Goal: Task Accomplishment & Management: Use online tool/utility

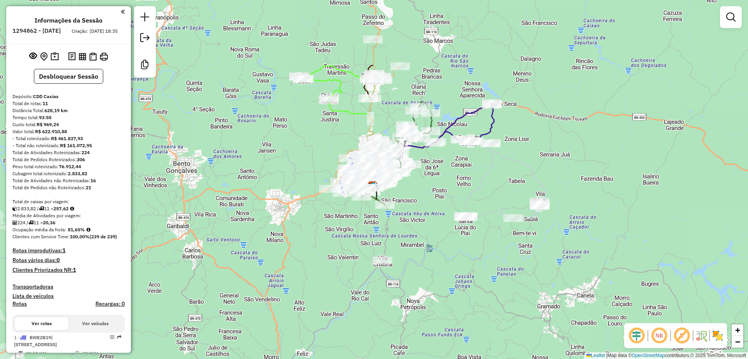
click at [352, 69] on icon at bounding box center [340, 106] width 83 height 81
select select "**********"
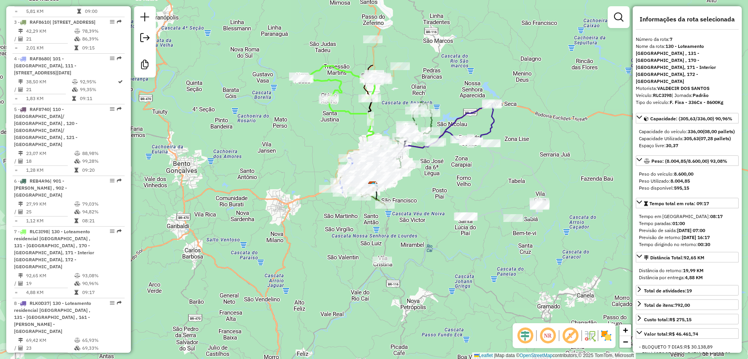
scroll to position [651, 0]
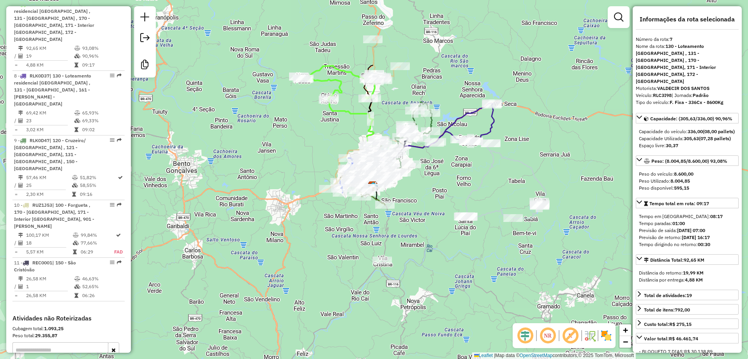
click at [369, 55] on div "Janela de atendimento Grade de atendimento Capacidade Transportadoras Veículos …" at bounding box center [374, 179] width 748 height 359
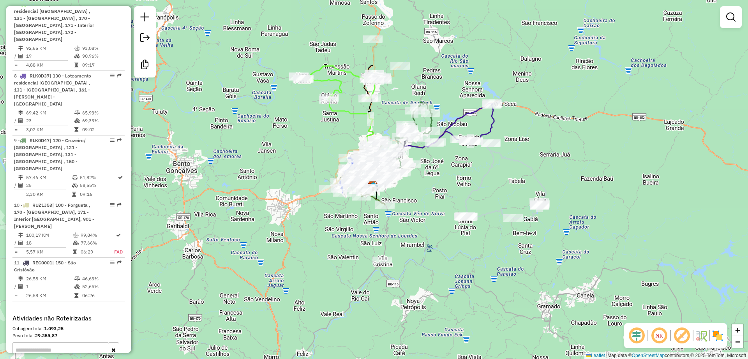
click at [374, 55] on icon at bounding box center [364, 114] width 72 height 150
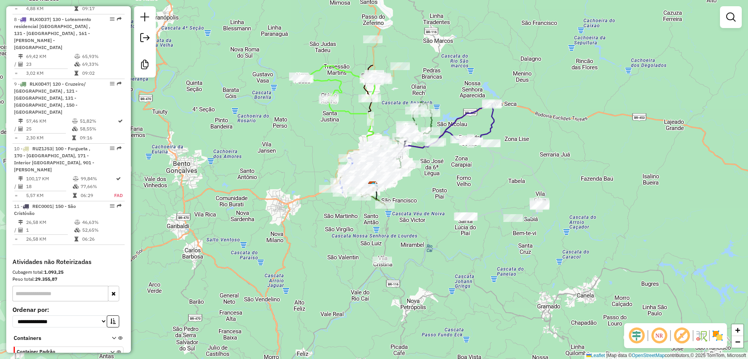
select select "**********"
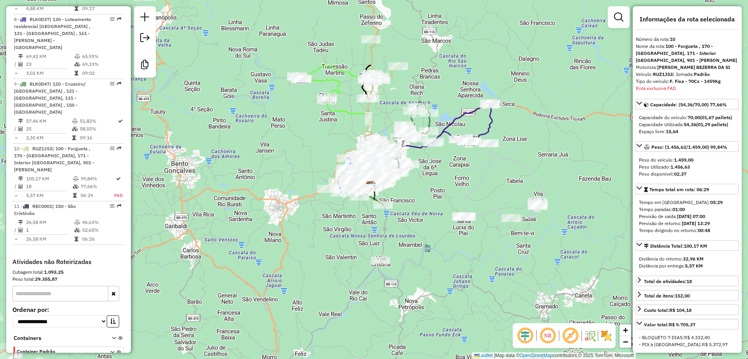
click at [439, 181] on div "Janela de atendimento Grade de atendimento Capacidade Transportadoras Veículos …" at bounding box center [374, 179] width 748 height 359
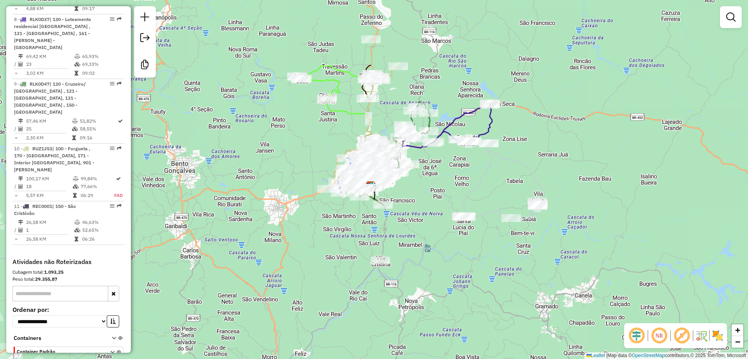
click at [431, 216] on div "Janela de atendimento Grade de atendimento Capacidade Transportadoras Veículos …" at bounding box center [374, 179] width 748 height 359
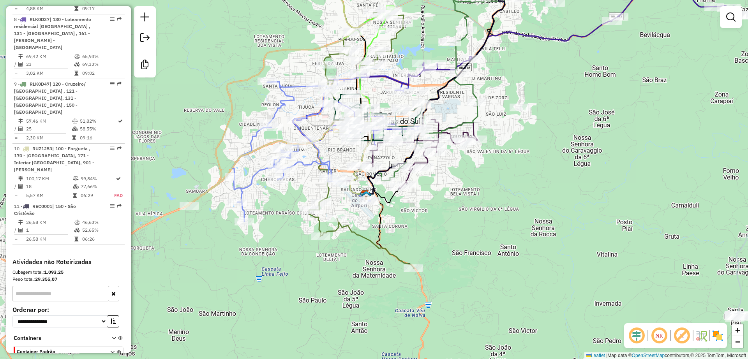
click at [475, 127] on icon at bounding box center [410, 154] width 135 height 69
select select "**********"
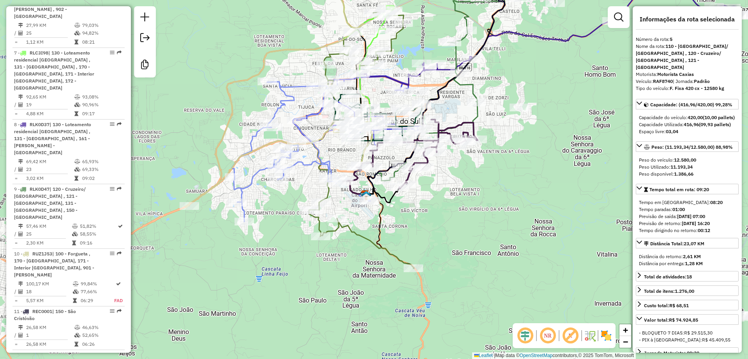
scroll to position [557, 0]
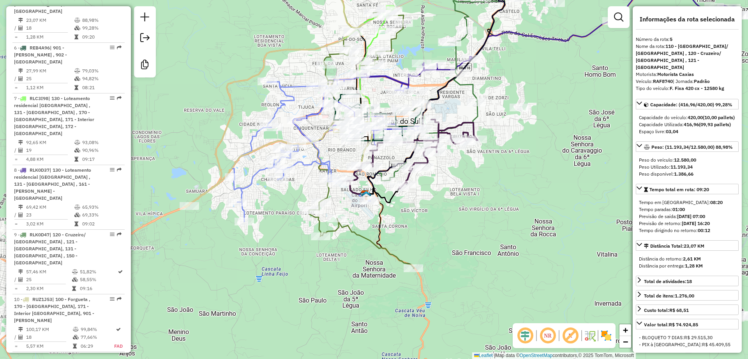
drag, startPoint x: 366, startPoint y: 233, endPoint x: 362, endPoint y: 235, distance: 4.9
click at [366, 233] on div "Janela de atendimento Grade de atendimento Capacidade Transportadoras Veículos …" at bounding box center [374, 179] width 748 height 359
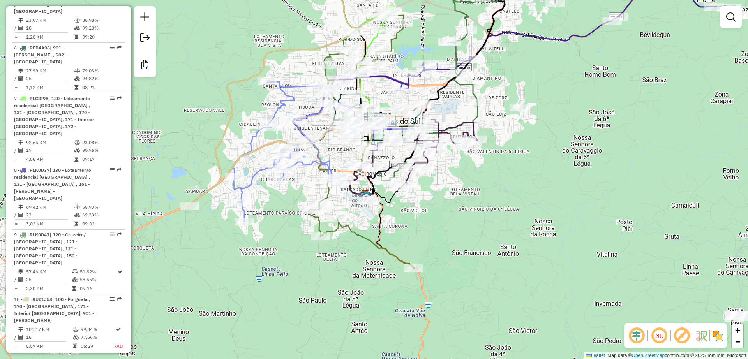
click at [363, 236] on icon at bounding box center [361, 139] width 105 height 258
click at [363, 236] on icon at bounding box center [361, 140] width 105 height 258
select select "**********"
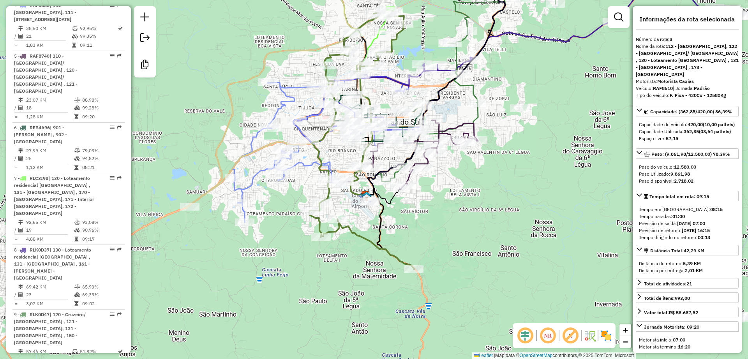
scroll to position [435, 0]
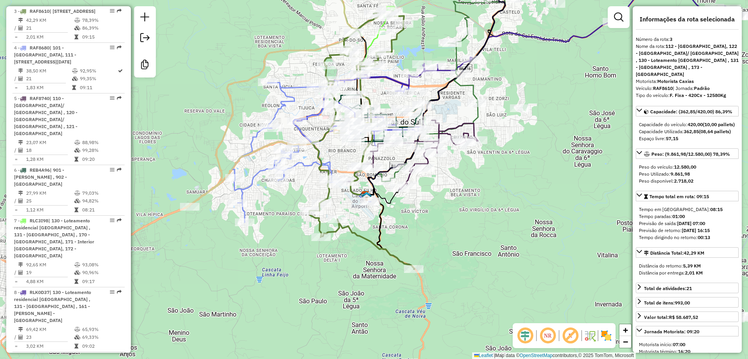
click at [447, 238] on div "Janela de atendimento Grade de atendimento Capacidade Transportadoras Veículos …" at bounding box center [374, 179] width 748 height 359
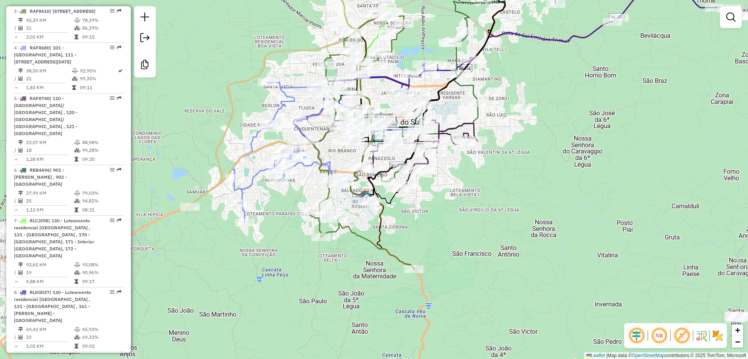
click at [361, 231] on div "Janela de atendimento Grade de atendimento Capacidade Transportadoras Veículos …" at bounding box center [374, 179] width 748 height 359
click at [362, 234] on icon at bounding box center [361, 140] width 105 height 258
select select "**********"
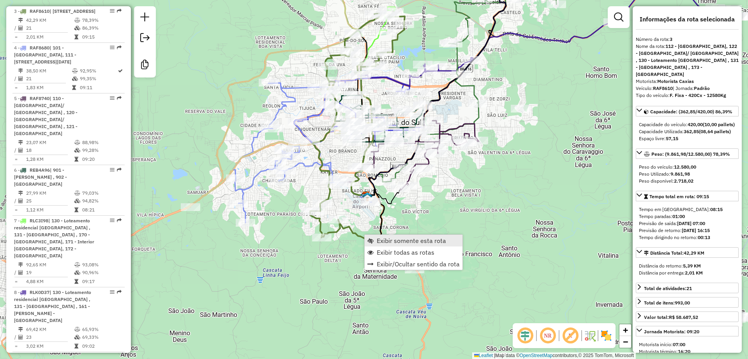
click at [397, 241] on span "Exibir somente esta rota" at bounding box center [411, 241] width 69 height 6
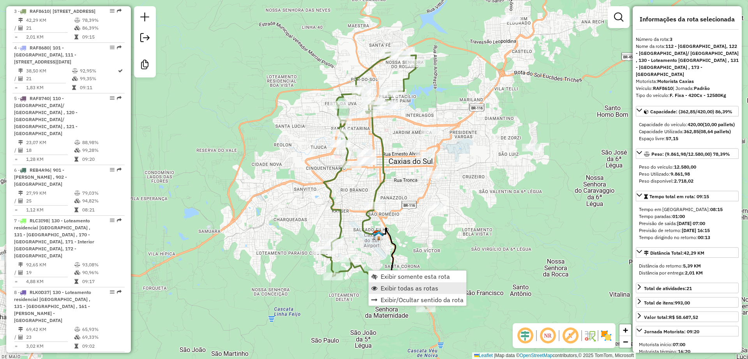
click at [385, 287] on span "Exibir todas as rotas" at bounding box center [409, 288] width 58 height 6
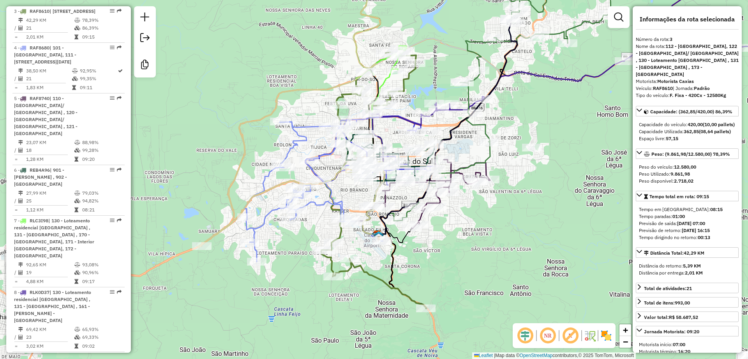
click at [337, 296] on div "Janela de atendimento Grade de atendimento Capacidade Transportadoras Veículos …" at bounding box center [374, 179] width 748 height 359
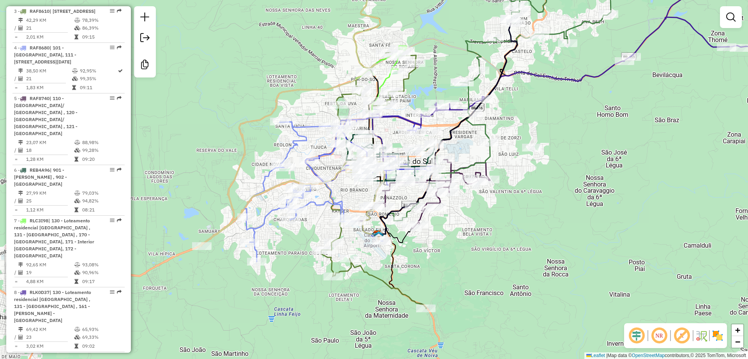
click at [268, 219] on icon at bounding box center [313, 192] width 139 height 140
select select "**********"
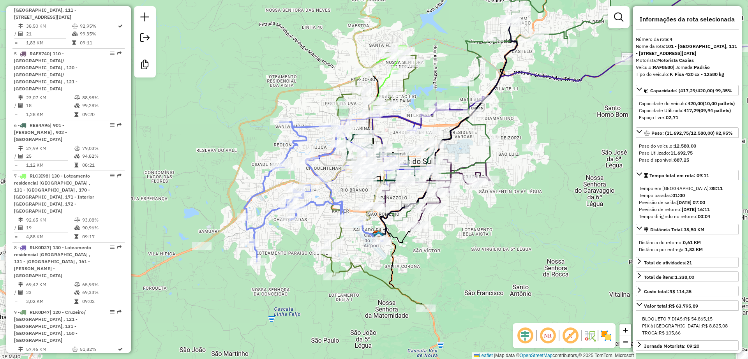
scroll to position [499, 0]
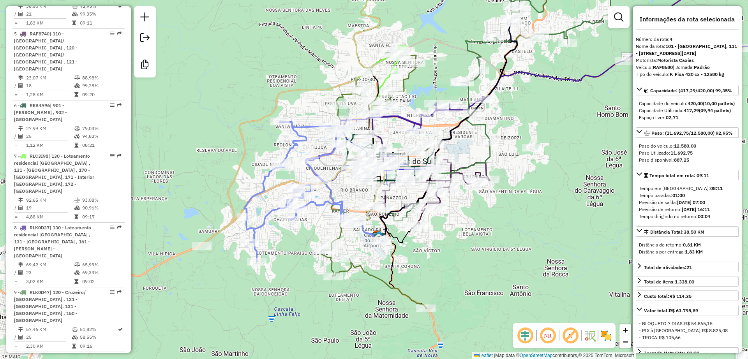
click at [215, 238] on icon at bounding box center [289, 106] width 183 height 284
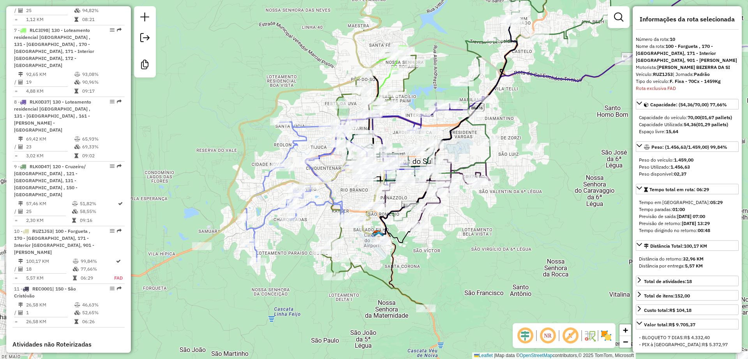
scroll to position [708, 0]
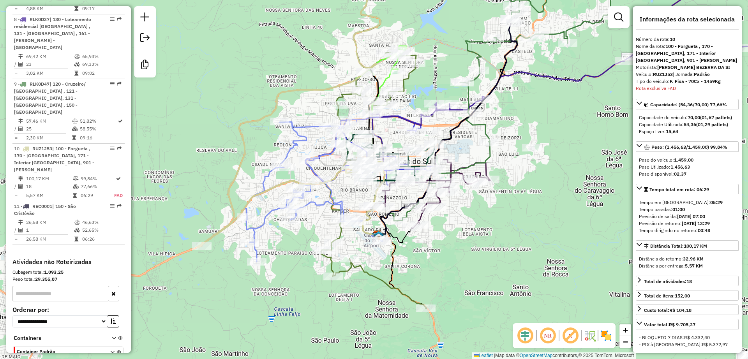
click at [252, 179] on div "Janela de atendimento Grade de atendimento Capacidade Transportadoras Veículos …" at bounding box center [374, 179] width 748 height 359
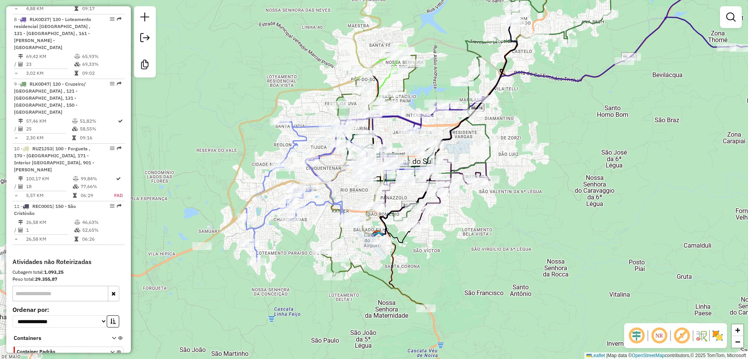
click at [264, 184] on icon at bounding box center [313, 192] width 139 height 140
select select "**********"
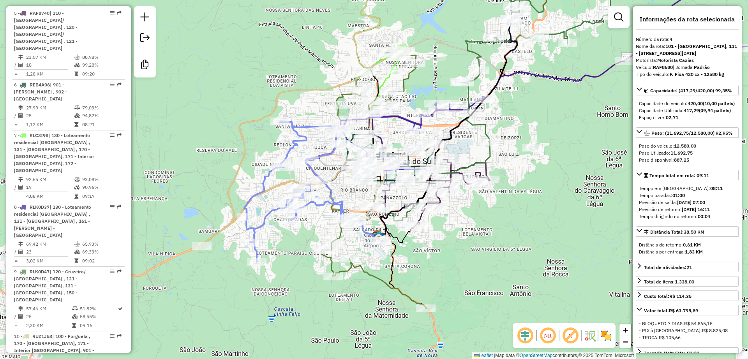
scroll to position [499, 0]
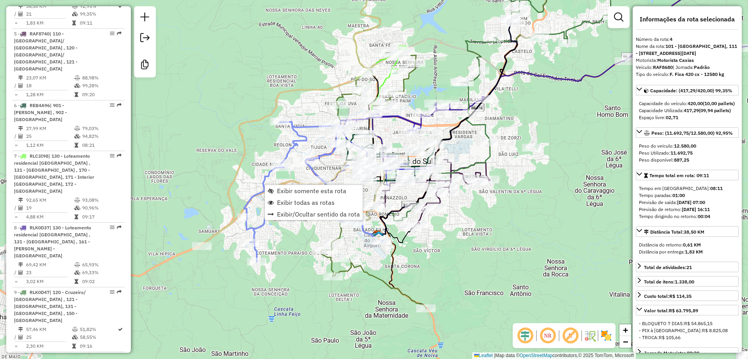
click at [250, 169] on div "Janela de atendimento Grade de atendimento Capacidade Transportadoras Veículos …" at bounding box center [374, 179] width 748 height 359
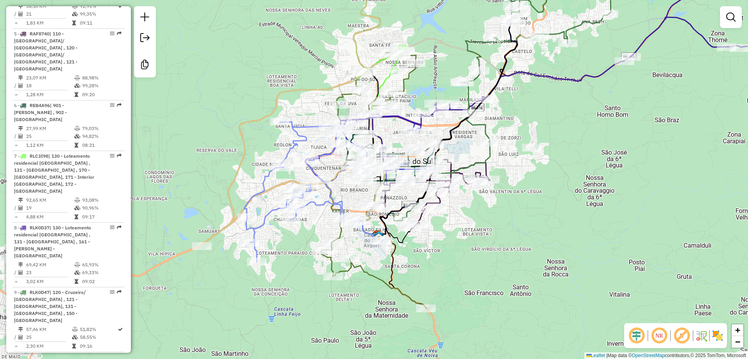
click at [264, 185] on icon at bounding box center [313, 192] width 139 height 140
select select "**********"
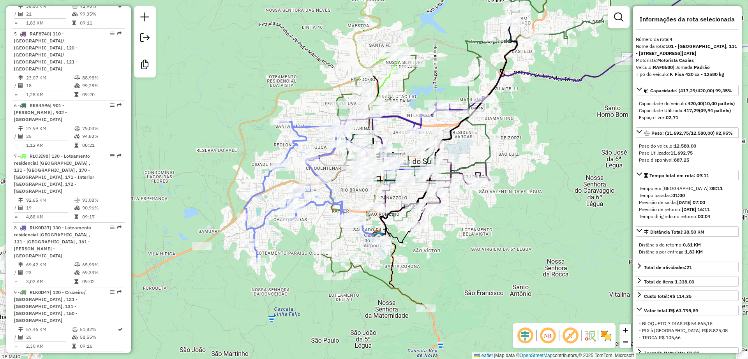
click at [224, 231] on icon at bounding box center [289, 106] width 183 height 284
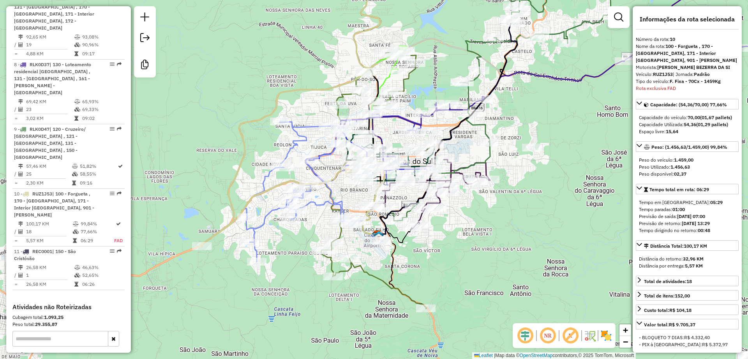
scroll to position [708, 0]
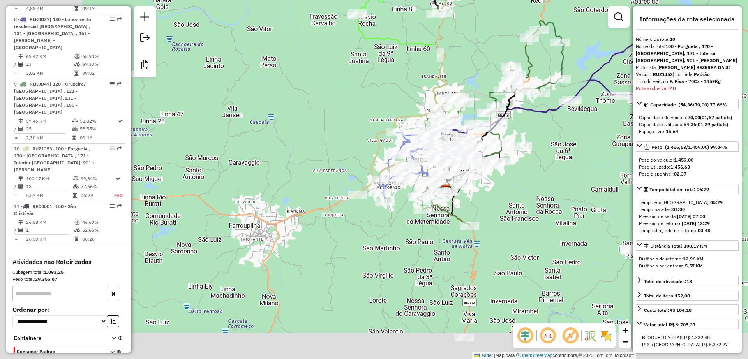
drag, startPoint x: 354, startPoint y: 246, endPoint x: 366, endPoint y: 241, distance: 13.2
click at [366, 241] on div "Janela de atendimento Grade de atendimento Capacidade Transportadoras Veículos …" at bounding box center [374, 179] width 748 height 359
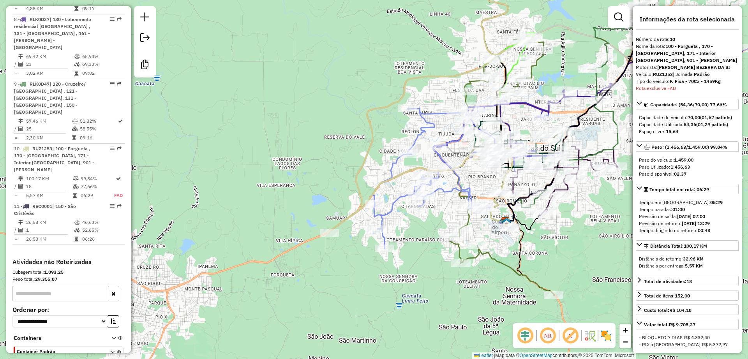
click at [347, 196] on div "Janela de atendimento Grade de atendimento Capacidade Transportadoras Veículos …" at bounding box center [374, 179] width 748 height 359
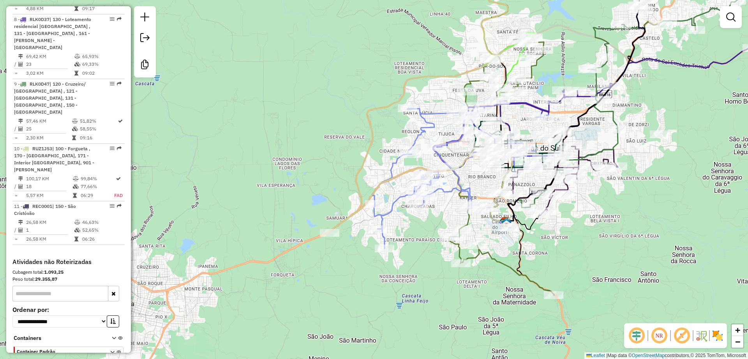
click at [360, 175] on icon at bounding box center [417, 99] width 183 height 270
select select "**********"
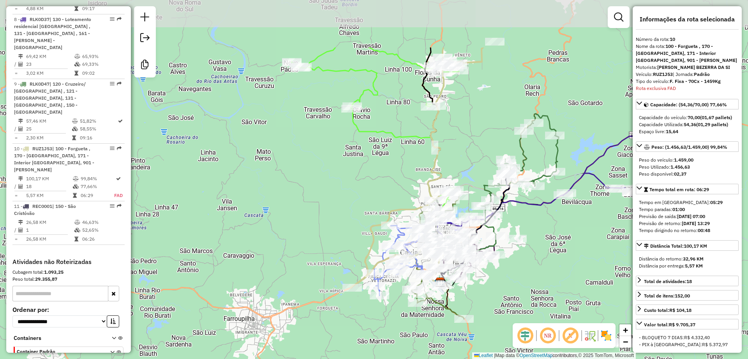
drag, startPoint x: 320, startPoint y: 160, endPoint x: 333, endPoint y: 244, distance: 84.8
click at [333, 244] on div "Janela de atendimento Grade de atendimento Capacidade Transportadoras Veículos …" at bounding box center [374, 179] width 748 height 359
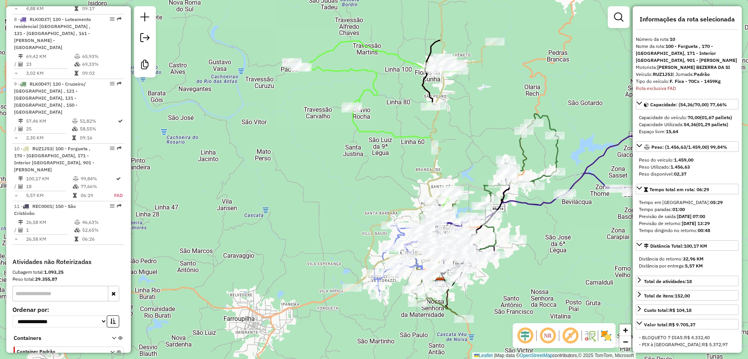
click at [407, 188] on div "Janela de atendimento Grade de atendimento Capacidade Transportadoras Veículos …" at bounding box center [374, 179] width 748 height 359
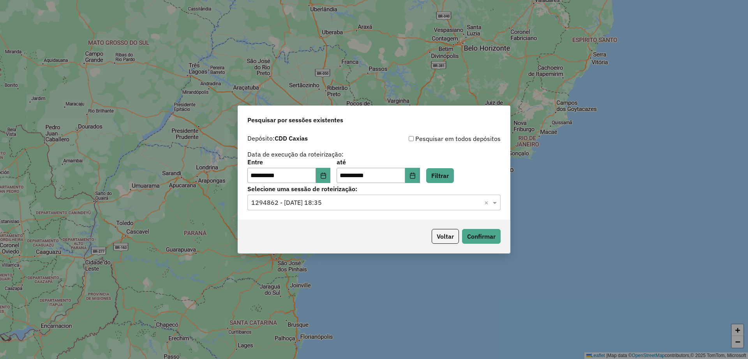
click at [479, 159] on div "**********" at bounding box center [373, 171] width 253 height 24
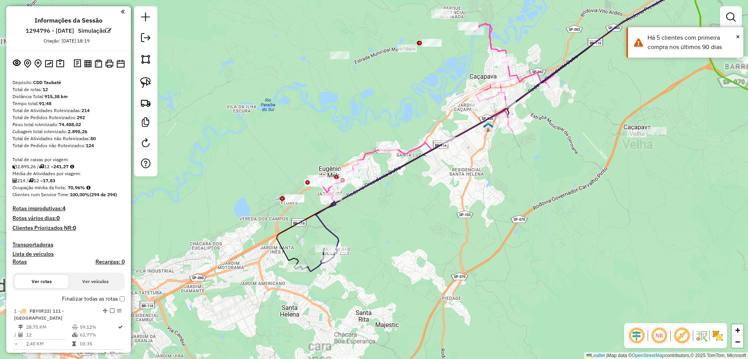
click at [327, 232] on icon at bounding box center [521, 107] width 413 height 287
select select "**********"
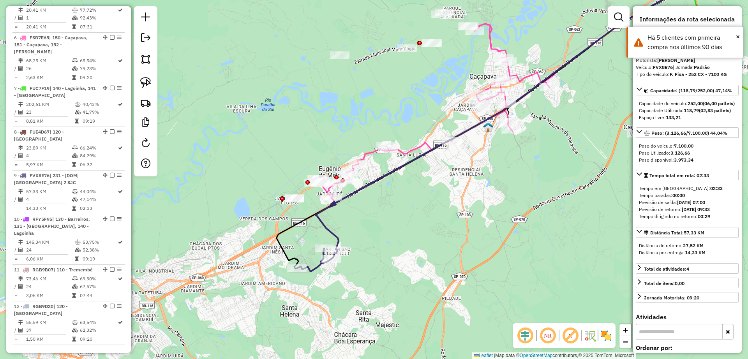
scroll to position [656, 0]
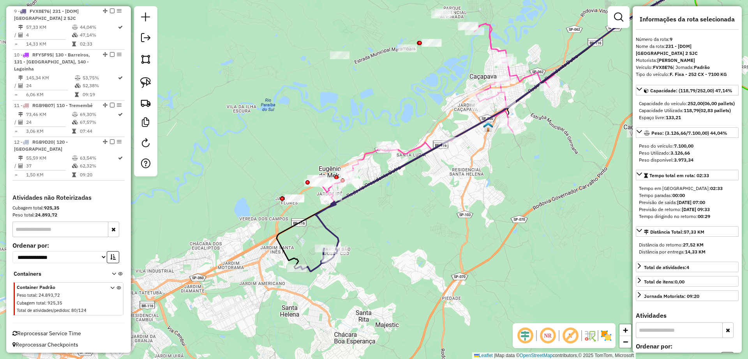
click at [367, 152] on icon at bounding box center [431, 114] width 235 height 183
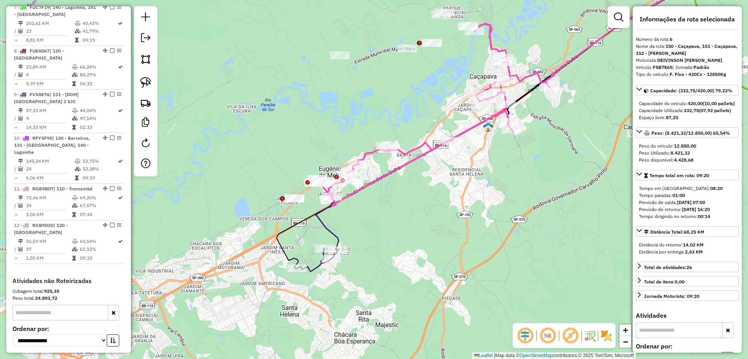
scroll to position [518, 0]
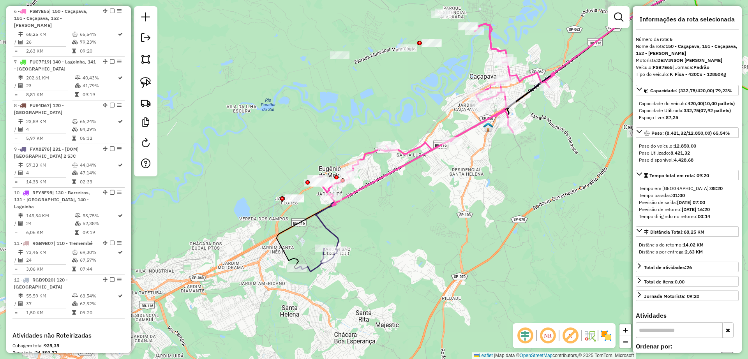
click at [324, 232] on icon at bounding box center [521, 107] width 413 height 287
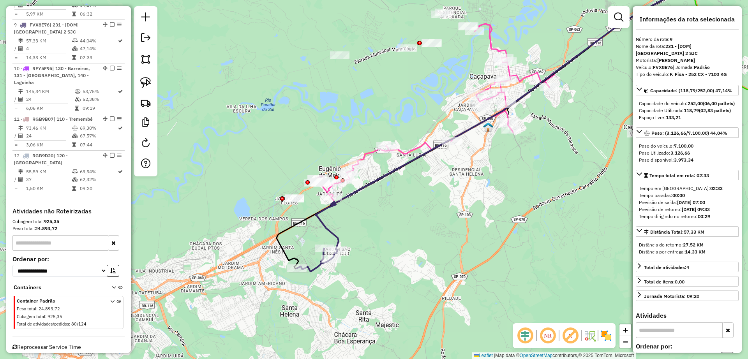
scroll to position [656, 0]
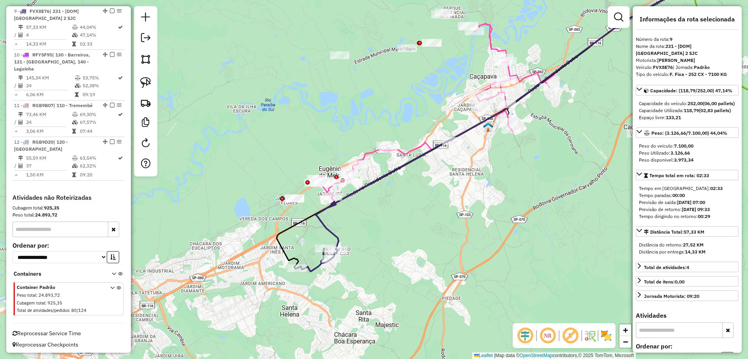
click at [328, 228] on icon at bounding box center [521, 107] width 413 height 287
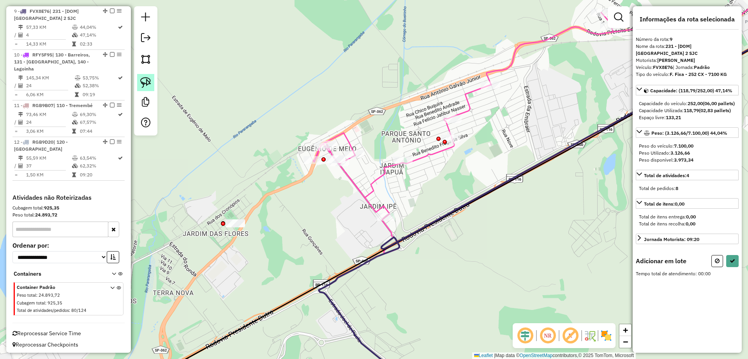
click at [143, 84] on img at bounding box center [145, 82] width 11 height 11
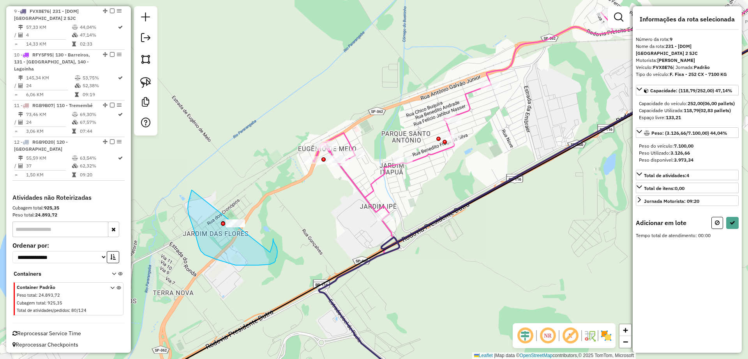
drag, startPoint x: 203, startPoint y: 253, endPoint x: 230, endPoint y: 270, distance: 31.8
select select "**********"
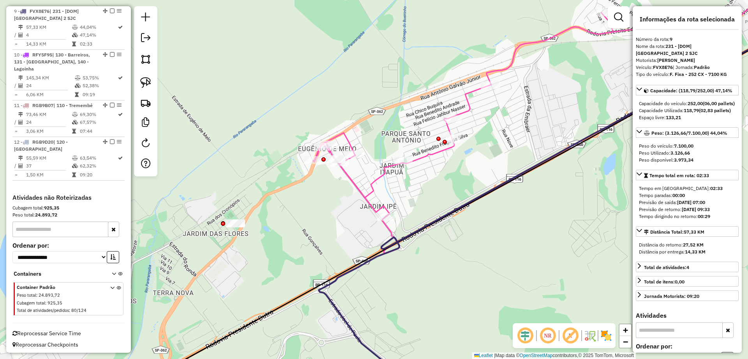
click at [307, 227] on div "Janela de atendimento Grade de atendimento Capacidade Transportadoras Veículos …" at bounding box center [374, 179] width 748 height 359
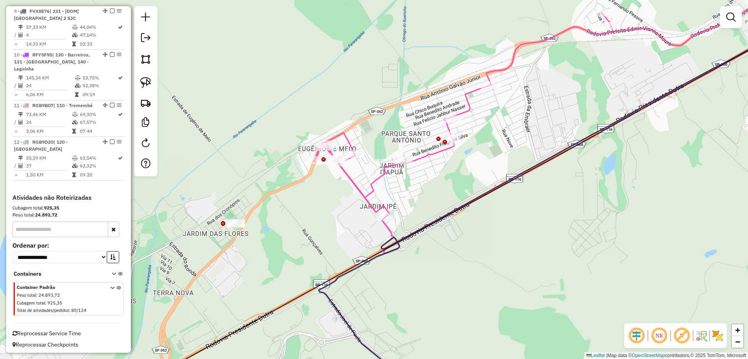
click at [361, 192] on icon at bounding box center [567, 126] width 509 height 254
select select "**********"
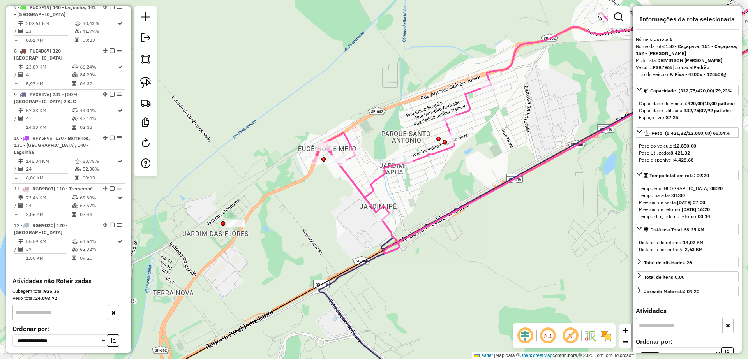
scroll to position [518, 0]
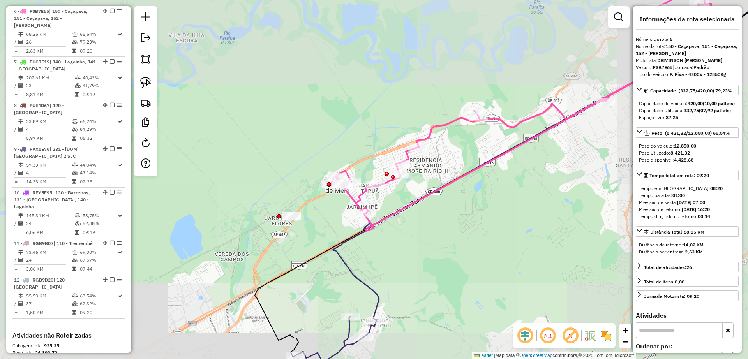
click at [348, 263] on icon at bounding box center [572, 142] width 479 height 356
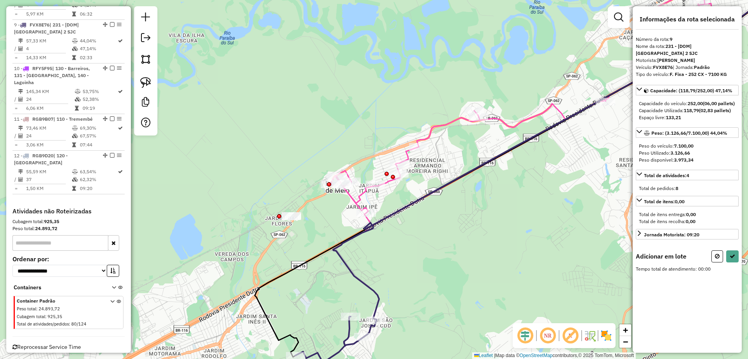
scroll to position [656, 0]
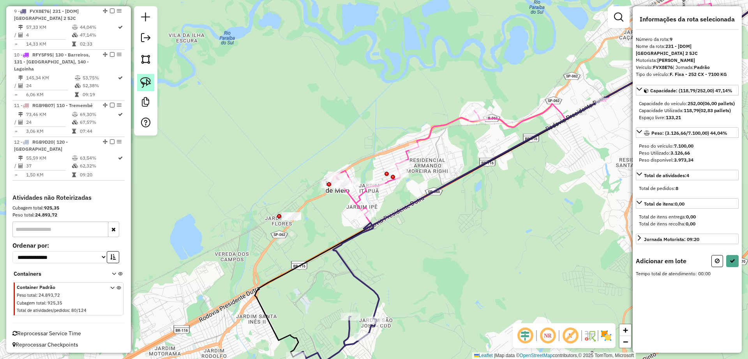
click at [147, 75] on link at bounding box center [145, 82] width 17 height 17
drag, startPoint x: 326, startPoint y: 242, endPoint x: 246, endPoint y: 225, distance: 82.1
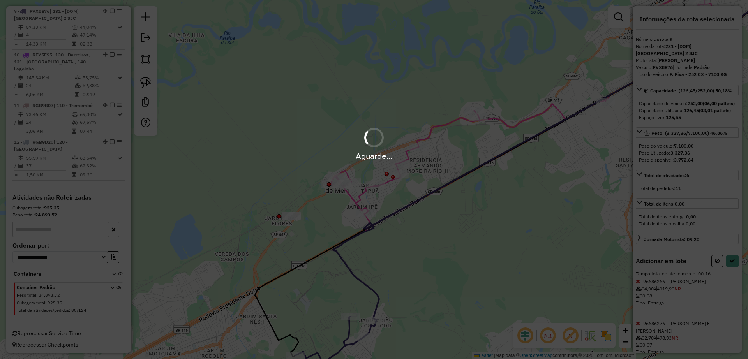
click at [731, 274] on div "Aguarde..." at bounding box center [374, 179] width 748 height 359
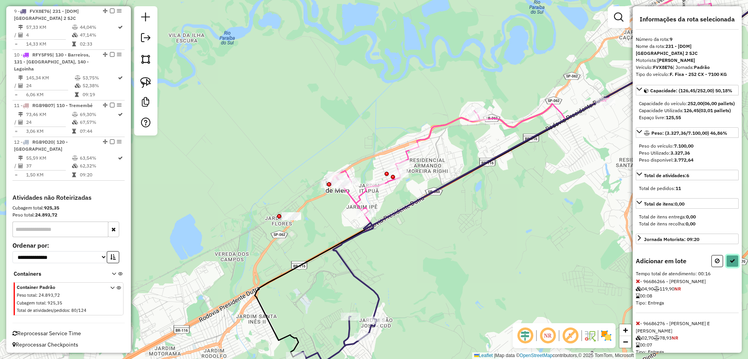
click at [731, 264] on icon at bounding box center [731, 260] width 5 height 5
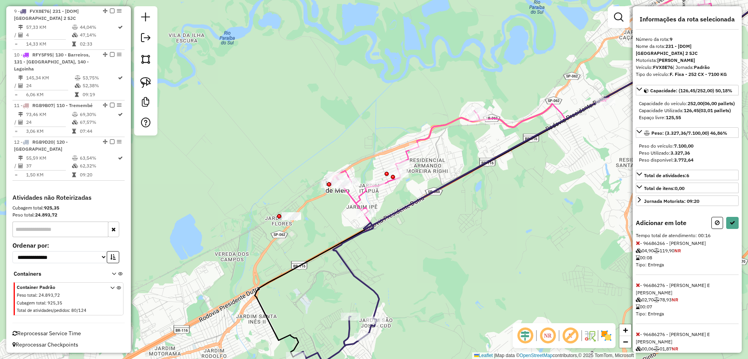
select select "**********"
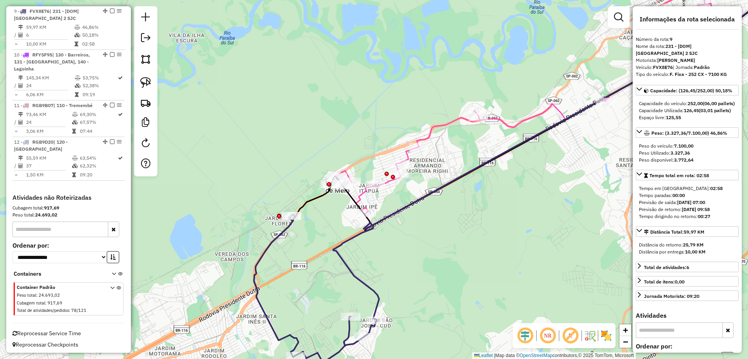
click at [425, 132] on div "Janela de atendimento Grade de atendimento Capacidade Transportadoras Veículos …" at bounding box center [374, 179] width 748 height 359
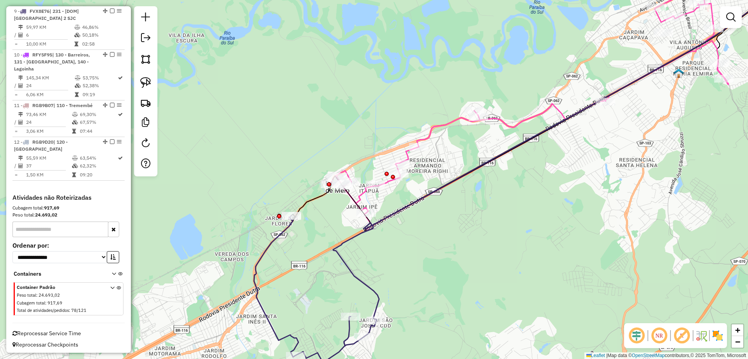
click at [428, 131] on icon at bounding box center [565, 97] width 470 height 267
select select "**********"
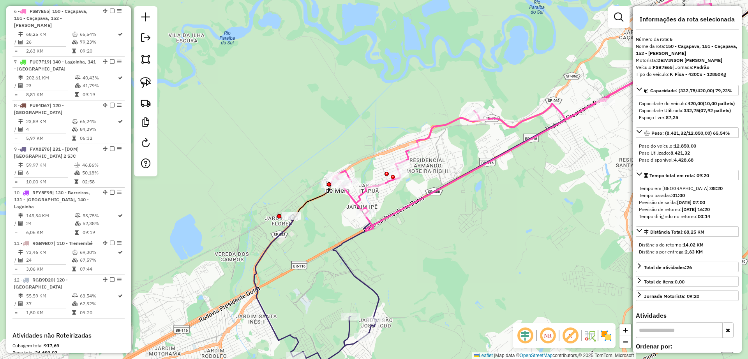
click at [447, 218] on div "Janela de atendimento Grade de atendimento Capacidade Transportadoras Veículos …" at bounding box center [374, 179] width 748 height 359
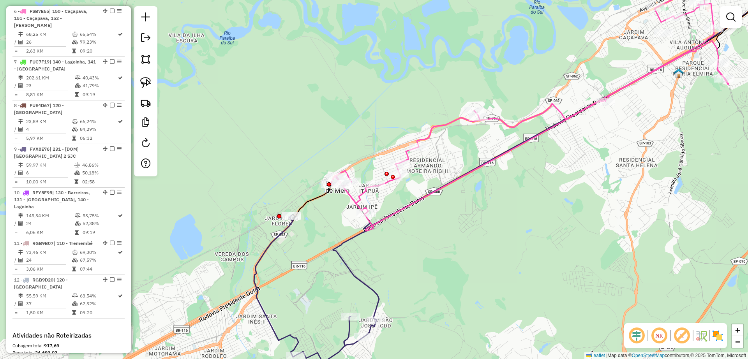
click at [355, 274] on icon at bounding box center [572, 142] width 479 height 356
select select "**********"
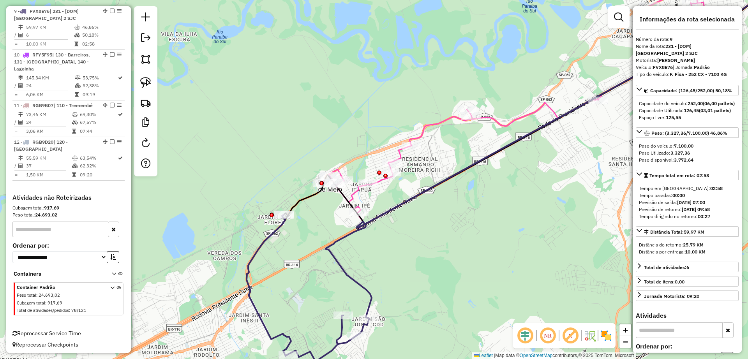
drag, startPoint x: 393, startPoint y: 255, endPoint x: 385, endPoint y: 254, distance: 7.5
click at [385, 254] on div "Janela de atendimento Grade de atendimento Capacidade Transportadoras Veículos …" at bounding box center [374, 179] width 748 height 359
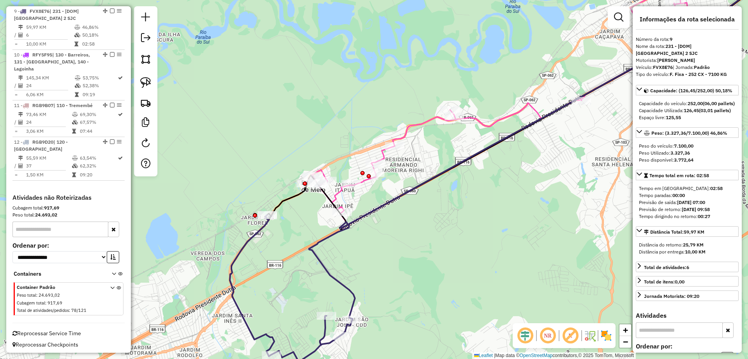
drag, startPoint x: 429, startPoint y: 238, endPoint x: 409, endPoint y: 238, distance: 19.5
click at [409, 238] on div "Janela de atendimento Grade de atendimento Capacidade Transportadoras Veículos …" at bounding box center [374, 179] width 748 height 359
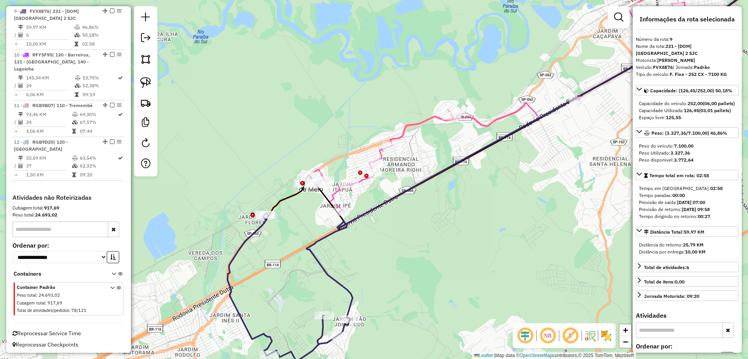
click at [327, 234] on icon at bounding box center [545, 141] width 477 height 355
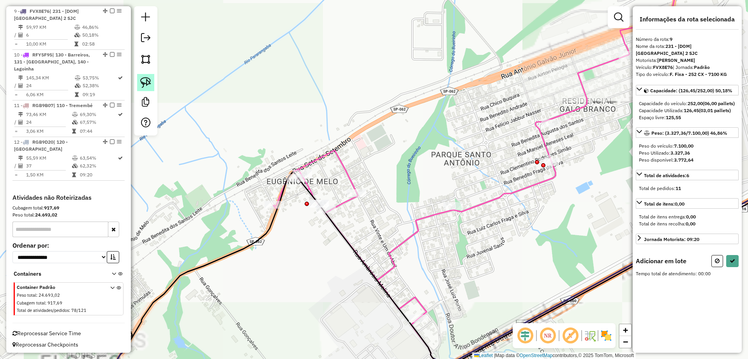
click at [150, 78] on img at bounding box center [145, 82] width 11 height 11
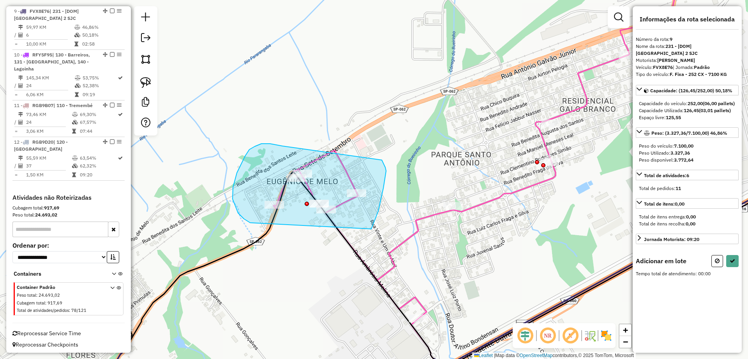
drag, startPoint x: 378, startPoint y: 211, endPoint x: 253, endPoint y: 223, distance: 125.9
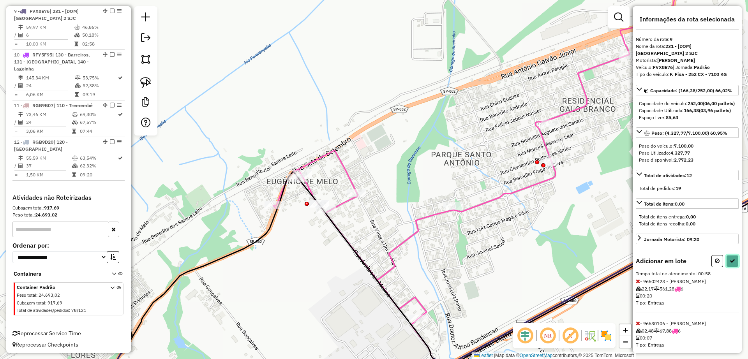
click at [730, 264] on icon at bounding box center [731, 260] width 5 height 5
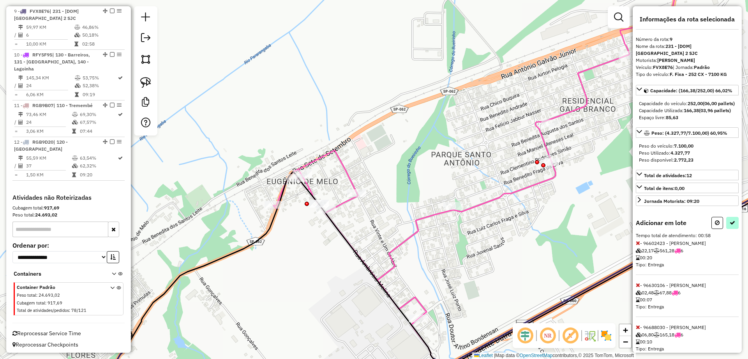
select select "**********"
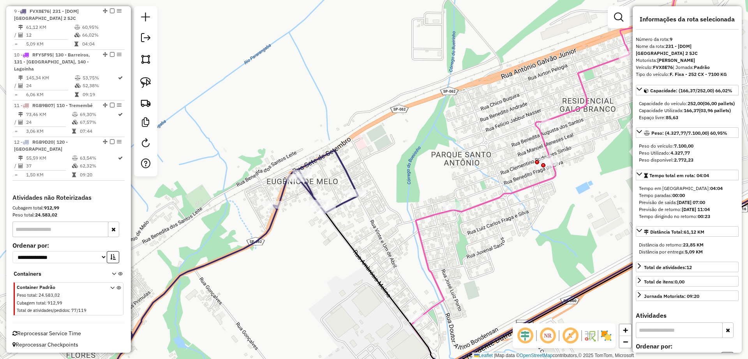
click at [373, 179] on div "Janela de atendimento Grade de atendimento Capacidade Transportadoras Veículos …" at bounding box center [374, 179] width 748 height 359
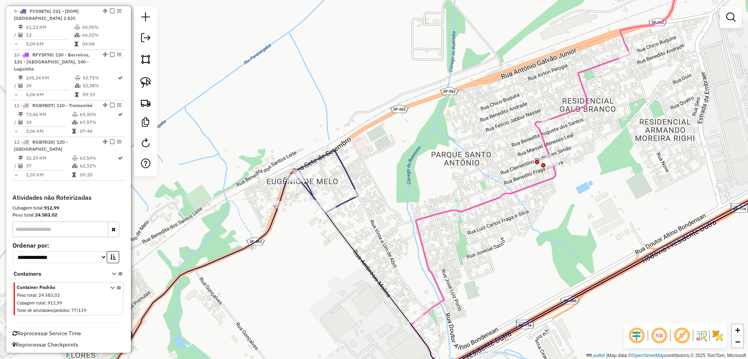
drag, startPoint x: 331, startPoint y: 168, endPoint x: 343, endPoint y: 164, distance: 11.8
click at [331, 167] on div "Janela de atendimento Grade de atendimento Capacidade Transportadoras Veículos …" at bounding box center [374, 179] width 748 height 359
click at [344, 164] on icon at bounding box center [221, 272] width 273 height 245
select select "**********"
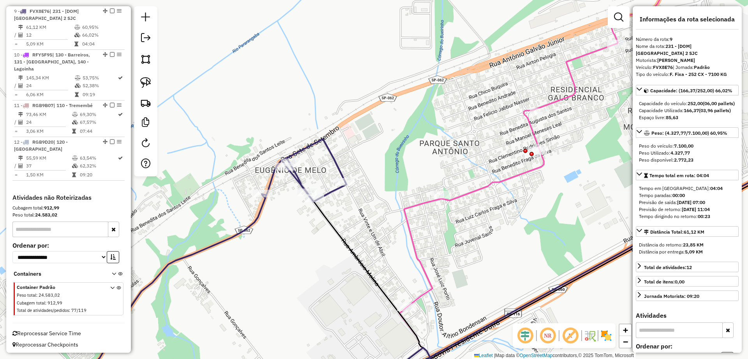
drag, startPoint x: 406, startPoint y: 187, endPoint x: 347, endPoint y: 127, distance: 84.6
click at [347, 127] on div "Janela de atendimento Grade de atendimento Capacidade Transportadoras Veículos …" at bounding box center [374, 179] width 748 height 359
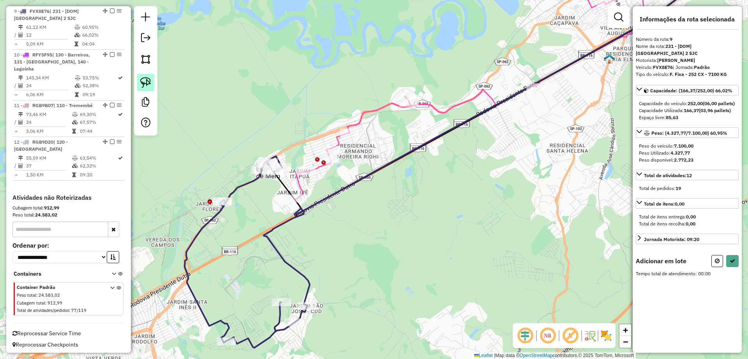
drag, startPoint x: 142, startPoint y: 85, endPoint x: 148, endPoint y: 86, distance: 6.3
click at [142, 84] on img at bounding box center [145, 82] width 11 height 11
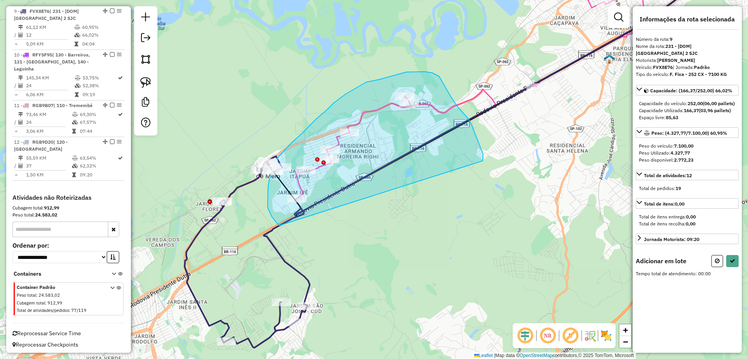
drag, startPoint x: 468, startPoint y: 119, endPoint x: 281, endPoint y: 227, distance: 216.6
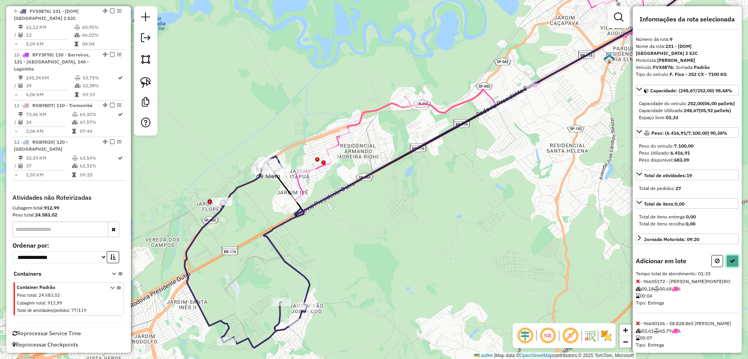
click at [729, 264] on icon at bounding box center [731, 260] width 5 height 5
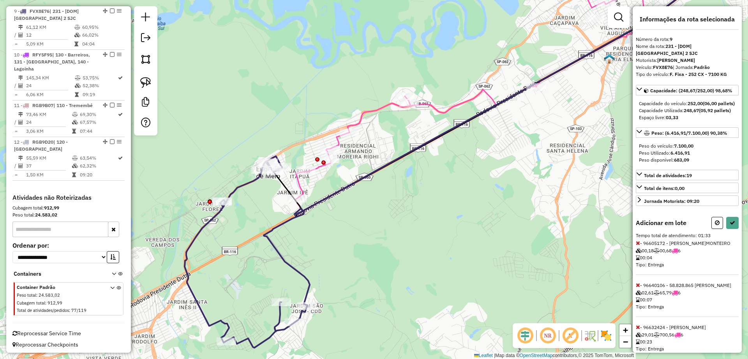
select select "**********"
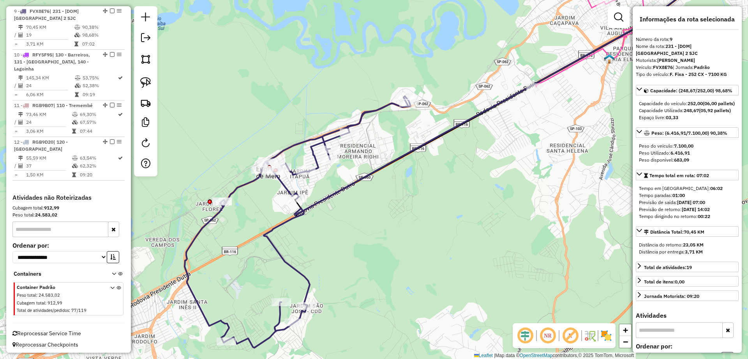
click at [375, 111] on icon at bounding box center [298, 222] width 226 height 252
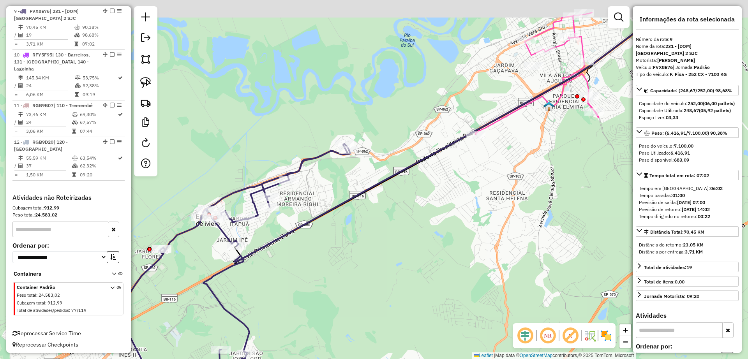
drag, startPoint x: 384, startPoint y: 138, endPoint x: 296, endPoint y: 231, distance: 127.8
click at [296, 231] on div "Janela de atendimento Grade de atendimento Capacidade Transportadoras Veículos …" at bounding box center [374, 179] width 748 height 359
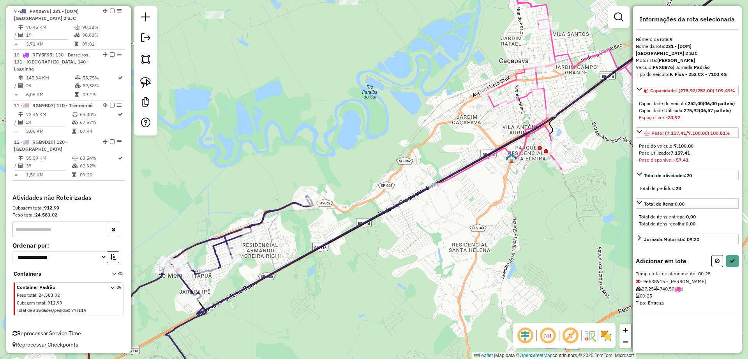
click at [724, 267] on div at bounding box center [724, 261] width 27 height 12
click at [717, 264] on icon at bounding box center [717, 260] width 5 height 5
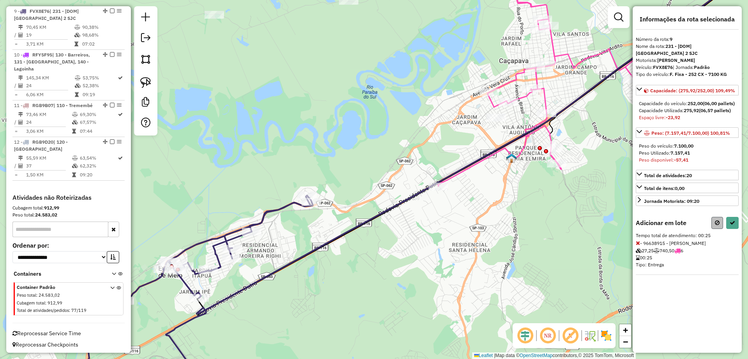
select select "**********"
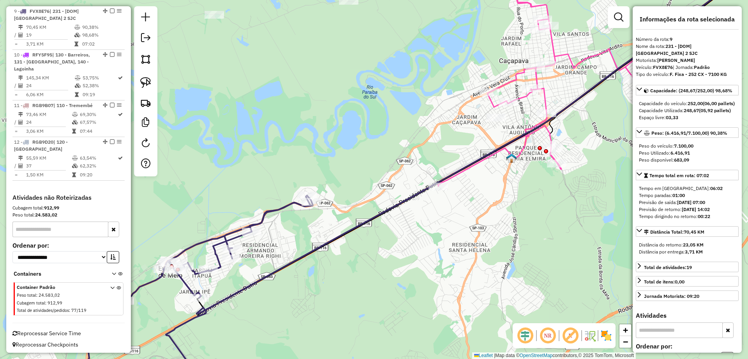
click at [442, 238] on div "Janela de atendimento Grade de atendimento Capacidade Transportadoras Veículos …" at bounding box center [374, 179] width 748 height 359
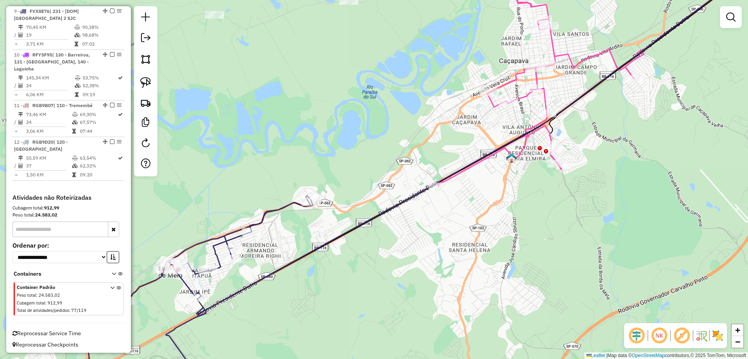
click at [279, 210] on icon at bounding box center [200, 295] width 226 height 199
select select "**********"
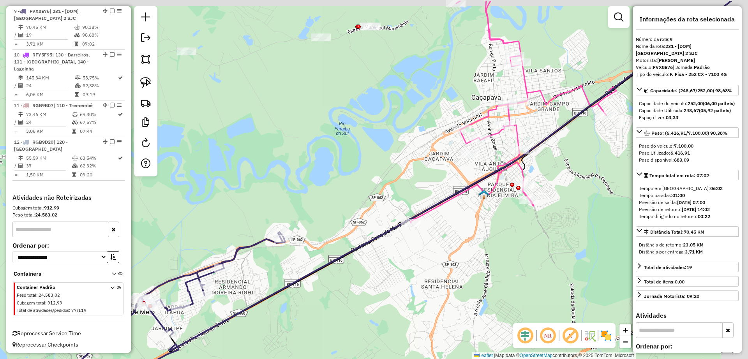
drag, startPoint x: 388, startPoint y: 145, endPoint x: 347, endPoint y: 204, distance: 71.6
click at [346, 202] on div "Janela de atendimento Grade de atendimento Capacidade Transportadoras Veículos …" at bounding box center [374, 179] width 748 height 359
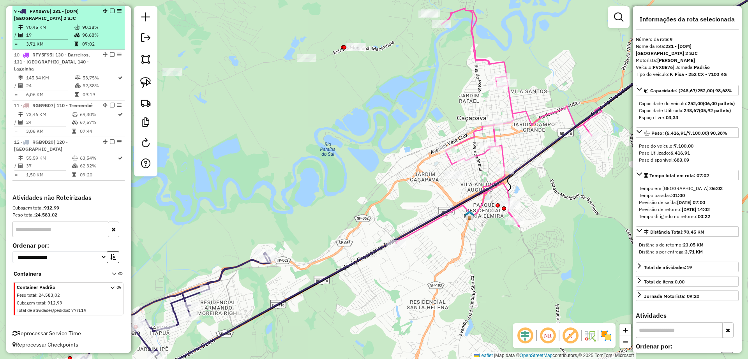
click at [110, 11] on em at bounding box center [112, 11] width 5 height 5
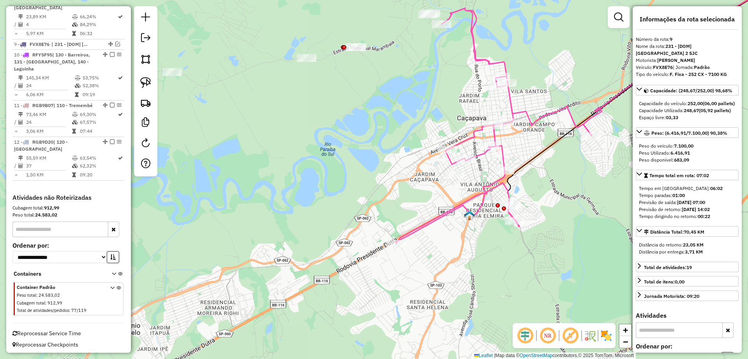
click at [446, 208] on icon at bounding box center [494, 125] width 196 height 235
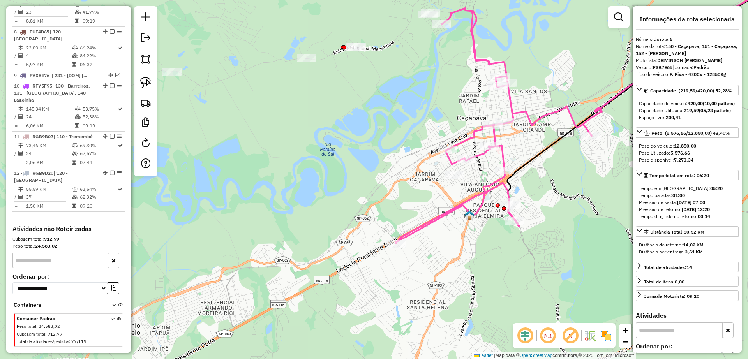
scroll to position [518, 0]
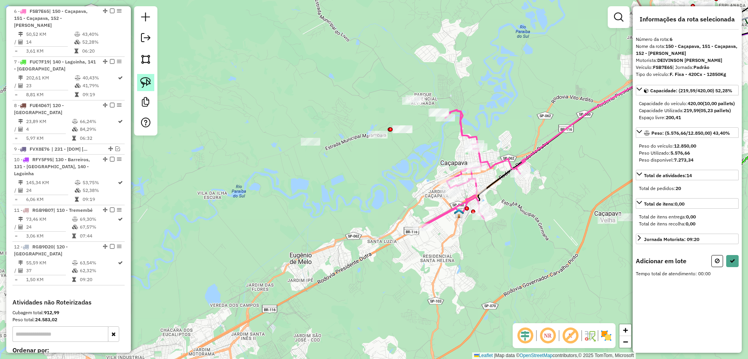
click at [146, 78] on img at bounding box center [145, 82] width 11 height 11
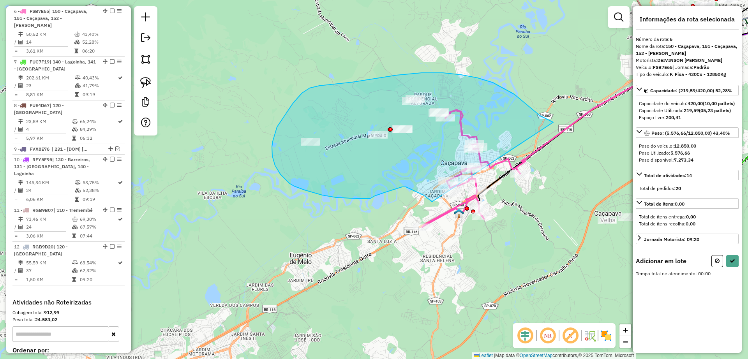
drag, startPoint x: 540, startPoint y: 116, endPoint x: 472, endPoint y: 206, distance: 112.6
click at [472, 206] on div "Janela de atendimento Grade de atendimento Capacidade Transportadoras Veículos …" at bounding box center [374, 179] width 748 height 359
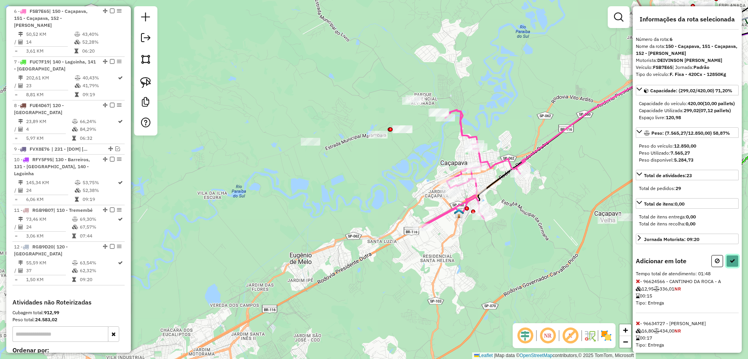
click at [731, 264] on icon at bounding box center [731, 260] width 5 height 5
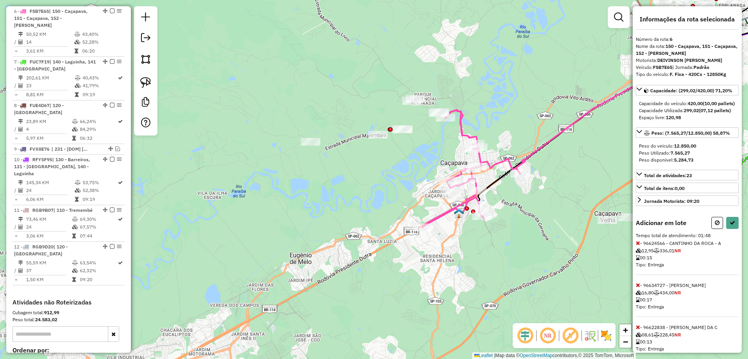
select select "**********"
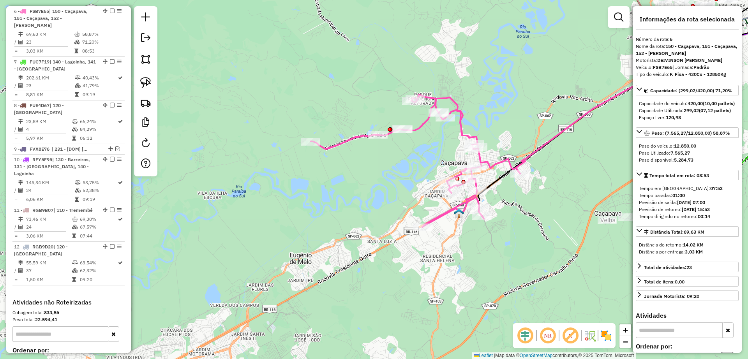
click at [389, 151] on div "Janela de atendimento Grade de atendimento Capacidade Transportadoras Veículos …" at bounding box center [374, 179] width 748 height 359
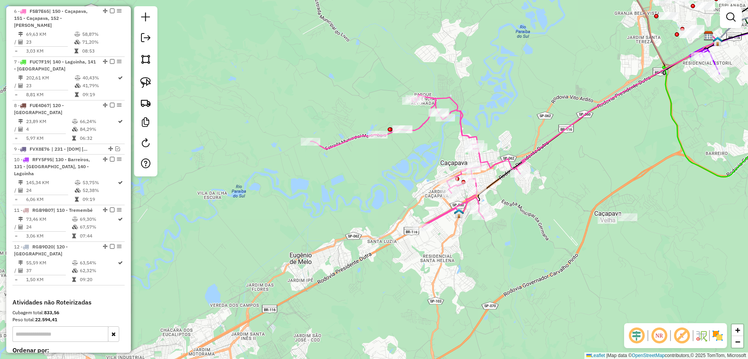
click at [332, 136] on div "Janela de atendimento Grade de atendimento Capacidade Transportadoras Veículos …" at bounding box center [374, 179] width 748 height 359
click at [335, 140] on div "Janela de atendimento Grade de atendimento Capacidade Transportadoras Veículos …" at bounding box center [374, 179] width 748 height 359
click at [339, 143] on icon at bounding box center [415, 161] width 210 height 133
select select "**********"
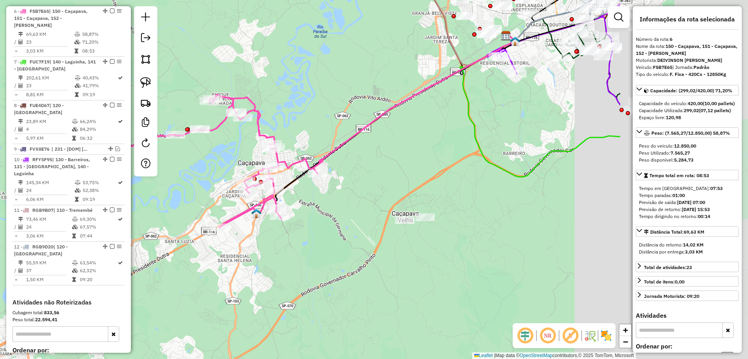
drag, startPoint x: 327, startPoint y: 177, endPoint x: 293, endPoint y: 176, distance: 33.5
click at [210, 187] on div "Janela de atendimento Grade de atendimento Capacidade Transportadoras Veículos …" at bounding box center [374, 179] width 748 height 359
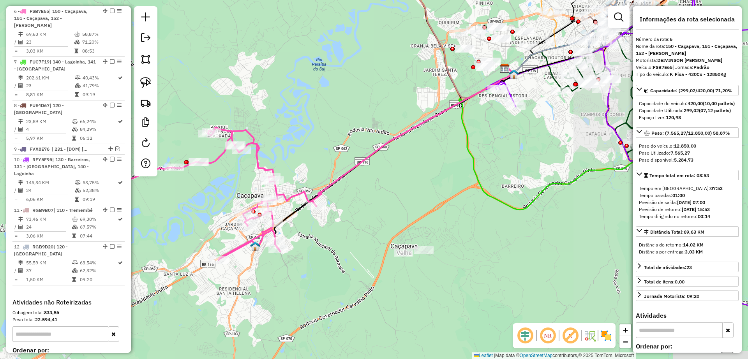
drag, startPoint x: 385, startPoint y: 155, endPoint x: 384, endPoint y: 179, distance: 23.8
click at [384, 179] on div "Janela de atendimento Grade de atendimento Capacidade Transportadoras Veículos …" at bounding box center [374, 179] width 748 height 359
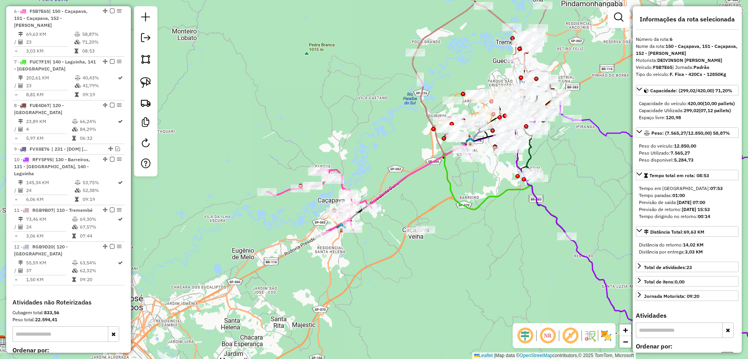
click at [416, 174] on icon at bounding box center [420, 173] width 100 height 69
drag, startPoint x: 398, startPoint y: 166, endPoint x: 401, endPoint y: 175, distance: 9.0
click at [398, 167] on div "Janela de atendimento Grade de atendimento Capacidade Transportadoras Veículos …" at bounding box center [374, 179] width 748 height 359
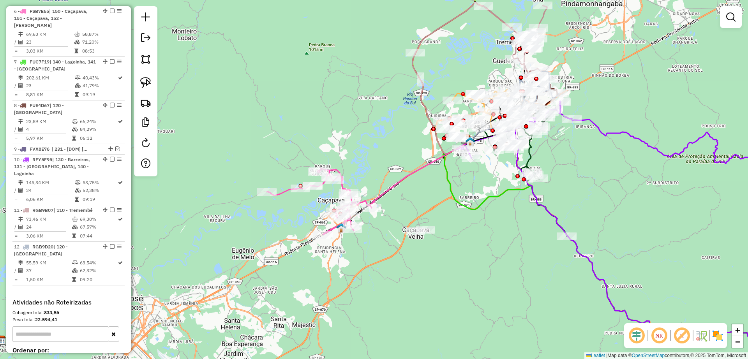
click at [401, 175] on icon at bounding box center [420, 173] width 100 height 69
select select "**********"
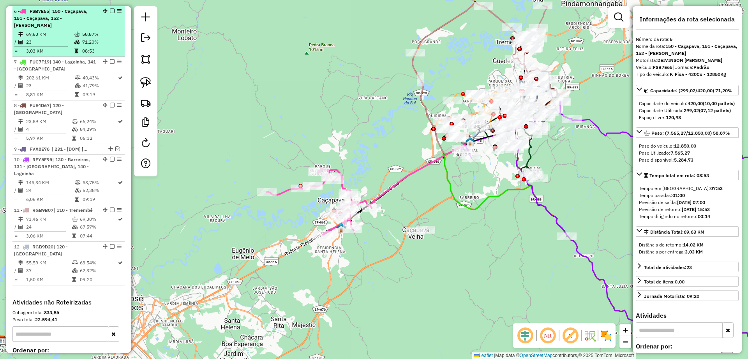
click at [110, 12] on em at bounding box center [112, 11] width 5 height 5
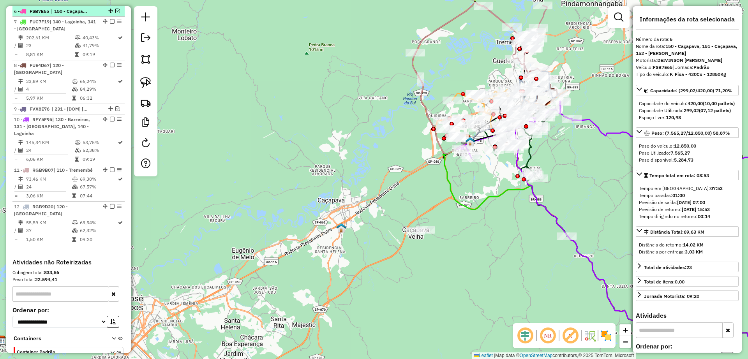
scroll to position [478, 0]
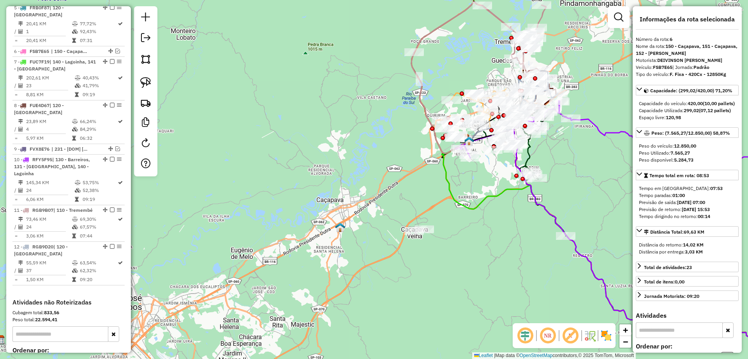
drag, startPoint x: 471, startPoint y: 202, endPoint x: 465, endPoint y: 203, distance: 5.9
click at [465, 203] on div "Janela de atendimento Grade de atendimento Capacidade Transportadoras Veículos …" at bounding box center [374, 179] width 748 height 359
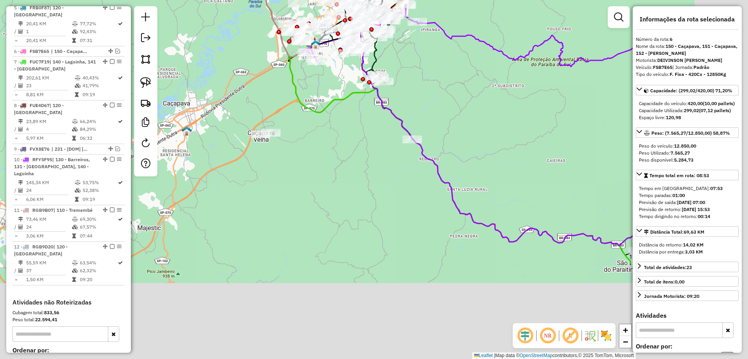
drag, startPoint x: 514, startPoint y: 231, endPoint x: 353, endPoint y: 123, distance: 194.2
click at [353, 123] on div "Janela de atendimento Grade de atendimento Capacidade Transportadoras Veículos …" at bounding box center [374, 179] width 748 height 359
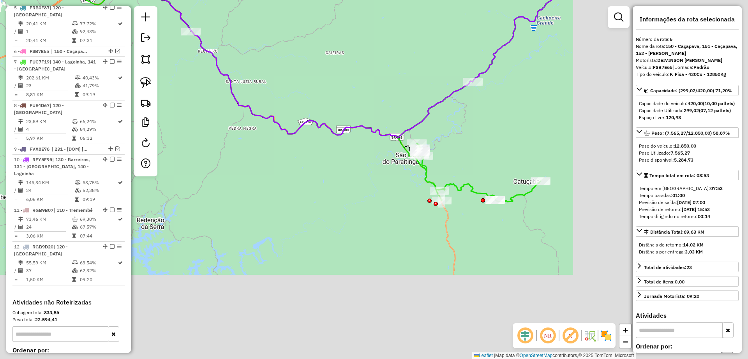
drag, startPoint x: 412, startPoint y: 194, endPoint x: 236, endPoint y: 122, distance: 190.4
click at [234, 120] on div "Janela de atendimento Grade de atendimento Capacidade Transportadoras Veículos …" at bounding box center [374, 179] width 748 height 359
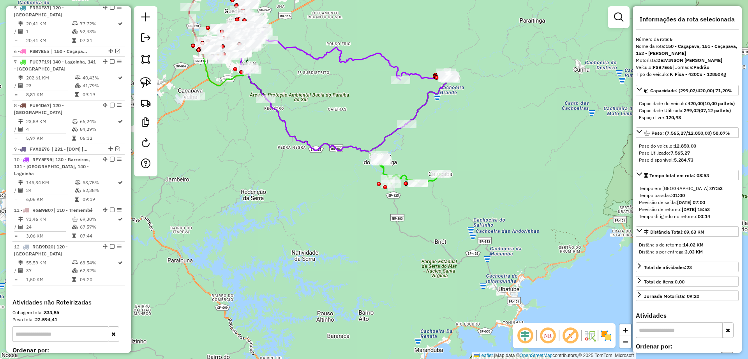
click at [432, 181] on icon at bounding box center [409, 128] width 81 height 112
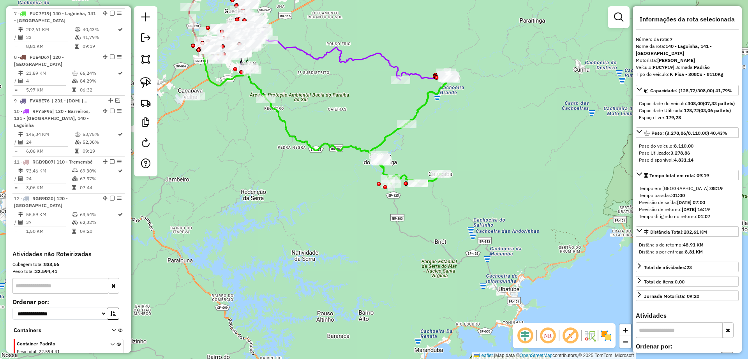
scroll to position [528, 0]
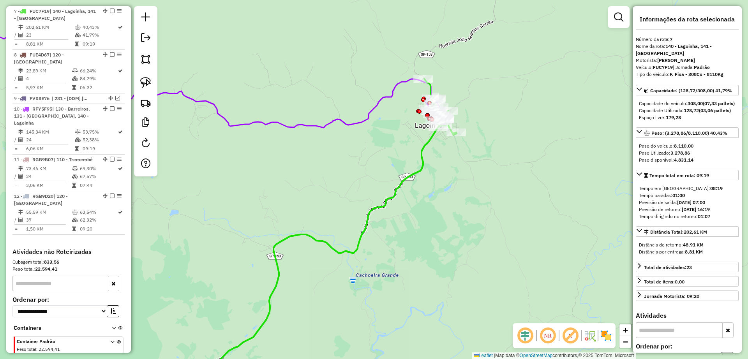
click at [391, 90] on icon at bounding box center [189, 179] width 514 height 431
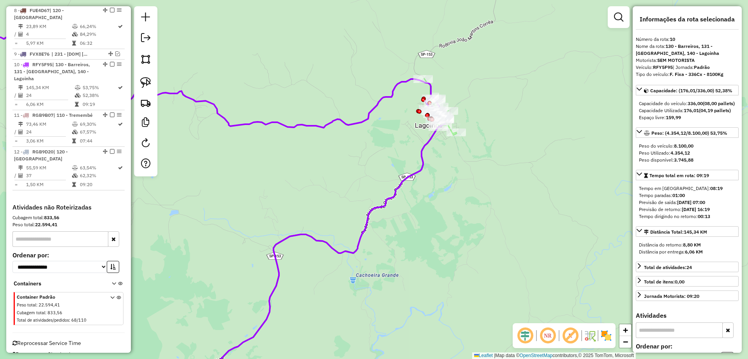
scroll to position [585, 0]
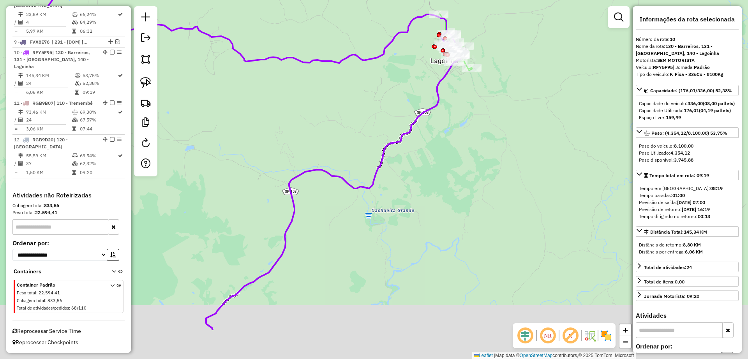
drag, startPoint x: 459, startPoint y: 160, endPoint x: 466, endPoint y: 111, distance: 49.2
click at [466, 111] on div "Janela de atendimento Grade de atendimento Capacidade Transportadoras Veículos …" at bounding box center [374, 179] width 748 height 359
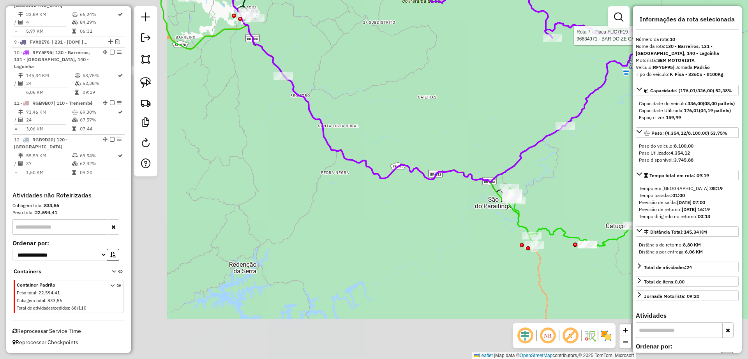
drag, startPoint x: 420, startPoint y: 219, endPoint x: 604, endPoint y: 142, distance: 199.3
click at [604, 142] on div "Rota 7 - Placa FUC7F19 96634971 - BAR DO ZE CARLOS Janela de atendimento Grade …" at bounding box center [374, 179] width 748 height 359
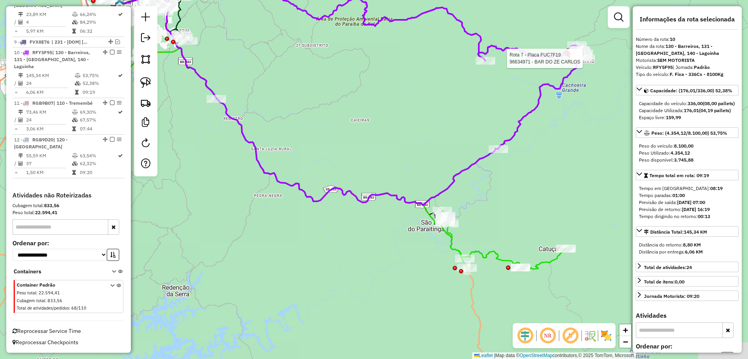
drag, startPoint x: 575, startPoint y: 169, endPoint x: 481, endPoint y: 207, distance: 101.3
click at [481, 207] on div "Rota 7 - Placa FUC7F19 96634971 - BAR DO ZE CARLOS Janela de atendimento Grade …" at bounding box center [374, 179] width 748 height 359
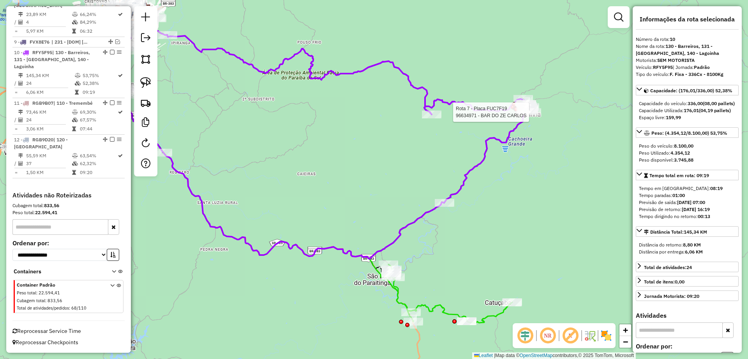
click at [527, 187] on div "Rota 7 - Placa FUC7F19 96634971 - BAR DO ZE CARLOS Janela de atendimento Grade …" at bounding box center [374, 179] width 748 height 359
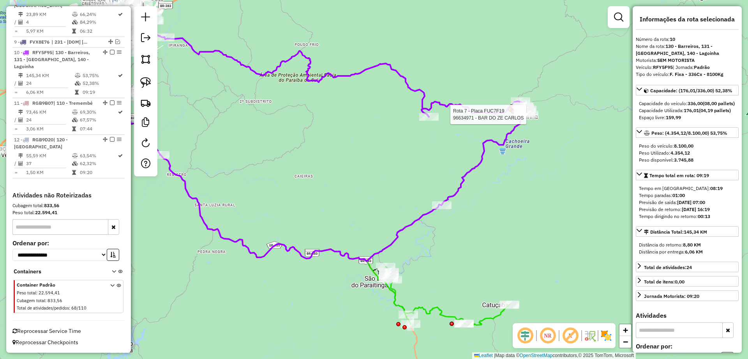
click at [538, 164] on div "Rota 7 - Placa FUC7F19 96634971 - BAR DO ZE CARLOS Janela de atendimento Grade …" at bounding box center [374, 179] width 748 height 359
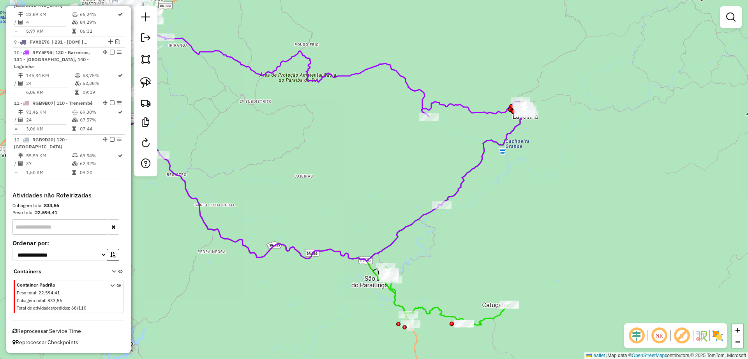
click at [509, 143] on icon at bounding box center [290, 140] width 472 height 241
select select "**********"
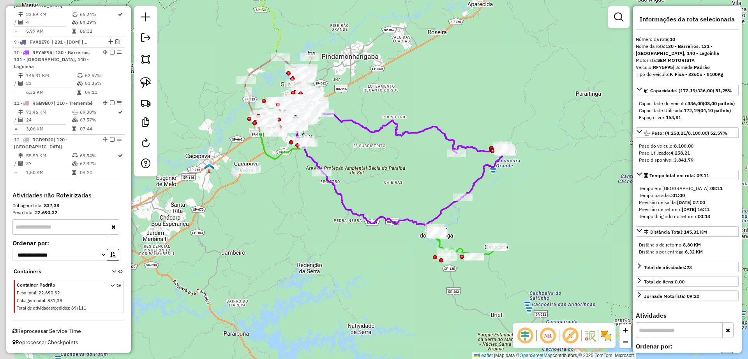
drag, startPoint x: 331, startPoint y: 160, endPoint x: 359, endPoint y: 167, distance: 28.9
click at [359, 167] on div "Janela de atendimento Grade de atendimento Capacidade Transportadoras Veículos …" at bounding box center [374, 179] width 748 height 359
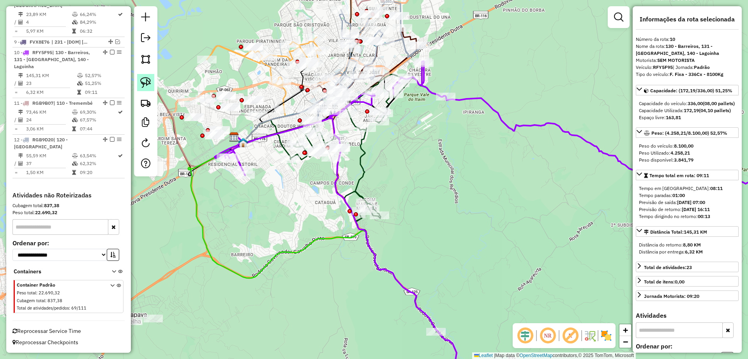
click at [146, 86] on img at bounding box center [145, 82] width 11 height 11
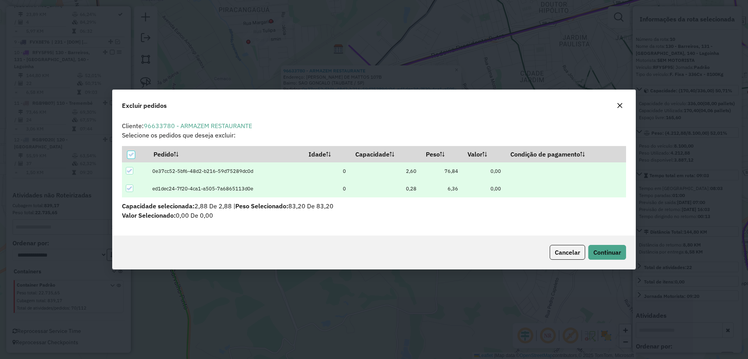
scroll to position [0, 0]
click at [606, 250] on span "Continuar" at bounding box center [607, 252] width 28 height 8
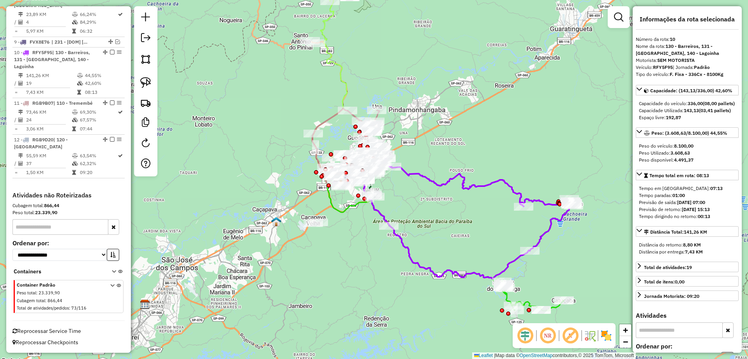
drag, startPoint x: 451, startPoint y: 253, endPoint x: 402, endPoint y: 203, distance: 69.9
click at [402, 203] on div "Janela de atendimento Grade de atendimento Capacidade Transportadoras Veículos …" at bounding box center [374, 179] width 748 height 359
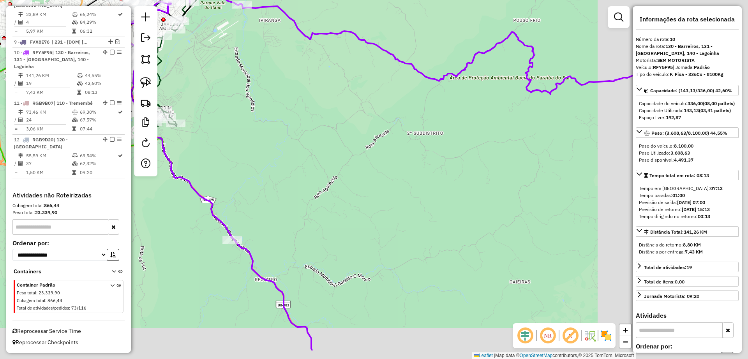
drag, startPoint x: 407, startPoint y: 135, endPoint x: 241, endPoint y: 101, distance: 170.0
click at [241, 101] on div "Janela de atendimento Grade de atendimento Capacidade Transportadoras Veículos …" at bounding box center [374, 179] width 748 height 359
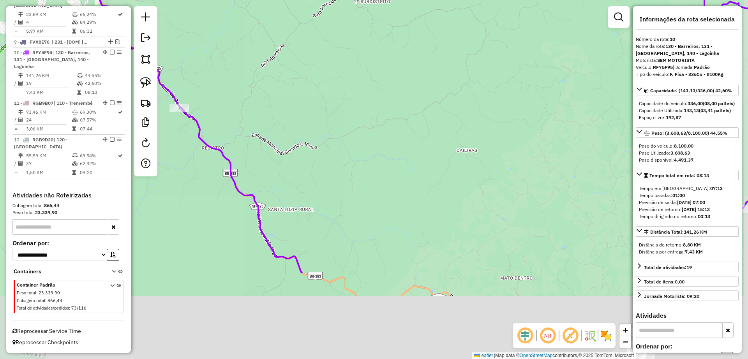
drag, startPoint x: 378, startPoint y: 164, endPoint x: 366, endPoint y: 91, distance: 74.5
click at [366, 91] on div "Janela de atendimento Grade de atendimento Capacidade Transportadoras Veículos …" at bounding box center [374, 179] width 748 height 359
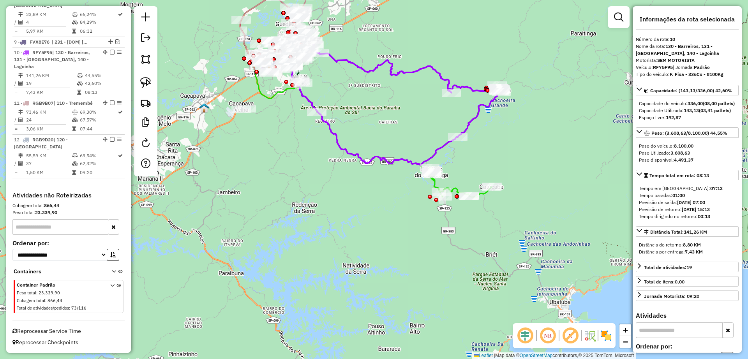
click at [470, 120] on icon at bounding box center [395, 104] width 210 height 121
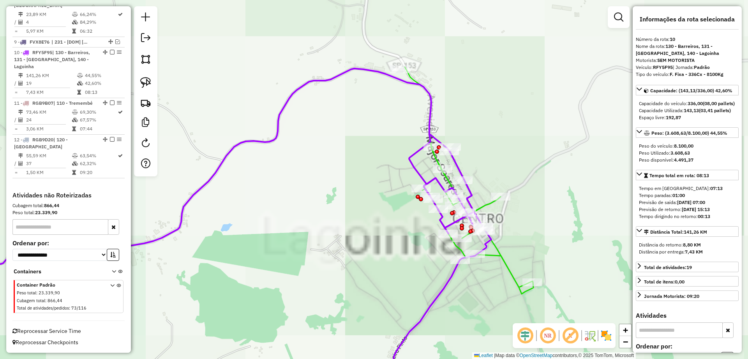
click at [427, 102] on icon at bounding box center [208, 232] width 566 height 326
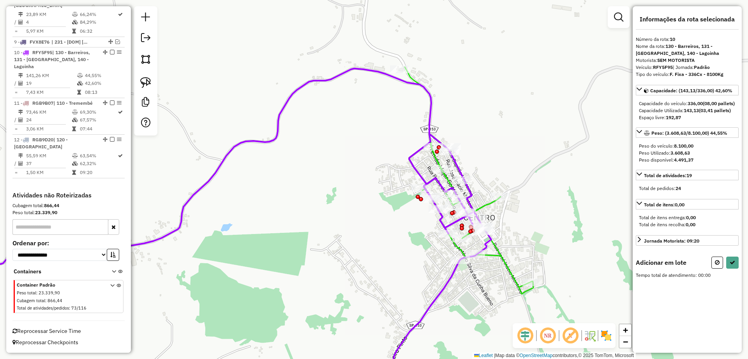
click at [397, 63] on div "Rota 7 - Placa FUC7F19 96641907 - ALESSANDRO CESARC GOIVEIA Janela de atendimen…" at bounding box center [374, 179] width 748 height 359
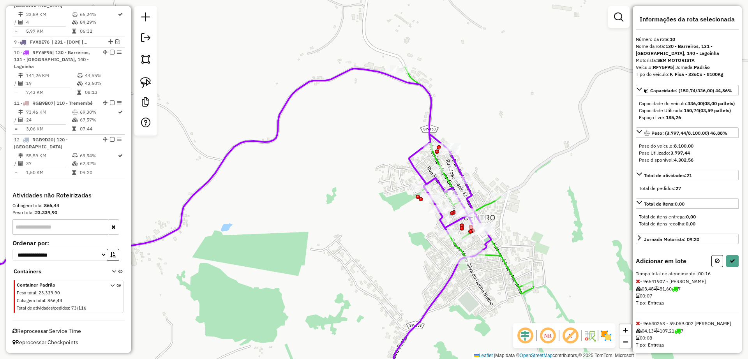
click at [472, 137] on div "Janela de atendimento Grade de atendimento Capacidade Transportadoras Veículos …" at bounding box center [374, 179] width 748 height 359
click at [145, 76] on link at bounding box center [145, 82] width 17 height 17
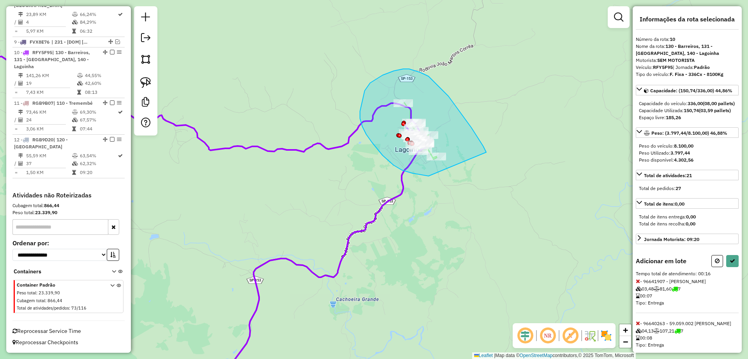
drag, startPoint x: 467, startPoint y: 122, endPoint x: 442, endPoint y: 177, distance: 60.6
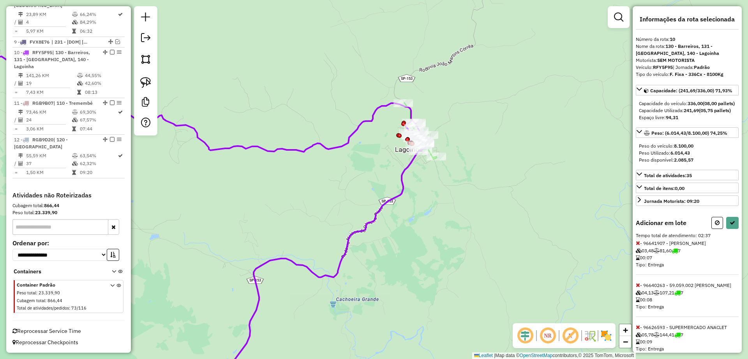
select select "**********"
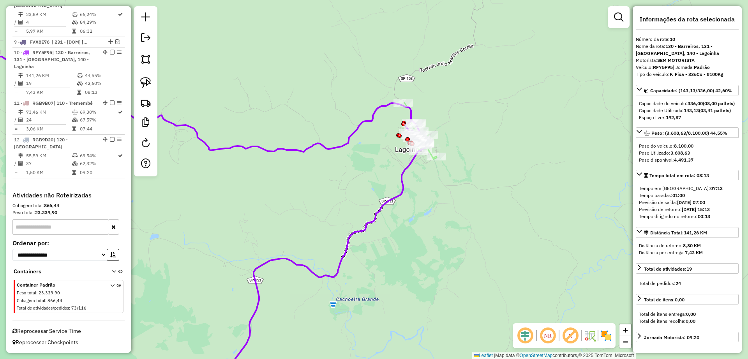
click at [314, 177] on div "Janela de atendimento Grade de atendimento Capacidade Transportadoras Veículos …" at bounding box center [374, 179] width 748 height 359
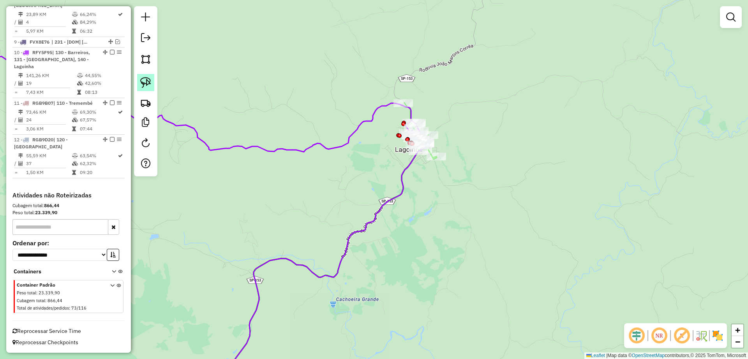
click at [148, 84] on img at bounding box center [145, 82] width 11 height 11
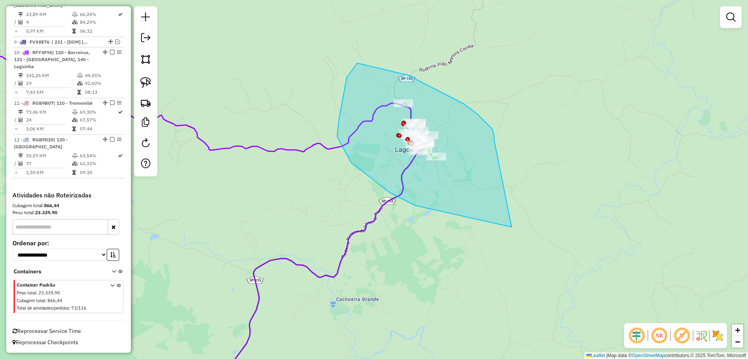
drag, startPoint x: 492, startPoint y: 129, endPoint x: 508, endPoint y: 209, distance: 81.4
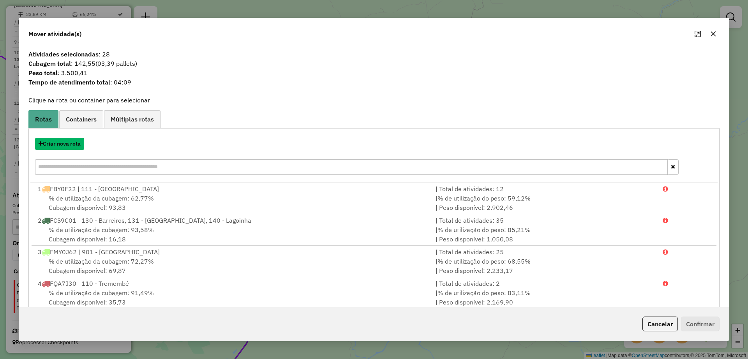
click at [68, 148] on button "Criar nova rota" at bounding box center [59, 144] width 49 height 12
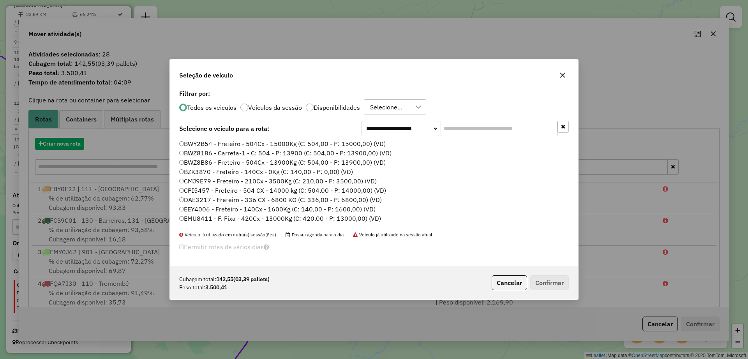
scroll to position [4, 2]
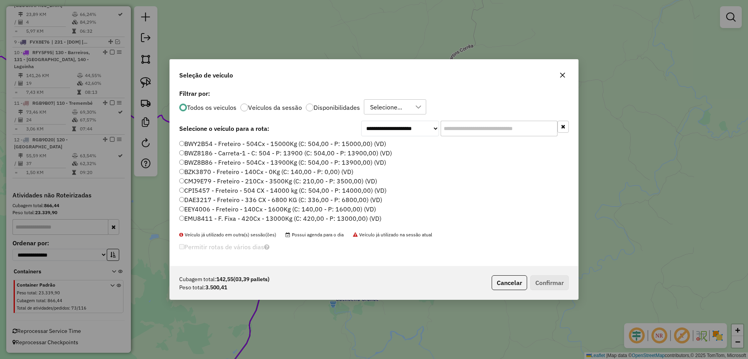
click at [319, 111] on label "Disponibilidades" at bounding box center [337, 107] width 46 height 6
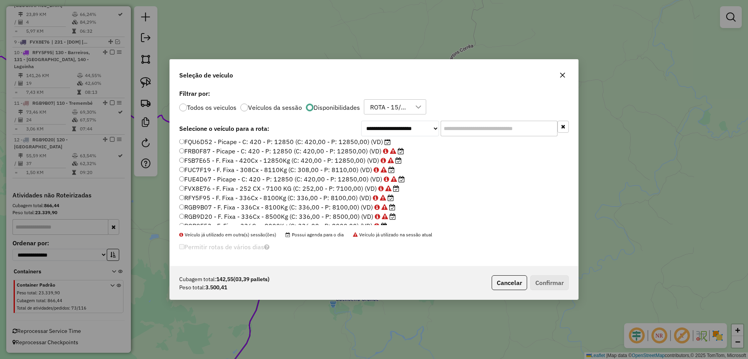
scroll to position [55, 0]
click at [312, 220] on label "RGB9F53 - F. Fixa - 336Cx - 8000Kg (C: 336,00 - P: 8000,00) (VD)" at bounding box center [283, 219] width 208 height 9
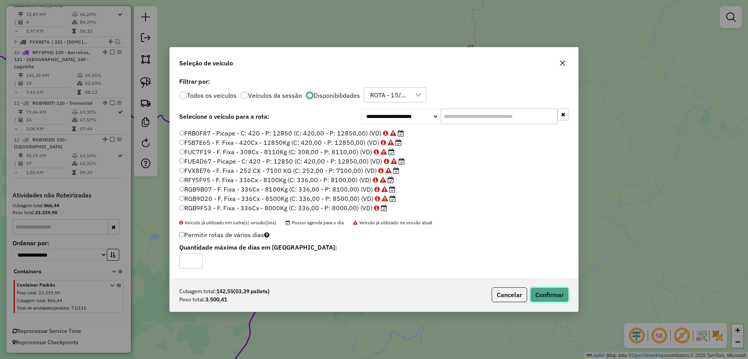
click at [553, 290] on button "Confirmar" at bounding box center [549, 294] width 39 height 15
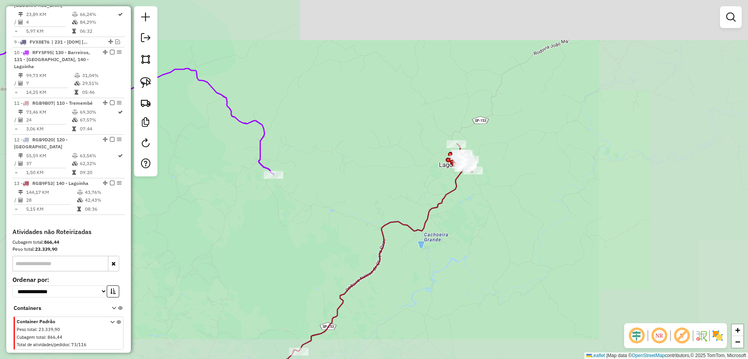
click at [491, 220] on div "Janela de atendimento Grade de atendimento Capacidade Transportadoras Veículos …" at bounding box center [374, 179] width 748 height 359
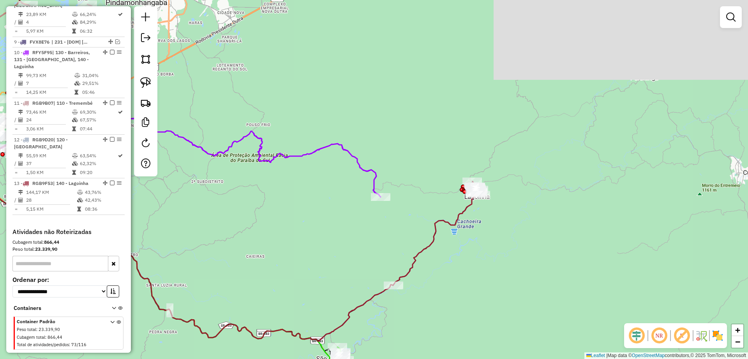
click at [452, 217] on div "Janela de atendimento Grade de atendimento Capacidade Transportadoras Veículos …" at bounding box center [374, 179] width 748 height 359
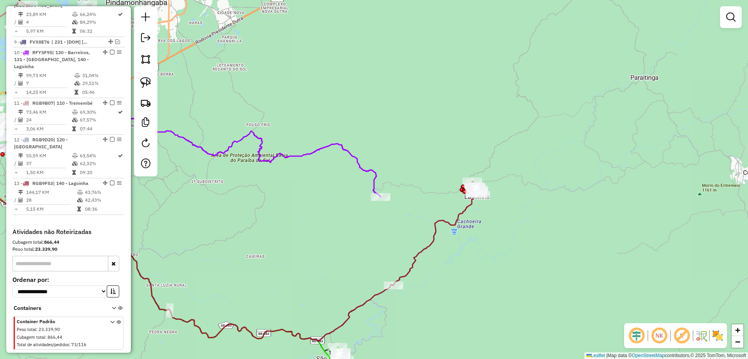
click at [452, 220] on icon at bounding box center [232, 239] width 488 height 204
select select "**********"
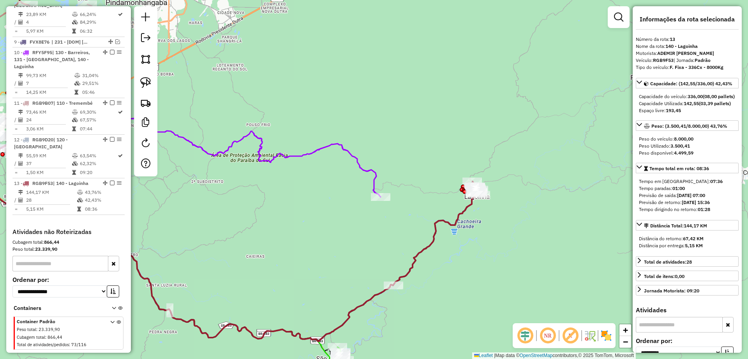
scroll to position [622, 0]
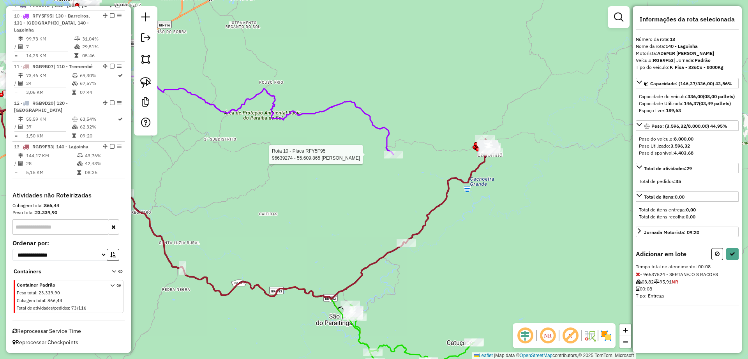
click at [387, 159] on div at bounding box center [393, 155] width 19 height 8
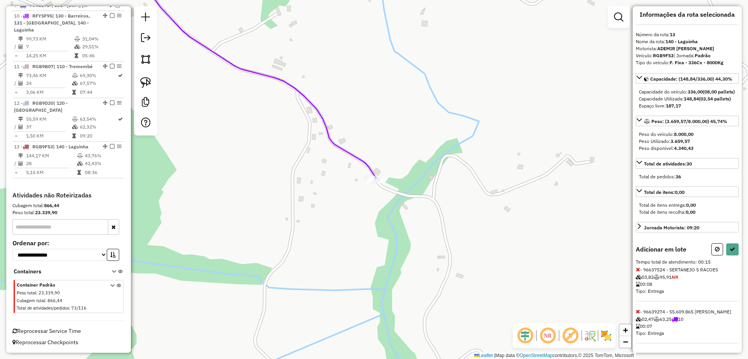
scroll to position [26, 0]
click at [638, 267] on icon at bounding box center [638, 269] width 4 height 5
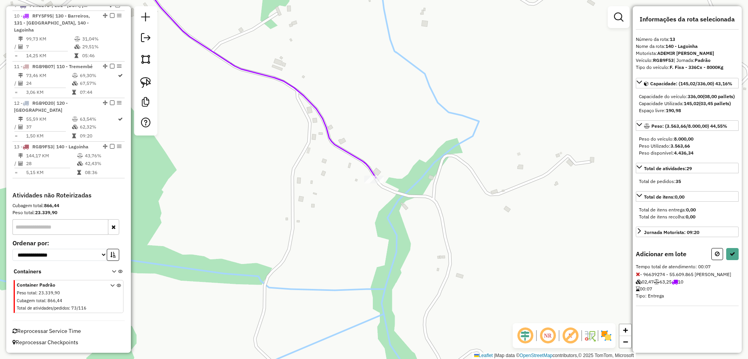
scroll to position [0, 0]
click at [729, 257] on icon at bounding box center [731, 253] width 5 height 5
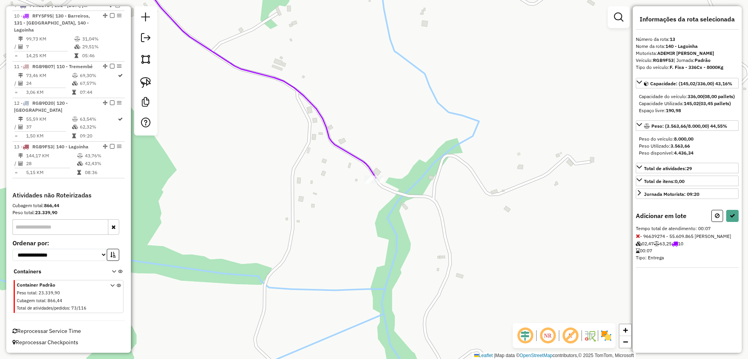
select select "**********"
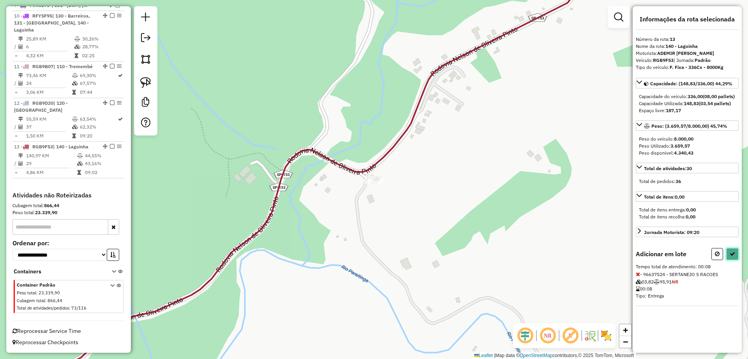
click at [732, 260] on button at bounding box center [732, 254] width 12 height 12
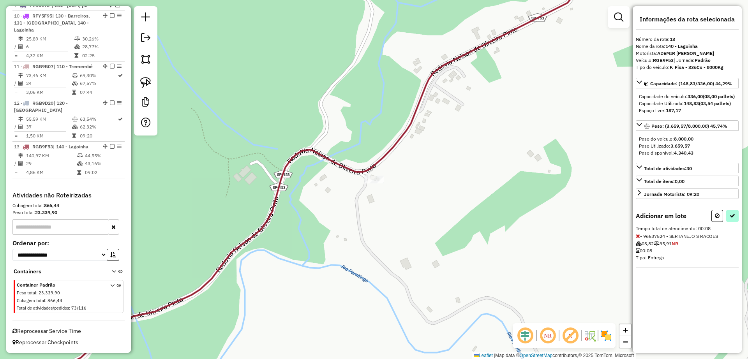
select select "**********"
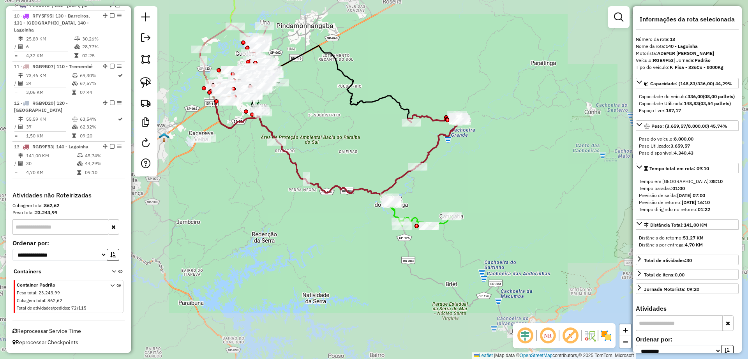
click at [427, 151] on icon at bounding box center [434, 140] width 54 height 52
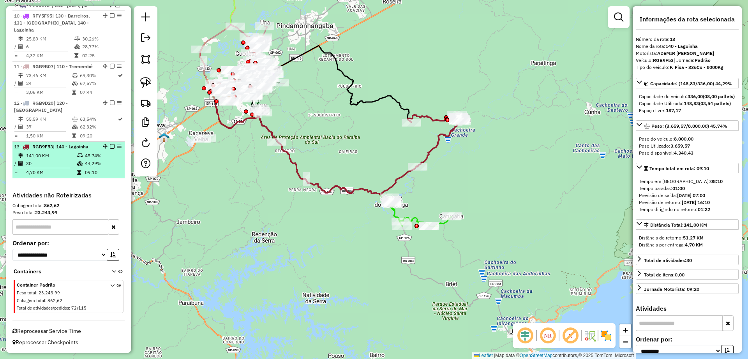
click at [110, 144] on em at bounding box center [112, 146] width 5 height 5
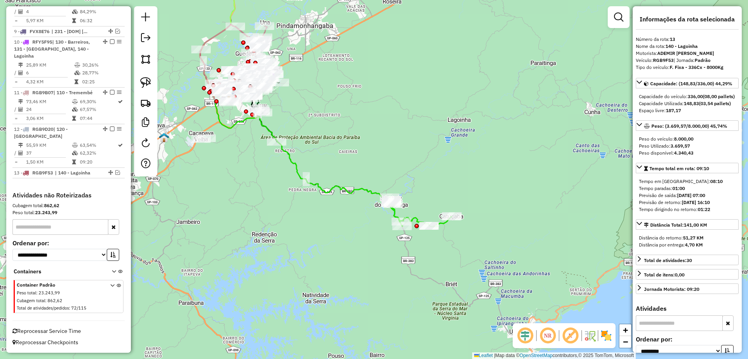
click at [345, 189] on icon at bounding box center [309, 160] width 188 height 134
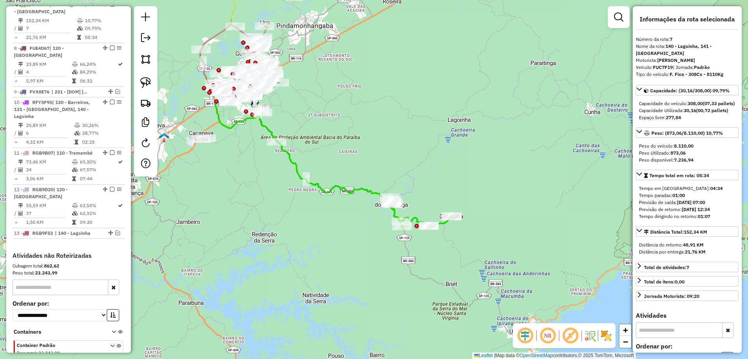
scroll to position [528, 0]
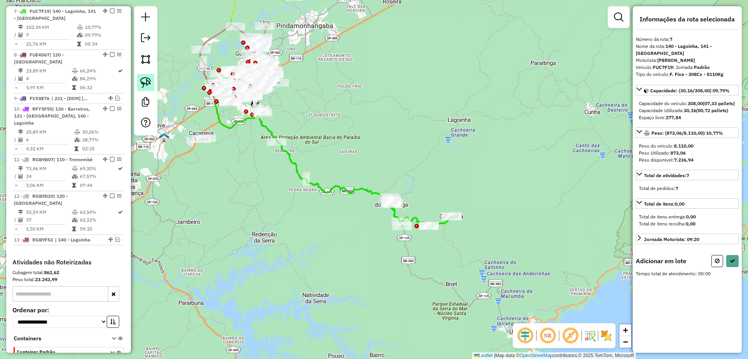
click at [141, 80] on img at bounding box center [145, 82] width 11 height 11
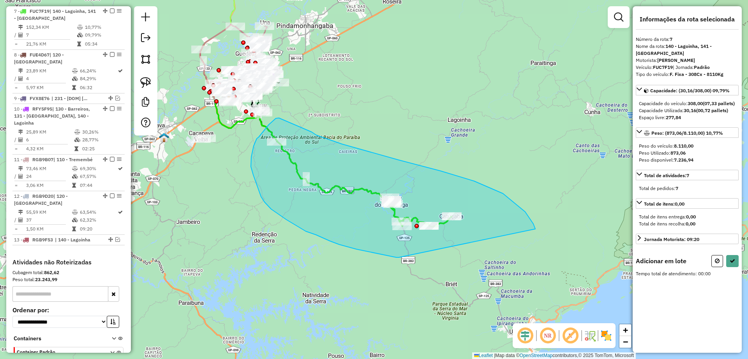
drag, startPoint x: 525, startPoint y: 212, endPoint x: 433, endPoint y: 254, distance: 101.3
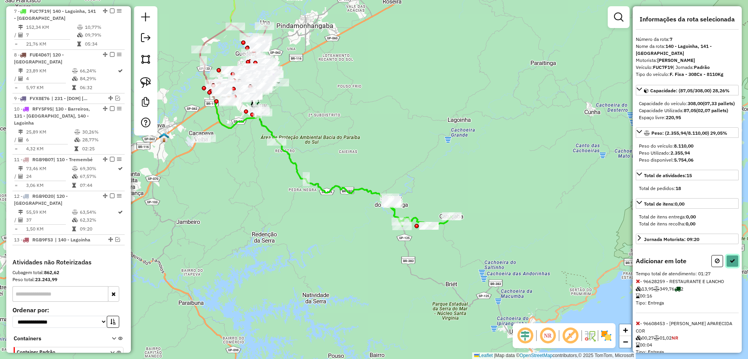
click at [733, 267] on button at bounding box center [732, 261] width 12 height 12
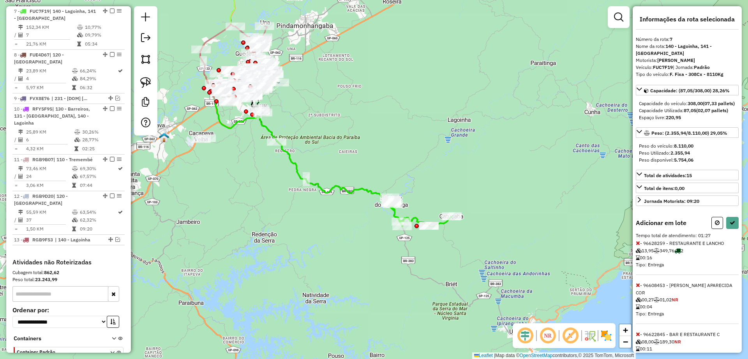
select select "**********"
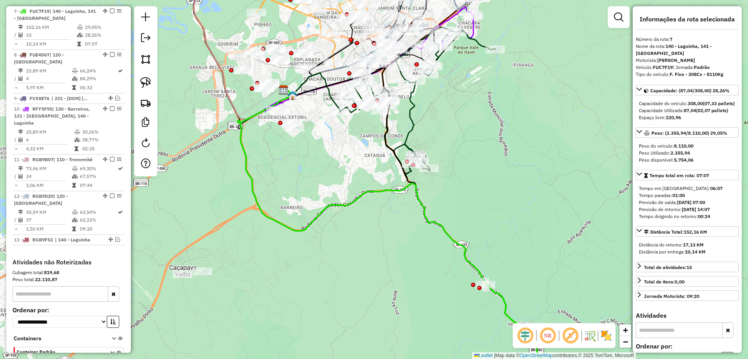
click at [464, 188] on div "Janela de atendimento Grade de atendimento Capacidade Transportadoras Veículos …" at bounding box center [374, 179] width 748 height 359
click at [301, 141] on div "Janela de atendimento Grade de atendimento Capacidade Transportadoras Veículos …" at bounding box center [374, 179] width 748 height 359
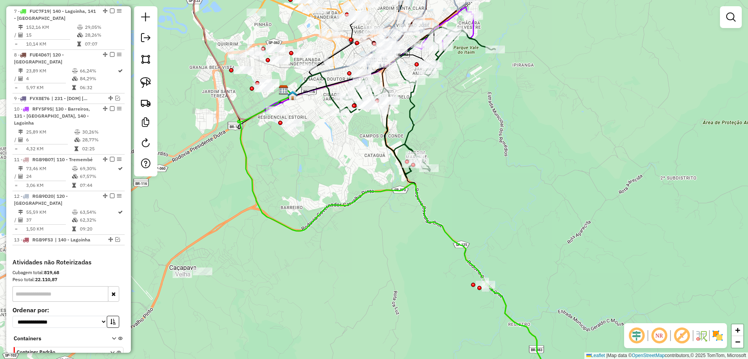
click at [245, 158] on icon at bounding box center [402, 242] width 328 height 306
select select "**********"
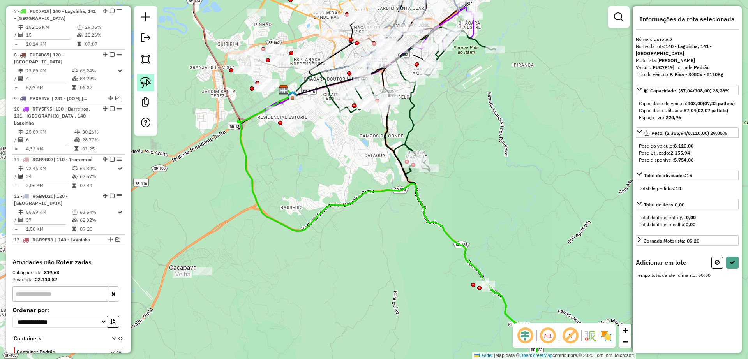
click at [146, 83] on img at bounding box center [145, 82] width 11 height 11
drag, startPoint x: 314, startPoint y: 129, endPoint x: 302, endPoint y: 141, distance: 16.5
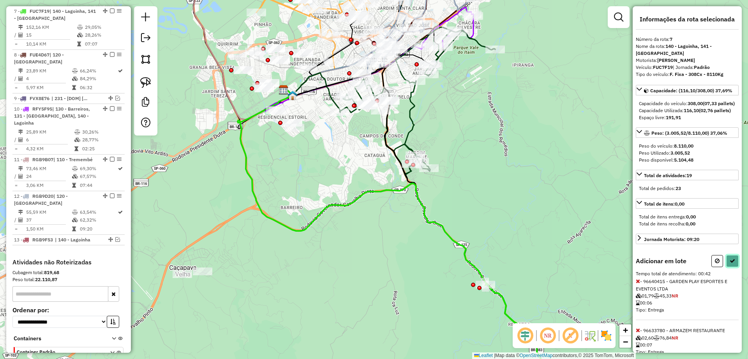
click at [729, 264] on icon at bounding box center [731, 260] width 5 height 5
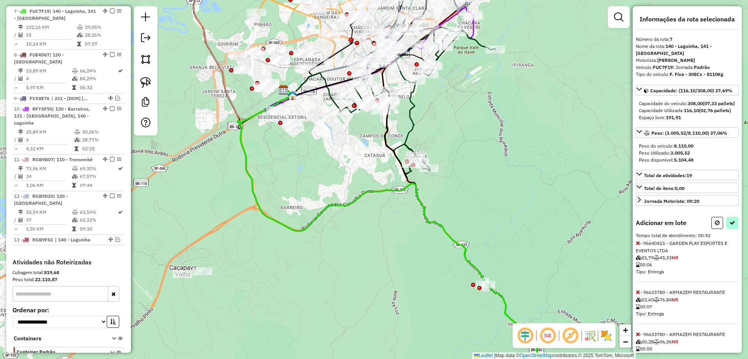
select select "**********"
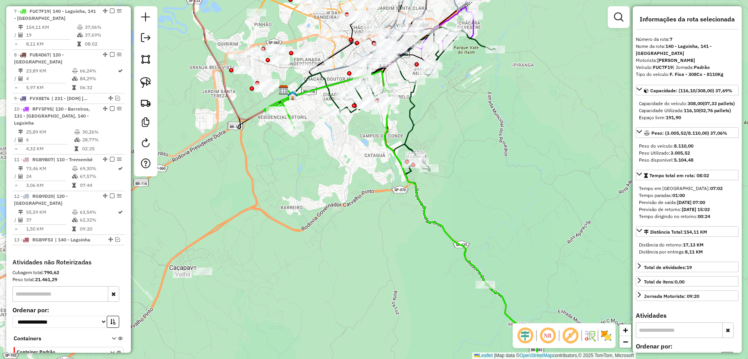
click at [283, 225] on div "Janela de atendimento Grade de atendimento Capacidade Transportadoras Veículos …" at bounding box center [374, 179] width 748 height 359
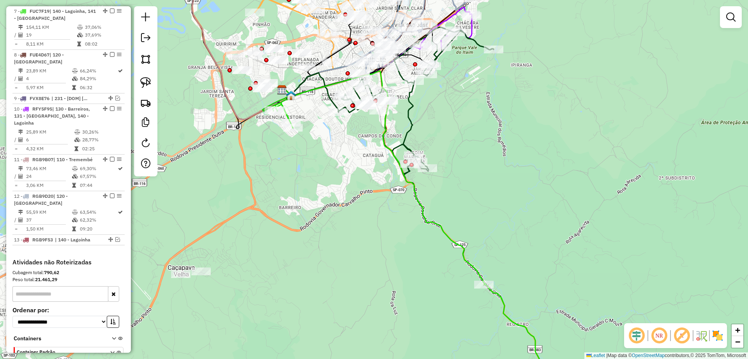
drag, startPoint x: 433, startPoint y: 212, endPoint x: 424, endPoint y: 211, distance: 8.6
click at [431, 212] on div "Janela de atendimento Grade de atendimento Capacidade Transportadoras Veículos …" at bounding box center [374, 179] width 748 height 359
click at [422, 210] on icon at bounding box center [417, 233] width 291 height 324
select select "**********"
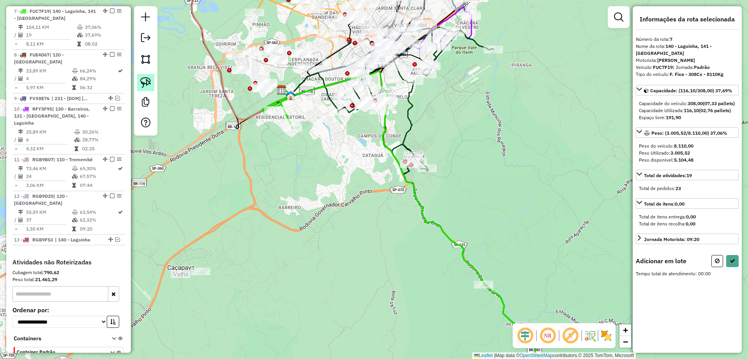
click at [144, 80] on img at bounding box center [145, 82] width 11 height 11
drag, startPoint x: 227, startPoint y: 269, endPoint x: 376, endPoint y: 300, distance: 152.8
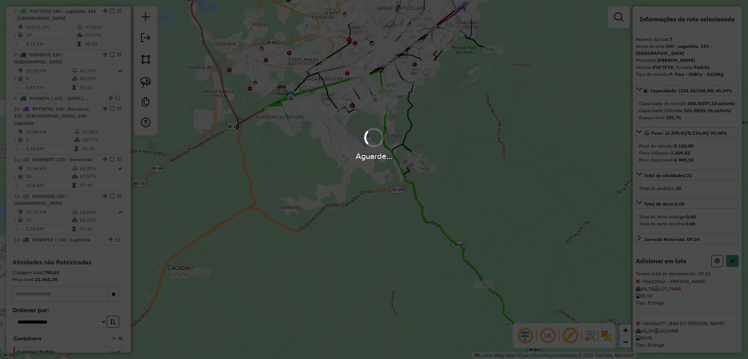
click at [739, 282] on div "Aguarde..." at bounding box center [374, 179] width 748 height 359
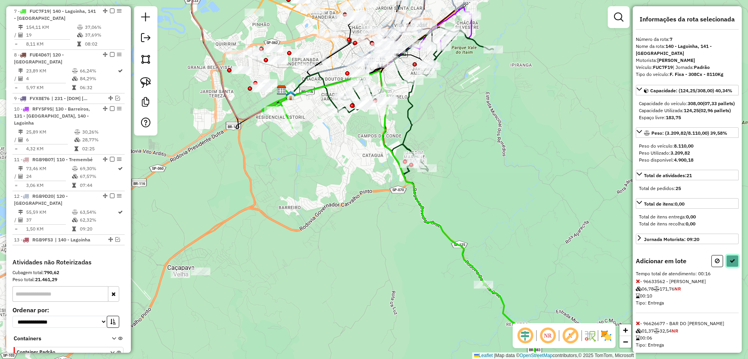
click at [733, 267] on button at bounding box center [732, 261] width 12 height 12
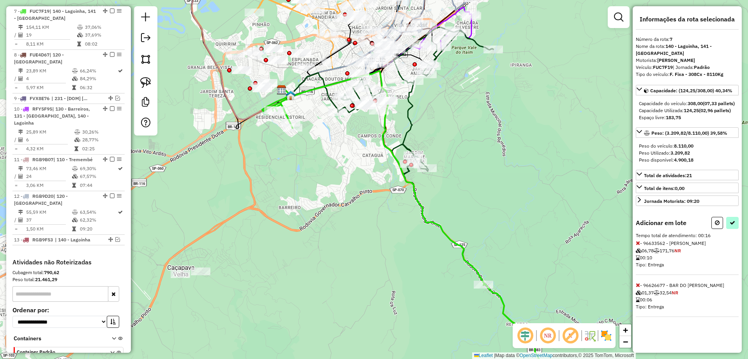
select select "**********"
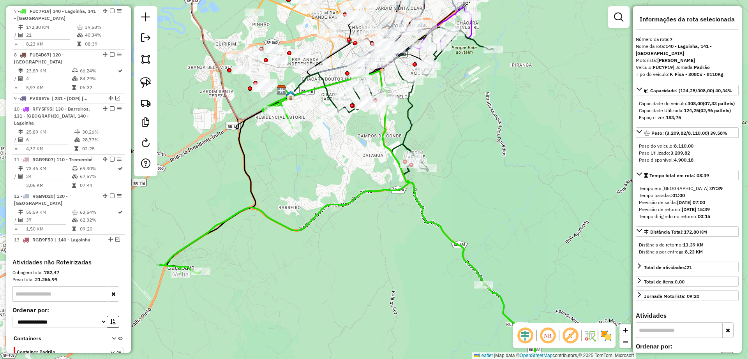
click at [420, 211] on icon at bounding box center [361, 233] width 403 height 324
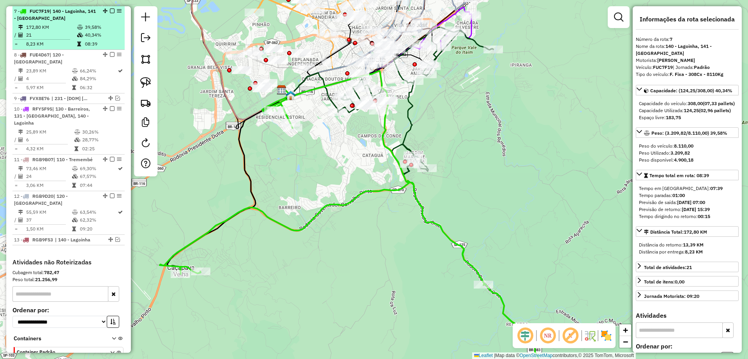
click at [111, 13] on em at bounding box center [112, 11] width 5 height 5
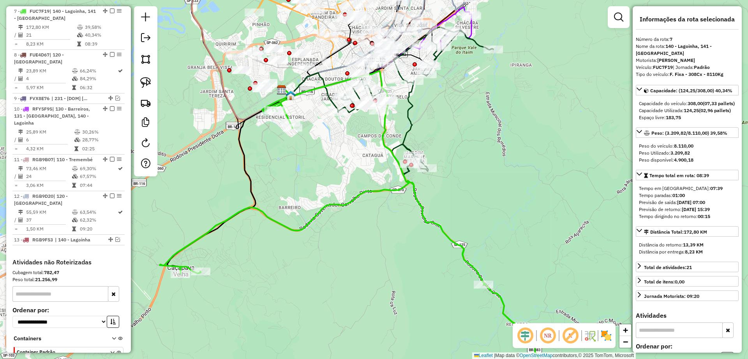
scroll to position [495, 0]
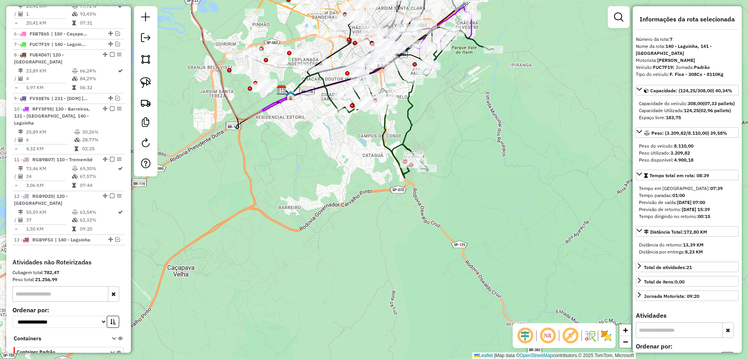
click at [405, 128] on icon at bounding box center [415, 102] width 155 height 151
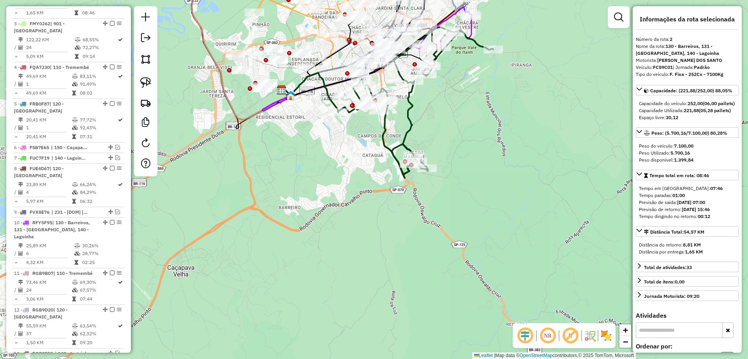
scroll to position [343, 0]
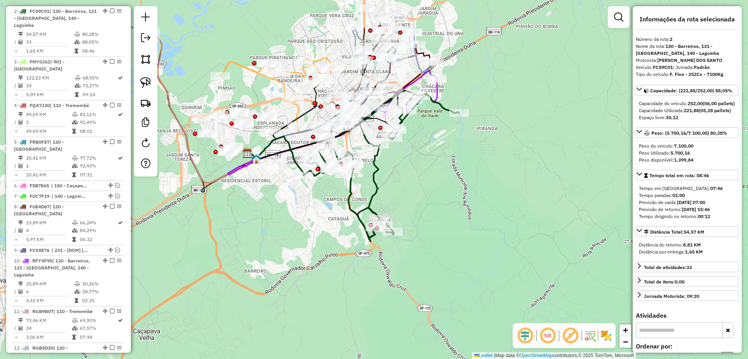
drag, startPoint x: 435, startPoint y: 120, endPoint x: 410, endPoint y: 172, distance: 57.8
click at [410, 172] on div "Janela de atendimento Grade de atendimento Capacidade Transportadoras Veículos …" at bounding box center [374, 179] width 748 height 359
click at [622, 16] on em at bounding box center [618, 16] width 9 height 9
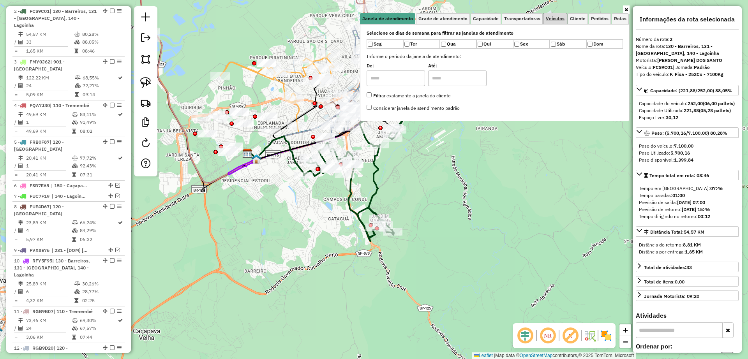
click at [557, 19] on span "Veículos" at bounding box center [555, 18] width 19 height 5
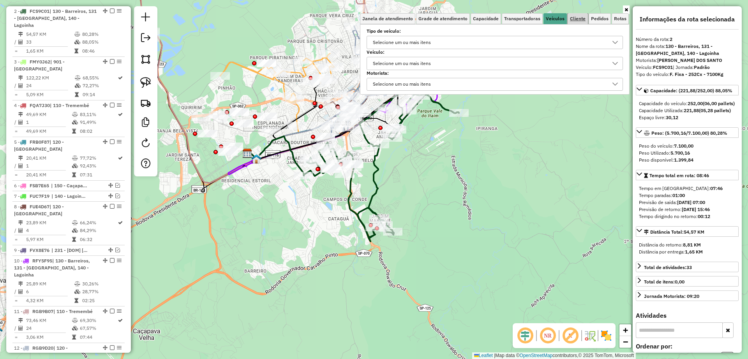
click at [581, 17] on span "Cliente" at bounding box center [578, 18] width 16 height 5
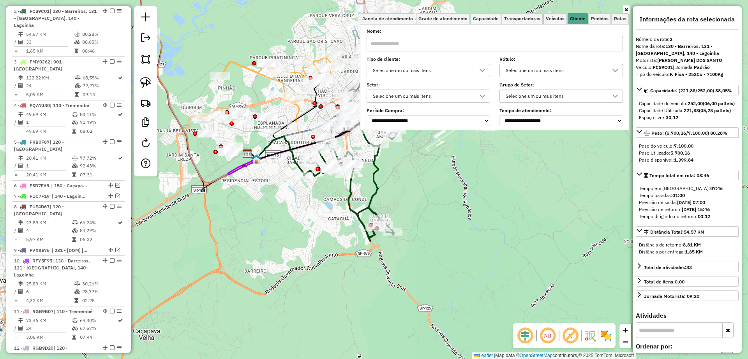
click at [407, 64] on div "Selecione um ou mais itens" at bounding box center [422, 70] width 105 height 12
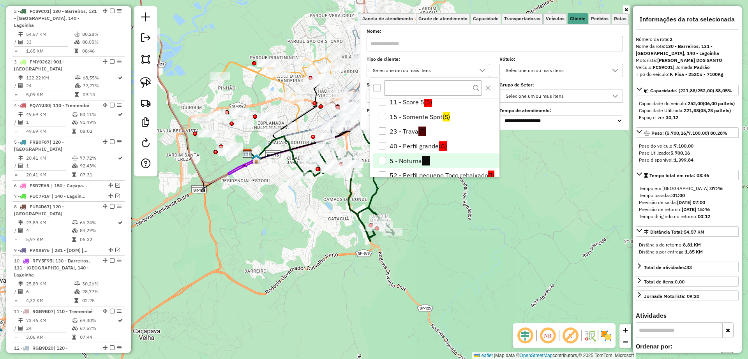
scroll to position [49, 0]
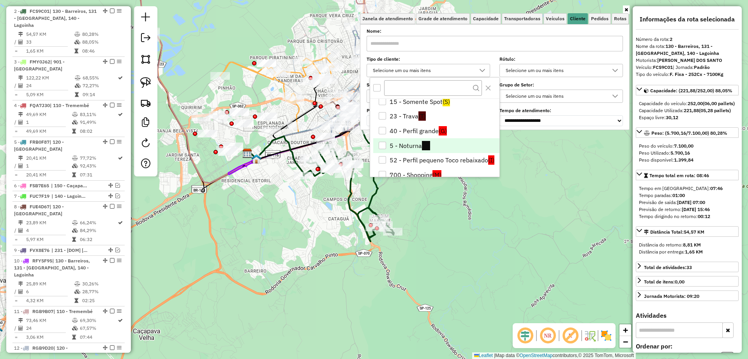
click at [383, 146] on div "5 - Noturna" at bounding box center [382, 145] width 7 height 7
click at [318, 248] on div "Janela de atendimento Grade de atendimento Capacidade Transportadoras Veículos …" at bounding box center [374, 179] width 748 height 359
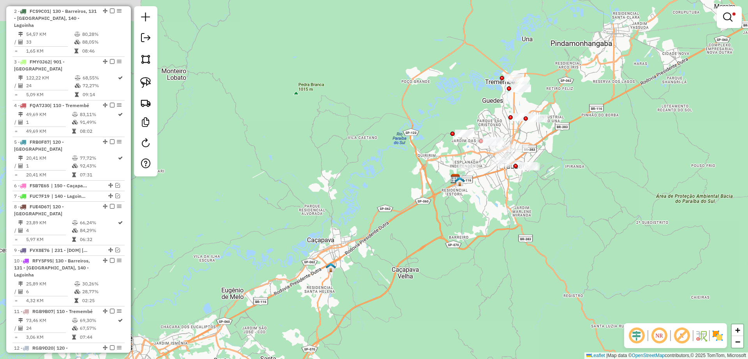
drag, startPoint x: 339, startPoint y: 247, endPoint x: 382, endPoint y: 170, distance: 88.6
click at [468, 241] on div "Limpar filtros Janela de atendimento Grade de atendimento Capacidade Transporta…" at bounding box center [374, 179] width 748 height 359
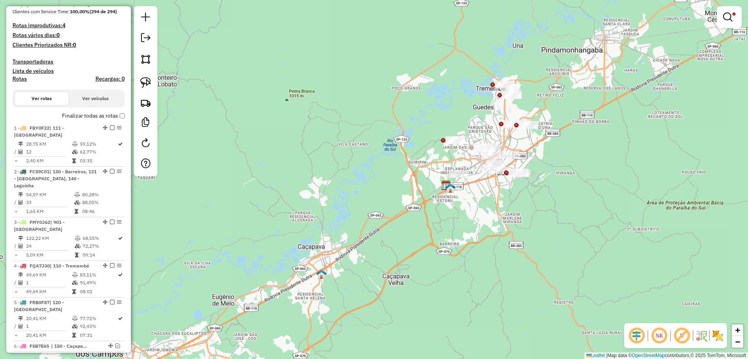
scroll to position [100, 0]
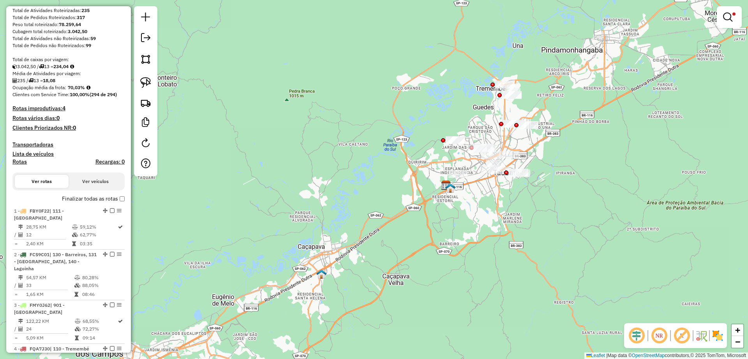
drag, startPoint x: 146, startPoint y: 83, endPoint x: 536, endPoint y: 139, distance: 393.9
click at [146, 83] on img at bounding box center [145, 82] width 11 height 11
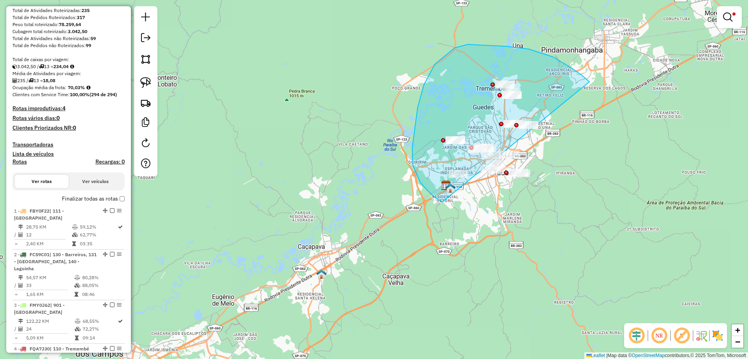
drag, startPoint x: 571, startPoint y: 68, endPoint x: 509, endPoint y: 203, distance: 149.2
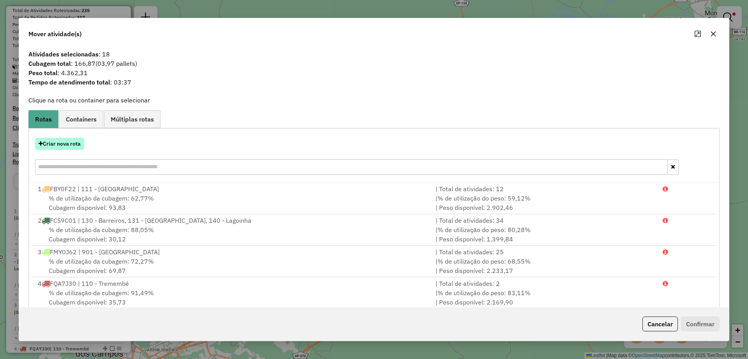
click at [69, 142] on button "Criar nova rota" at bounding box center [59, 144] width 49 height 12
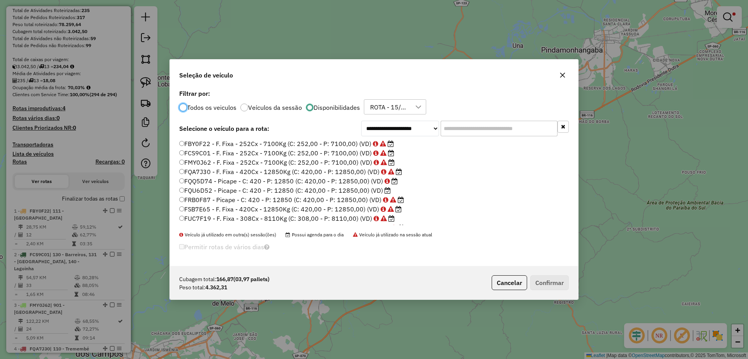
scroll to position [4, 2]
drag, startPoint x: 458, startPoint y: 130, endPoint x: 456, endPoint y: 125, distance: 5.3
click at [458, 130] on input "text" at bounding box center [498, 129] width 117 height 16
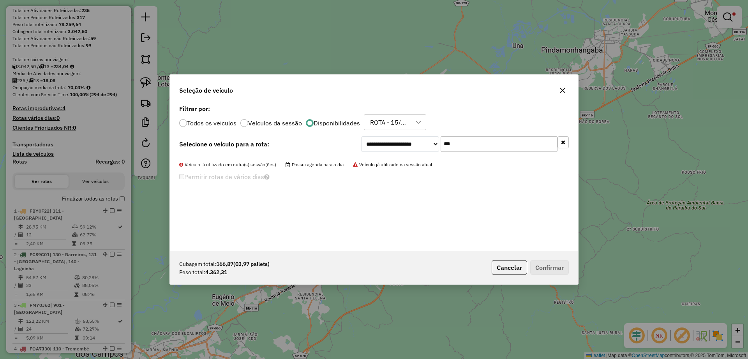
type input "***"
click at [222, 123] on label "Todos os veiculos" at bounding box center [211, 123] width 49 height 6
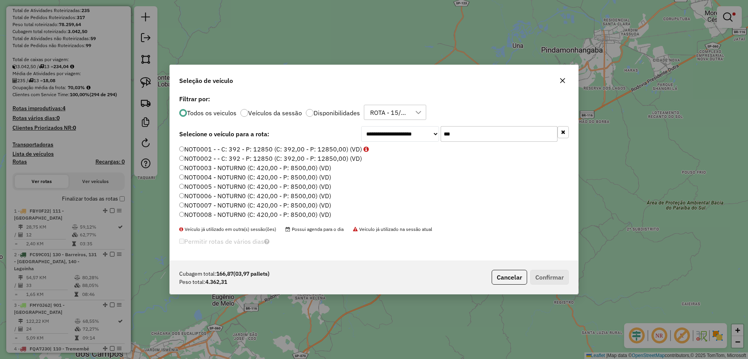
click at [241, 151] on label "NOT0001 - - C: 392 - P: 12850 (C: 392,00 - P: 12850,00) (VD)" at bounding box center [274, 148] width 190 height 9
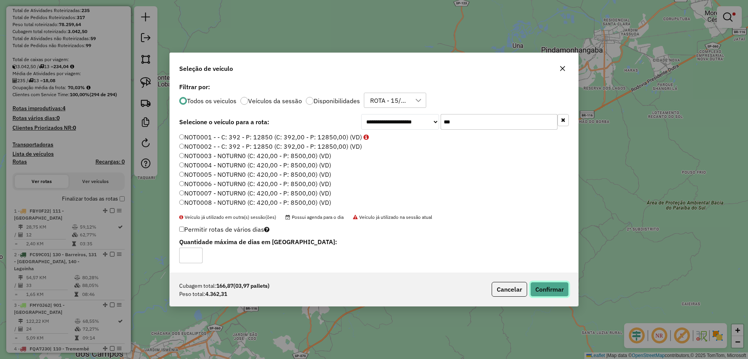
click at [549, 289] on button "Confirmar" at bounding box center [549, 289] width 39 height 15
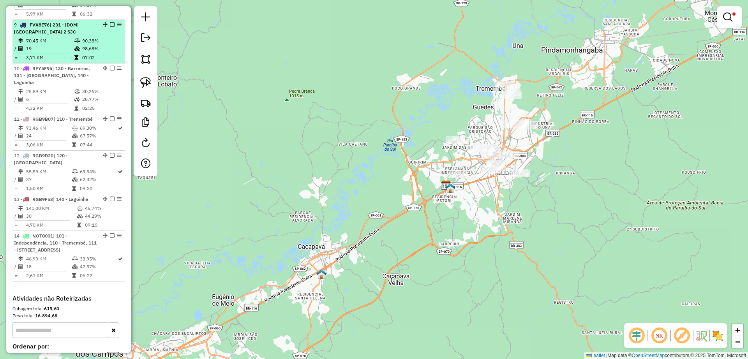
scroll to position [759, 0]
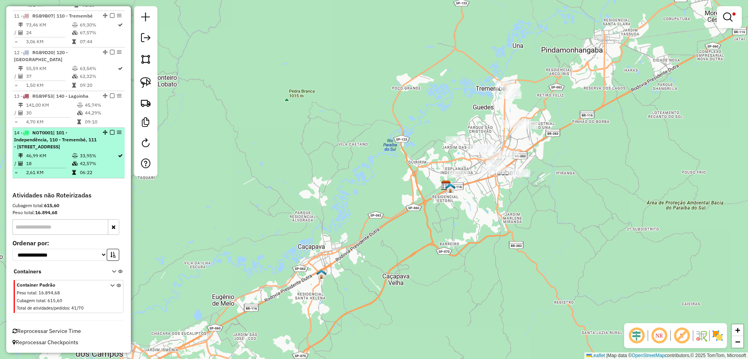
click at [110, 130] on em at bounding box center [112, 132] width 5 height 5
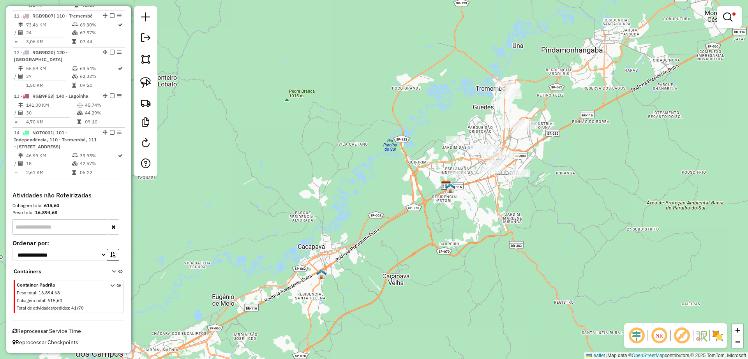
scroll to position [705, 0]
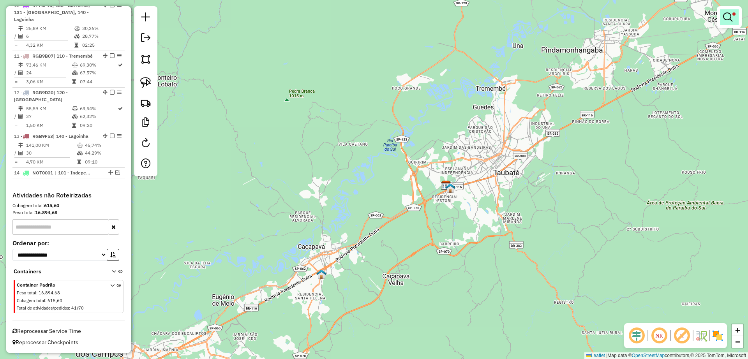
click at [728, 12] on em at bounding box center [727, 16] width 9 height 9
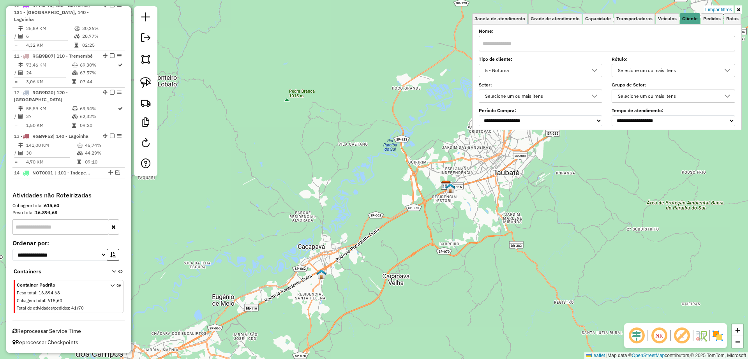
drag, startPoint x: 713, startPoint y: 9, endPoint x: 65, endPoint y: 195, distance: 673.4
click at [713, 9] on link "Limpar filtros" at bounding box center [718, 9] width 30 height 9
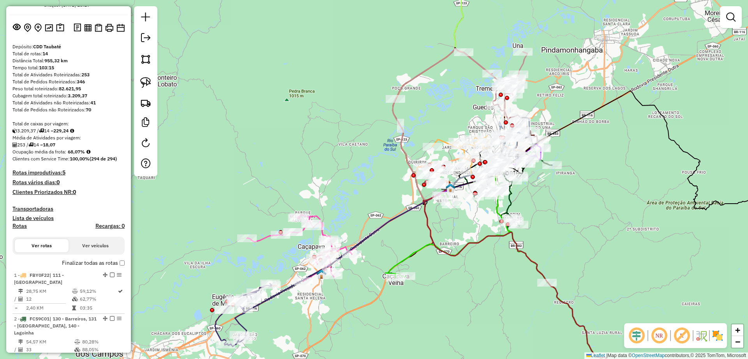
scroll to position [0, 0]
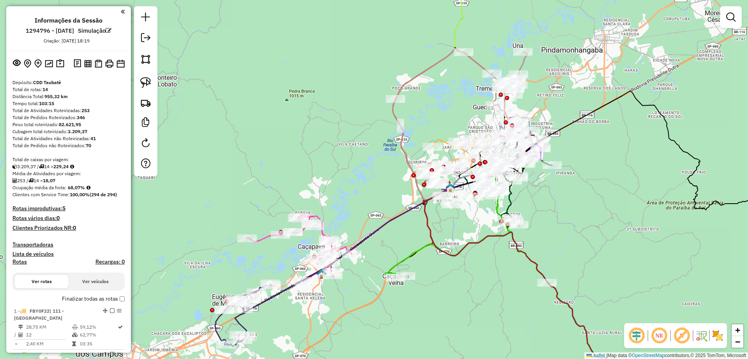
click at [423, 275] on div "Janela de atendimento Grade de atendimento Capacidade Transportadoras Veículos …" at bounding box center [374, 179] width 748 height 359
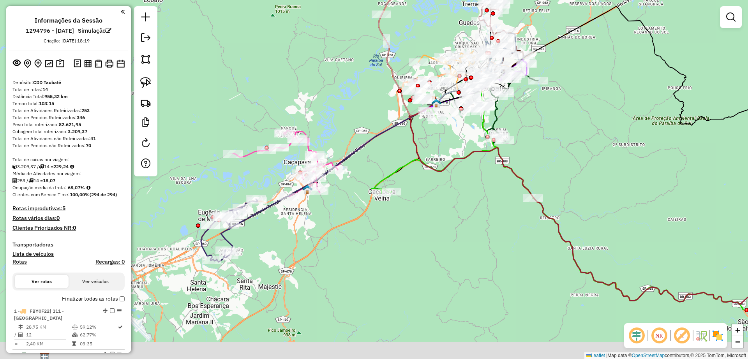
drag, startPoint x: 460, startPoint y: 293, endPoint x: 446, endPoint y: 208, distance: 85.7
click at [446, 208] on div "Janela de atendimento Grade de atendimento Capacidade Transportadoras Veículos …" at bounding box center [374, 179] width 748 height 359
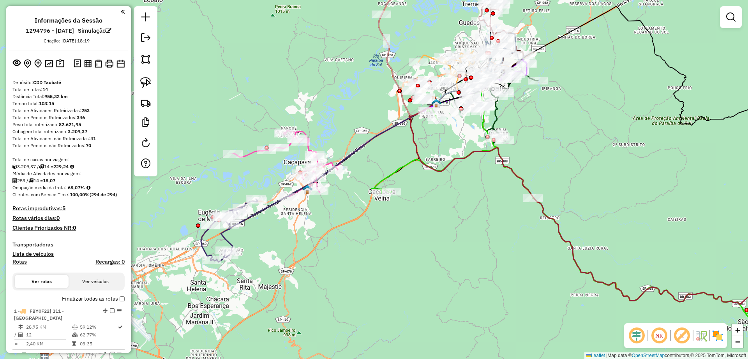
click at [221, 237] on icon at bounding box center [328, 175] width 215 height 151
select select "**********"
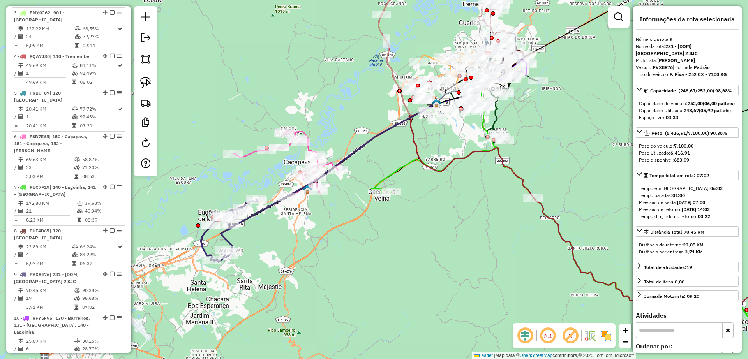
scroll to position [656, 0]
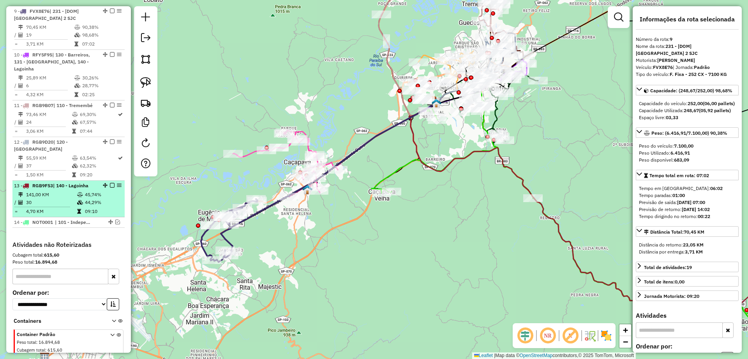
click at [110, 185] on em at bounding box center [112, 185] width 5 height 5
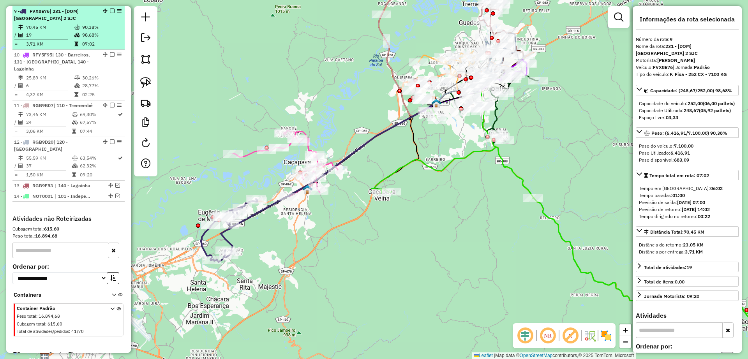
click at [110, 9] on em at bounding box center [112, 11] width 5 height 5
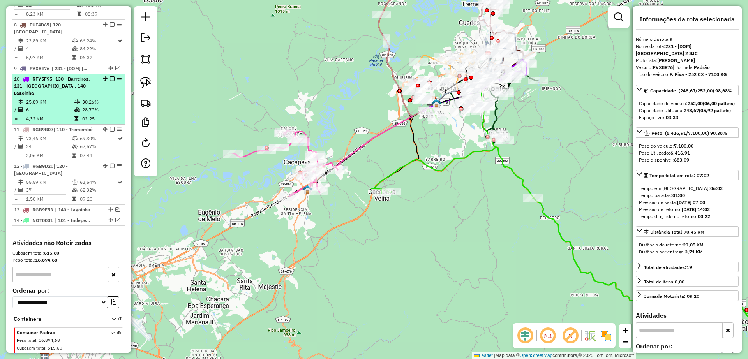
scroll to position [549, 0]
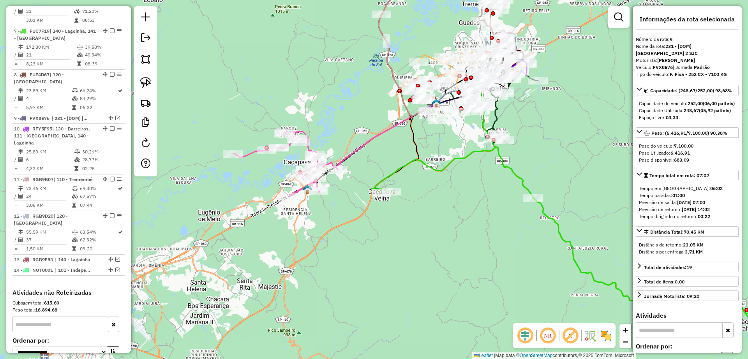
click at [249, 160] on div "Janela de atendimento Grade de atendimento Capacidade Transportadoras Veículos …" at bounding box center [374, 179] width 748 height 359
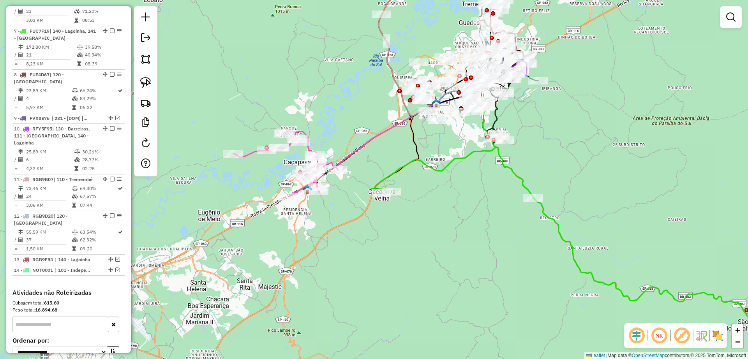
click at [248, 157] on icon at bounding box center [285, 163] width 105 height 67
select select "**********"
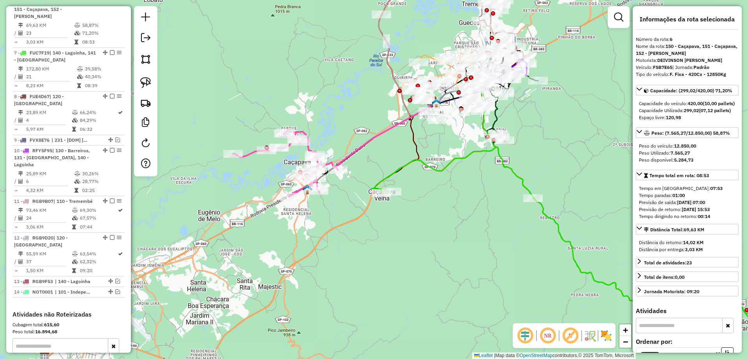
scroll to position [518, 0]
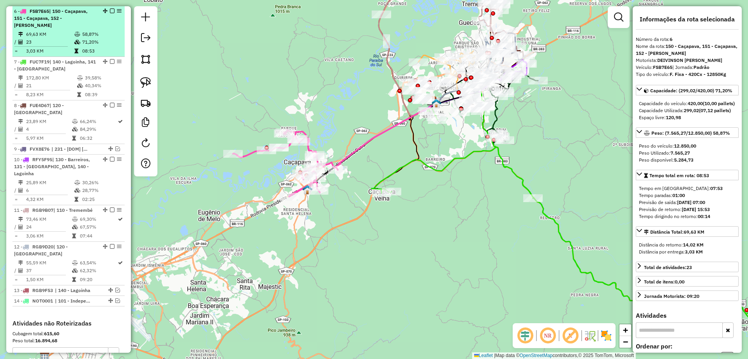
click at [110, 11] on em at bounding box center [112, 11] width 5 height 5
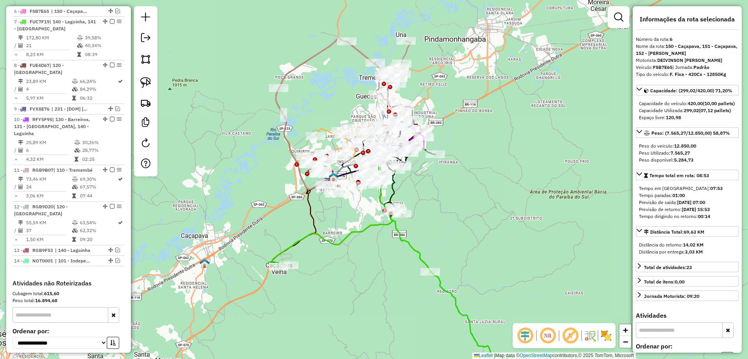
drag, startPoint x: 331, startPoint y: 135, endPoint x: 228, endPoint y: 209, distance: 126.7
click at [228, 209] on div "Janela de atendimento Grade de atendimento Capacidade Transportadoras Veículos …" at bounding box center [374, 179] width 748 height 359
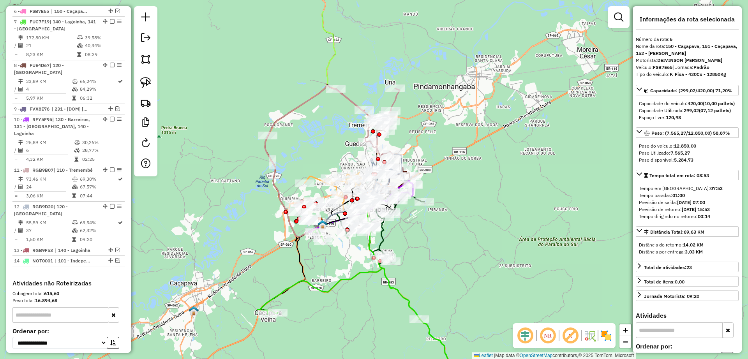
drag, startPoint x: 332, startPoint y: 98, endPoint x: 342, endPoint y: 217, distance: 119.6
click at [340, 212] on div "Rota 4 - Placa FQA7J30 96609422 - RIO VALE DISTRIBUIDO Janela de atendimento Gr…" at bounding box center [374, 179] width 748 height 359
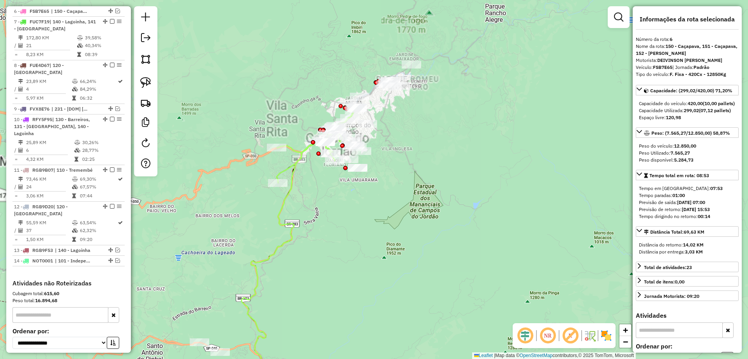
click at [304, 162] on div "Rota 1 - Placa FBY0F22 96639389 - JULIO FRANCIS Janela de atendimento Grade de …" at bounding box center [374, 179] width 748 height 359
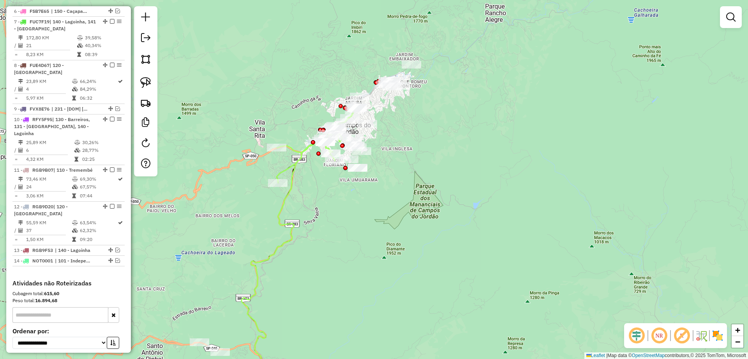
click at [300, 159] on icon at bounding box center [317, 144] width 81 height 77
select select "**********"
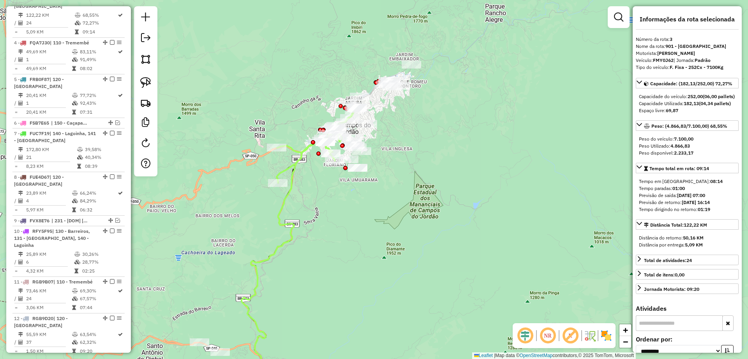
scroll to position [394, 0]
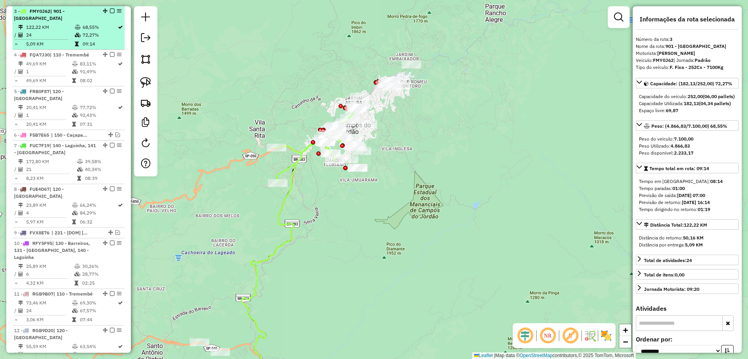
click at [110, 10] on em at bounding box center [112, 11] width 5 height 5
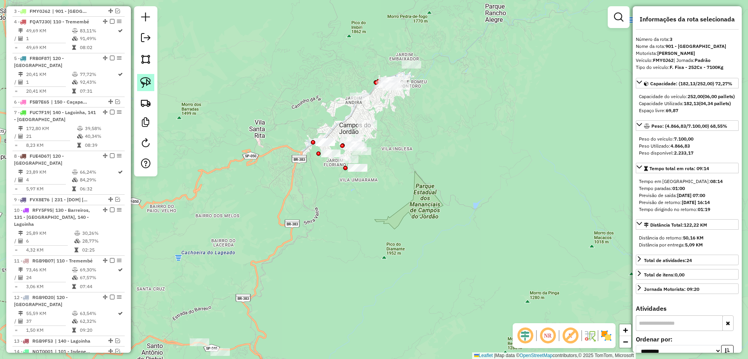
click at [147, 81] on img at bounding box center [145, 82] width 11 height 11
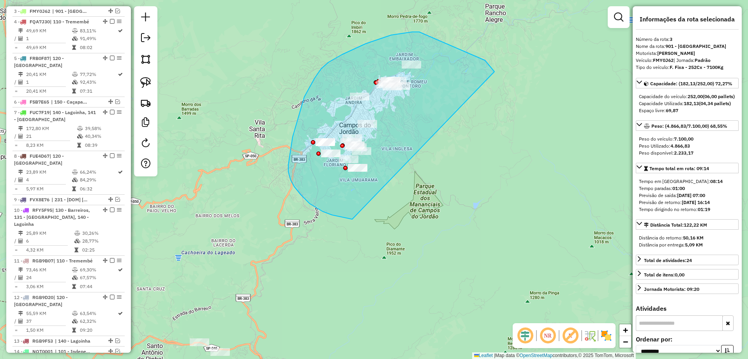
drag, startPoint x: 419, startPoint y: 32, endPoint x: 383, endPoint y: 213, distance: 184.7
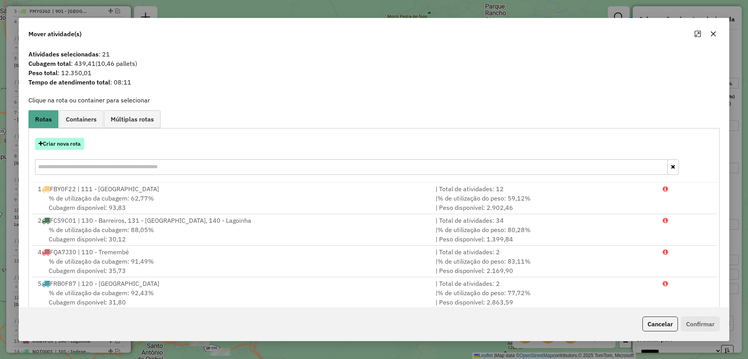
click at [68, 148] on button "Criar nova rota" at bounding box center [59, 144] width 49 height 12
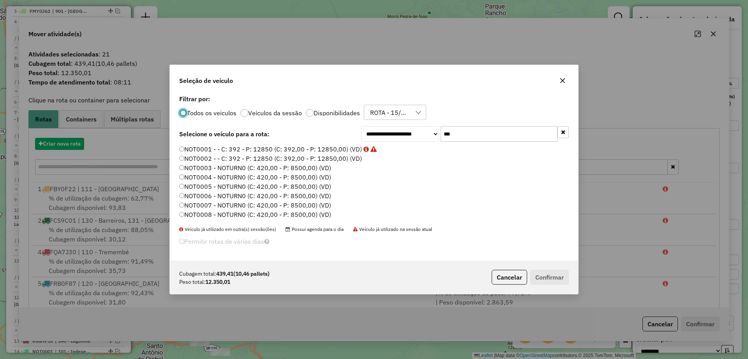
scroll to position [4, 2]
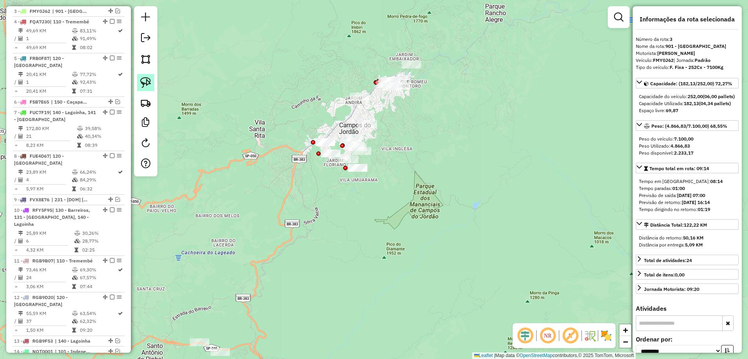
click at [143, 87] on img at bounding box center [145, 82] width 11 height 11
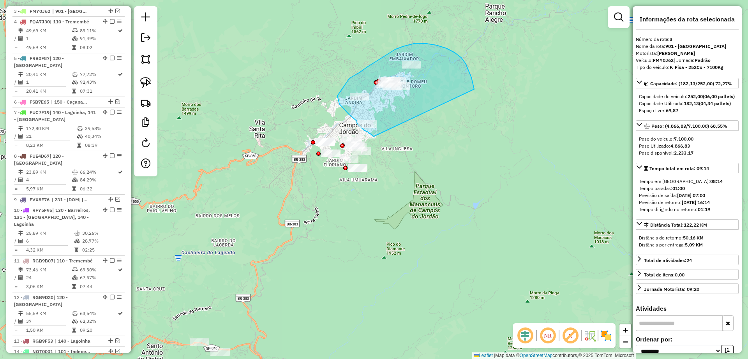
drag, startPoint x: 469, startPoint y: 72, endPoint x: 374, endPoint y: 136, distance: 115.0
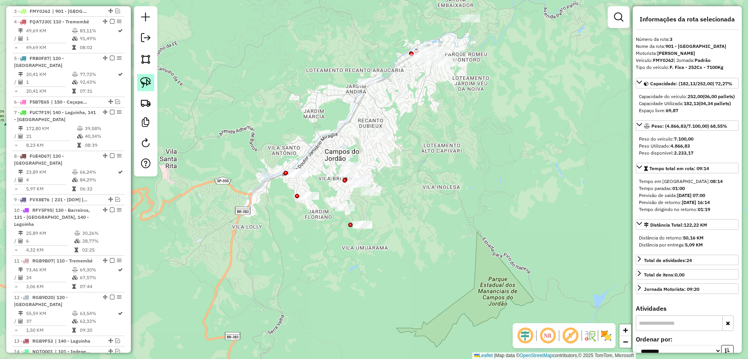
click at [148, 81] on img at bounding box center [145, 82] width 11 height 11
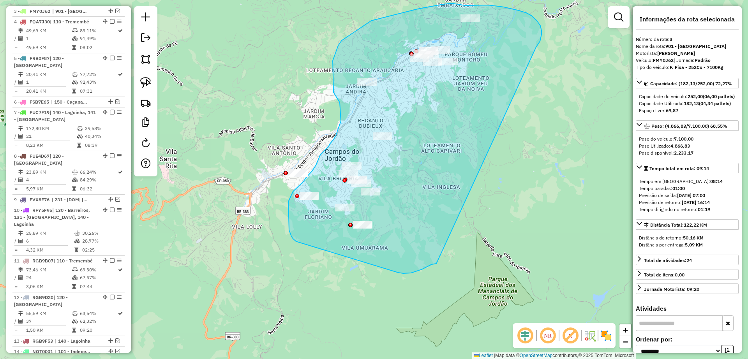
drag, startPoint x: 541, startPoint y: 31, endPoint x: 436, endPoint y: 264, distance: 255.5
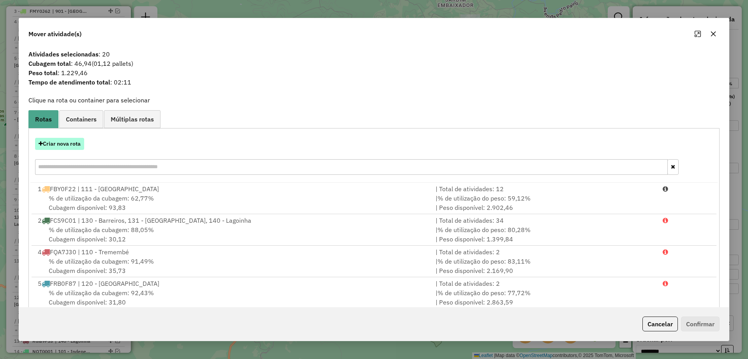
click at [53, 144] on button "Criar nova rota" at bounding box center [59, 144] width 49 height 12
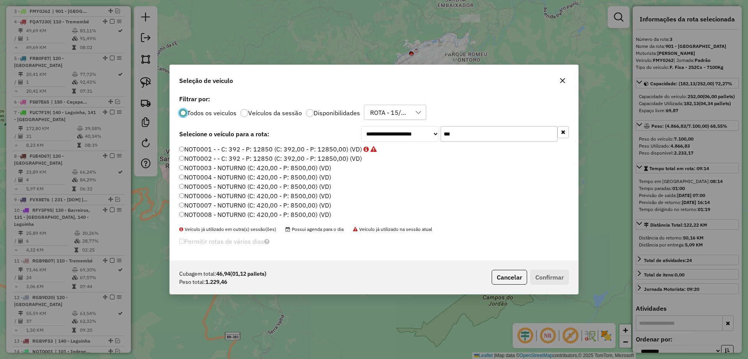
click at [315, 117] on p-radiobutton "Disponibilidades" at bounding box center [333, 113] width 54 height 8
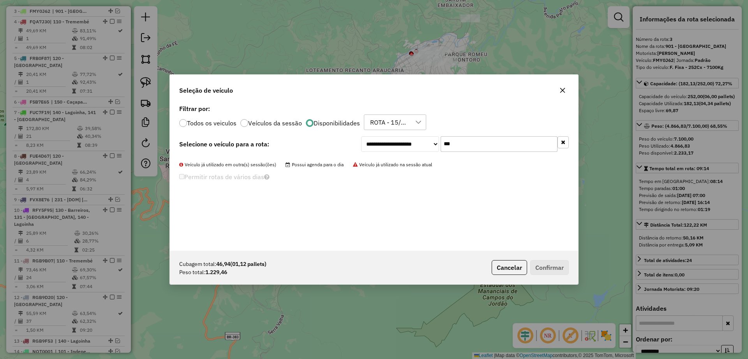
click at [559, 143] on button "button" at bounding box center [562, 142] width 11 height 12
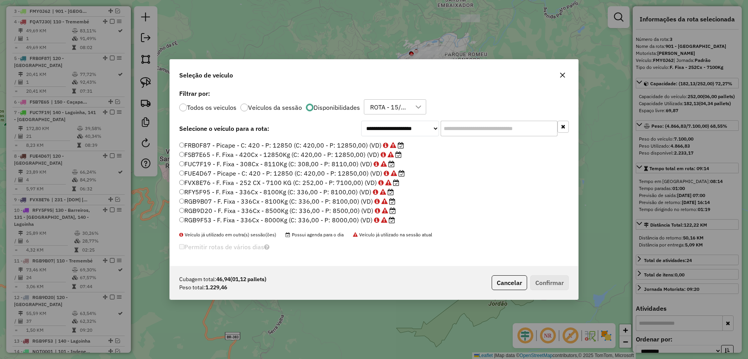
scroll to position [0, 0]
click at [500, 280] on button "Cancelar" at bounding box center [508, 282] width 35 height 15
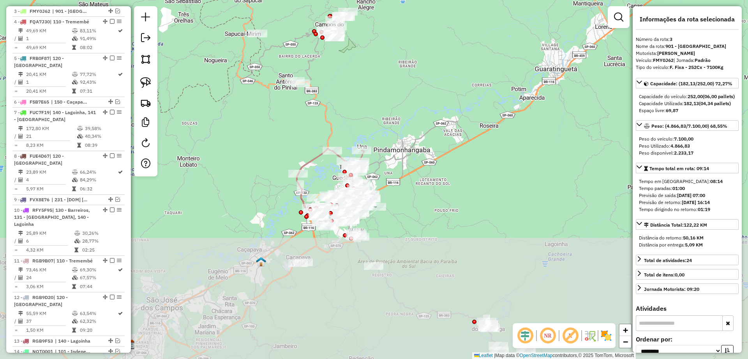
drag, startPoint x: 428, startPoint y: 262, endPoint x: 350, endPoint y: 81, distance: 197.8
click at [350, 81] on div "Janela de atendimento Grade de atendimento Capacidade Transportadoras Veículos …" at bounding box center [374, 179] width 748 height 359
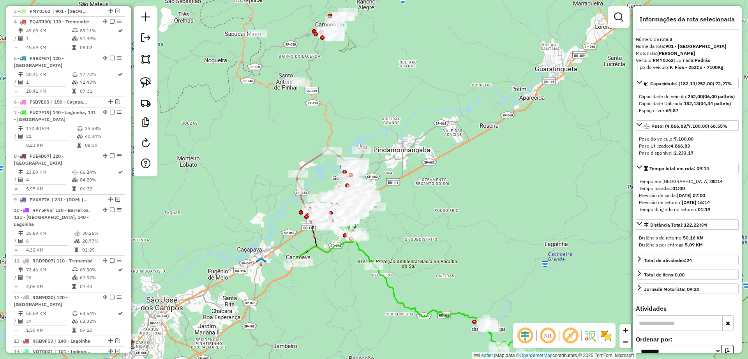
drag, startPoint x: 413, startPoint y: 166, endPoint x: 423, endPoint y: 150, distance: 18.5
click at [423, 150] on div "Janela de atendimento Grade de atendimento Capacidade Transportadoras Veículos …" at bounding box center [374, 179] width 748 height 359
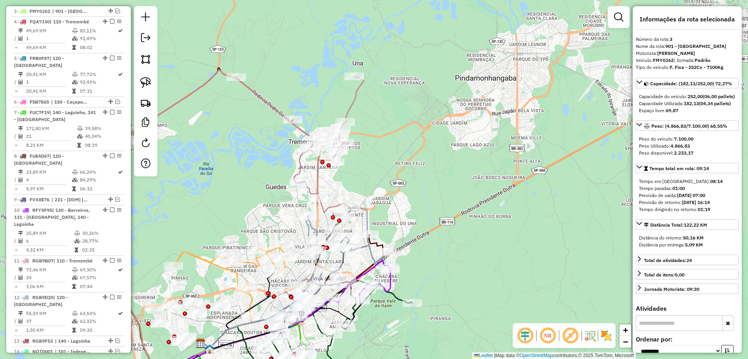
click at [268, 101] on icon at bounding box center [232, 141] width 264 height 143
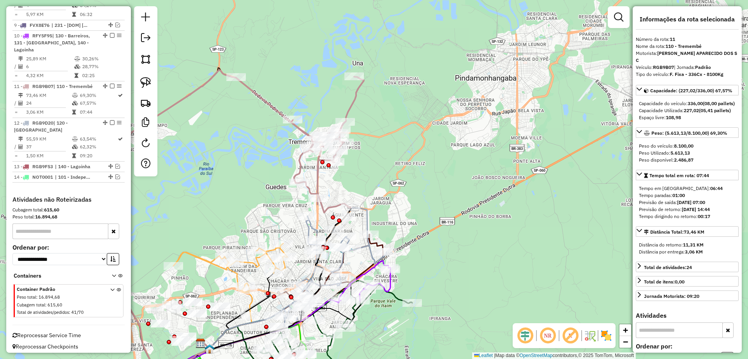
scroll to position [573, 0]
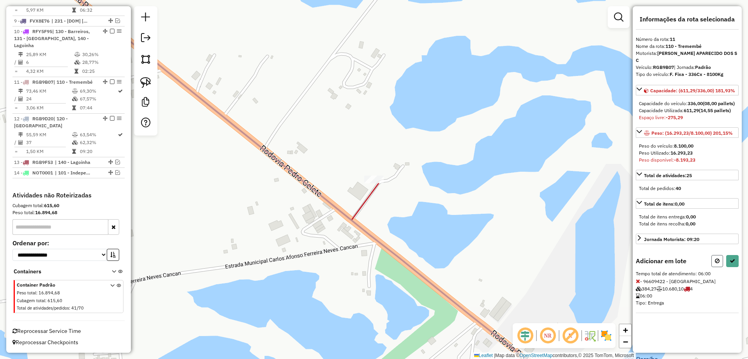
click at [715, 262] on icon at bounding box center [717, 260] width 5 height 5
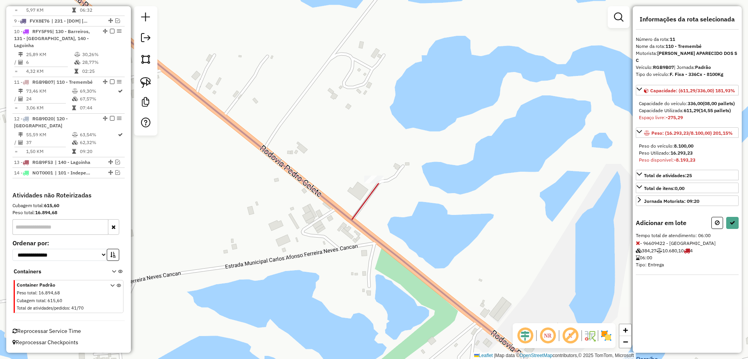
select select "**********"
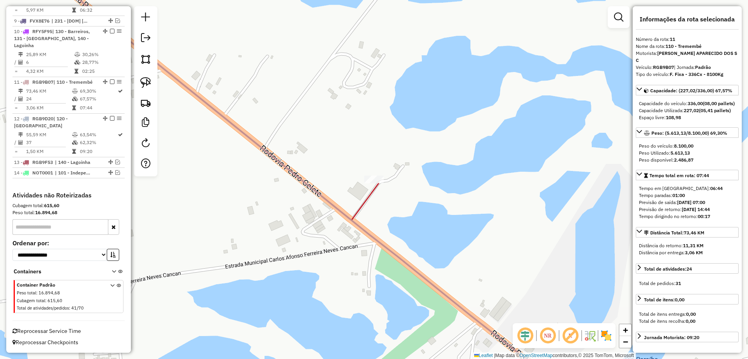
click at [361, 202] on icon at bounding box center [206, 92] width 343 height 256
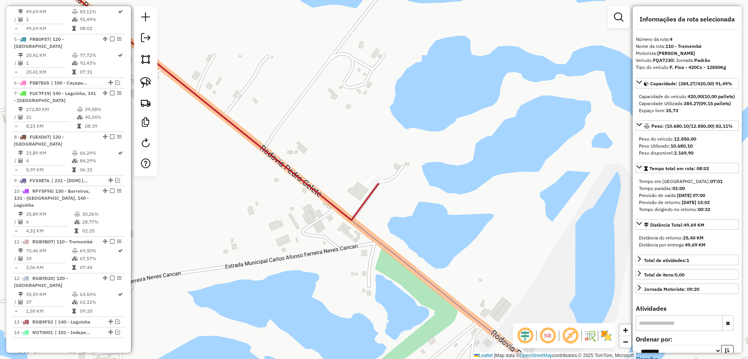
scroll to position [405, 0]
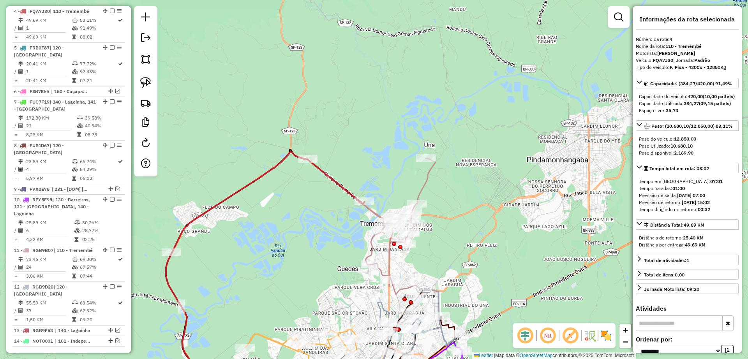
drag, startPoint x: 384, startPoint y: 179, endPoint x: 395, endPoint y: 185, distance: 12.6
click at [384, 179] on div "Janela de atendimento Grade de atendimento Capacidade Transportadoras Veículos …" at bounding box center [374, 179] width 748 height 359
click at [425, 185] on icon at bounding box center [304, 222] width 264 height 143
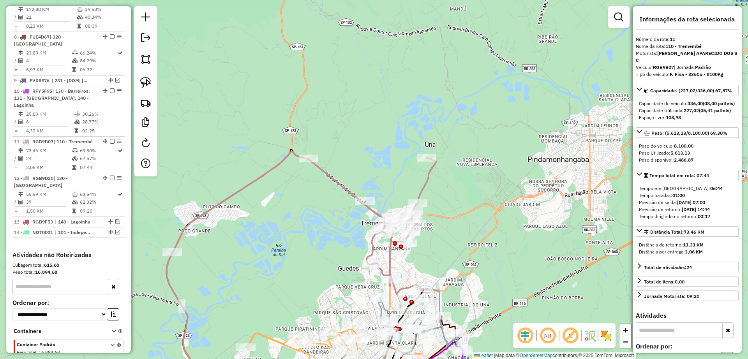
scroll to position [573, 0]
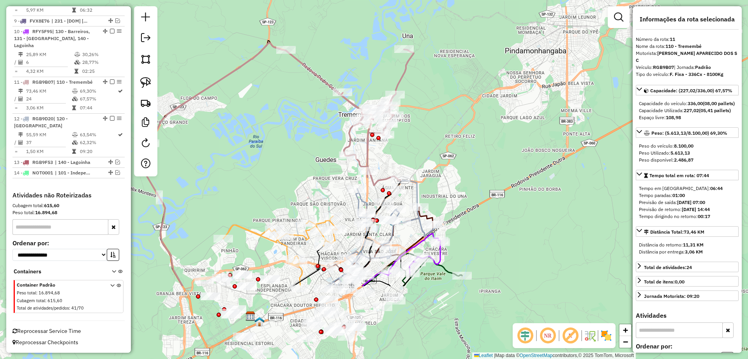
drag, startPoint x: 465, startPoint y: 238, endPoint x: 442, endPoint y: 130, distance: 111.0
click at [442, 130] on div "Janela de atendimento Grade de atendimento Capacidade Transportadoras Veículos …" at bounding box center [374, 179] width 748 height 359
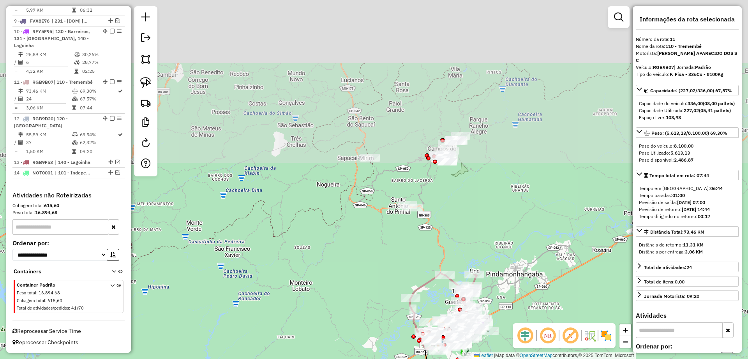
drag, startPoint x: 316, startPoint y: 68, endPoint x: 357, endPoint y: 221, distance: 158.5
click at [357, 221] on div "Janela de atendimento Grade de atendimento Capacidade Transportadoras Veículos …" at bounding box center [374, 179] width 748 height 359
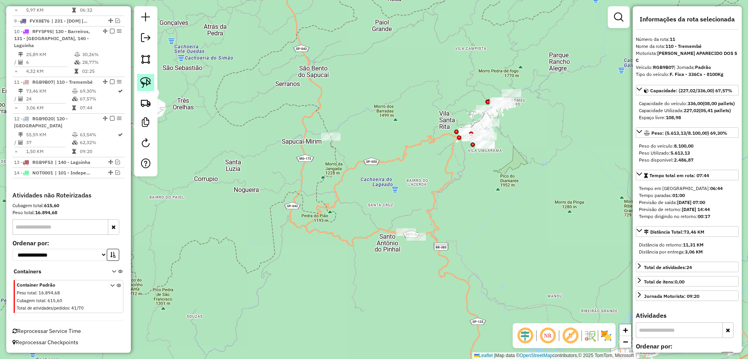
drag, startPoint x: 147, startPoint y: 79, endPoint x: 375, endPoint y: 140, distance: 236.2
click at [147, 79] on img at bounding box center [145, 82] width 11 height 11
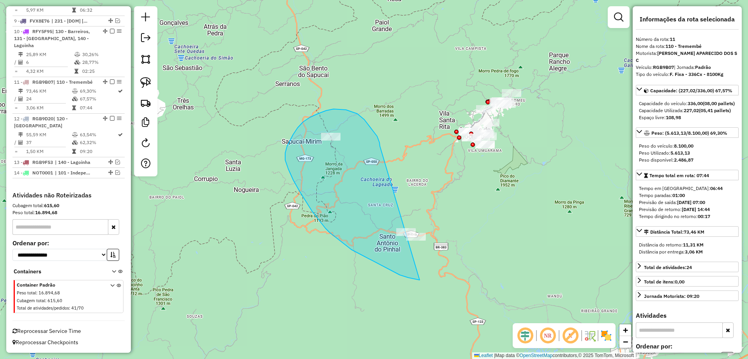
drag, startPoint x: 380, startPoint y: 146, endPoint x: 481, endPoint y: 260, distance: 152.8
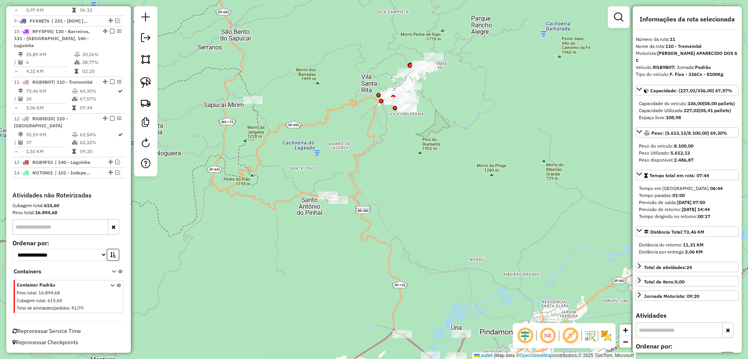
drag, startPoint x: 477, startPoint y: 232, endPoint x: 411, endPoint y: 201, distance: 73.3
click at [411, 201] on div "Janela de atendimento Grade de atendimento Capacidade Transportadoras Veículos …" at bounding box center [374, 179] width 748 height 359
click at [144, 85] on img at bounding box center [145, 82] width 11 height 11
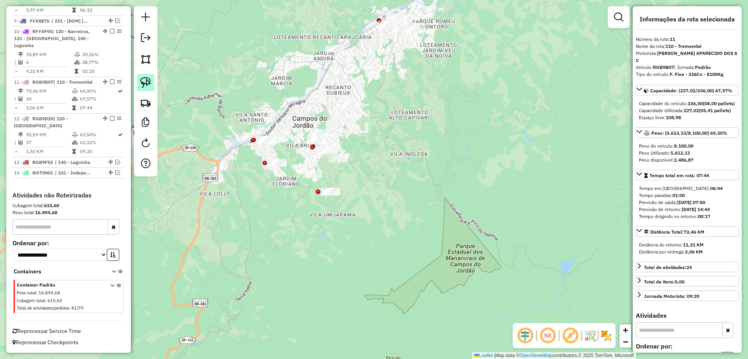
click at [151, 85] on img at bounding box center [145, 82] width 11 height 11
drag, startPoint x: 289, startPoint y: 118, endPoint x: 283, endPoint y: 150, distance: 31.6
click at [146, 82] on img at bounding box center [145, 82] width 11 height 11
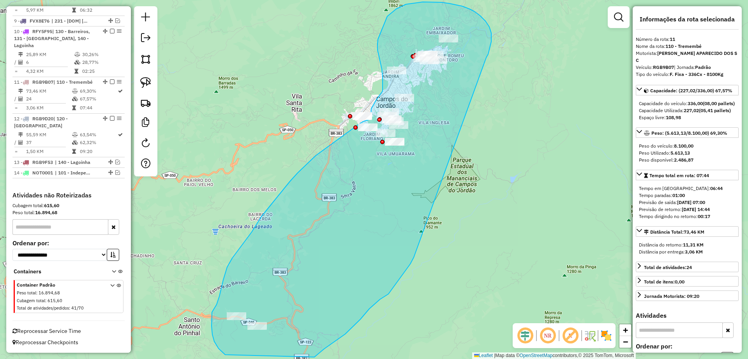
drag, startPoint x: 487, startPoint y: 56, endPoint x: 428, endPoint y: 212, distance: 166.0
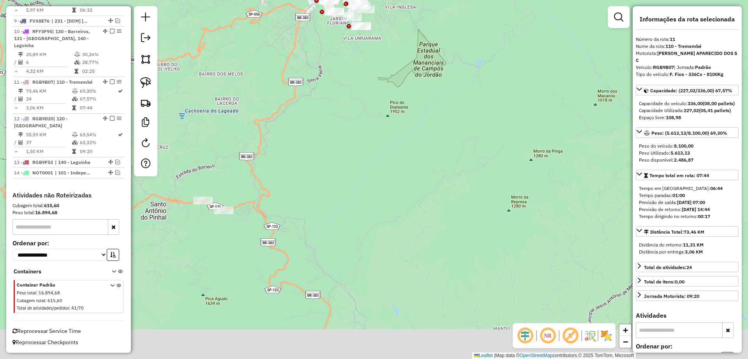
drag, startPoint x: 360, startPoint y: 128, endPoint x: 358, endPoint y: 139, distance: 10.7
click at [343, 95] on div "Janela de atendimento Grade de atendimento Capacidade Transportadoras Veículos …" at bounding box center [374, 179] width 748 height 359
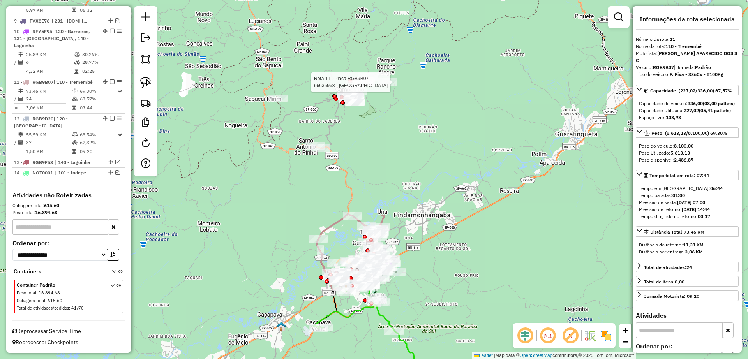
drag, startPoint x: 392, startPoint y: 136, endPoint x: 391, endPoint y: 156, distance: 20.3
click at [391, 86] on div at bounding box center [387, 82] width 19 height 8
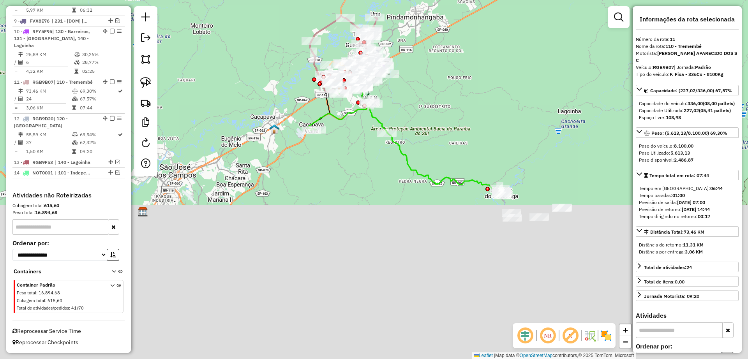
drag, startPoint x: 473, startPoint y: 42, endPoint x: 482, endPoint y: 20, distance: 23.6
click at [481, 15] on div "Janela de atendimento Grade de atendimento Capacidade Transportadoras Veículos …" at bounding box center [374, 179] width 748 height 359
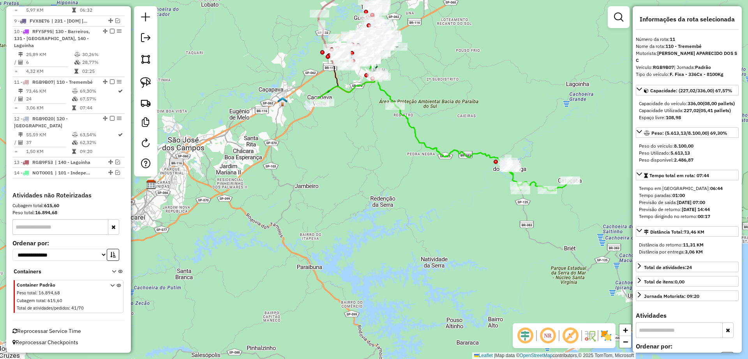
click at [409, 124] on icon at bounding box center [442, 121] width 255 height 139
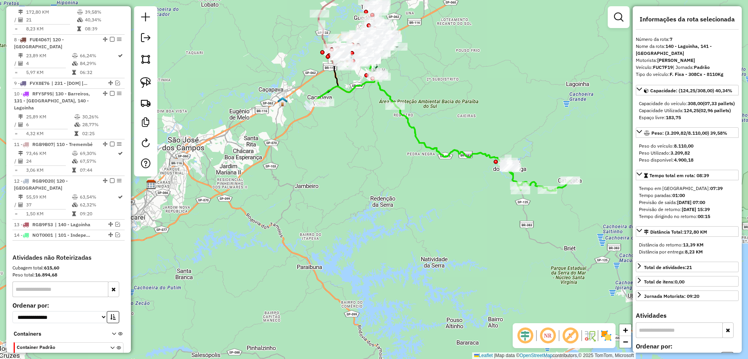
scroll to position [495, 0]
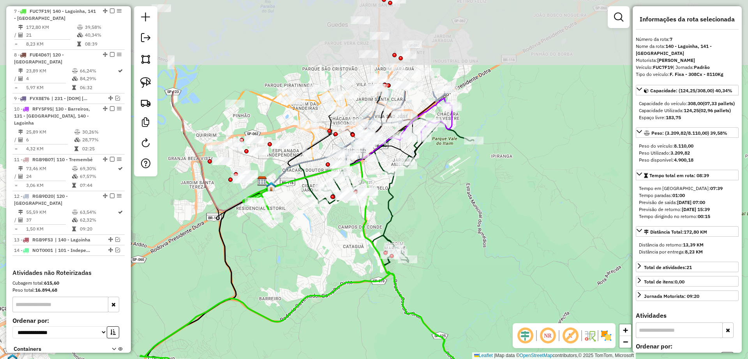
drag, startPoint x: 473, startPoint y: 83, endPoint x: 456, endPoint y: 210, distance: 128.1
click at [456, 210] on div "Janela de atendimento Grade de atendimento Capacidade Transportadoras Veículos …" at bounding box center [374, 179] width 748 height 359
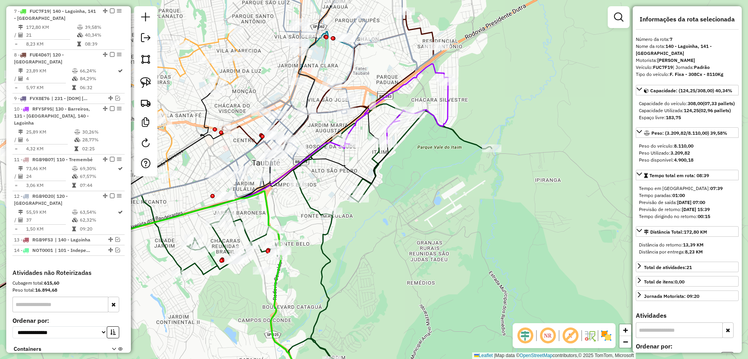
click at [448, 107] on icon at bounding box center [396, 104] width 103 height 80
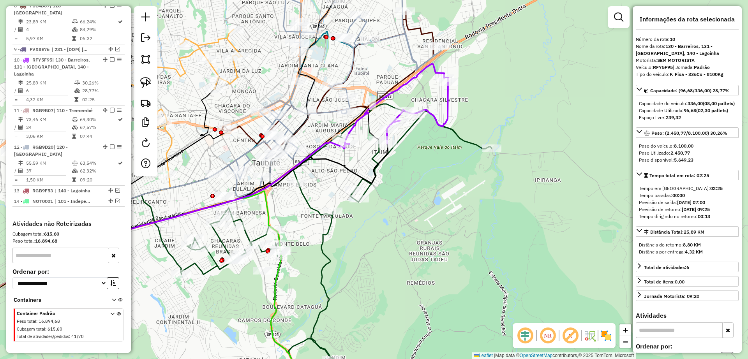
scroll to position [573, 0]
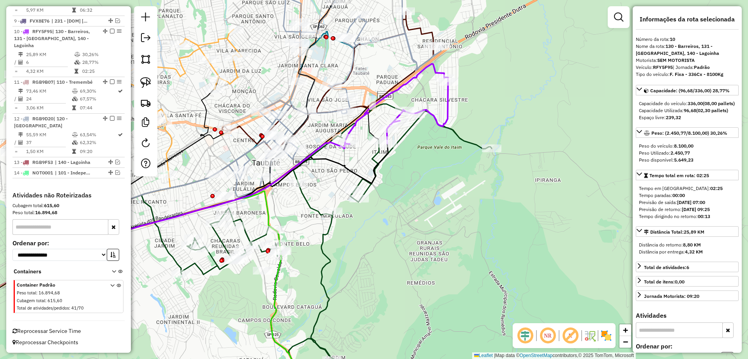
click at [454, 132] on icon at bounding box center [336, 249] width 311 height 291
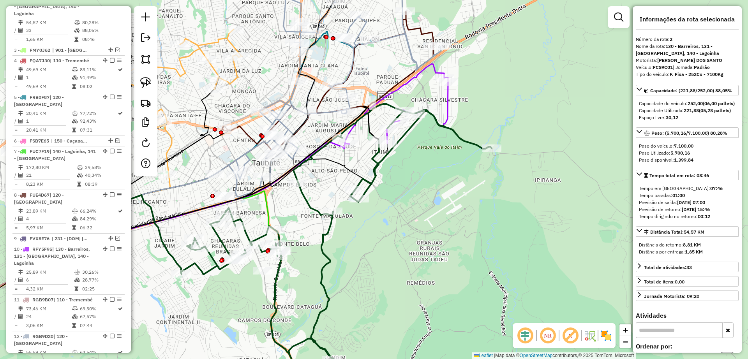
scroll to position [343, 0]
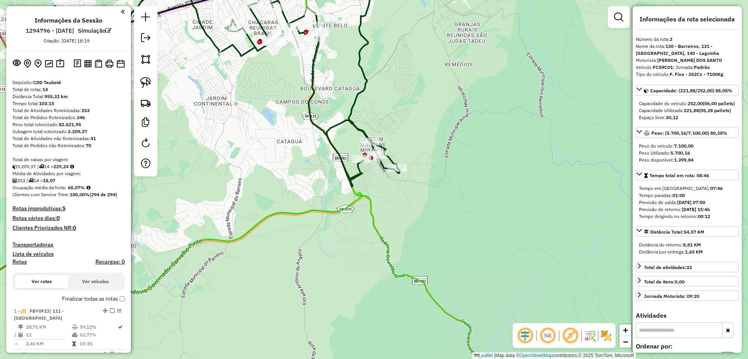
select select "**********"
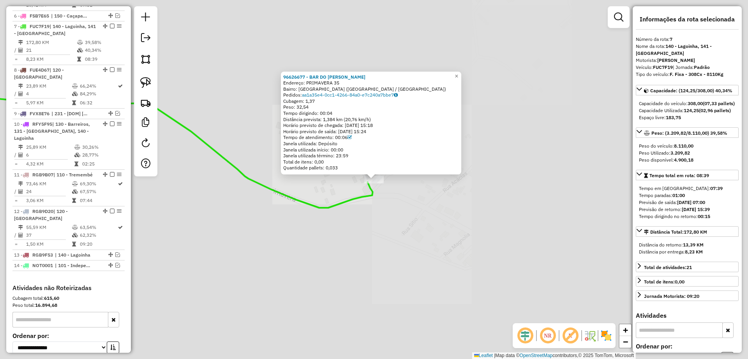
scroll to position [495, 0]
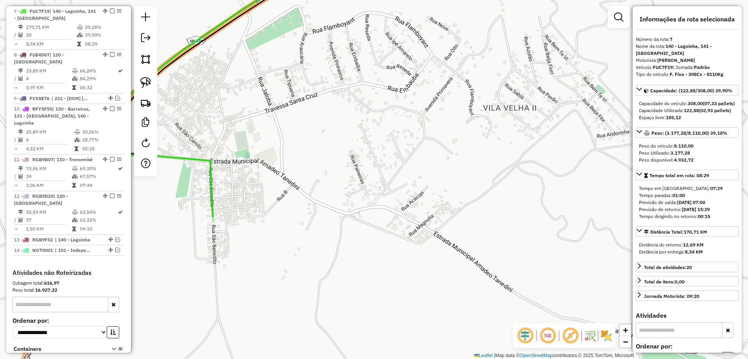
click at [210, 216] on icon at bounding box center [179, 92] width 264 height 257
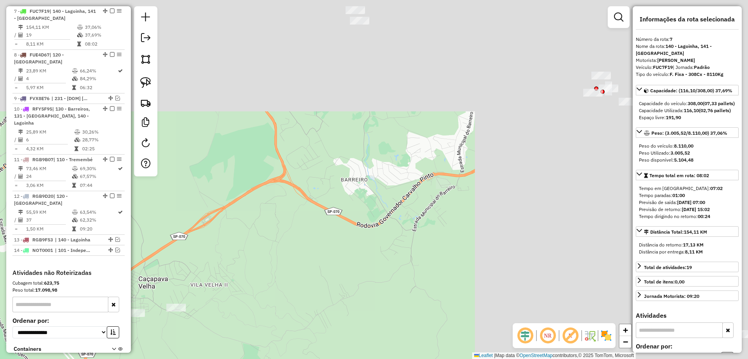
drag, startPoint x: 565, startPoint y: 142, endPoint x: 238, endPoint y: 258, distance: 347.5
click at [238, 258] on div "Janela de atendimento Grade de atendimento Capacidade Transportadoras Veículos …" at bounding box center [374, 179] width 748 height 359
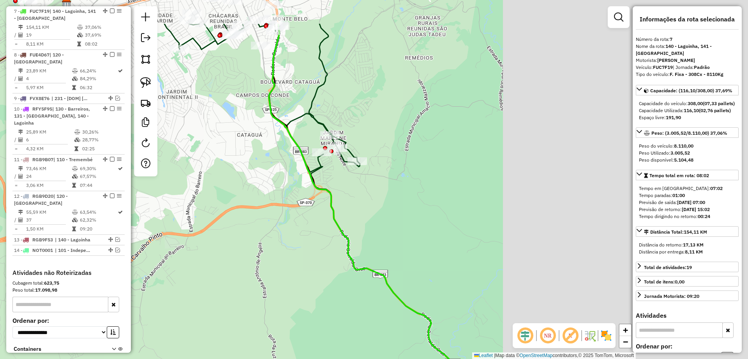
drag, startPoint x: 491, startPoint y: 193, endPoint x: 238, endPoint y: 249, distance: 259.7
click at [219, 254] on div "Janela de atendimento Grade de atendimento Capacidade Transportadoras Veículos …" at bounding box center [374, 179] width 748 height 359
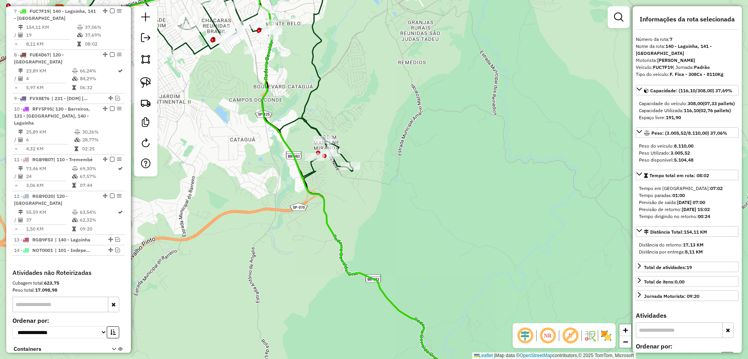
click at [325, 205] on icon at bounding box center [252, 183] width 423 height 424
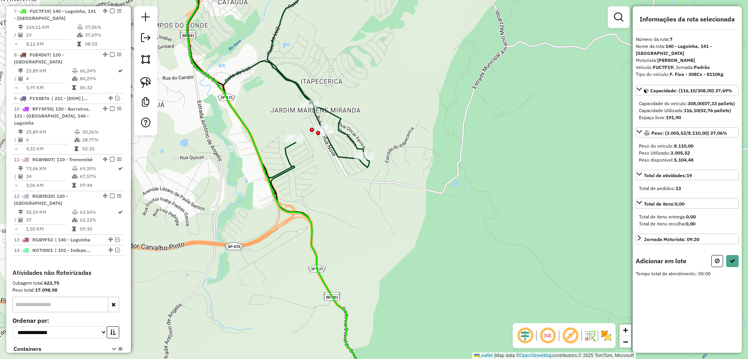
click at [137, 83] on div at bounding box center [145, 70] width 23 height 129
click at [149, 81] on img at bounding box center [145, 82] width 11 height 11
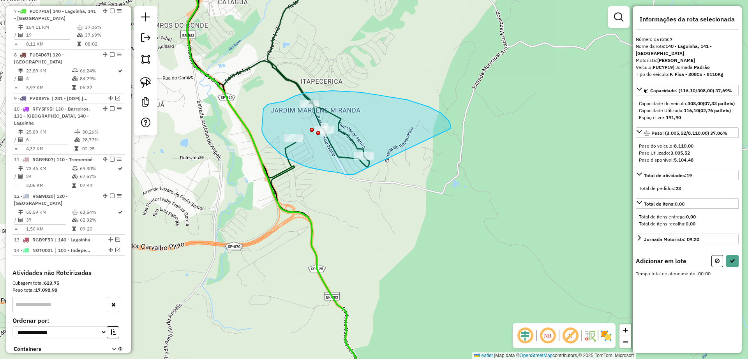
drag, startPoint x: 428, startPoint y: 107, endPoint x: 386, endPoint y: 181, distance: 86.0
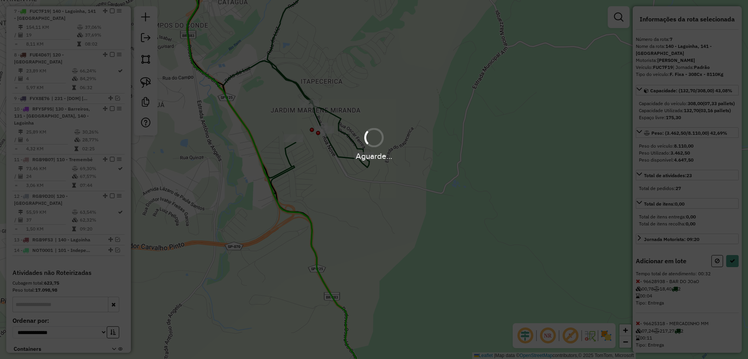
click at [733, 277] on div "Aguarde..." at bounding box center [374, 179] width 748 height 359
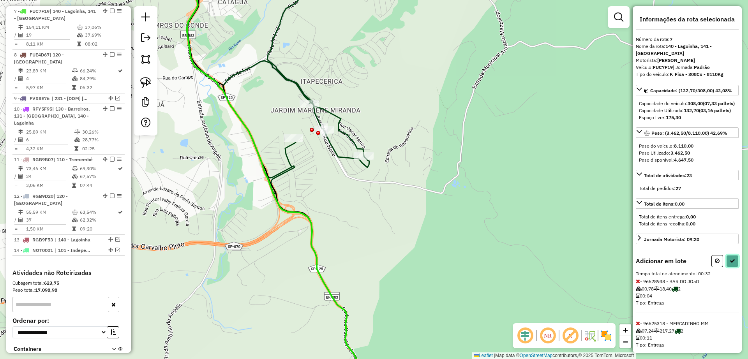
click at [731, 264] on icon at bounding box center [731, 260] width 5 height 5
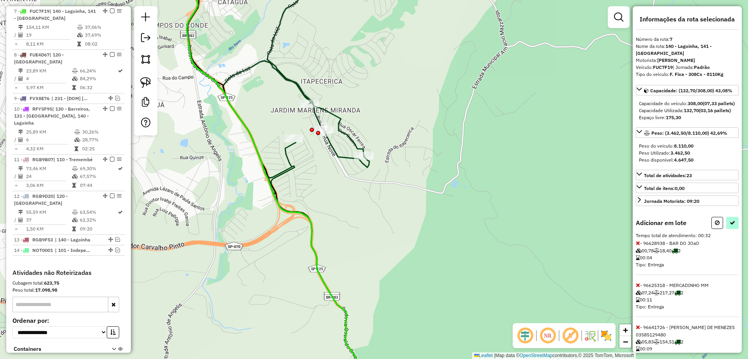
select select "**********"
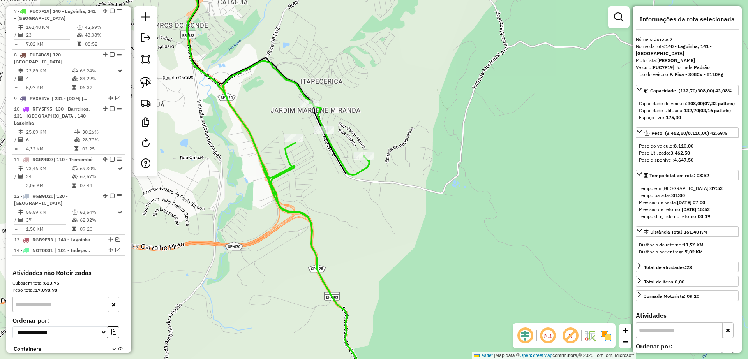
click at [285, 174] on icon at bounding box center [304, 179] width 235 height 431
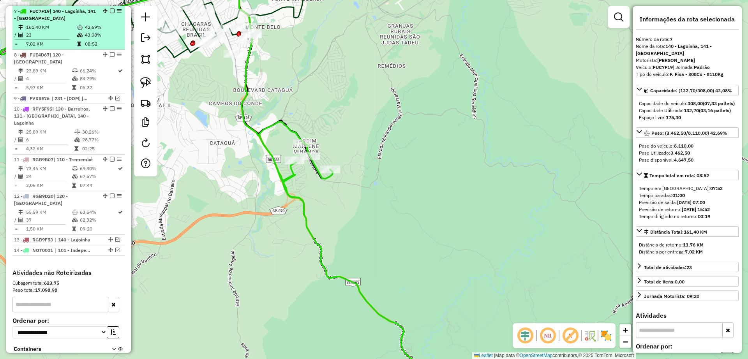
click at [110, 11] on em at bounding box center [112, 11] width 5 height 5
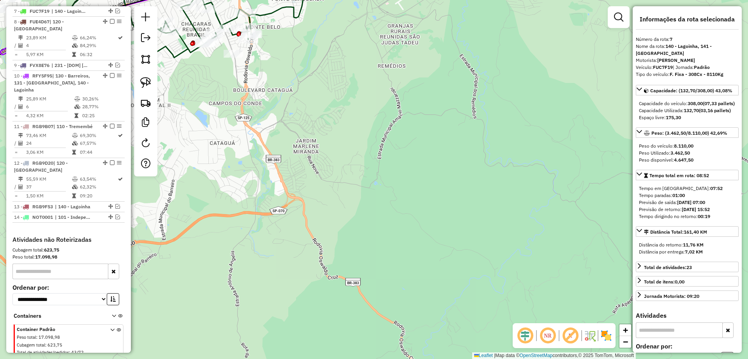
scroll to position [462, 0]
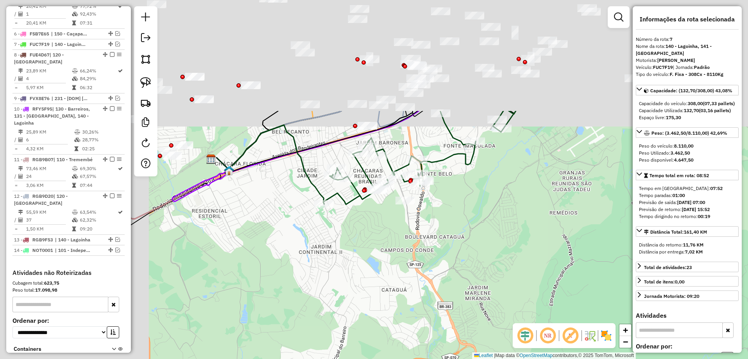
drag, startPoint x: 430, startPoint y: 104, endPoint x: 601, endPoint y: 250, distance: 226.0
click at [601, 250] on div "Janela de atendimento Grade de atendimento Capacidade Transportadoras Veículos …" at bounding box center [374, 179] width 748 height 359
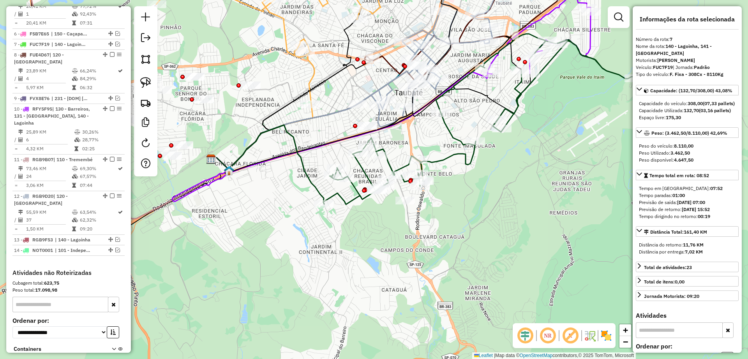
click at [345, 201] on icon at bounding box center [478, 119] width 311 height 171
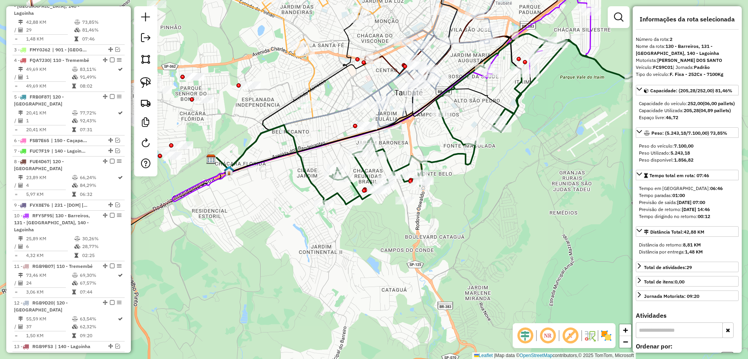
scroll to position [343, 0]
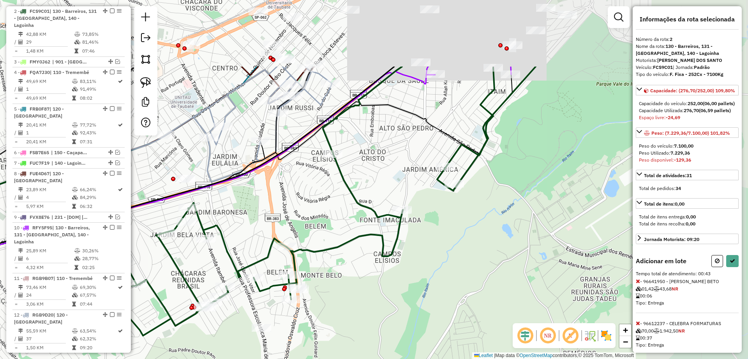
drag, startPoint x: 562, startPoint y: 164, endPoint x: 422, endPoint y: 266, distance: 173.1
click at [422, 266] on div "Janela de atendimento Grade de atendimento Capacidade Transportadoras Veículos …" at bounding box center [374, 179] width 748 height 359
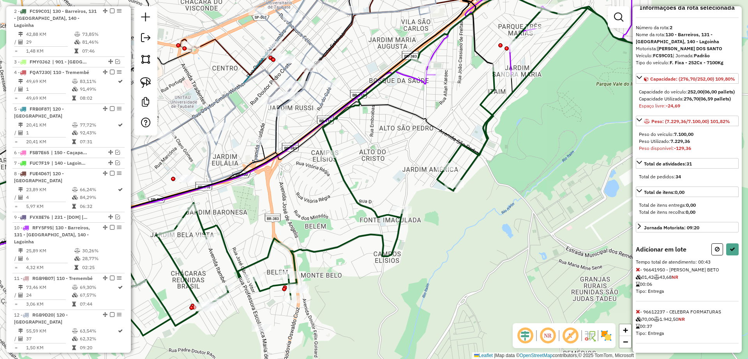
scroll to position [40, 0]
click at [732, 252] on button at bounding box center [732, 249] width 12 height 12
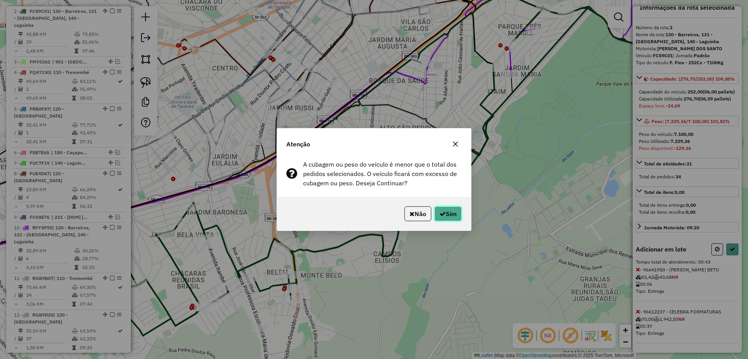
click at [446, 216] on button "Sim" at bounding box center [447, 213] width 27 height 15
select select "**********"
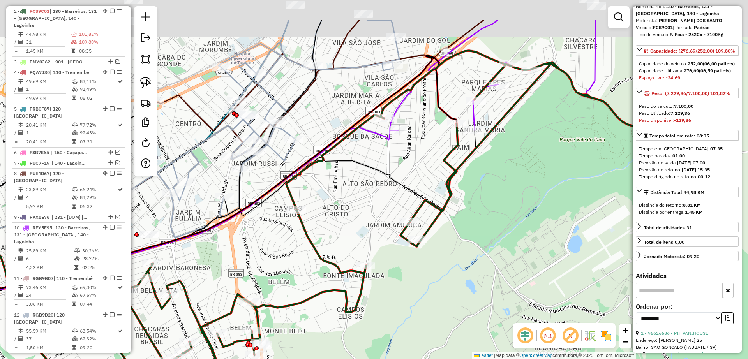
drag, startPoint x: 584, startPoint y: 86, endPoint x: 506, endPoint y: 180, distance: 122.3
click at [509, 183] on div "Janela de atendimento Grade de atendimento Capacidade Transportadoras Veículos …" at bounding box center [374, 179] width 748 height 359
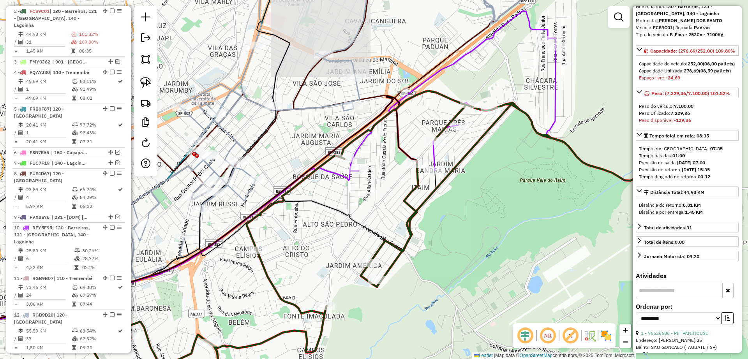
click at [555, 81] on icon at bounding box center [453, 91] width 206 height 160
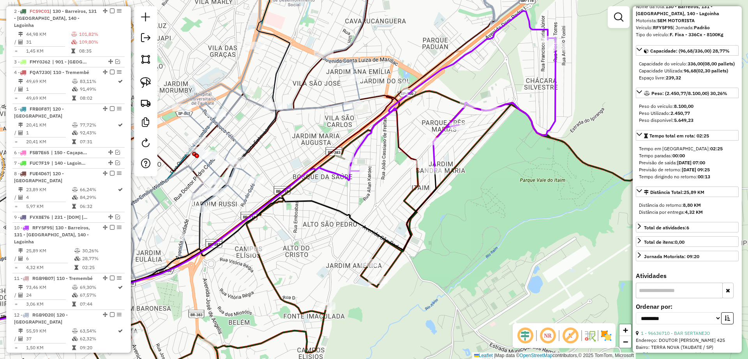
scroll to position [540, 0]
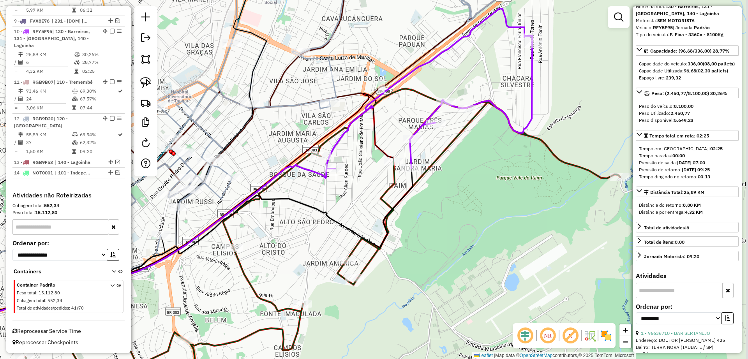
drag, startPoint x: 538, startPoint y: 174, endPoint x: 315, endPoint y: 144, distance: 224.4
click at [315, 144] on div "Janela de atendimento Grade de atendimento Capacidade Transportadoras Veículos …" at bounding box center [374, 179] width 748 height 359
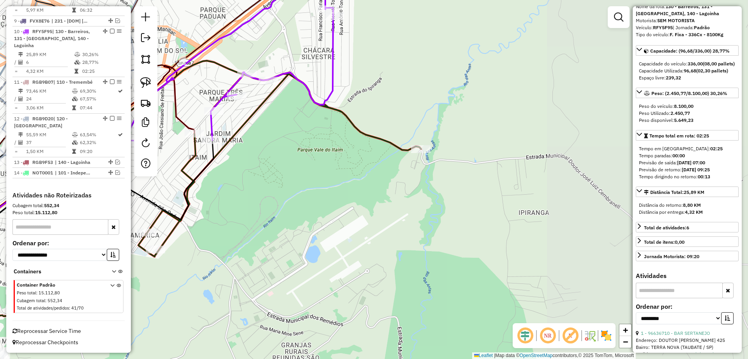
scroll to position [0, 0]
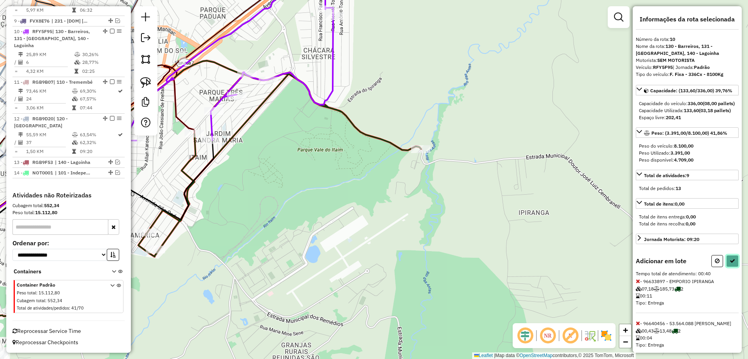
click at [727, 267] on button at bounding box center [732, 261] width 12 height 12
select select "**********"
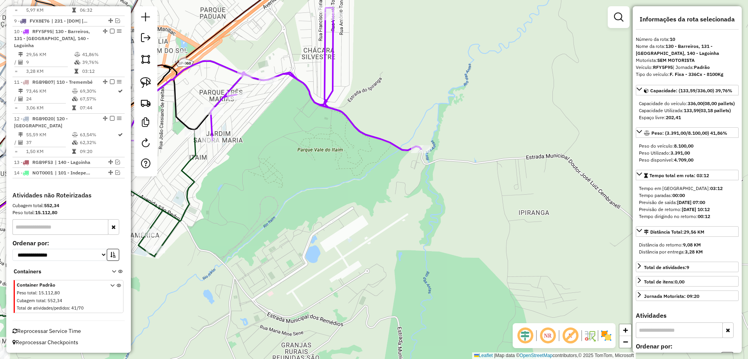
click at [190, 159] on icon at bounding box center [60, 260] width 270 height 270
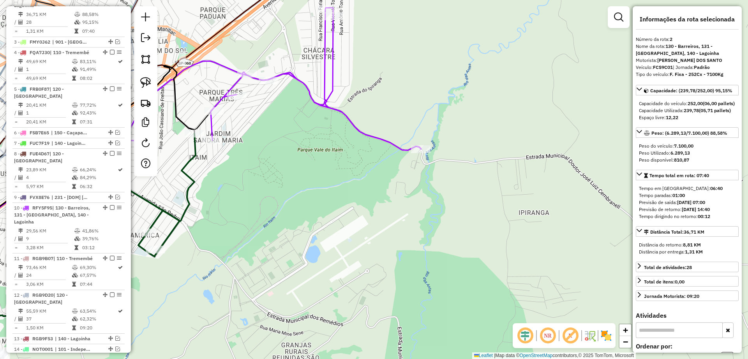
scroll to position [343, 0]
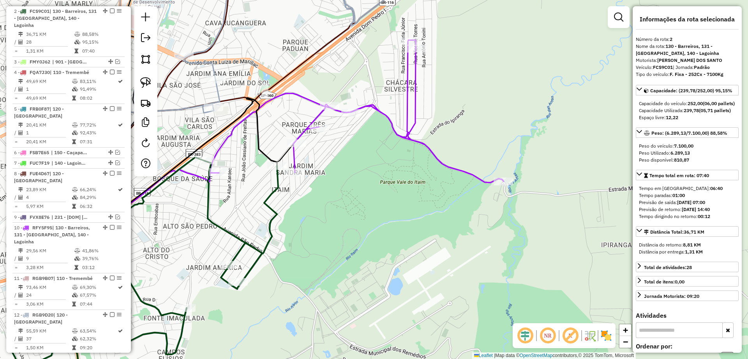
drag, startPoint x: 266, startPoint y: 199, endPoint x: 301, endPoint y: 210, distance: 36.7
click at [301, 210] on div "Janela de atendimento Grade de atendimento Capacidade Transportadoras Veículos …" at bounding box center [374, 179] width 748 height 359
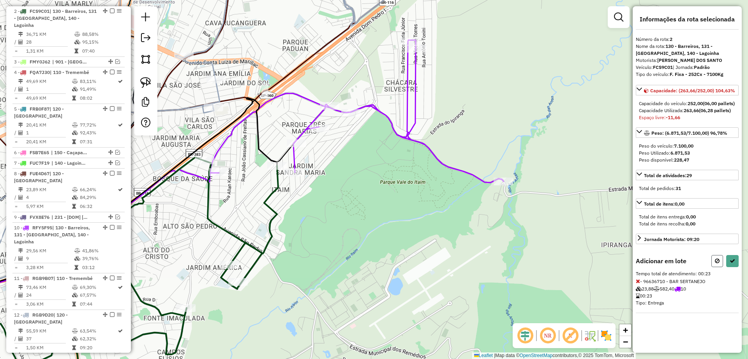
click at [712, 267] on button at bounding box center [717, 261] width 12 height 12
select select "**********"
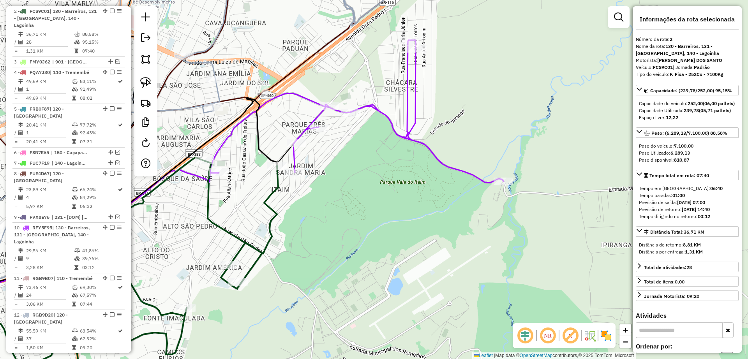
click at [268, 206] on icon at bounding box center [101, 276] width 353 height 238
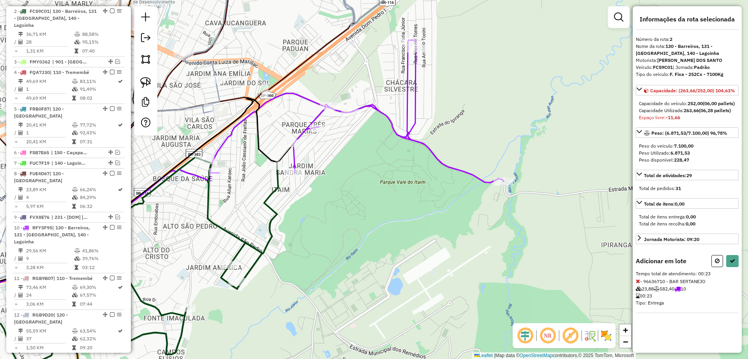
click at [718, 264] on icon at bounding box center [717, 260] width 5 height 5
select select "**********"
click at [728, 267] on button at bounding box center [732, 261] width 12 height 12
select select "**********"
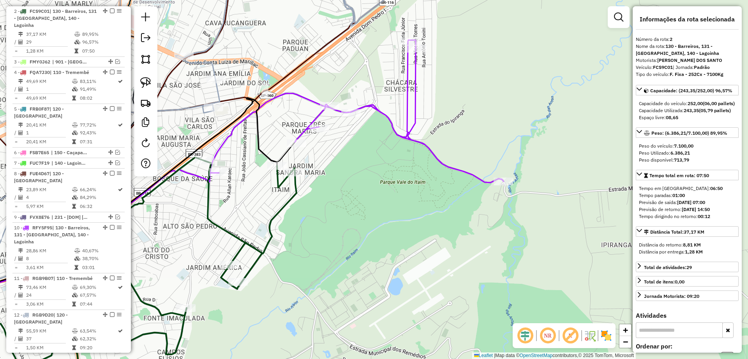
click at [293, 208] on div "Janela de atendimento Grade de atendimento Capacidade Transportadoras Veículos …" at bounding box center [374, 179] width 748 height 359
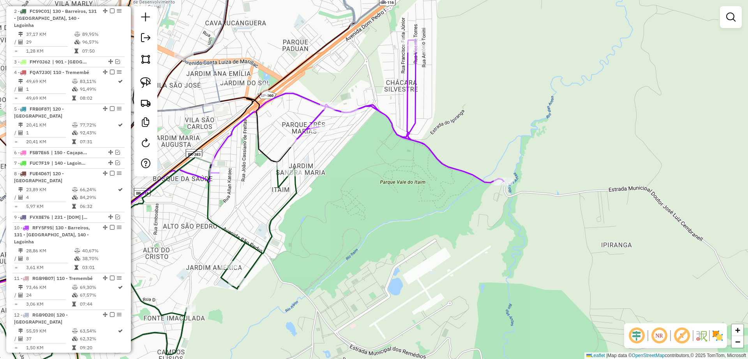
select select "**********"
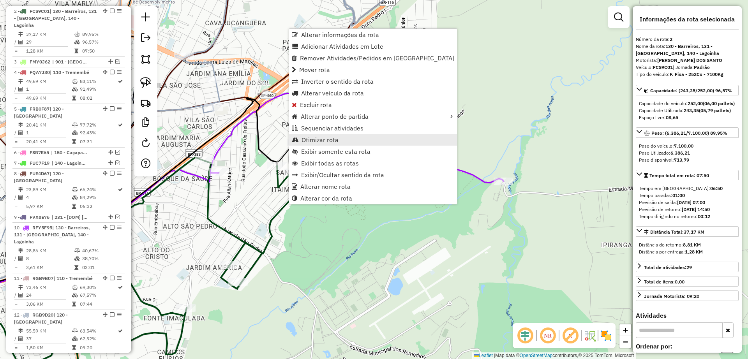
drag, startPoint x: 317, startPoint y: 148, endPoint x: 314, endPoint y: 141, distance: 7.7
click at [314, 141] on ul "Alterar informações da rota Adicionar Atividades em Lote Remover Atividades/Ped…" at bounding box center [373, 116] width 168 height 175
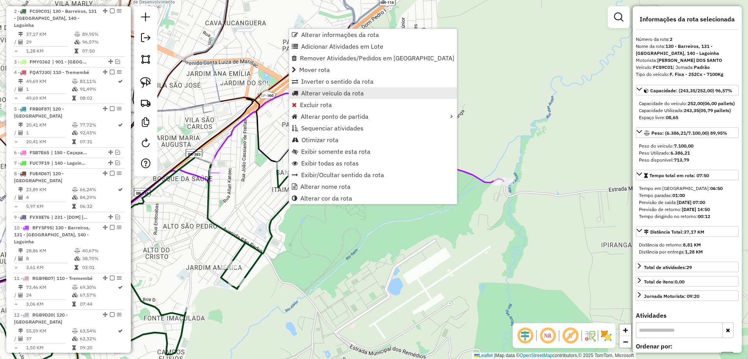
click at [331, 91] on span "Alterar veículo da rota" at bounding box center [332, 93] width 63 height 6
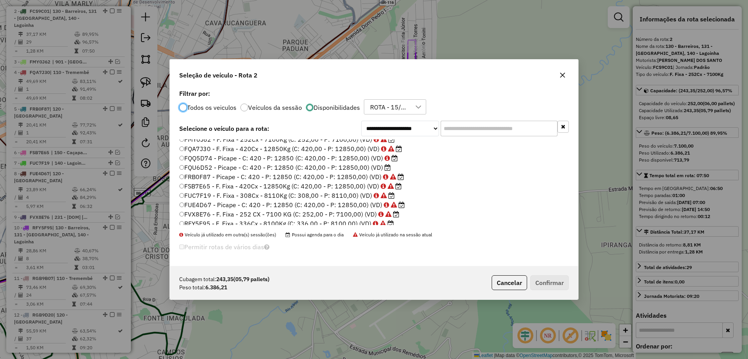
scroll to position [6, 0]
click at [321, 173] on label "FQQ5D74 - Picape - C: 420 - P: 12850 (C: 420,00 - P: 12850,00) (VD)" at bounding box center [288, 175] width 218 height 9
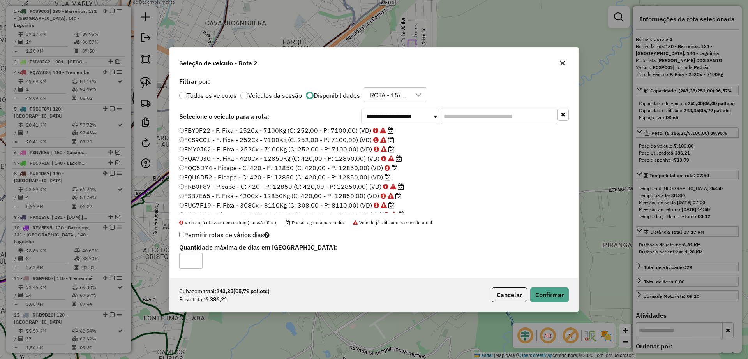
scroll to position [0, 0]
click at [548, 297] on button "Confirmar" at bounding box center [549, 294] width 39 height 15
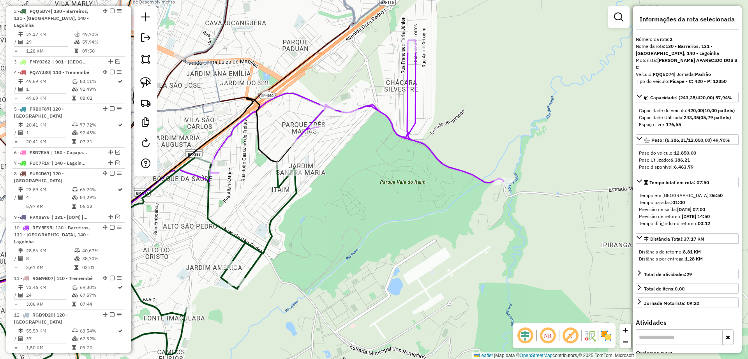
click at [287, 199] on icon at bounding box center [110, 276] width 371 height 238
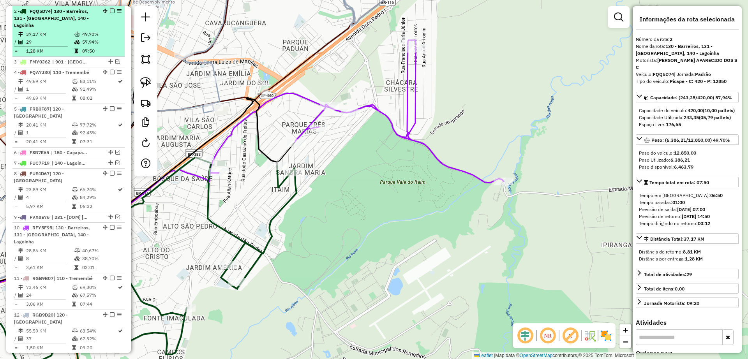
click at [110, 11] on em at bounding box center [112, 11] width 5 height 5
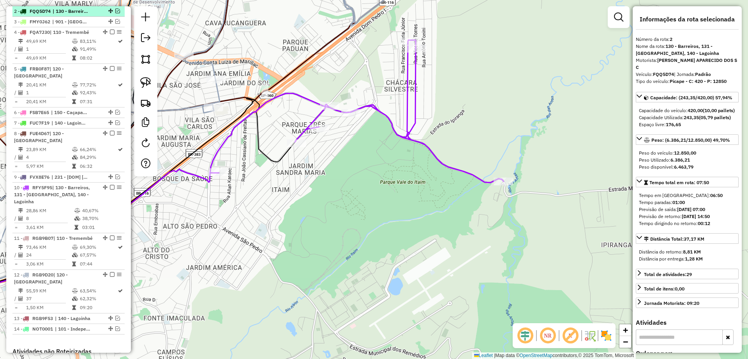
scroll to position [303, 0]
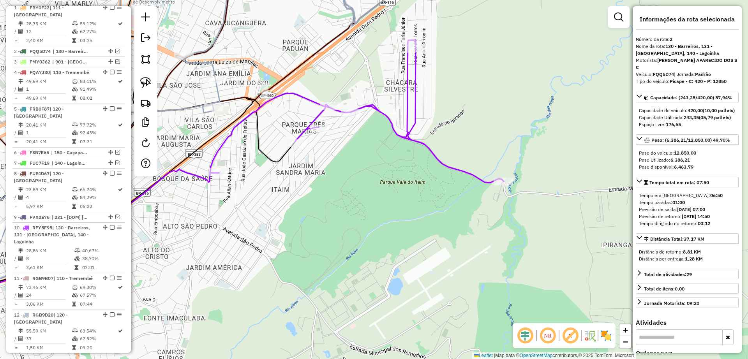
click at [306, 99] on icon at bounding box center [357, 111] width 294 height 143
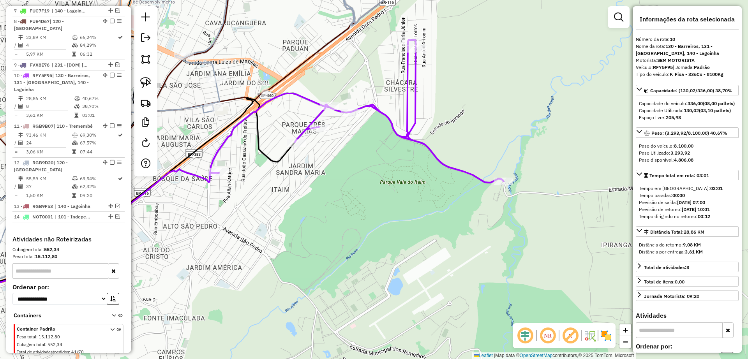
scroll to position [500, 0]
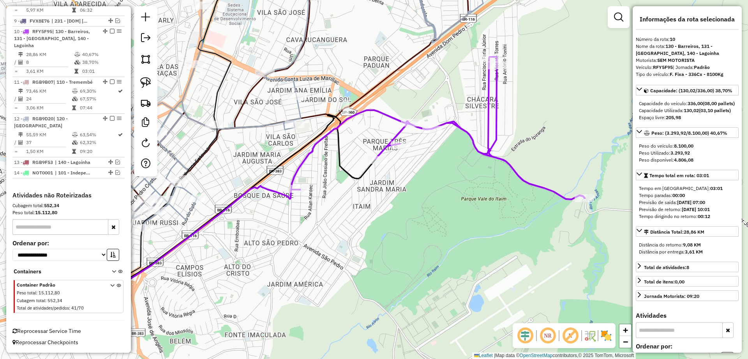
drag, startPoint x: 294, startPoint y: 107, endPoint x: 375, endPoint y: 123, distance: 82.7
click at [375, 123] on div "Janela de atendimento Grade de atendimento Capacidade Transportadoras Veículos …" at bounding box center [374, 179] width 748 height 359
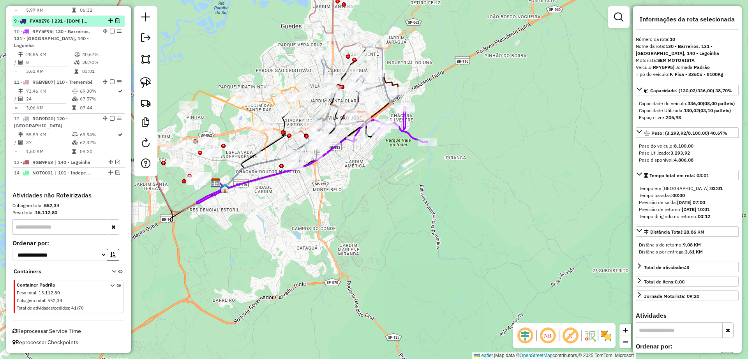
click at [116, 21] on em at bounding box center [117, 20] width 5 height 5
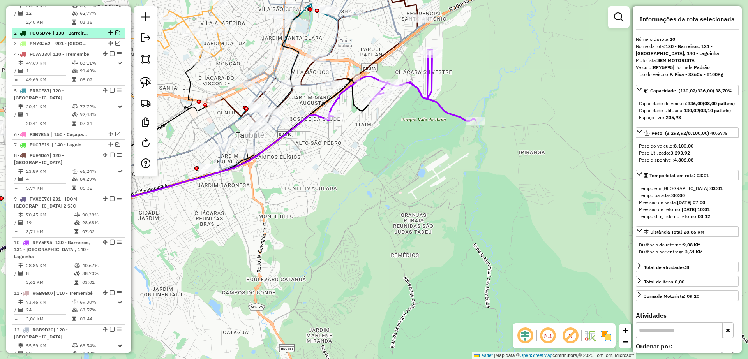
scroll to position [305, 0]
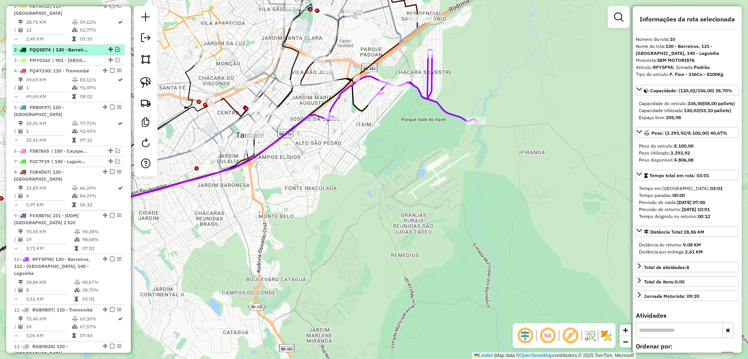
click at [115, 50] on em at bounding box center [117, 49] width 5 height 5
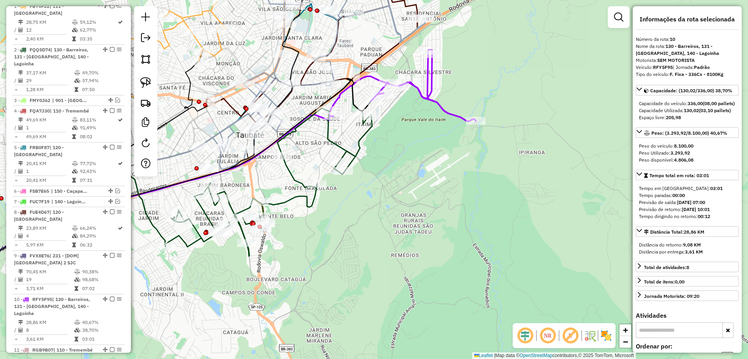
click at [363, 129] on icon at bounding box center [268, 182] width 207 height 148
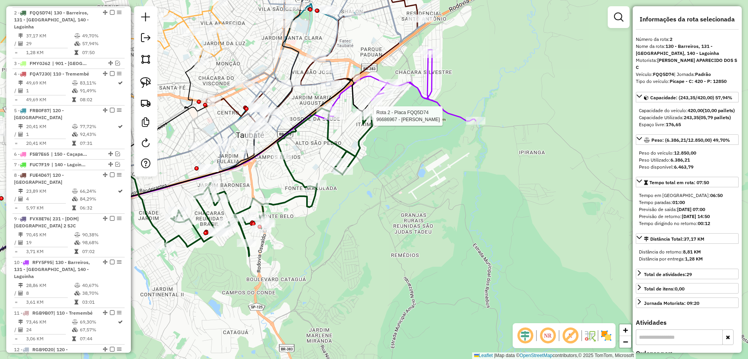
scroll to position [343, 0]
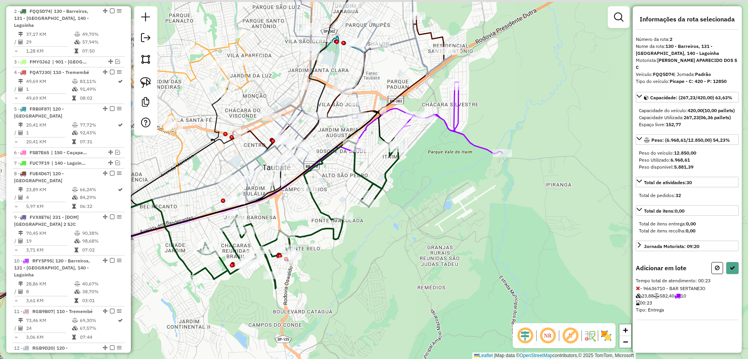
drag, startPoint x: 465, startPoint y: 144, endPoint x: 444, endPoint y: 167, distance: 30.6
click at [444, 167] on div "Janela de atendimento Grade de atendimento Capacidade Transportadoras Veículos …" at bounding box center [374, 179] width 748 height 359
click at [146, 80] on img at bounding box center [145, 82] width 11 height 11
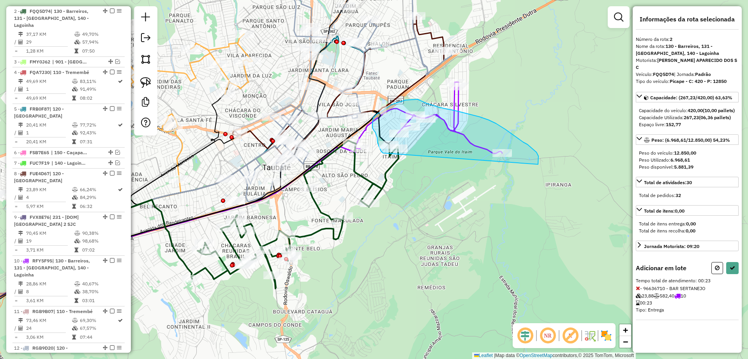
drag, startPoint x: 538, startPoint y: 164, endPoint x: 385, endPoint y: 157, distance: 152.8
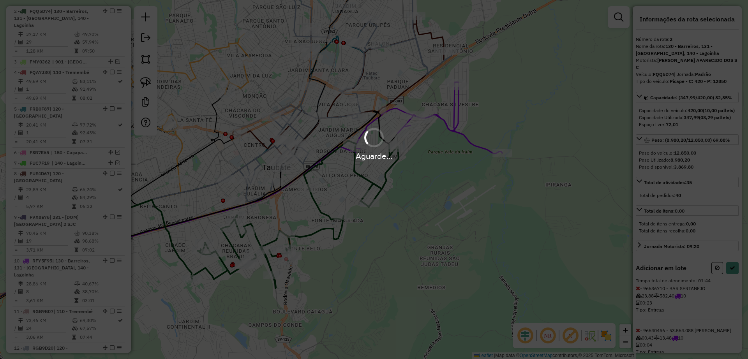
click at [737, 276] on div "Aguarde..." at bounding box center [374, 179] width 748 height 359
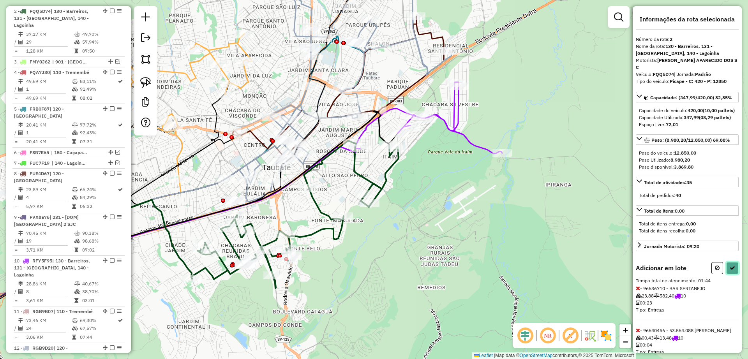
click at [733, 274] on button at bounding box center [732, 268] width 12 height 12
select select "**********"
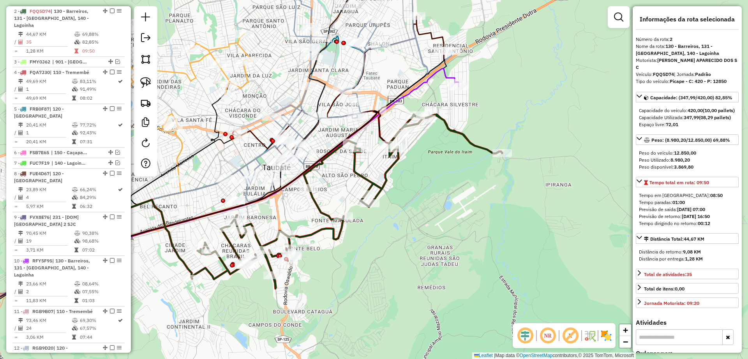
click at [436, 79] on icon at bounding box center [247, 173] width 414 height 208
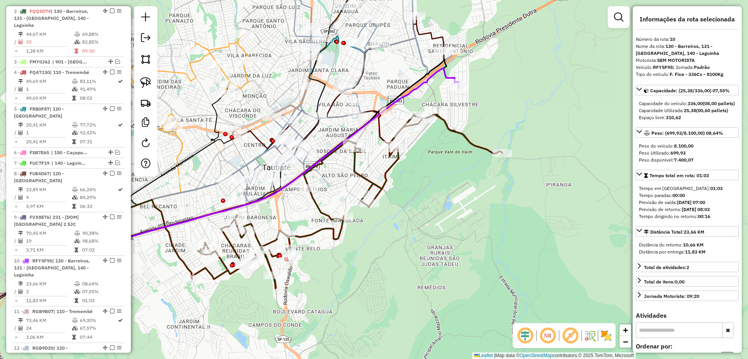
scroll to position [573, 0]
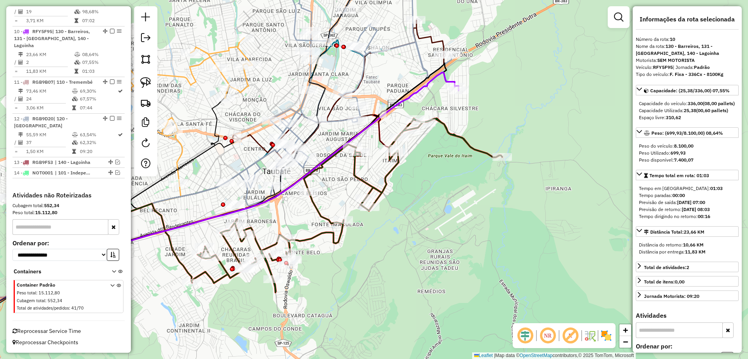
drag, startPoint x: 482, startPoint y: 79, endPoint x: 484, endPoint y: 123, distance: 44.1
click at [484, 123] on div "Rota 10 - Placa RFY5F95 96631795 - PANIFICADORA SUPREMA Janela de atendimento G…" at bounding box center [374, 179] width 748 height 359
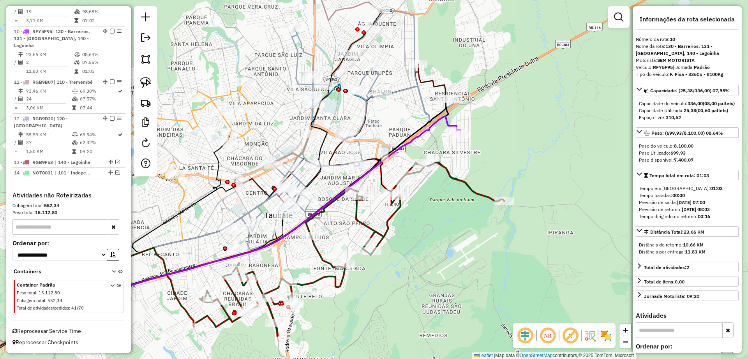
click at [433, 84] on icon at bounding box center [339, 137] width 211 height 147
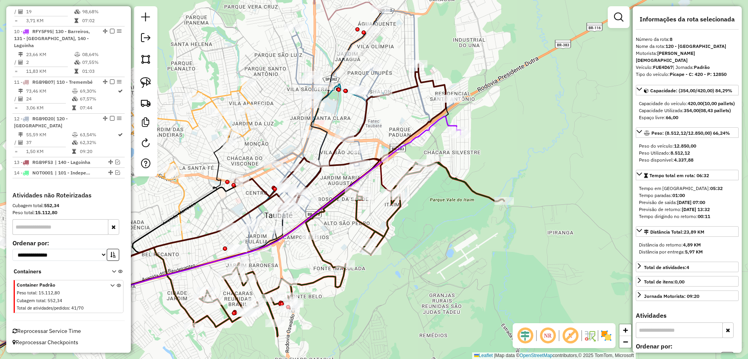
scroll to position [506, 0]
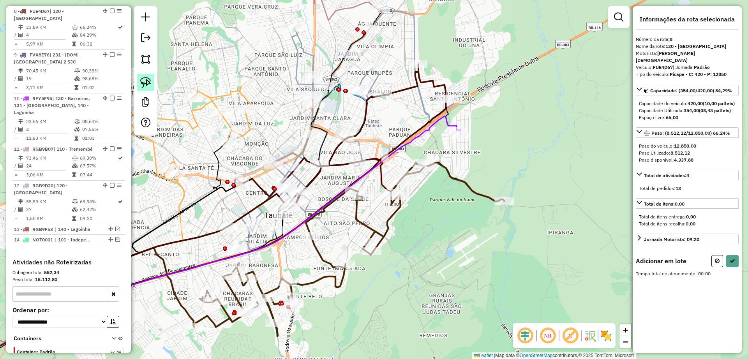
click at [147, 82] on img at bounding box center [145, 82] width 11 height 11
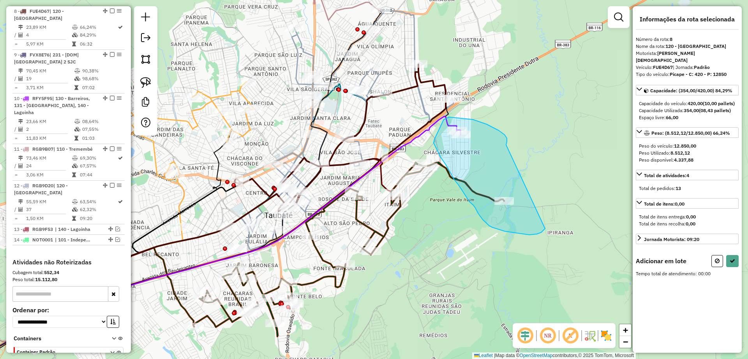
drag, startPoint x: 506, startPoint y: 144, endPoint x: 546, endPoint y: 227, distance: 92.1
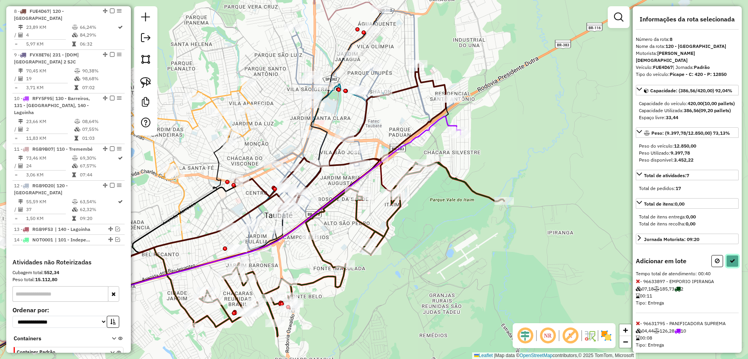
click at [730, 264] on icon at bounding box center [731, 260] width 5 height 5
select select "**********"
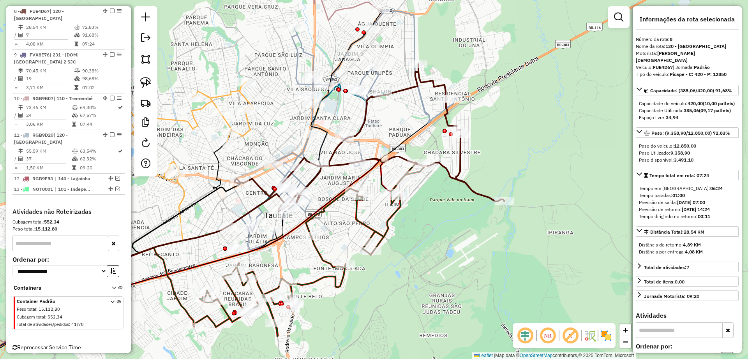
click at [463, 158] on icon at bounding box center [369, 137] width 270 height 147
click at [390, 219] on icon at bounding box center [310, 249] width 234 height 174
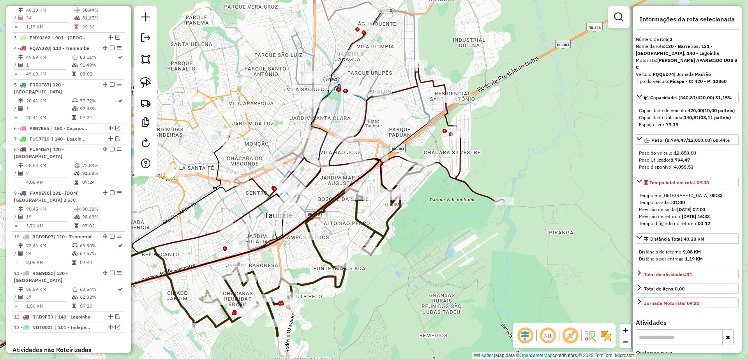
scroll to position [343, 0]
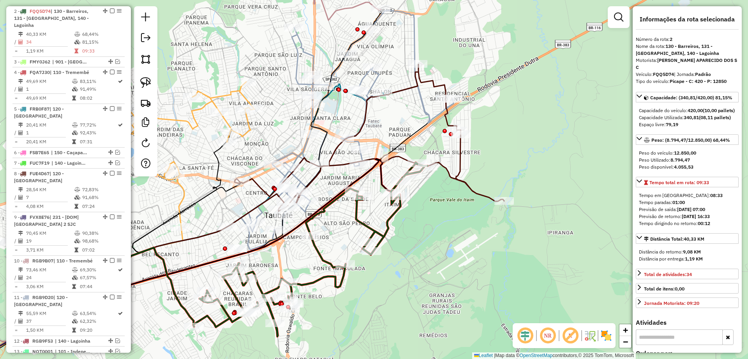
click at [386, 215] on icon at bounding box center [310, 249] width 234 height 174
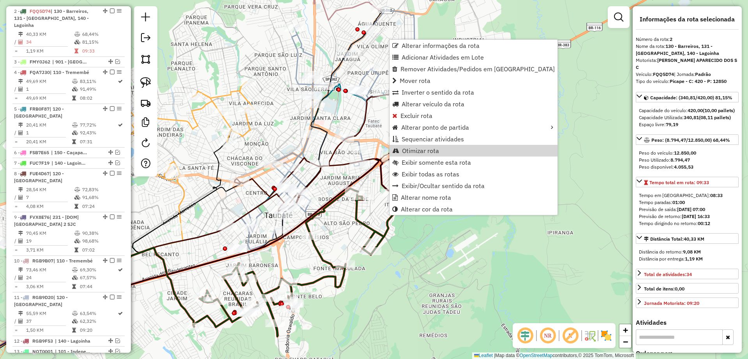
click at [419, 151] on span "Otimizar rota" at bounding box center [420, 151] width 37 height 6
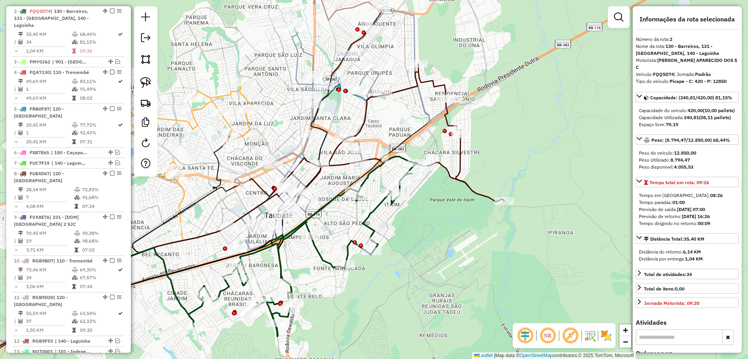
click at [461, 164] on icon at bounding box center [369, 137] width 270 height 147
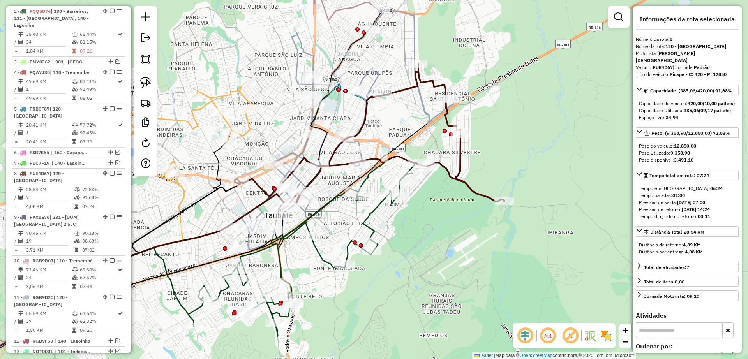
scroll to position [506, 0]
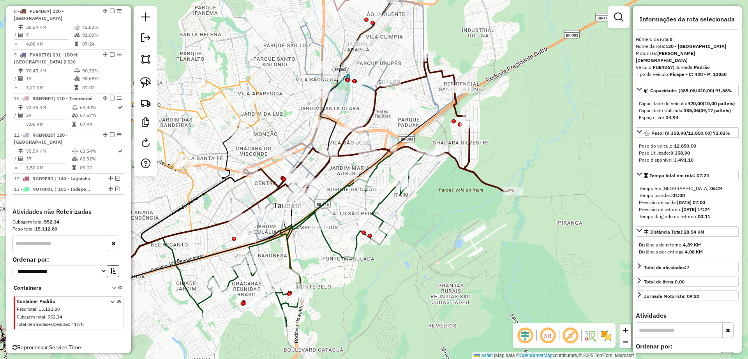
drag, startPoint x: 315, startPoint y: 287, endPoint x: 340, endPoint y: 265, distance: 33.6
click at [321, 282] on div "Janela de atendimento Grade de atendimento Capacidade Transportadoras Veículos …" at bounding box center [374, 179] width 748 height 359
click at [431, 92] on icon at bounding box center [356, 120] width 212 height 239
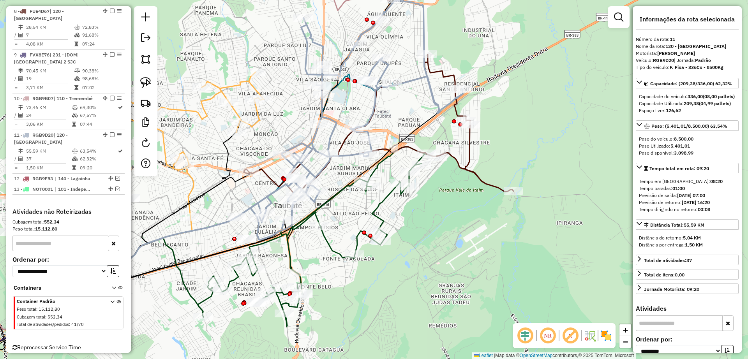
scroll to position [522, 0]
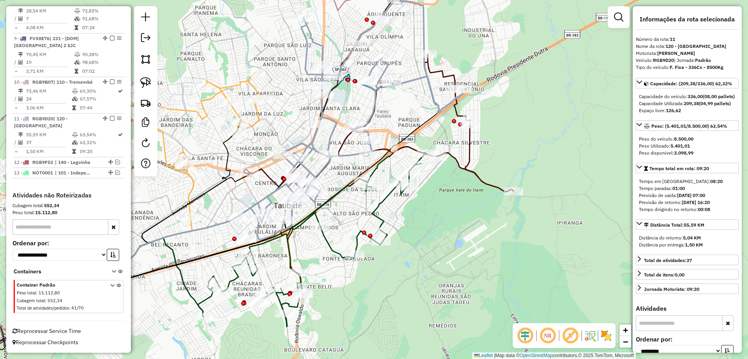
click at [471, 134] on icon at bounding box center [379, 128] width 270 height 147
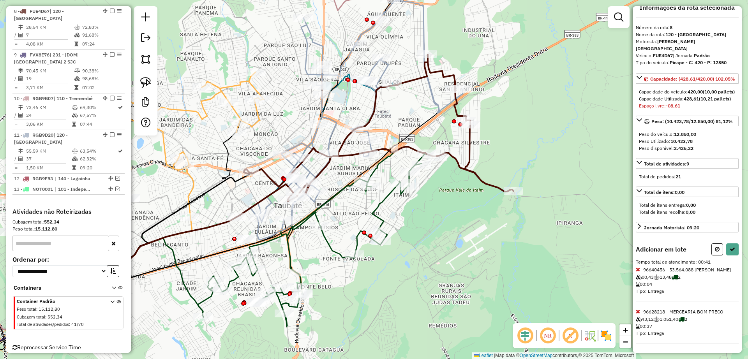
scroll to position [33, 0]
click at [638, 313] on icon at bounding box center [638, 311] width 4 height 5
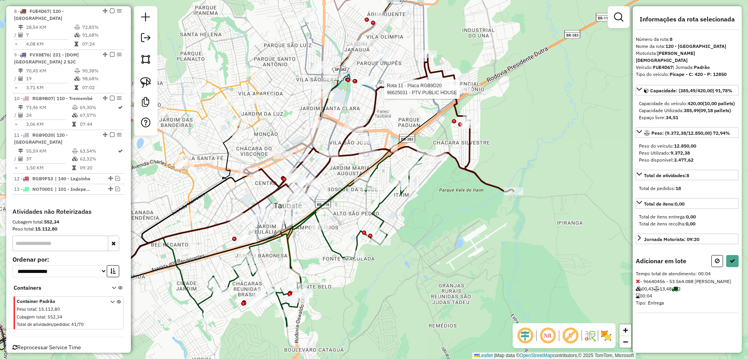
click at [464, 93] on div at bounding box center [461, 89] width 19 height 8
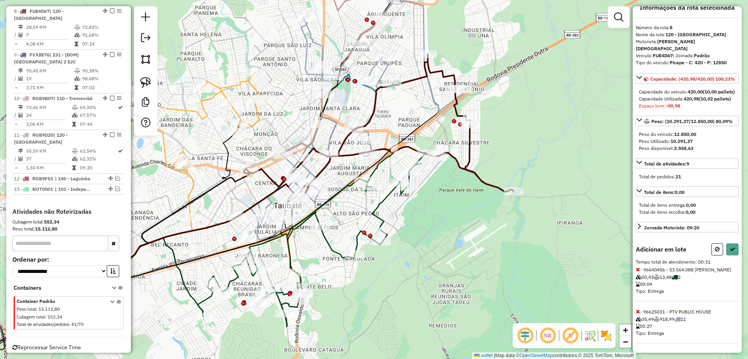
scroll to position [33, 0]
drag, startPoint x: 637, startPoint y: 309, endPoint x: 739, endPoint y: 272, distance: 108.3
click at [637, 309] on icon at bounding box center [638, 311] width 4 height 5
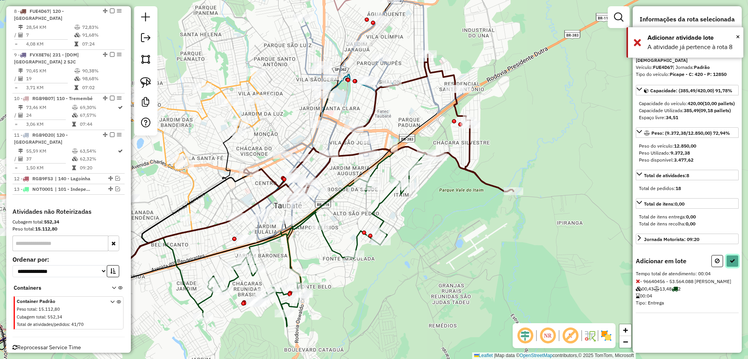
drag, startPoint x: 737, startPoint y: 259, endPoint x: 732, endPoint y: 257, distance: 5.3
click at [736, 259] on button at bounding box center [732, 261] width 12 height 12
select select "**********"
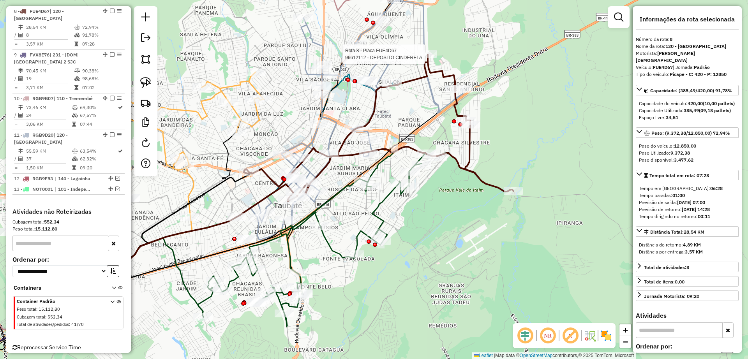
click at [433, 58] on div at bounding box center [426, 54] width 19 height 8
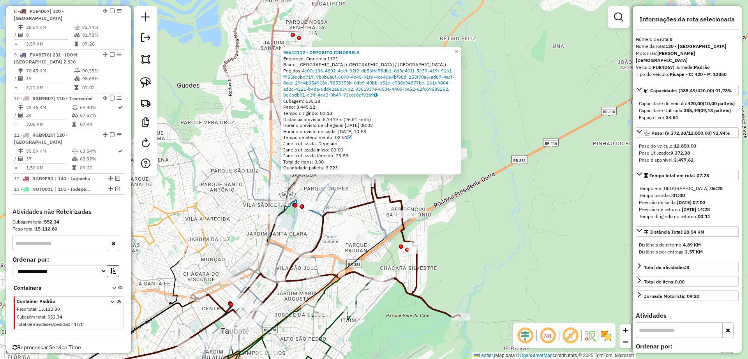
click at [470, 200] on div "96612112 - DEPOSITO CINDERELA Endereço: Cinderela 1121 Bairro: JARDIM GURILANDI…" at bounding box center [374, 179] width 748 height 359
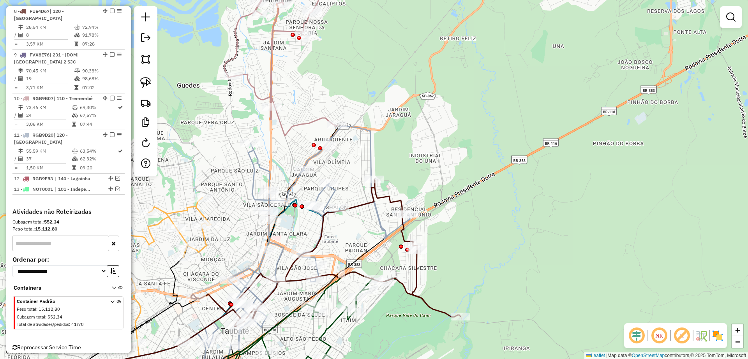
click at [414, 274] on icon at bounding box center [326, 253] width 270 height 147
select select "**********"
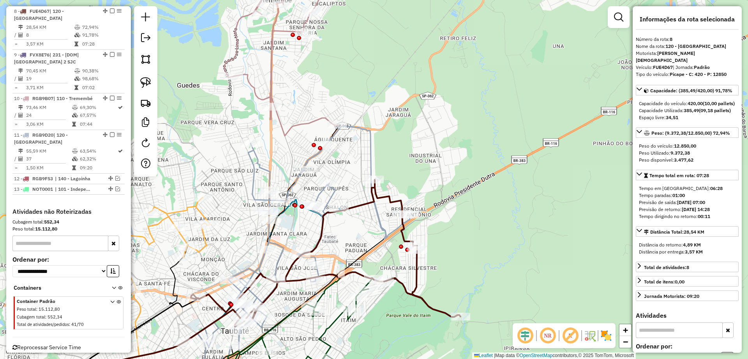
drag, startPoint x: 470, startPoint y: 272, endPoint x: 495, endPoint y: 203, distance: 73.2
click at [495, 203] on div "Janela de atendimento Grade de atendimento Capacidade Transportadoras Veículos …" at bounding box center [374, 179] width 748 height 359
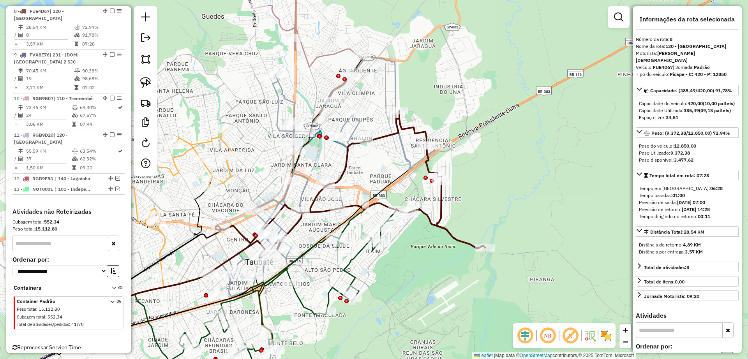
click at [345, 270] on icon at bounding box center [294, 293] width 250 height 180
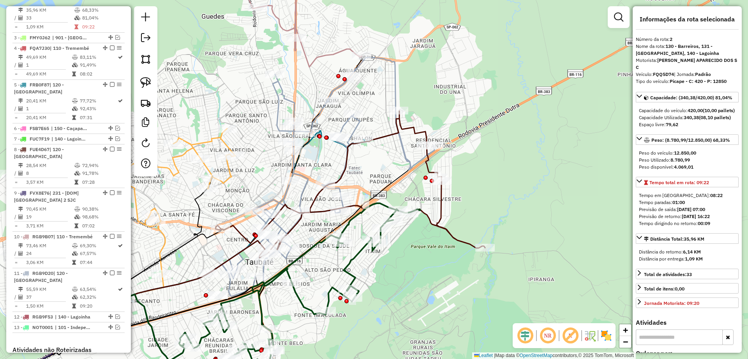
scroll to position [343, 0]
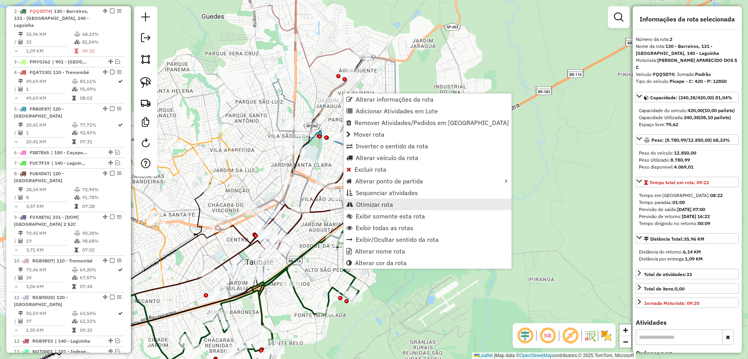
click at [373, 203] on span "Otimizar rota" at bounding box center [374, 204] width 37 height 6
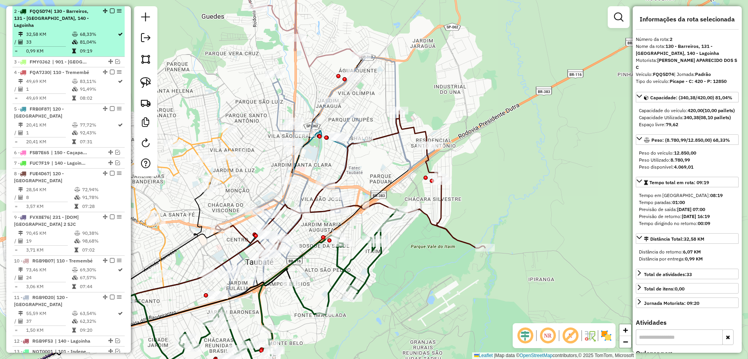
click at [110, 14] on div "2 - FQQ5D74 | 130 - Barreiros, 131 - Cidade de Deus, 140 - Lagoinha" at bounding box center [68, 18] width 109 height 21
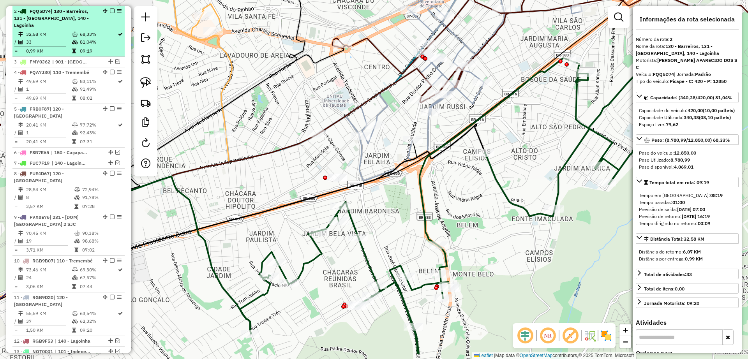
click at [110, 11] on em at bounding box center [112, 11] width 5 height 5
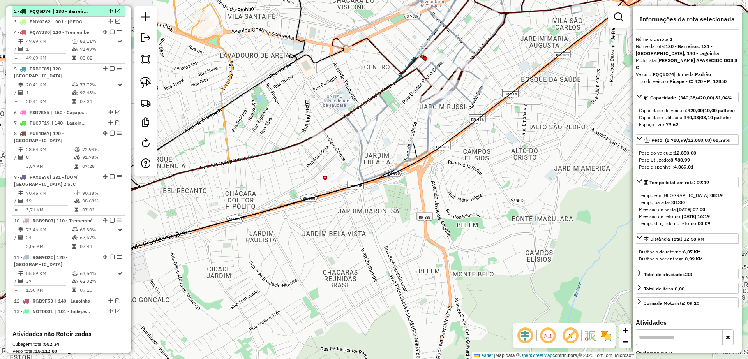
scroll to position [303, 0]
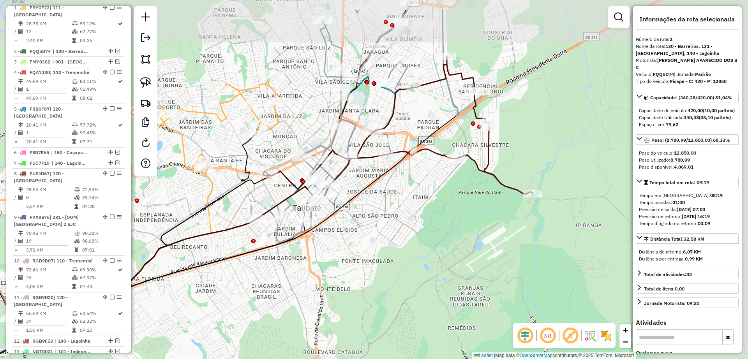
drag, startPoint x: 380, startPoint y: 268, endPoint x: 313, endPoint y: 292, distance: 71.2
click at [263, 322] on div "Janela de atendimento Grade de atendimento Capacidade Transportadoras Veículos …" at bounding box center [374, 179] width 748 height 359
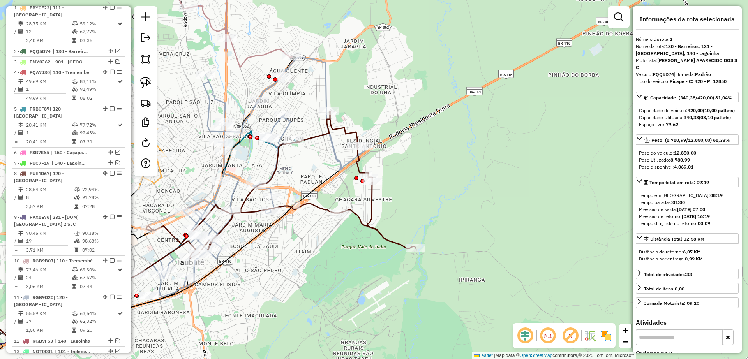
click at [377, 212] on div "Janela de atendimento Grade de atendimento Capacidade Transportadoras Veículos …" at bounding box center [374, 179] width 748 height 359
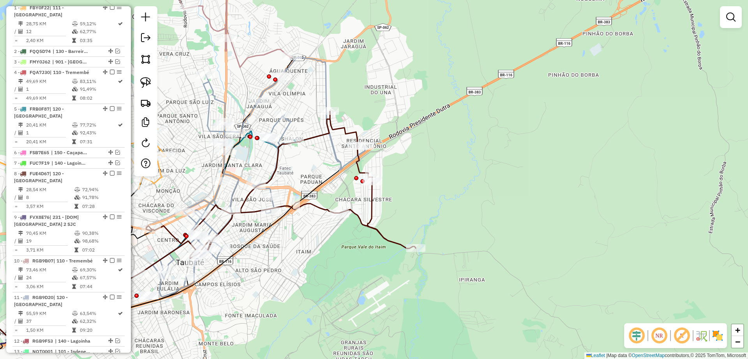
click at [372, 210] on icon at bounding box center [281, 184] width 270 height 147
select select "**********"
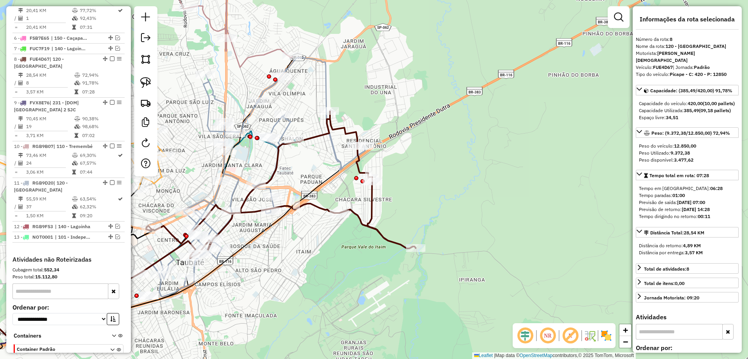
scroll to position [466, 0]
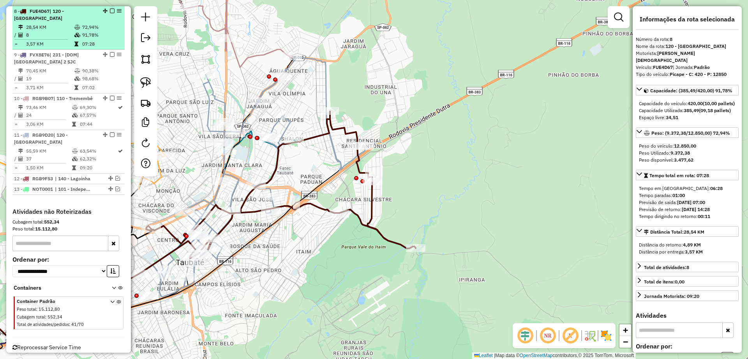
click at [110, 9] on em at bounding box center [112, 11] width 5 height 5
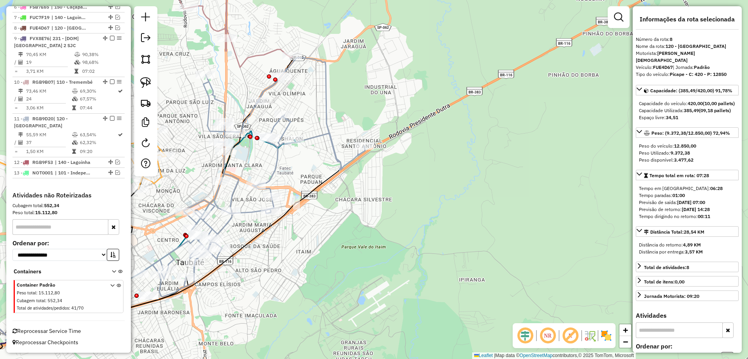
scroll to position [449, 0]
click at [277, 164] on icon at bounding box center [259, 177] width 212 height 239
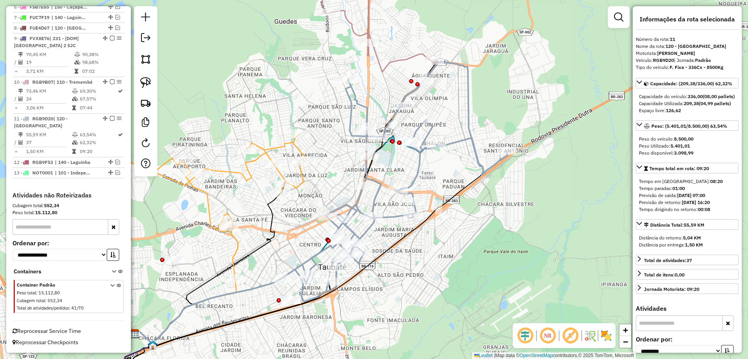
drag, startPoint x: 317, startPoint y: 164, endPoint x: 453, endPoint y: 166, distance: 135.9
click at [453, 166] on div "Janela de atendimento Grade de atendimento Capacidade Transportadoras Veículos …" at bounding box center [374, 179] width 748 height 359
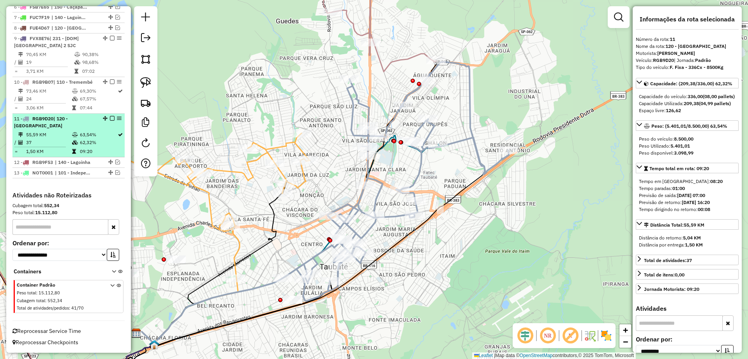
click at [111, 118] on em at bounding box center [112, 118] width 5 height 5
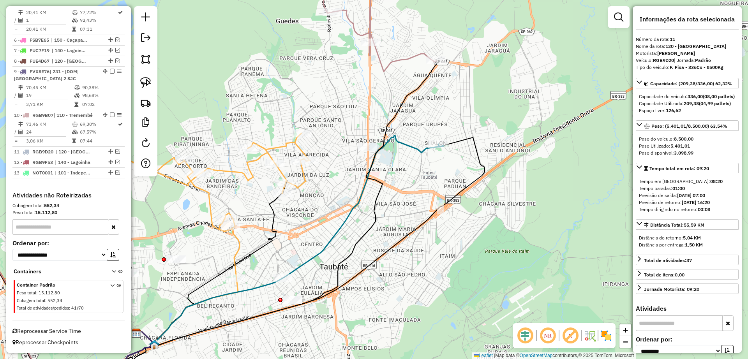
drag, startPoint x: 390, startPoint y: 180, endPoint x: 398, endPoint y: 176, distance: 8.5
click at [393, 178] on icon at bounding box center [293, 240] width 302 height 208
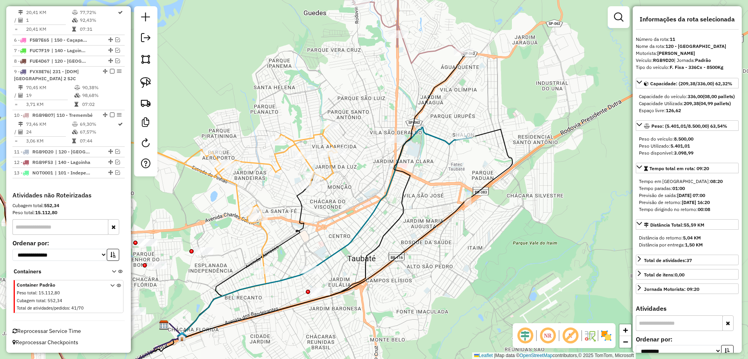
click at [432, 86] on icon at bounding box center [316, 196] width 295 height 287
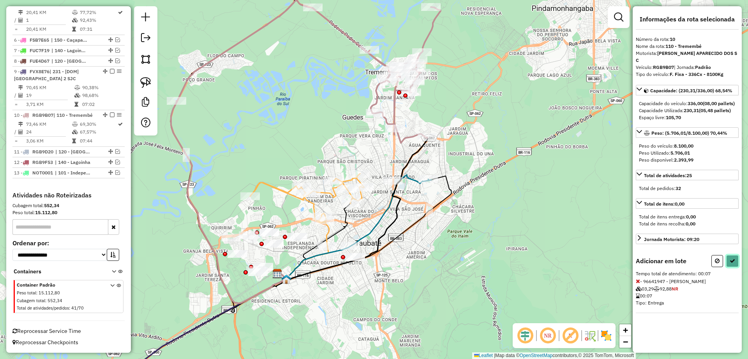
click at [733, 260] on icon at bounding box center [731, 260] width 5 height 5
select select "**********"
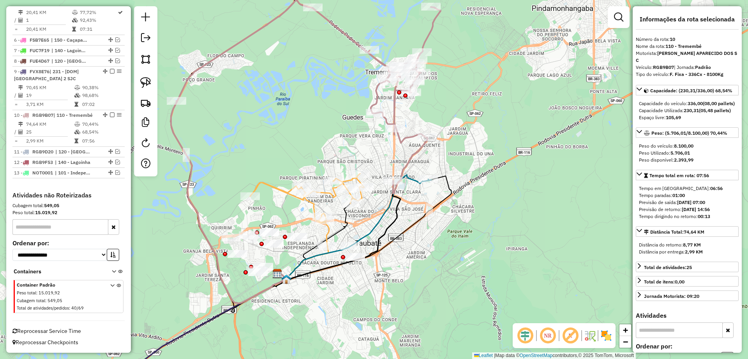
click at [275, 188] on icon at bounding box center [307, 198] width 114 height 49
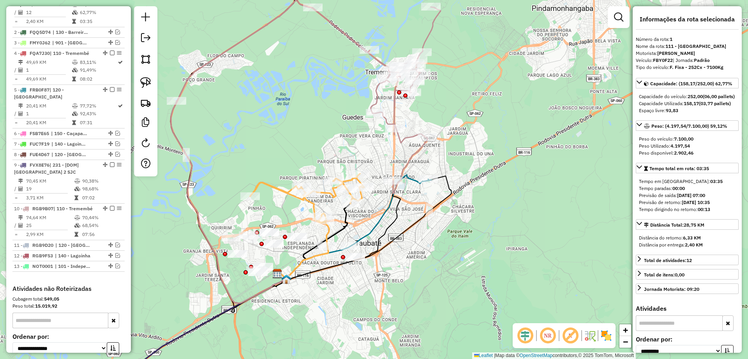
scroll to position [300, 0]
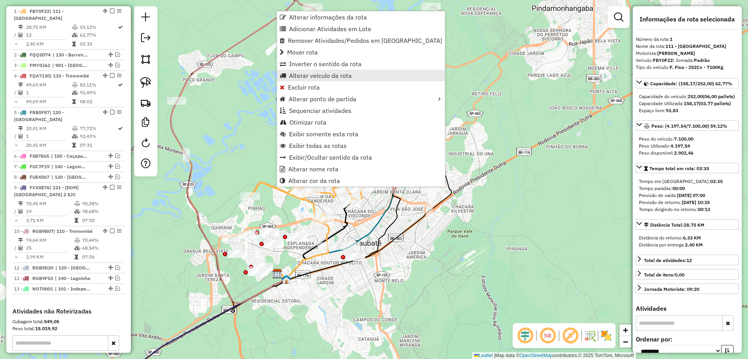
click at [331, 74] on span "Alterar veículo da rota" at bounding box center [320, 75] width 63 height 6
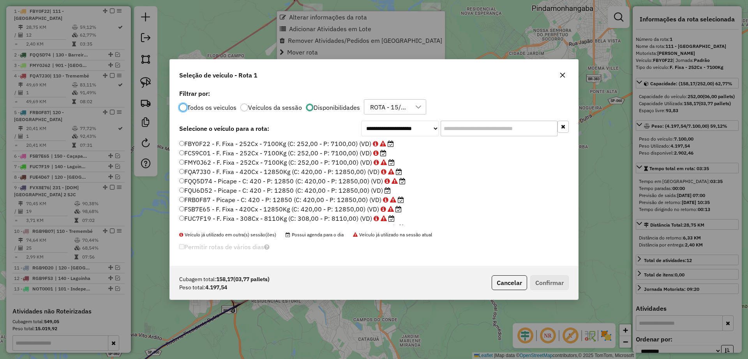
scroll to position [4, 2]
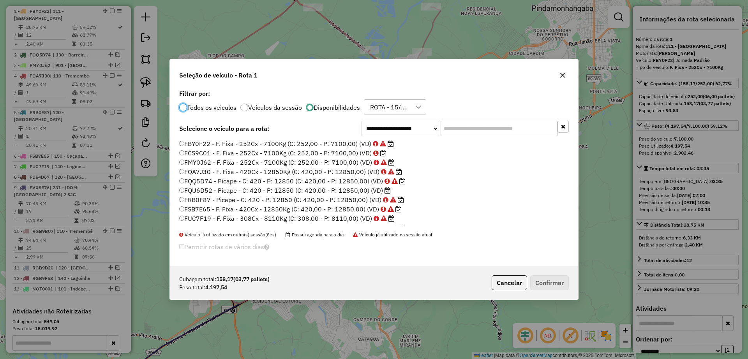
click at [317, 155] on label "FCS9C01 - F. Fixa - 252Cx - 7100Kg (C: 252,00 - P: 7100,00) (VD)" at bounding box center [282, 152] width 207 height 9
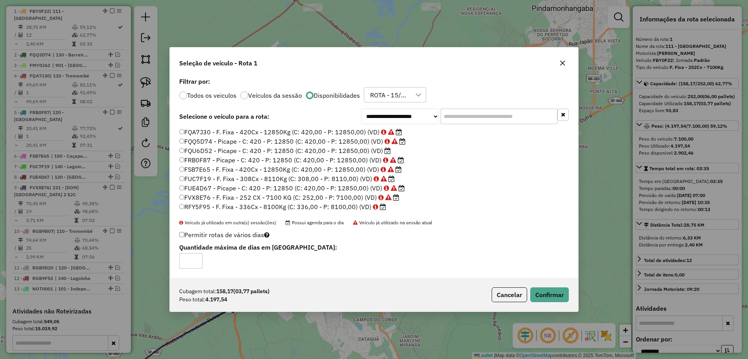
scroll to position [55, 0]
click at [324, 181] on label "RFY5F95 - F. Fixa - 336Cx - 8100Kg (C: 336,00 - P: 8100,00) (VD)" at bounding box center [282, 179] width 207 height 9
click at [546, 294] on button "Confirmar" at bounding box center [549, 294] width 39 height 15
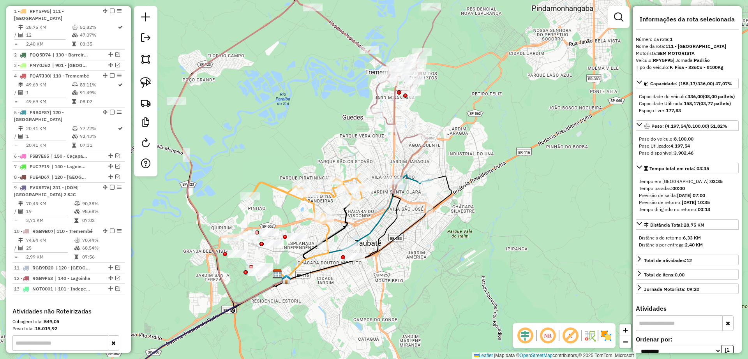
click at [276, 193] on icon at bounding box center [307, 198] width 114 height 49
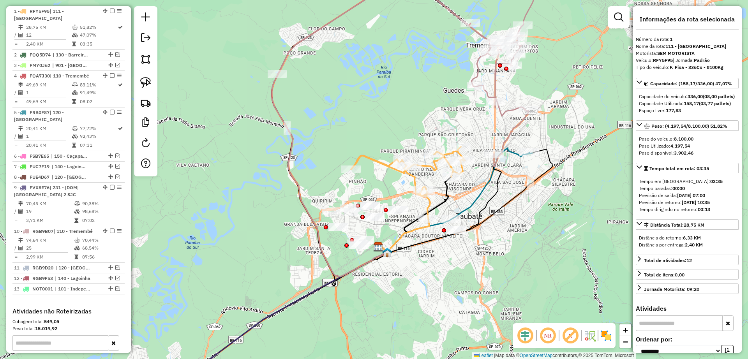
drag, startPoint x: 334, startPoint y: 175, endPoint x: 375, endPoint y: 190, distance: 43.0
click at [375, 190] on div "Janela de atendimento Grade de atendimento Capacidade Transportadoras Veículos …" at bounding box center [374, 179] width 748 height 359
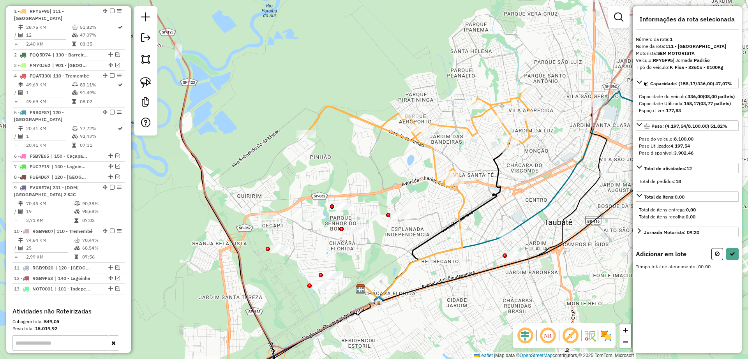
drag, startPoint x: 142, startPoint y: 78, endPoint x: 235, endPoint y: 153, distance: 119.4
click at [143, 79] on img at bounding box center [145, 82] width 11 height 11
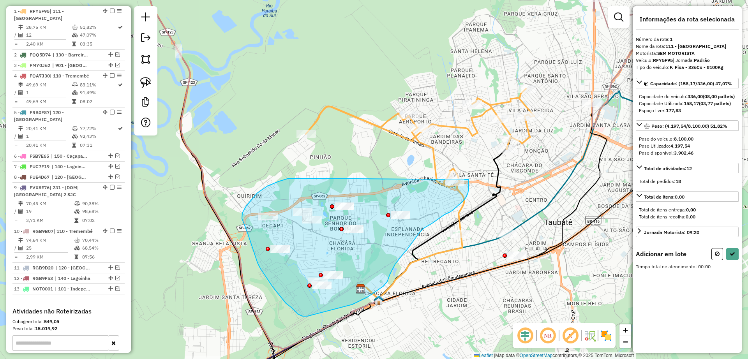
drag, startPoint x: 293, startPoint y: 178, endPoint x: 469, endPoint y: 179, distance: 175.3
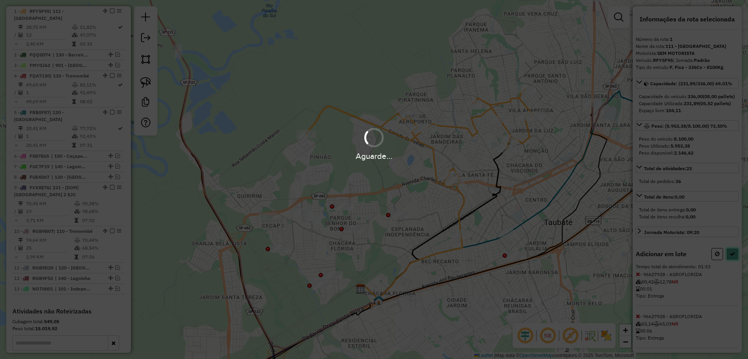
click at [732, 257] on icon at bounding box center [731, 253] width 5 height 5
select select "**********"
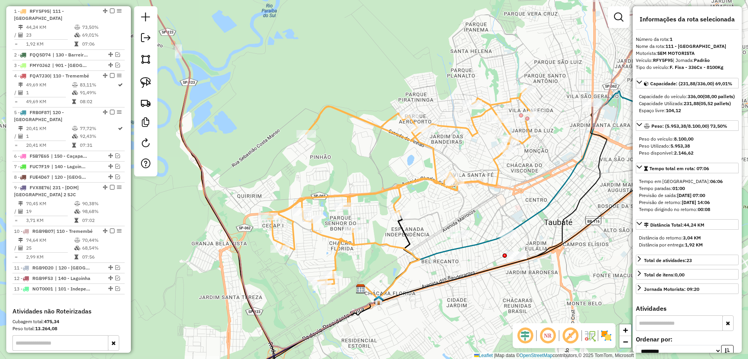
click at [425, 180] on icon at bounding box center [401, 187] width 266 height 196
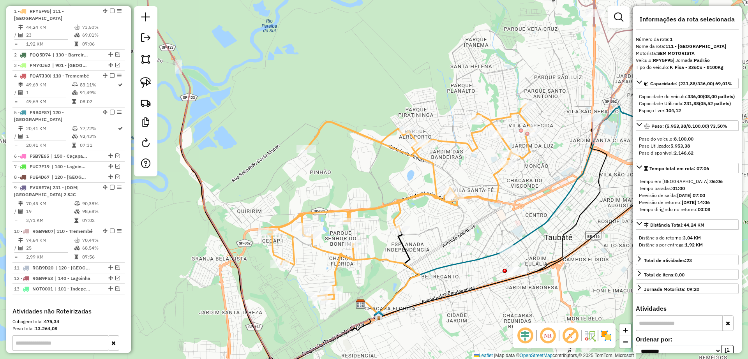
drag, startPoint x: 511, startPoint y: 206, endPoint x: 511, endPoint y: 222, distance: 15.2
click at [511, 222] on div "Janela de atendimento Grade de atendimento Capacidade Transportadoras Veículos …" at bounding box center [374, 179] width 748 height 359
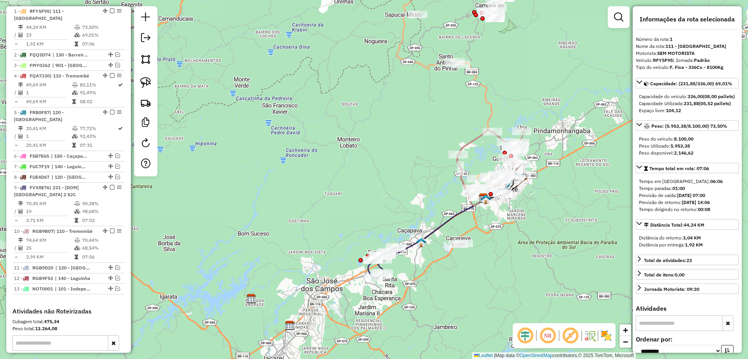
click at [473, 137] on icon at bounding box center [491, 154] width 66 height 48
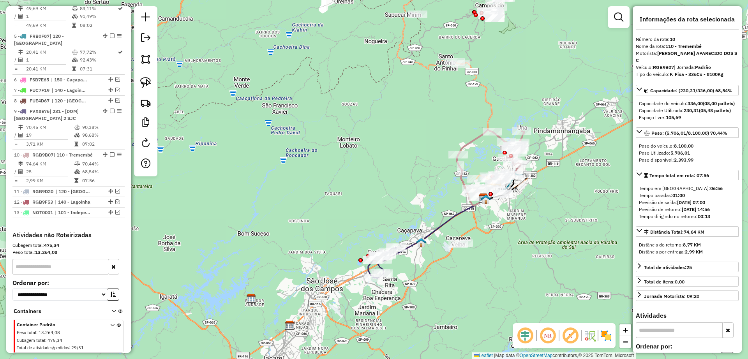
scroll to position [416, 0]
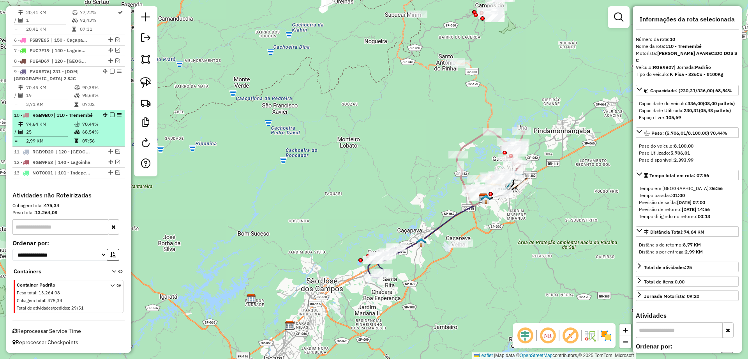
click at [110, 113] on em at bounding box center [112, 115] width 5 height 5
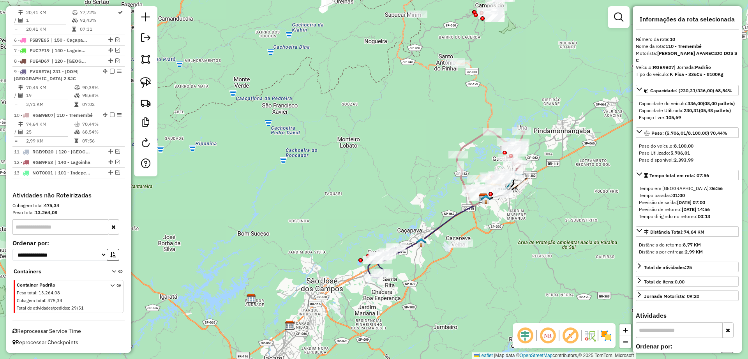
scroll to position [390, 0]
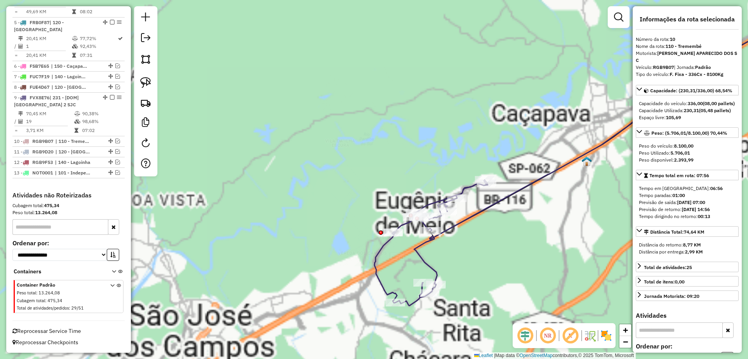
click at [374, 258] on icon at bounding box center [430, 243] width 113 height 126
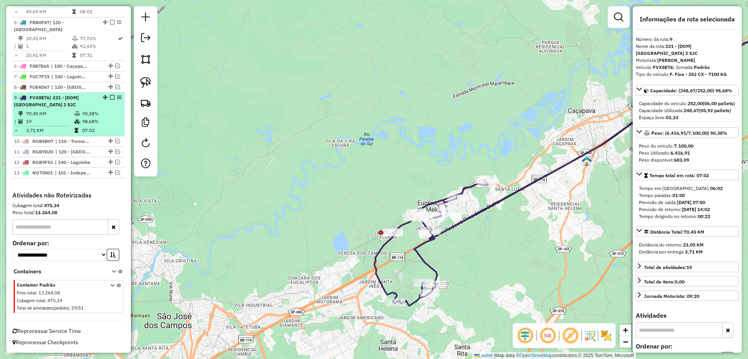
click at [110, 96] on em at bounding box center [112, 97] width 5 height 5
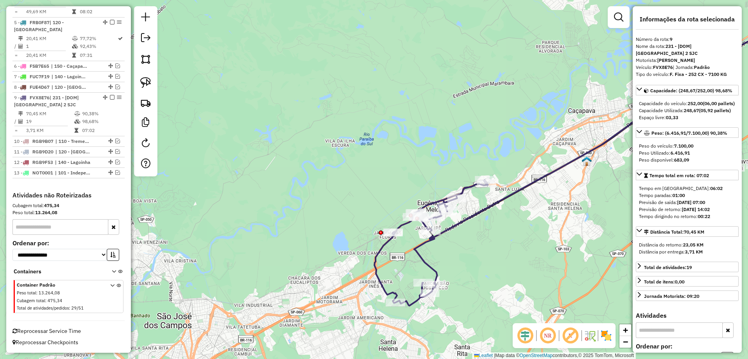
scroll to position [357, 0]
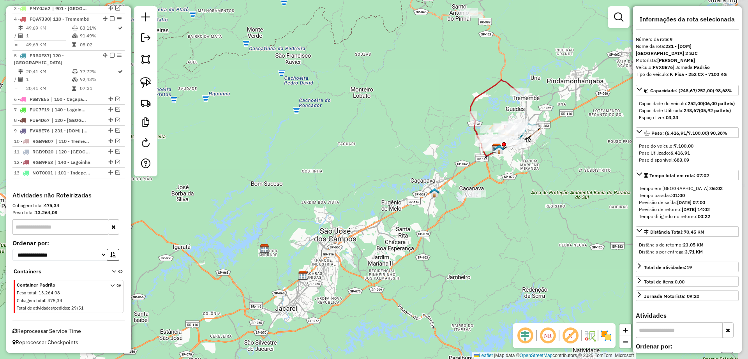
drag, startPoint x: 356, startPoint y: 184, endPoint x: 275, endPoint y: 253, distance: 106.1
click at [275, 254] on div "Janela de atendimento Grade de atendimento Capacidade Transportadoras Veículos …" at bounding box center [374, 179] width 748 height 359
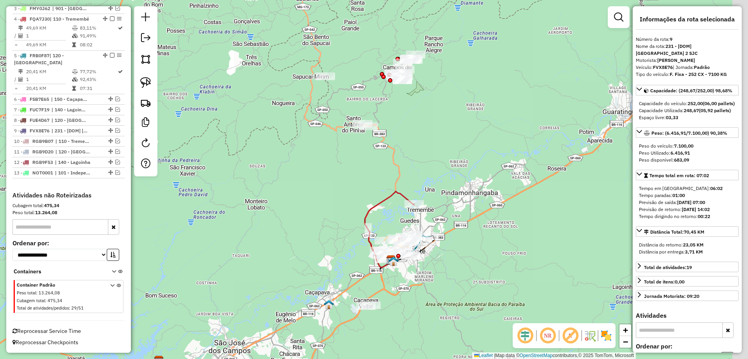
drag, startPoint x: 402, startPoint y: 143, endPoint x: 376, endPoint y: 195, distance: 58.2
click at [376, 195] on div "Janela de atendimento Grade de atendimento Capacidade Transportadoras Veículos …" at bounding box center [374, 179] width 748 height 359
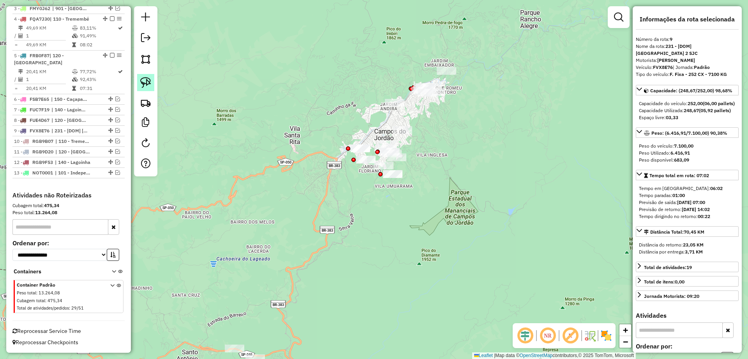
click at [145, 81] on img at bounding box center [145, 82] width 11 height 11
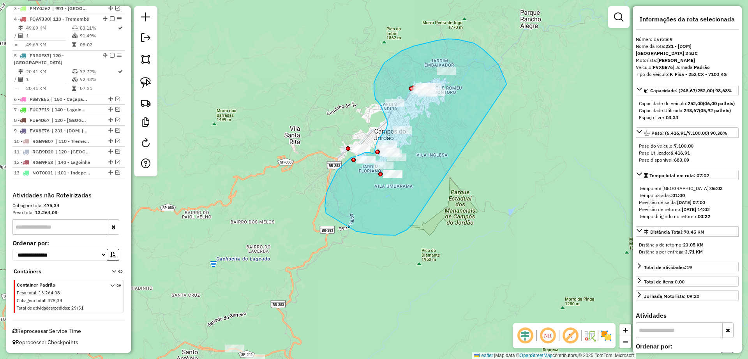
drag, startPoint x: 506, startPoint y: 81, endPoint x: 419, endPoint y: 217, distance: 160.6
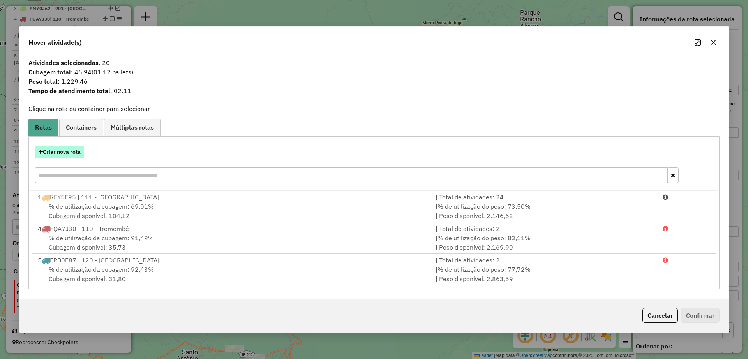
click at [73, 152] on button "Criar nova rota" at bounding box center [59, 152] width 49 height 12
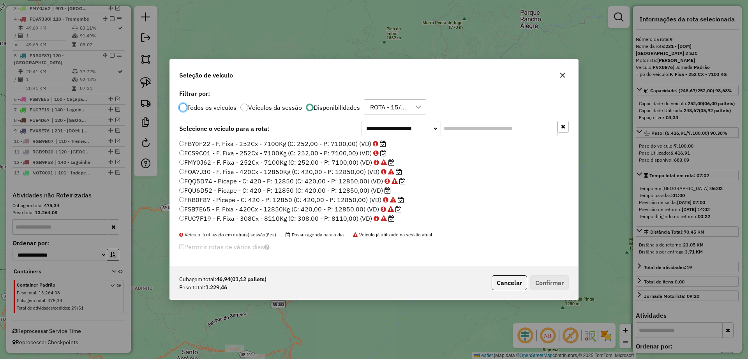
scroll to position [4, 2]
click at [322, 154] on label "FCS9C01 - F. Fixa - 252Cx - 7100Kg (C: 252,00 - P: 7100,00) (VD)" at bounding box center [282, 152] width 207 height 9
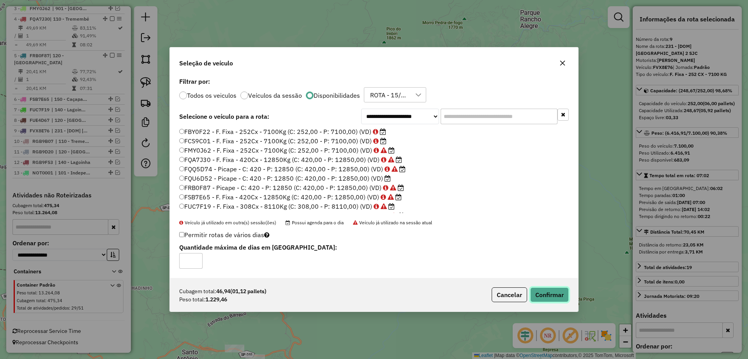
click at [551, 292] on button "Confirmar" at bounding box center [549, 294] width 39 height 15
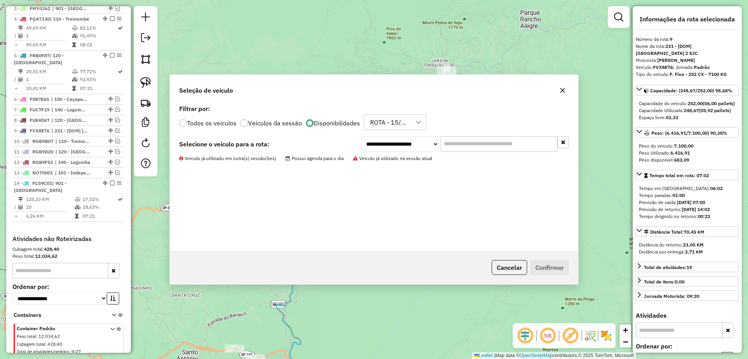
scroll to position [400, 0]
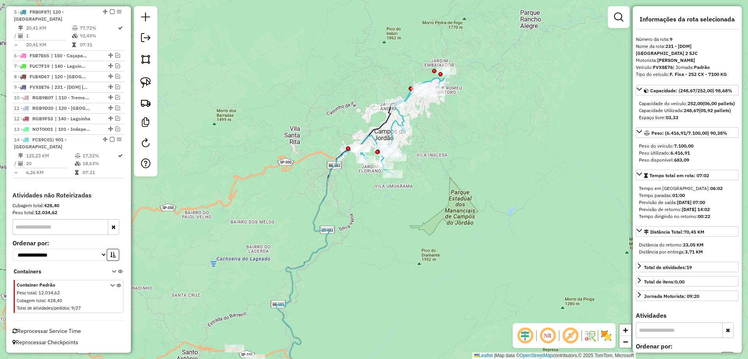
drag, startPoint x: 402, startPoint y: 208, endPoint x: 396, endPoint y: 207, distance: 6.3
click at [402, 208] on div "Rota 14 - Placa FCS9C01 96618568 - MERC [GEOGRAPHIC_DATA] Janela de atendimento…" at bounding box center [374, 179] width 748 height 359
click at [331, 171] on icon at bounding box center [322, 271] width 91 height 247
click at [331, 173] on icon at bounding box center [323, 271] width 91 height 247
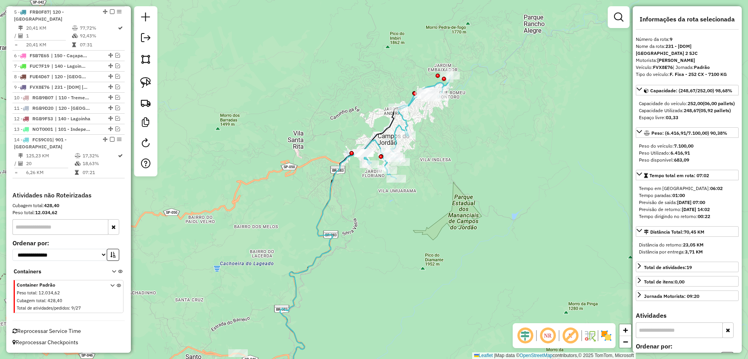
click at [352, 188] on div "Janela de atendimento Grade de atendimento Capacidade Transportadoras Veículos …" at bounding box center [374, 179] width 748 height 359
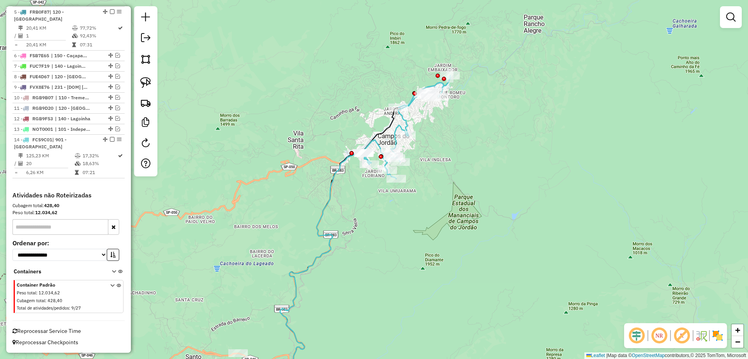
click at [339, 180] on div "Janela de atendimento Grade de atendimento Capacidade Transportadoras Veículos …" at bounding box center [374, 179] width 748 height 359
drag, startPoint x: 333, startPoint y: 180, endPoint x: 343, endPoint y: 192, distance: 16.3
click at [333, 180] on icon at bounding box center [325, 273] width 91 height 244
select select "**********"
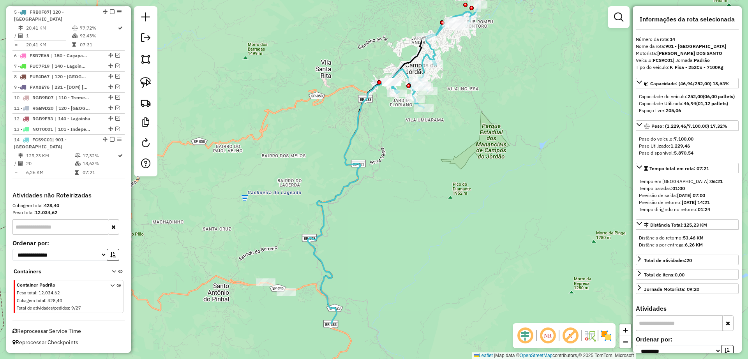
drag, startPoint x: 387, startPoint y: 236, endPoint x: 414, endPoint y: 166, distance: 75.7
click at [414, 166] on div "Janela de atendimento Grade de atendimento Capacidade Transportadoras Veículos …" at bounding box center [374, 179] width 748 height 359
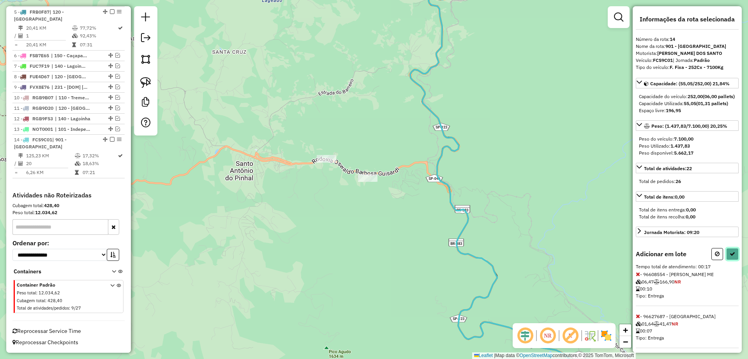
click at [729, 257] on icon at bounding box center [731, 253] width 5 height 5
select select "**********"
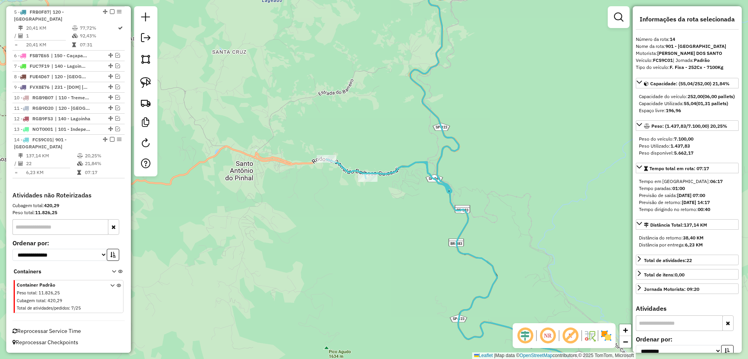
click at [425, 139] on div "Janela de atendimento Grade de atendimento Capacidade Transportadoras Veículos …" at bounding box center [374, 179] width 748 height 359
click at [441, 145] on icon at bounding box center [410, 79] width 166 height 230
click at [442, 146] on icon at bounding box center [410, 79] width 166 height 230
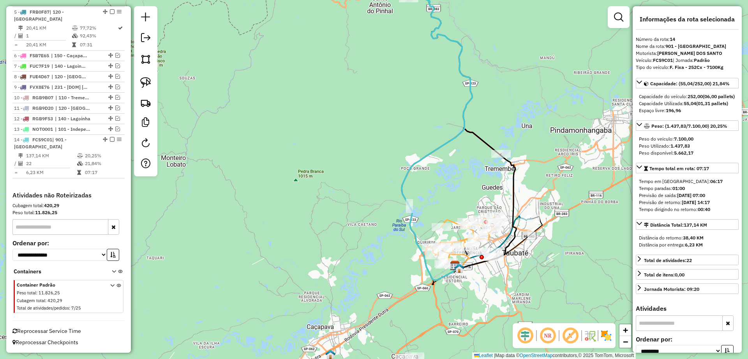
click at [448, 190] on div "Janela de atendimento Grade de atendimento Capacidade Transportadoras Veículos …" at bounding box center [374, 179] width 748 height 359
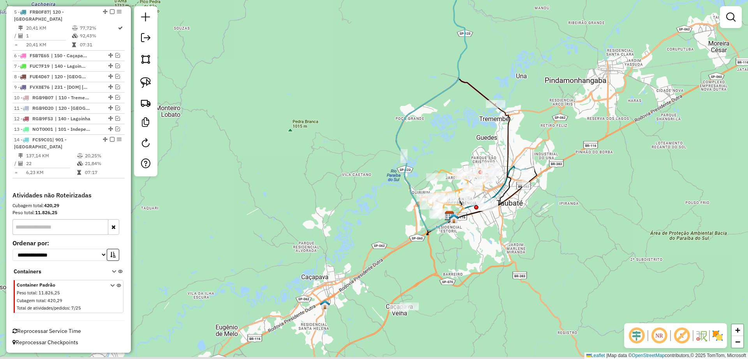
drag, startPoint x: 450, startPoint y: 203, endPoint x: 450, endPoint y: 166, distance: 36.2
click at [446, 156] on div "Janela de atendimento Grade de atendimento Capacidade Transportadoras Veículos …" at bounding box center [374, 179] width 748 height 359
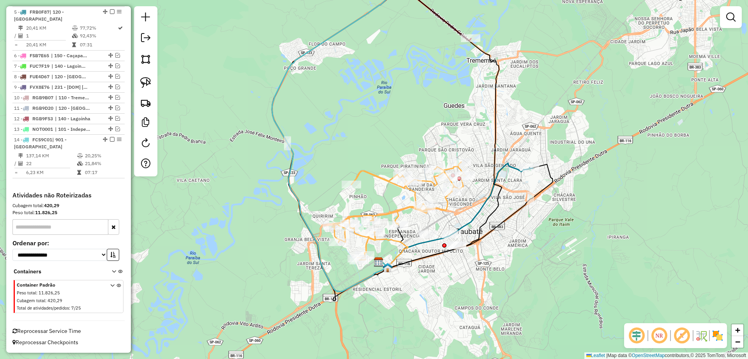
click at [507, 167] on icon at bounding box center [456, 215] width 151 height 104
select select "**********"
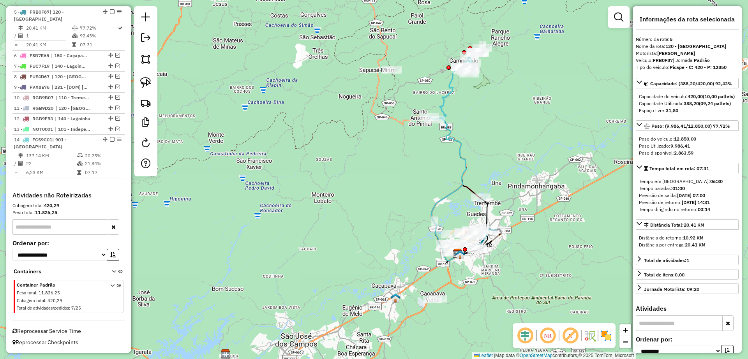
drag, startPoint x: 475, startPoint y: 88, endPoint x: 469, endPoint y: 119, distance: 31.0
click at [469, 119] on div "Janela de atendimento Grade de atendimento Capacidade Transportadoras Veículos …" at bounding box center [374, 179] width 748 height 359
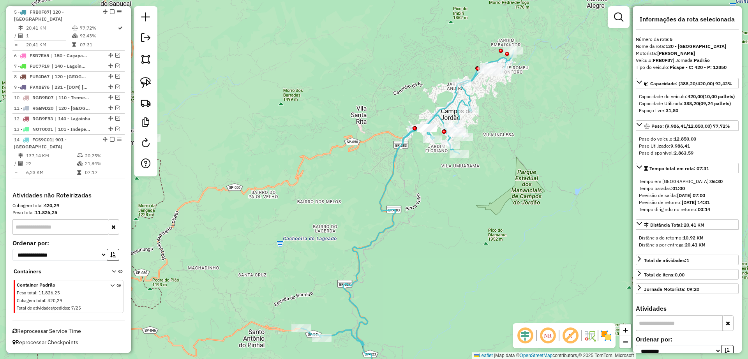
click at [454, 96] on icon at bounding box center [407, 198] width 212 height 295
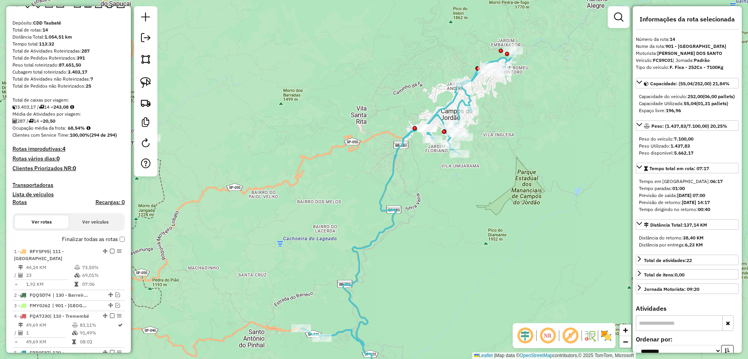
scroll to position [0, 0]
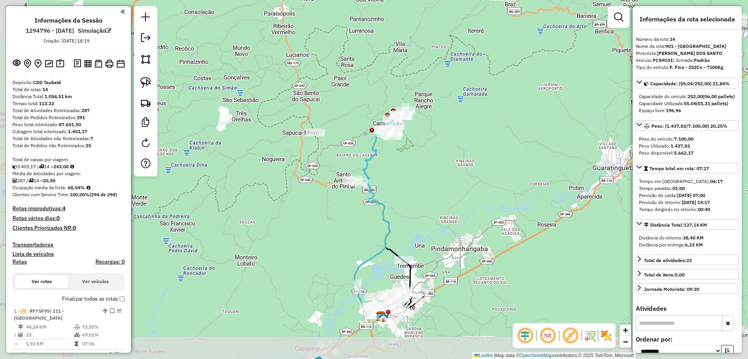
drag, startPoint x: 382, startPoint y: 238, endPoint x: 420, endPoint y: 166, distance: 81.4
click at [420, 166] on div "Janela de atendimento Grade de atendimento Capacidade Transportadoras Veículos …" at bounding box center [374, 179] width 748 height 359
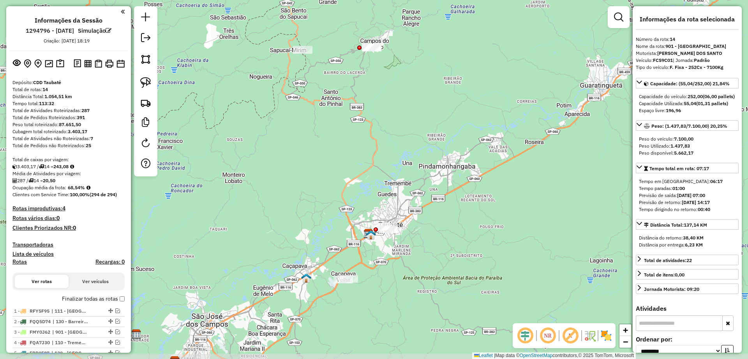
drag, startPoint x: 378, startPoint y: 234, endPoint x: 366, endPoint y: 155, distance: 80.3
click at [366, 155] on div "Janela de atendimento Grade de atendimento Capacidade Transportadoras Veículos …" at bounding box center [374, 179] width 748 height 359
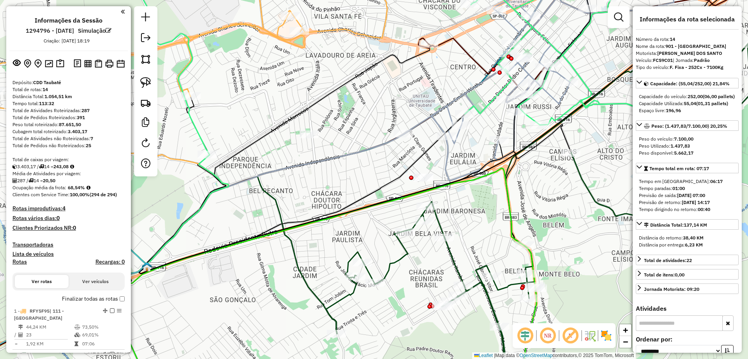
click at [438, 107] on icon at bounding box center [552, 72] width 243 height 216
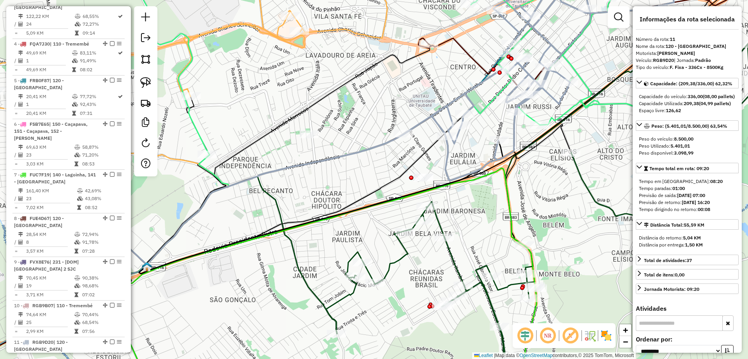
scroll to position [736, 0]
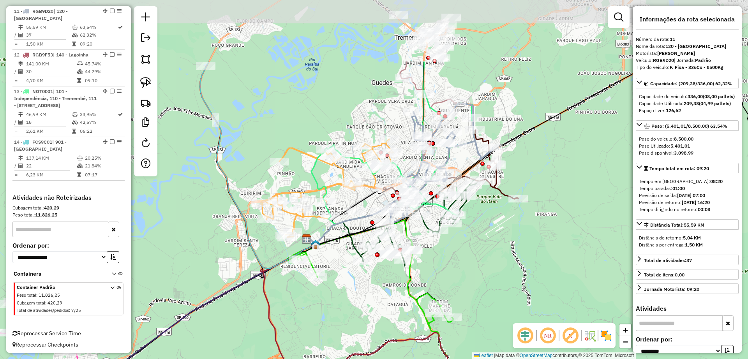
drag, startPoint x: 507, startPoint y: 69, endPoint x: 457, endPoint y: 128, distance: 77.3
click at [458, 167] on div "Rota 5 - Placa FRB0F87 96623464 - GUILHERME TOMAZ SALG Janela de atendimento Gr…" at bounding box center [374, 179] width 748 height 359
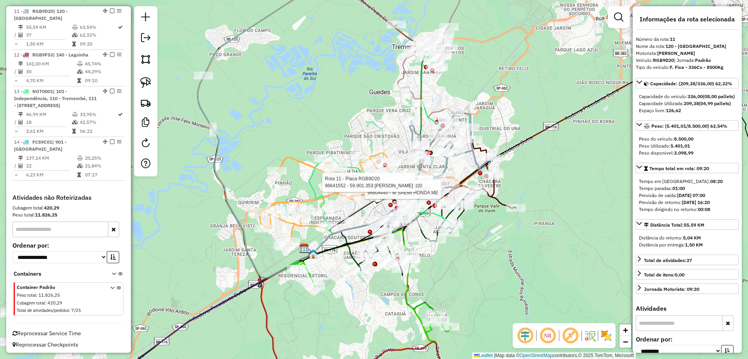
drag, startPoint x: 434, startPoint y: 88, endPoint x: 433, endPoint y: 94, distance: 6.0
click at [433, 94] on div "Rota 5 - Placa FRB0F87 96623464 - GUILHERME TOMAZ SALG Rota 11 - Placa RGB9D20 …" at bounding box center [374, 179] width 748 height 359
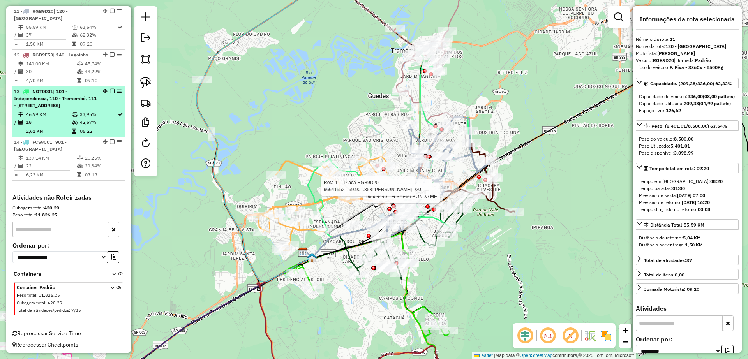
click at [110, 92] on em at bounding box center [112, 91] width 5 height 5
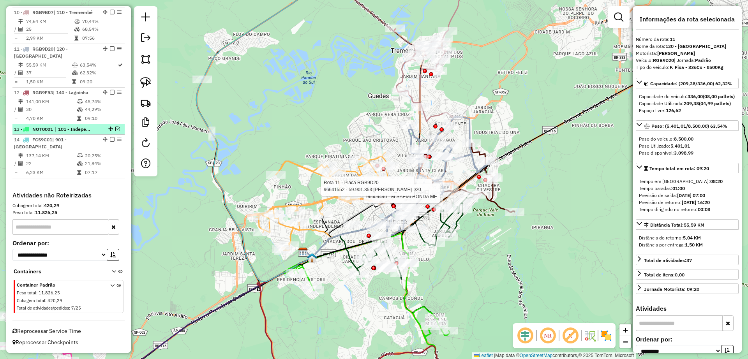
scroll to position [698, 0]
click at [307, 134] on div "Rota 5 - Placa FRB0F87 96623464 - GUILHERME TOMAZ SALG Rota 11 - Placa RGB9D20 …" at bounding box center [374, 179] width 748 height 359
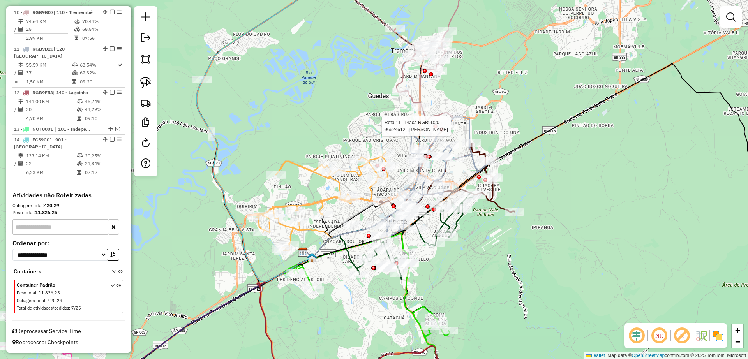
click at [435, 124] on div at bounding box center [435, 126] width 4 height 4
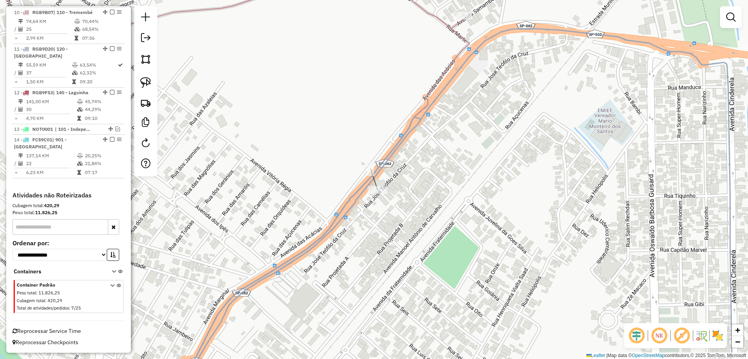
click at [432, 88] on icon at bounding box center [198, 179] width 541 height 431
select select "**********"
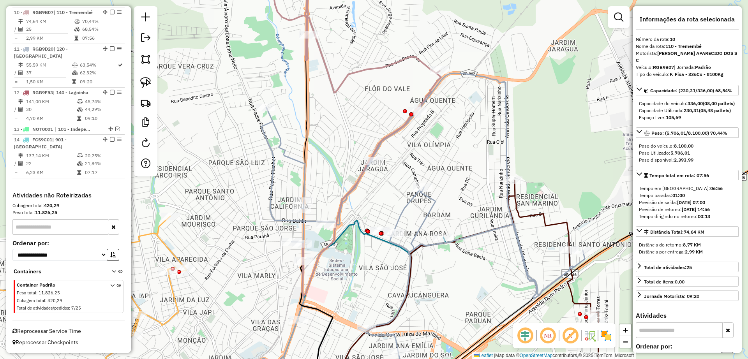
click at [431, 87] on icon at bounding box center [329, 130] width 224 height 332
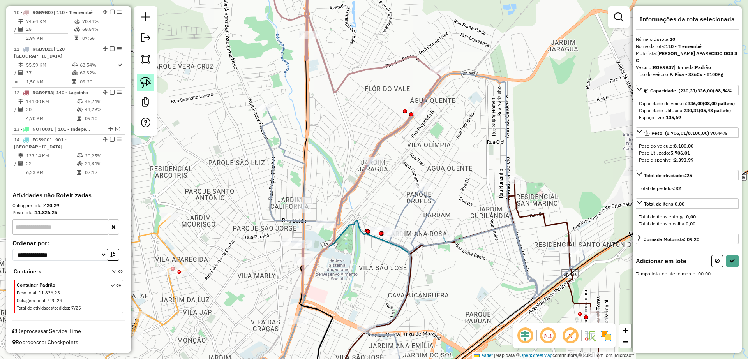
click at [144, 79] on img at bounding box center [145, 82] width 11 height 11
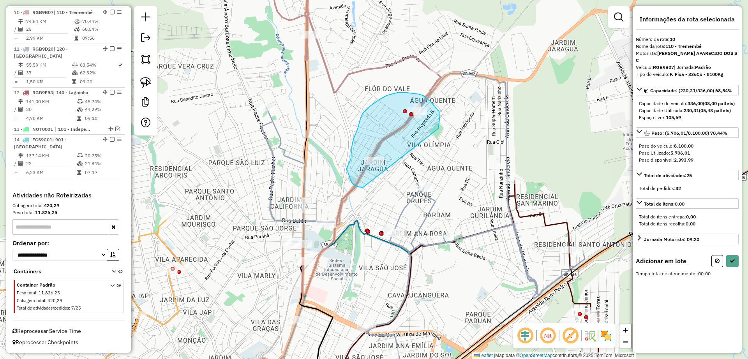
drag, startPoint x: 438, startPoint y: 129, endPoint x: 363, endPoint y: 187, distance: 95.4
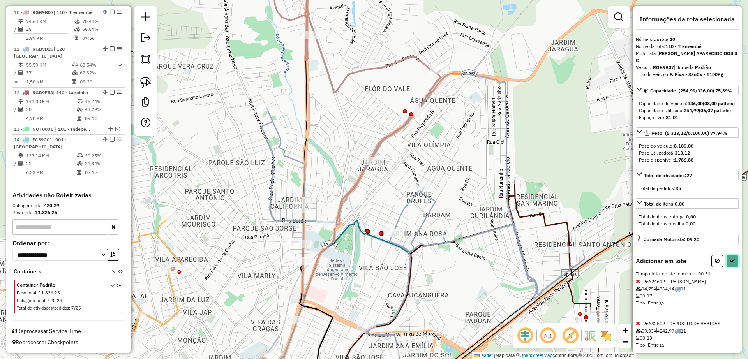
click at [729, 264] on icon at bounding box center [731, 260] width 5 height 5
select select "**********"
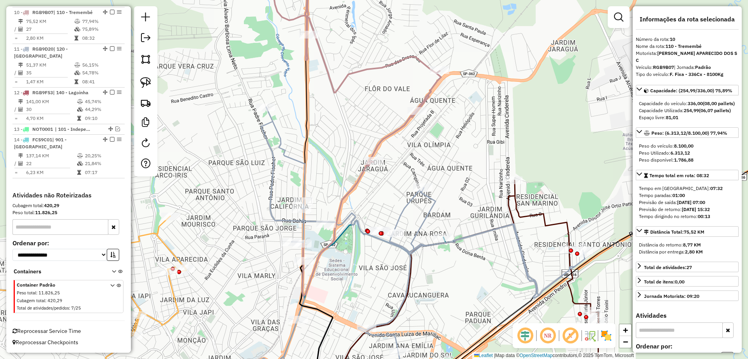
click at [424, 96] on icon at bounding box center [329, 130] width 224 height 332
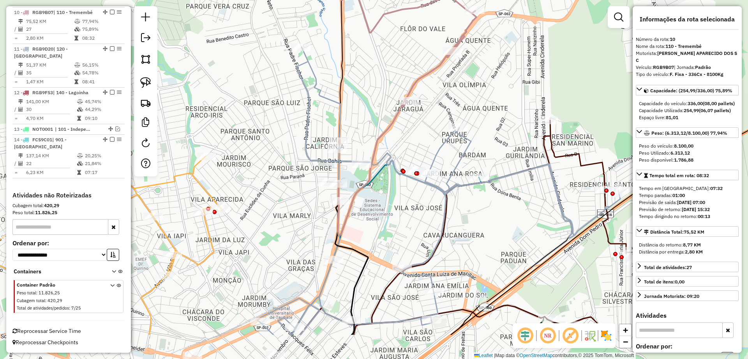
drag, startPoint x: 451, startPoint y: 132, endPoint x: 479, endPoint y: 85, distance: 55.0
click at [479, 85] on div "Janela de atendimento Grade de atendimento Capacidade Transportadoras Veículos …" at bounding box center [374, 179] width 748 height 359
click at [397, 135] on div "Janela de atendimento Grade de atendimento Capacidade Transportadoras Veículos …" at bounding box center [374, 179] width 748 height 359
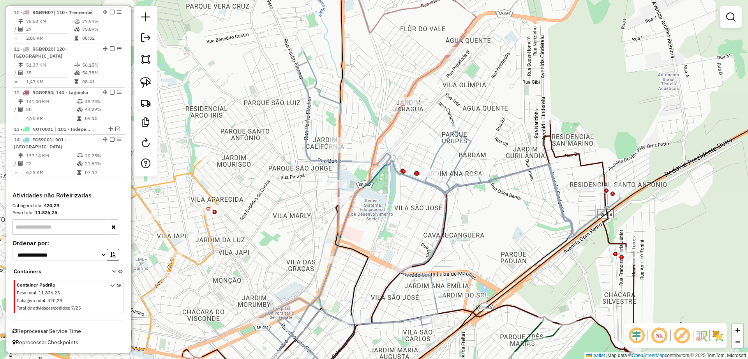
click at [389, 124] on icon at bounding box center [407, 100] width 139 height 272
select select "**********"
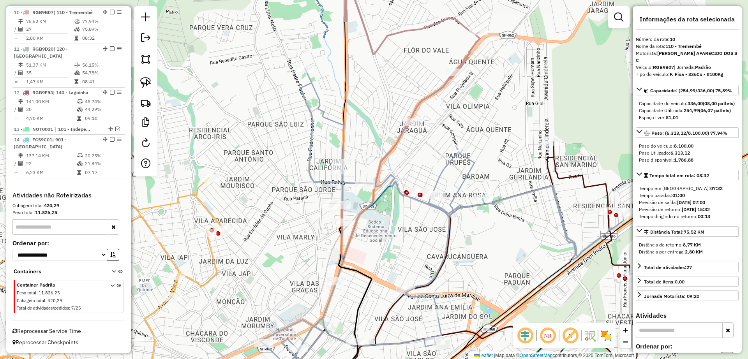
drag, startPoint x: 412, startPoint y: 141, endPoint x: 412, endPoint y: 158, distance: 16.8
click at [412, 158] on div "Janela de atendimento Grade de atendimento Capacidade Transportadoras Veículos …" at bounding box center [374, 179] width 748 height 359
click at [436, 100] on div "Janela de atendimento Grade de atendimento Capacidade Transportadoras Veículos …" at bounding box center [374, 179] width 748 height 359
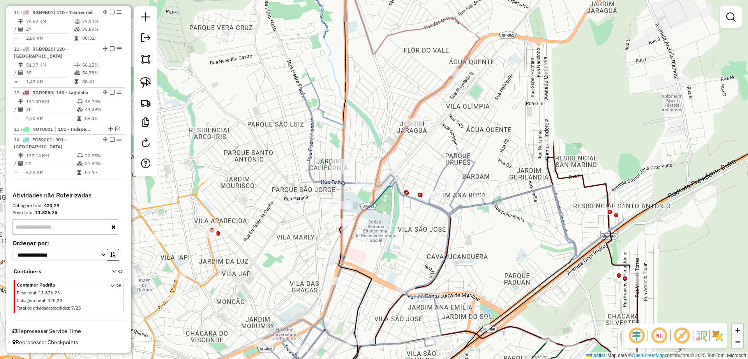
click at [435, 95] on icon at bounding box center [397, 110] width 166 height 293
select select "**********"
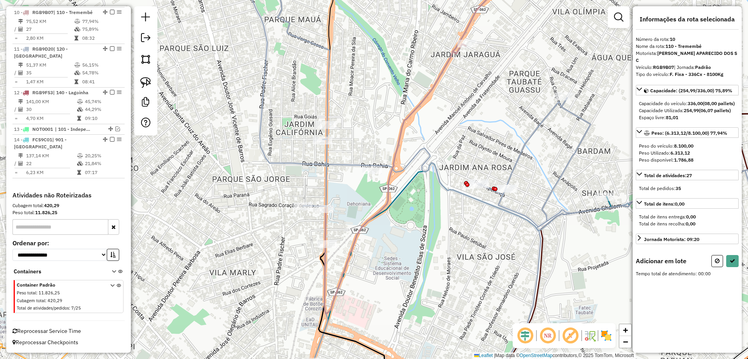
drag, startPoint x: 364, startPoint y: 160, endPoint x: 369, endPoint y: 165, distance: 6.9
click at [365, 161] on icon at bounding box center [532, 179] width 580 height 431
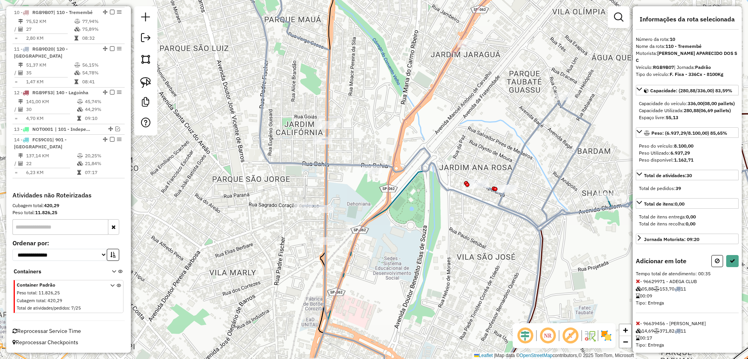
scroll to position [61, 0]
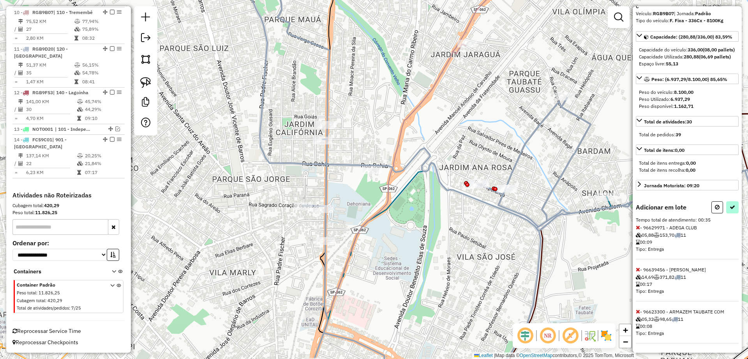
drag, startPoint x: 735, startPoint y: 200, endPoint x: 733, endPoint y: 204, distance: 4.4
click at [733, 204] on div "Informações da rota selecionada Número da rota: 10 Nome da rota: 110 - Tremembé…" at bounding box center [686, 179] width 109 height 347
click at [728, 213] on button at bounding box center [732, 207] width 12 height 12
select select "**********"
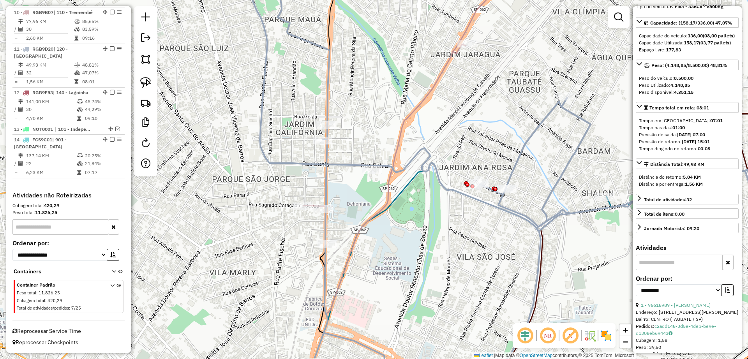
click at [401, 124] on icon at bounding box center [418, 138] width 231 height 349
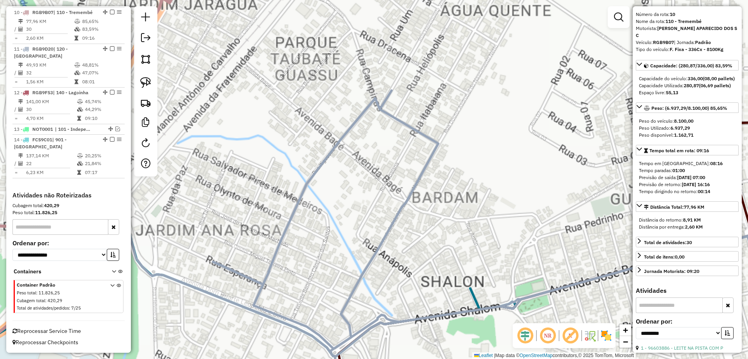
scroll to position [0, 0]
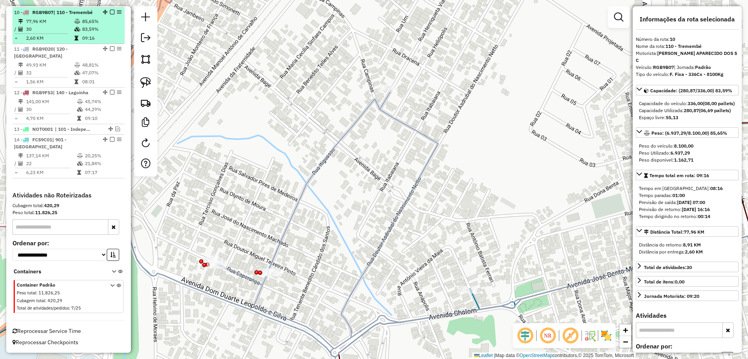
click at [110, 12] on em at bounding box center [112, 12] width 5 height 5
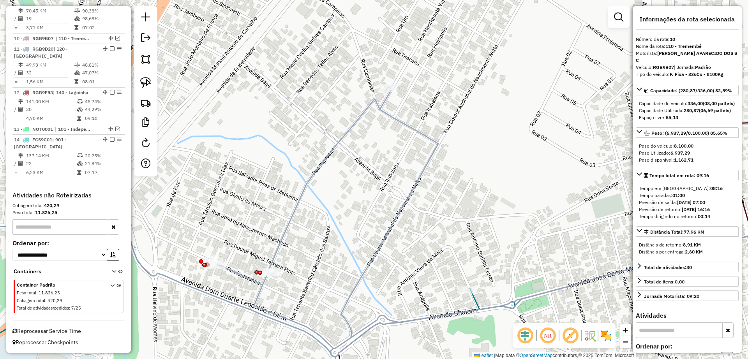
scroll to position [672, 0]
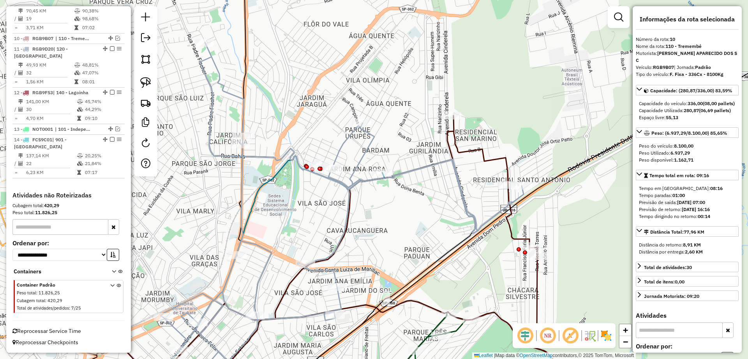
click at [348, 140] on icon at bounding box center [331, 218] width 383 height 352
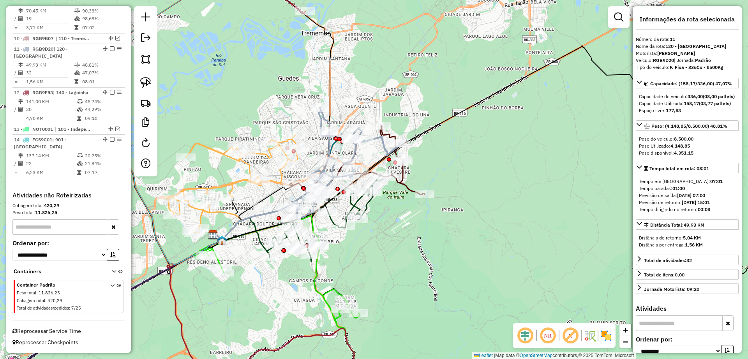
drag, startPoint x: 372, startPoint y: 97, endPoint x: 437, endPoint y: 44, distance: 83.6
click at [437, 44] on div "Janela de atendimento Grade de atendimento Capacidade Transportadoras Veículos …" at bounding box center [374, 179] width 748 height 359
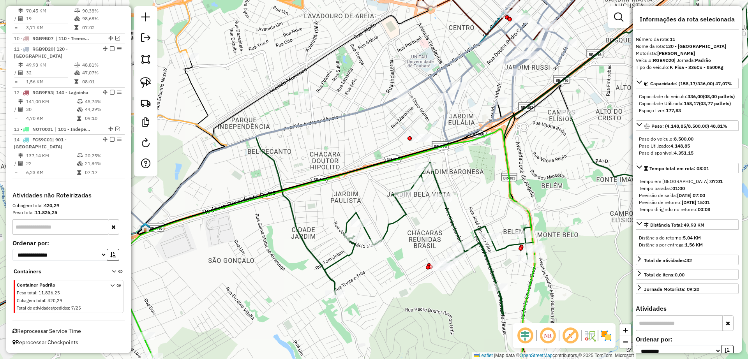
drag, startPoint x: 387, startPoint y: 43, endPoint x: 374, endPoint y: 92, distance: 50.0
click at [374, 92] on div "Janela de atendimento Grade de atendimento Capacidade Transportadoras Veículos …" at bounding box center [374, 179] width 748 height 359
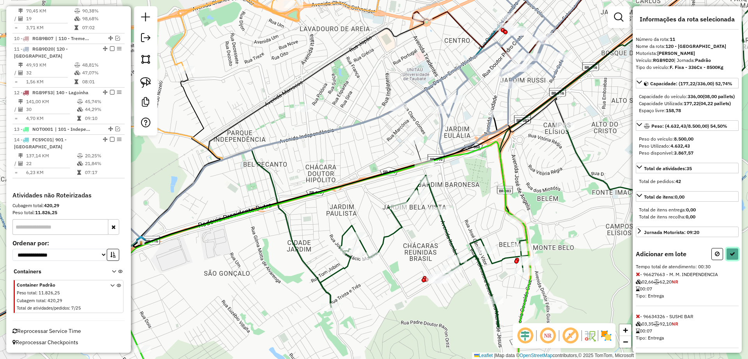
click at [726, 260] on button at bounding box center [732, 254] width 12 height 12
select select "**********"
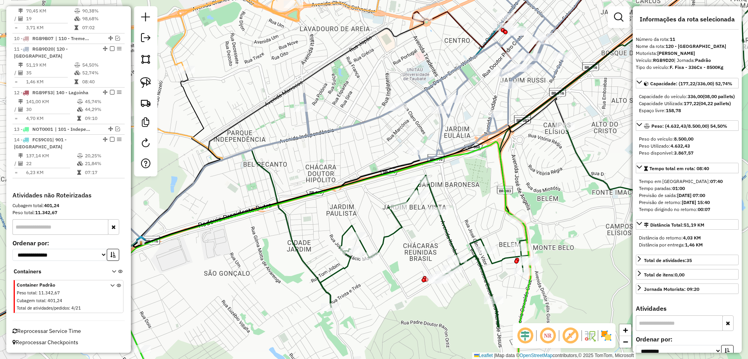
click at [346, 152] on div "Janela de atendimento Grade de atendimento Capacidade Transportadoras Veículos …" at bounding box center [374, 179] width 748 height 359
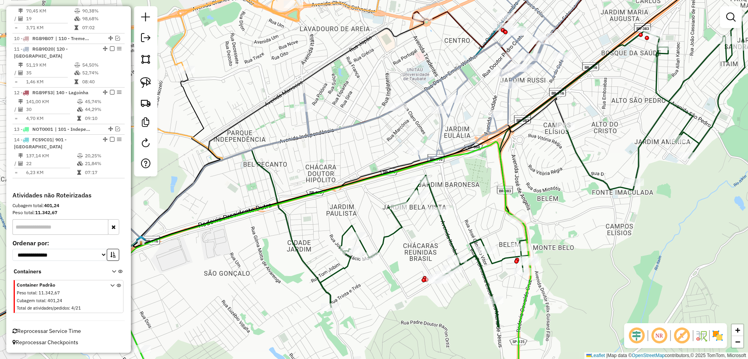
click at [309, 118] on icon at bounding box center [486, 62] width 363 height 196
select select "**********"
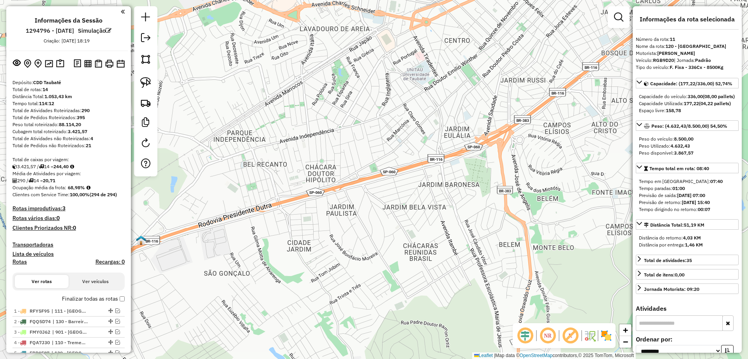
scroll to position [275, 0]
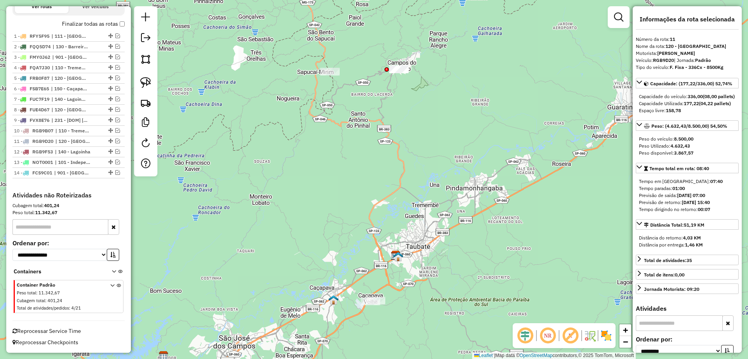
drag, startPoint x: 402, startPoint y: 145, endPoint x: 415, endPoint y: 197, distance: 54.1
click at [415, 197] on div "Janela de atendimento Grade de atendimento Capacidade Transportadoras Veículos …" at bounding box center [374, 179] width 748 height 359
click at [142, 85] on img at bounding box center [145, 82] width 11 height 11
drag, startPoint x: 433, startPoint y: 59, endPoint x: 353, endPoint y: 101, distance: 90.6
click at [307, 218] on div "Janela de atendimento Grade de atendimento Capacidade Transportadoras Veículos …" at bounding box center [374, 179] width 748 height 359
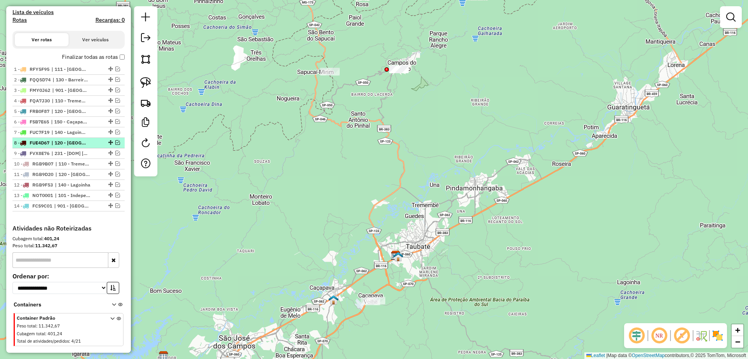
scroll to position [226, 0]
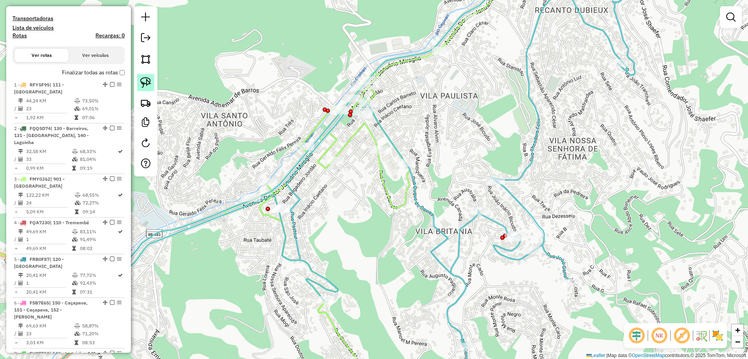
click at [141, 80] on img at bounding box center [145, 82] width 11 height 11
drag, startPoint x: 313, startPoint y: 211, endPoint x: 301, endPoint y: 193, distance: 21.4
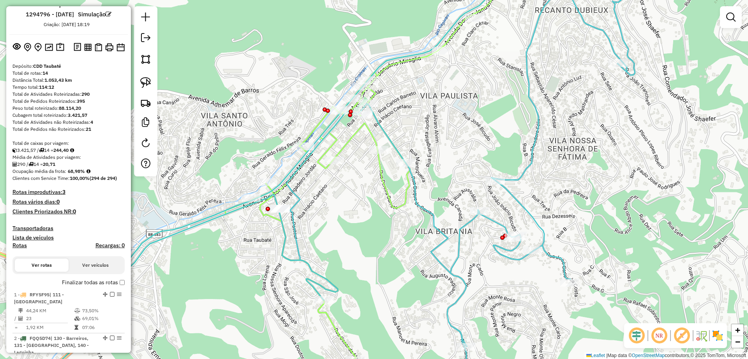
scroll to position [0, 0]
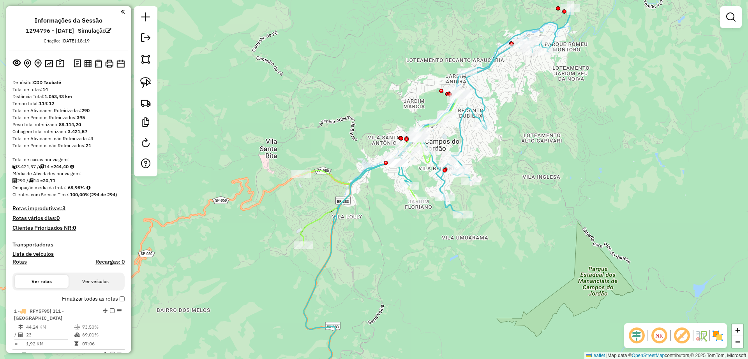
drag, startPoint x: 407, startPoint y: 272, endPoint x: 416, endPoint y: 252, distance: 22.5
click at [416, 252] on div "Janela de atendimento Grade de atendimento Capacidade Transportadoras Veículos …" at bounding box center [374, 179] width 748 height 359
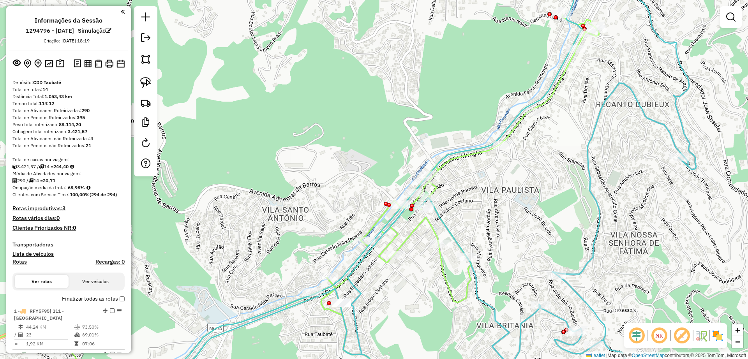
click at [483, 154] on icon at bounding box center [276, 205] width 646 height 380
select select "**********"
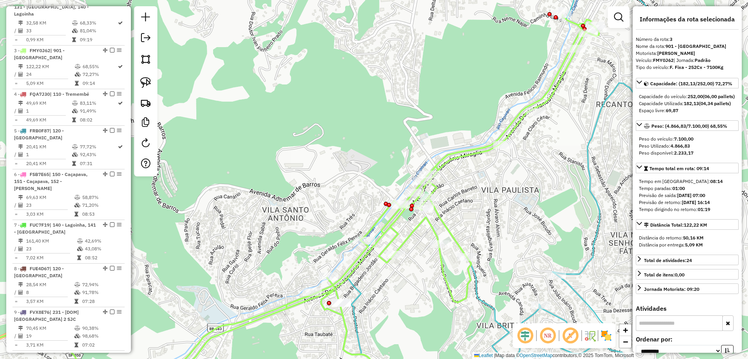
scroll to position [394, 0]
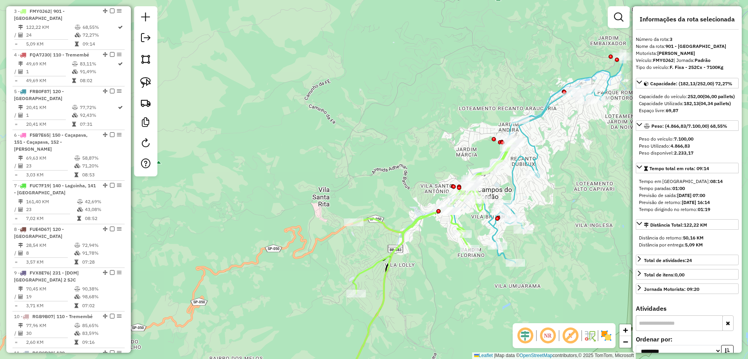
drag, startPoint x: 542, startPoint y: 189, endPoint x: 499, endPoint y: 185, distance: 42.7
click at [499, 185] on div "Janela de atendimento Grade de atendimento Capacidade Transportadoras Veículos …" at bounding box center [374, 179] width 748 height 359
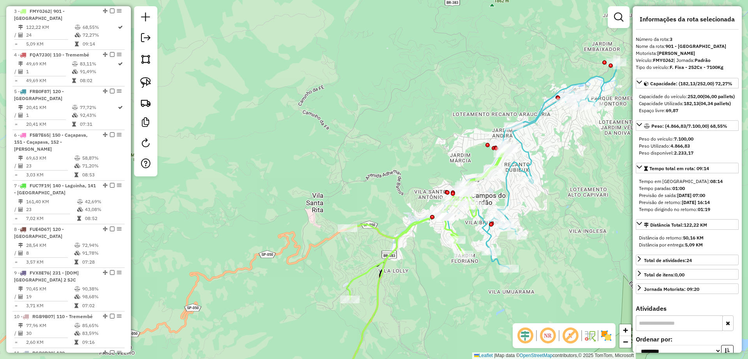
drag, startPoint x: 587, startPoint y: 129, endPoint x: 577, endPoint y: 136, distance: 11.9
click at [577, 136] on div "Janela de atendimento Grade de atendimento Capacidade Transportadoras Veículos …" at bounding box center [374, 179] width 748 height 359
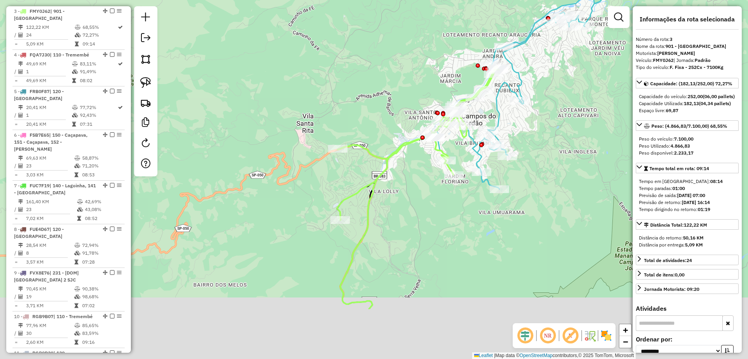
drag, startPoint x: 398, startPoint y: 259, endPoint x: 404, endPoint y: 201, distance: 58.7
click at [404, 201] on div "Janela de atendimento Grade de atendimento Capacidade Transportadoras Veículos …" at bounding box center [374, 179] width 748 height 359
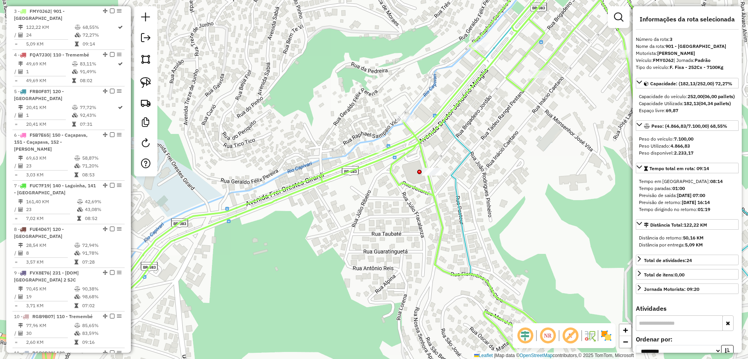
click at [414, 150] on icon at bounding box center [307, 179] width 765 height 431
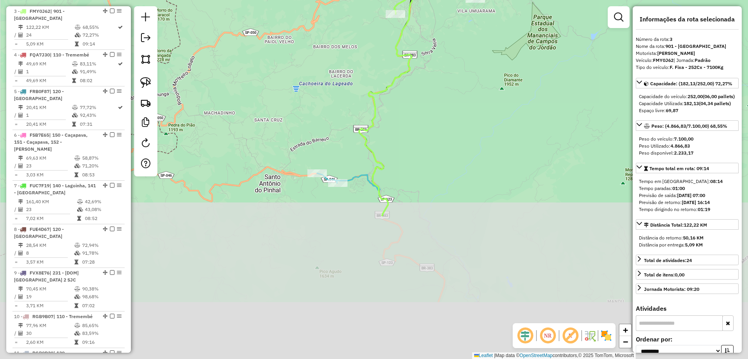
drag, startPoint x: 435, startPoint y: 67, endPoint x: 437, endPoint y: -2, distance: 68.6
click at [437, 0] on html "Aguarde... Pop-up bloqueado! Seu navegador bloqueou automáticamente a abertura …" at bounding box center [374, 179] width 748 height 359
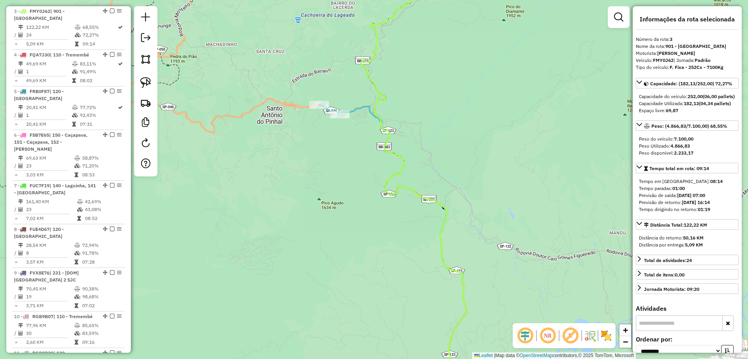
click at [359, 107] on icon at bounding box center [366, 43] width 95 height 158
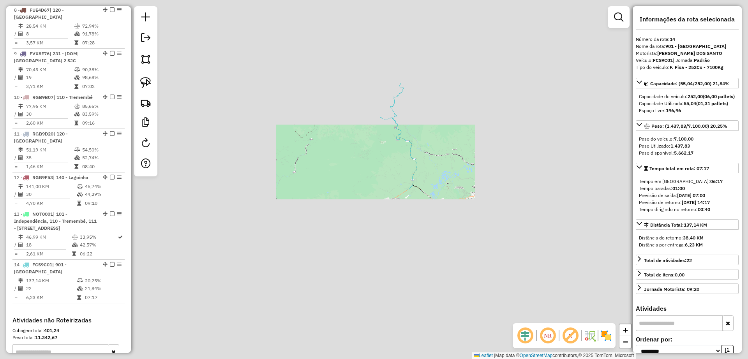
scroll to position [752, 0]
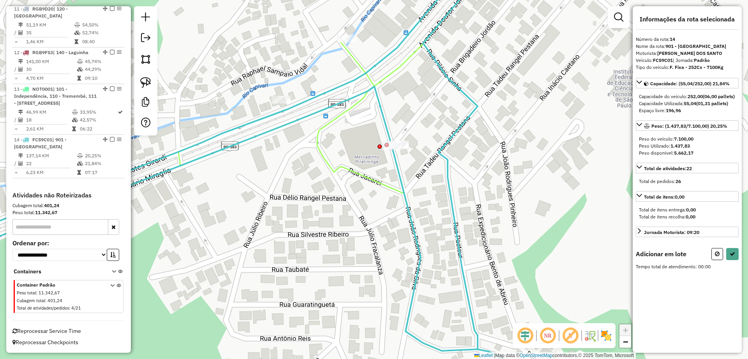
click at [391, 150] on div at bounding box center [391, 147] width 19 height 8
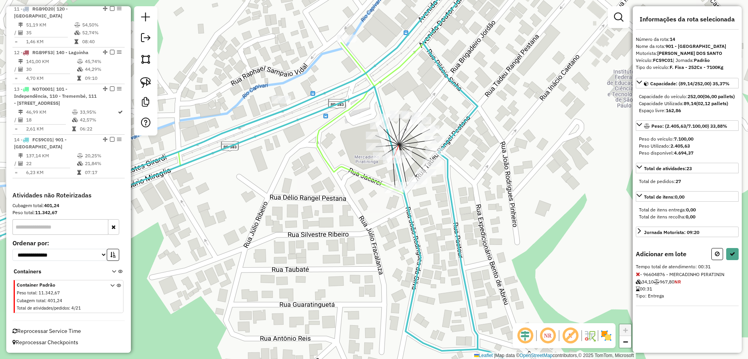
click at [391, 163] on div at bounding box center [392, 160] width 19 height 8
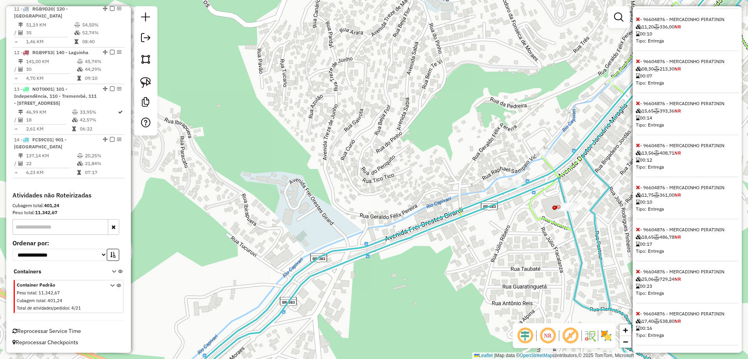
scroll to position [341, 0]
click at [638, 62] on icon at bounding box center [638, 59] width 4 height 5
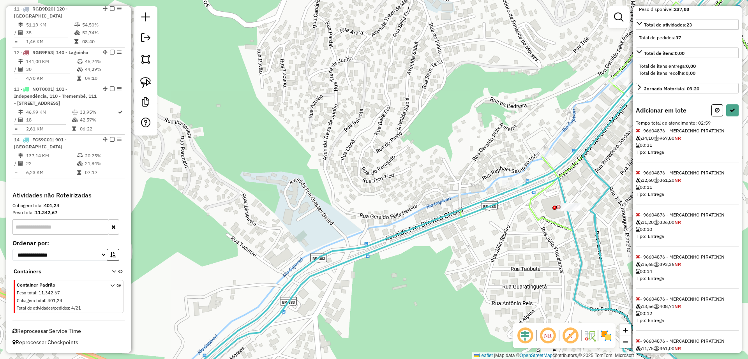
scroll to position [42, 0]
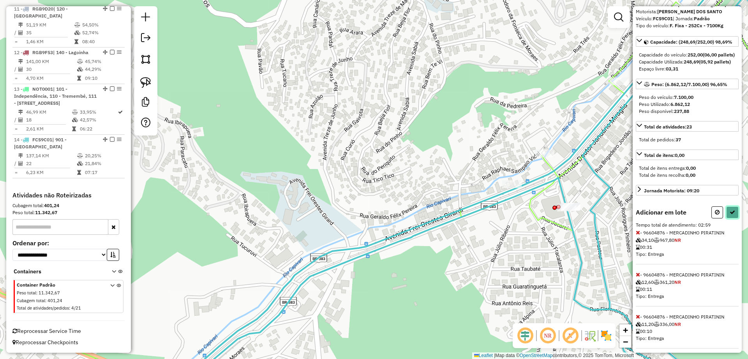
click at [733, 218] on button at bounding box center [732, 212] width 12 height 12
select select "**********"
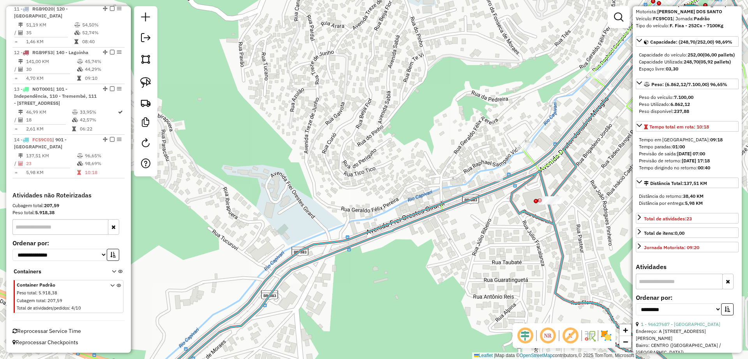
drag, startPoint x: 594, startPoint y: 224, endPoint x: 581, endPoint y: 218, distance: 14.7
click at [581, 218] on div "Janela de atendimento Grade de atendimento Capacidade Transportadoras Veículos …" at bounding box center [374, 179] width 748 height 359
click at [570, 182] on div "Janela de atendimento Grade de atendimento Capacidade Transportadoras Veículos …" at bounding box center [374, 179] width 748 height 359
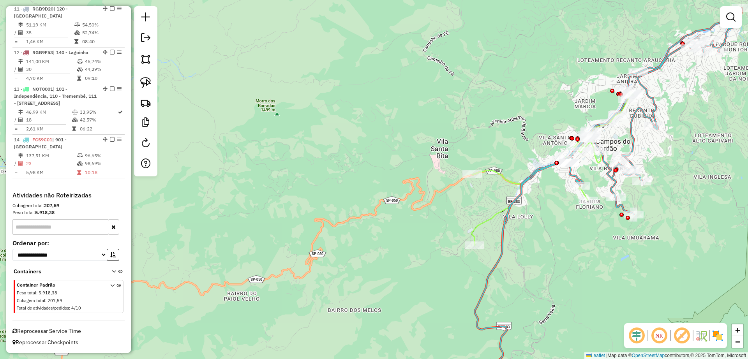
drag, startPoint x: 537, startPoint y: 251, endPoint x: 503, endPoint y: 57, distance: 196.4
click at [503, 57] on div "Janela de atendimento Grade de atendimento Capacidade Transportadoras Veículos …" at bounding box center [374, 179] width 748 height 359
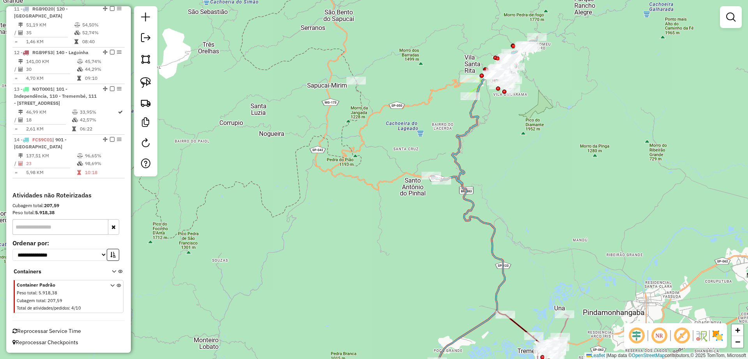
drag, startPoint x: 532, startPoint y: 175, endPoint x: 493, endPoint y: 101, distance: 83.4
click at [516, 202] on div "Janela de atendimento Grade de atendimento Capacidade Transportadoras Veículos …" at bounding box center [374, 179] width 748 height 359
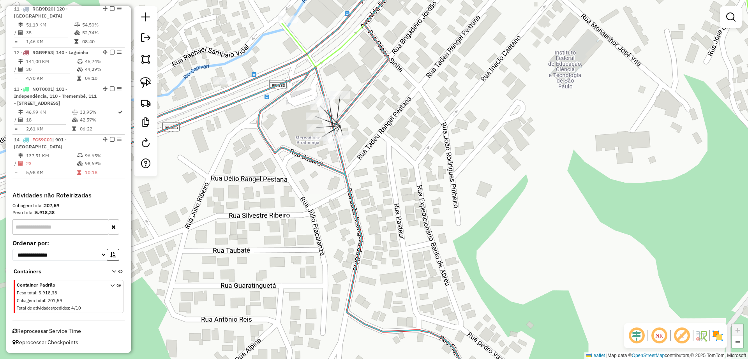
drag, startPoint x: 144, startPoint y: 78, endPoint x: 330, endPoint y: 105, distance: 187.3
click at [144, 78] on img at bounding box center [145, 82] width 11 height 11
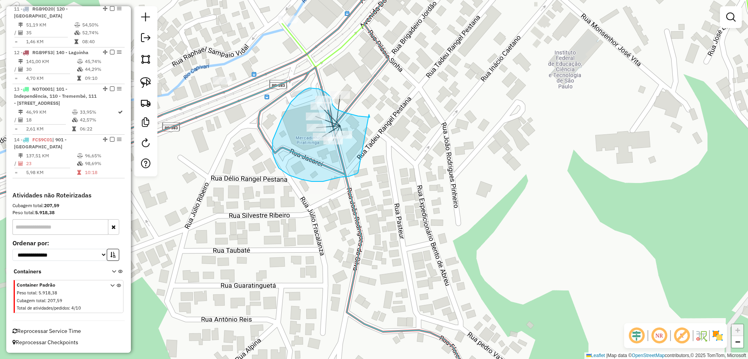
drag, startPoint x: 370, startPoint y: 117, endPoint x: 359, endPoint y: 172, distance: 55.7
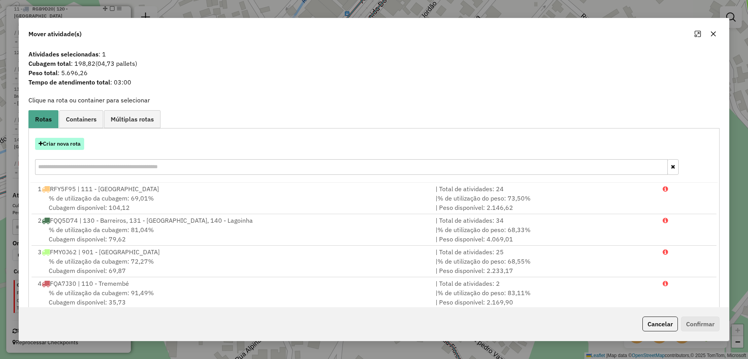
click at [49, 143] on button "Criar nova rota" at bounding box center [59, 144] width 49 height 12
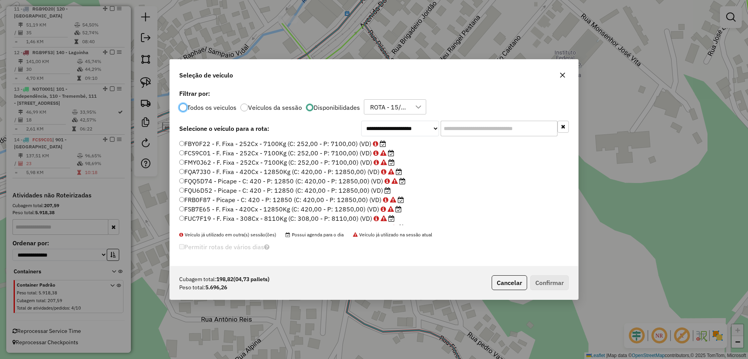
scroll to position [4, 2]
click at [321, 138] on div "**********" at bounding box center [374, 177] width 408 height 179
click at [321, 143] on label "FBY0F22 - F. Fixa - 252Cx - 7100Kg (C: 252,00 - P: 7100,00) (VD)" at bounding box center [282, 143] width 207 height 9
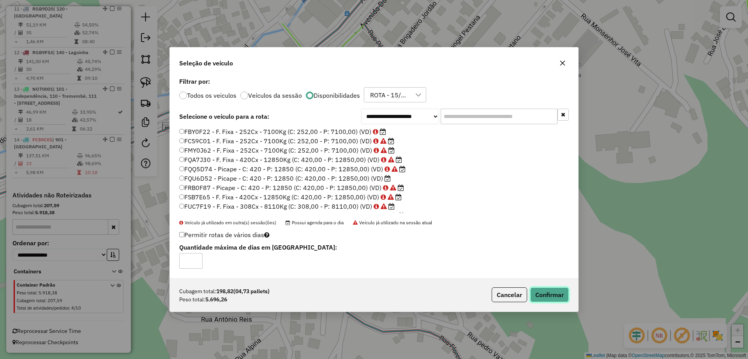
click at [553, 292] on button "Confirmar" at bounding box center [549, 294] width 39 height 15
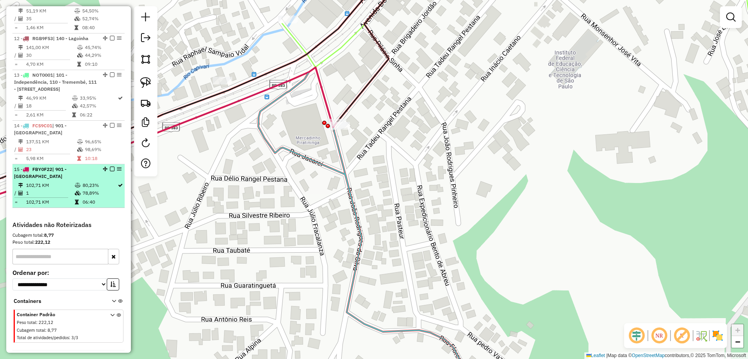
click at [41, 206] on td "102,71 KM" at bounding box center [50, 202] width 49 height 8
select select "**********"
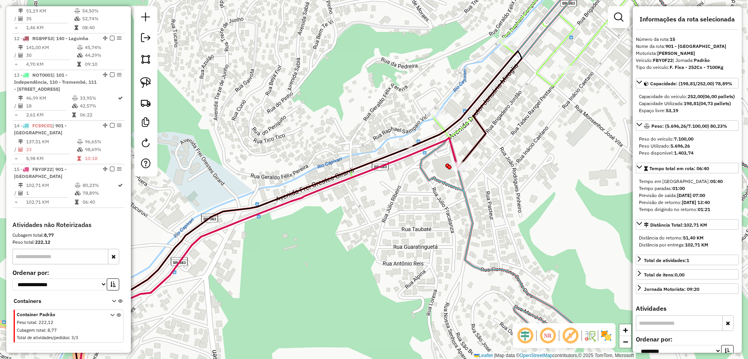
click at [451, 143] on icon at bounding box center [268, 266] width 381 height 257
click at [451, 145] on icon at bounding box center [267, 266] width 381 height 257
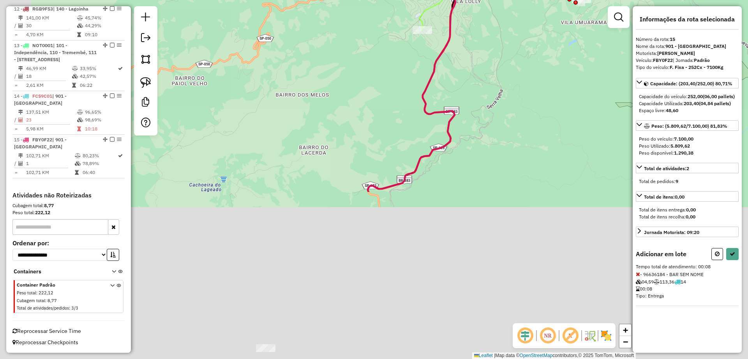
drag, startPoint x: 410, startPoint y: 273, endPoint x: 476, endPoint y: 70, distance: 213.4
click at [476, 70] on div "Janela de atendimento Grade de atendimento Capacidade Transportadoras Veículos …" at bounding box center [374, 179] width 748 height 359
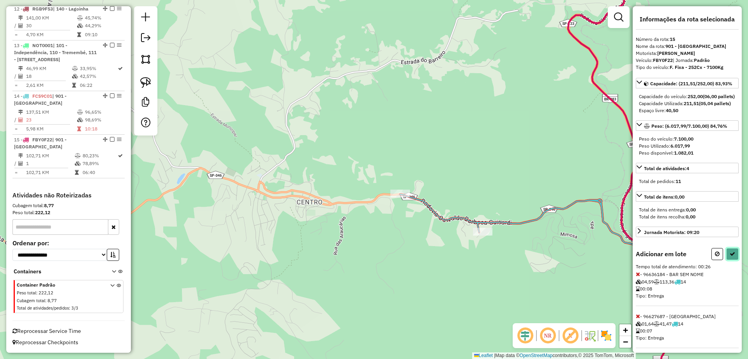
click at [734, 260] on button at bounding box center [732, 254] width 12 height 12
select select "**********"
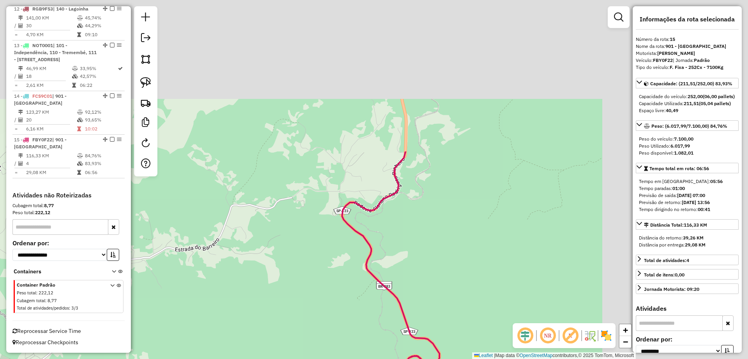
drag, startPoint x: 532, startPoint y: 86, endPoint x: 347, endPoint y: 241, distance: 241.6
click at [310, 271] on div "Janela de atendimento Grade de atendimento Capacidade Transportadoras Veículos …" at bounding box center [374, 179] width 748 height 359
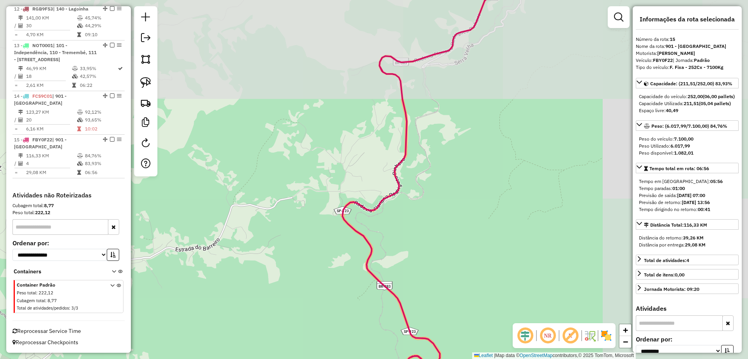
drag, startPoint x: 420, startPoint y: 181, endPoint x: 414, endPoint y: 217, distance: 36.0
click at [414, 217] on div "Janela de atendimento Grade de atendimento Capacidade Transportadoras Veículos …" at bounding box center [374, 179] width 748 height 359
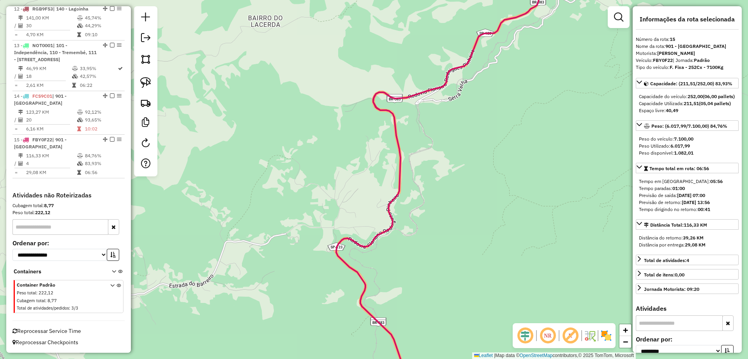
click at [398, 187] on icon at bounding box center [437, 179] width 203 height 431
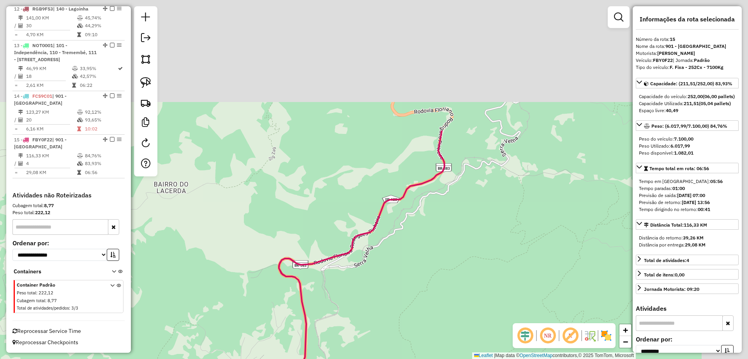
drag, startPoint x: 458, startPoint y: 130, endPoint x: 402, endPoint y: 240, distance: 123.5
click at [363, 299] on div "Janela de atendimento Grade de atendimento Capacidade Transportadoras Veículos …" at bounding box center [374, 179] width 748 height 359
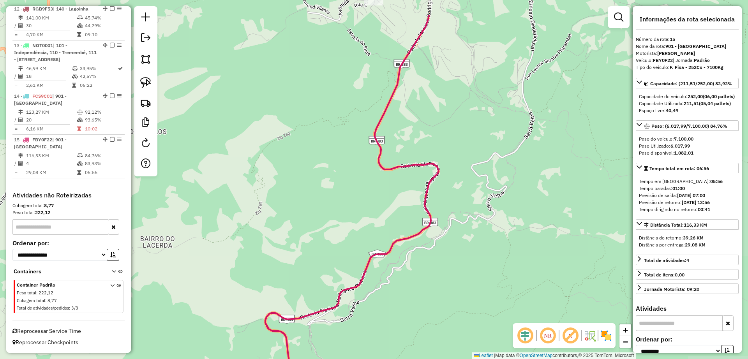
drag, startPoint x: 488, startPoint y: 138, endPoint x: 464, endPoint y: 178, distance: 46.6
click at [449, 304] on div "Janela de atendimento Grade de atendimento Capacidade Transportadoras Veículos …" at bounding box center [374, 179] width 748 height 359
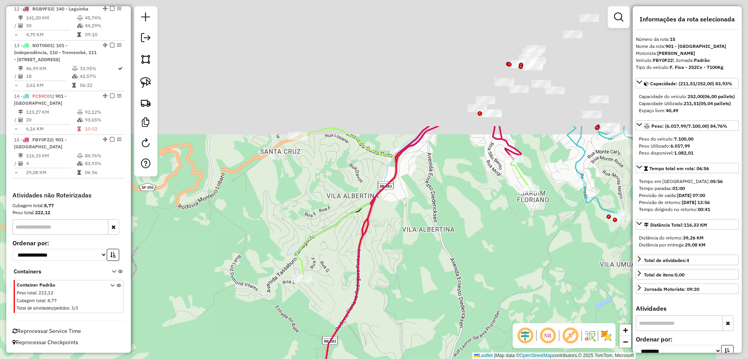
drag, startPoint x: 462, startPoint y: 139, endPoint x: 422, endPoint y: 282, distance: 148.2
click at [422, 282] on div "Janela de atendimento Grade de atendimento Capacidade Transportadoras Veículos …" at bounding box center [374, 179] width 748 height 359
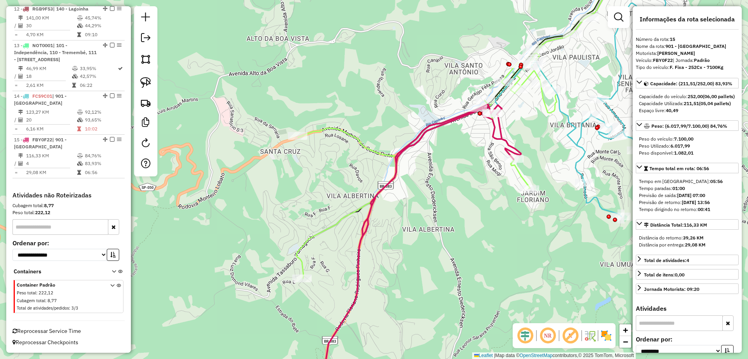
click at [383, 279] on div "Janela de atendimento Grade de atendimento Capacidade Transportadoras Veículos …" at bounding box center [374, 179] width 748 height 359
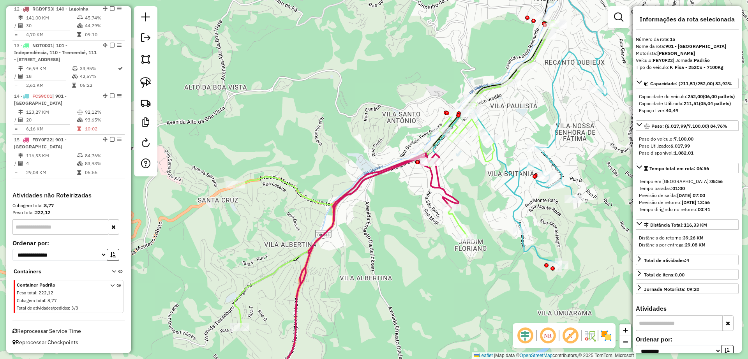
click at [518, 184] on icon at bounding box center [523, 114] width 188 height 301
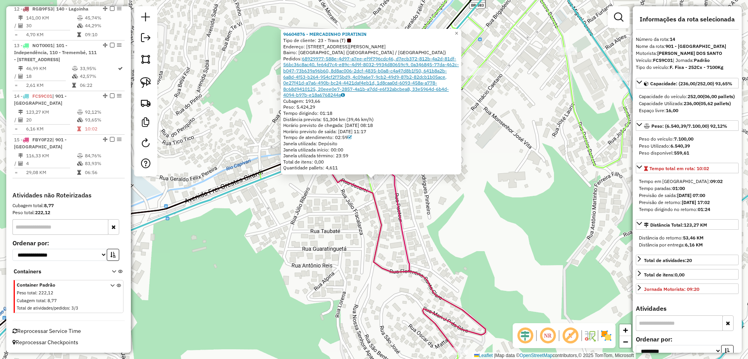
click at [403, 86] on link "68929977-588e-4d97-a7ee-ef9f796cdc46, d7ecb372-812b-4a2d-81df-56bc36c8ac40, fe6…" at bounding box center [371, 77] width 176 height 42
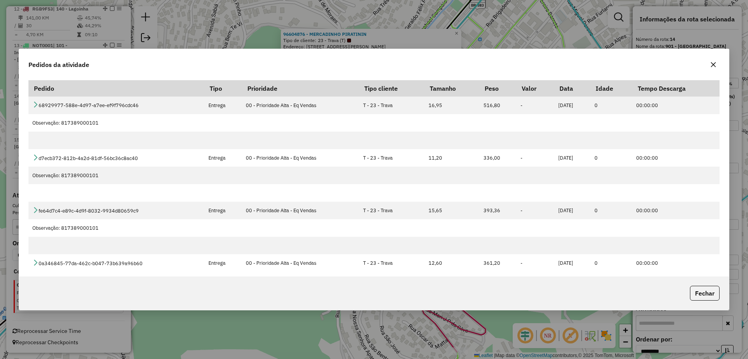
click at [715, 70] on div at bounding box center [713, 64] width 12 height 12
click at [714, 69] on button "button" at bounding box center [713, 64] width 12 height 12
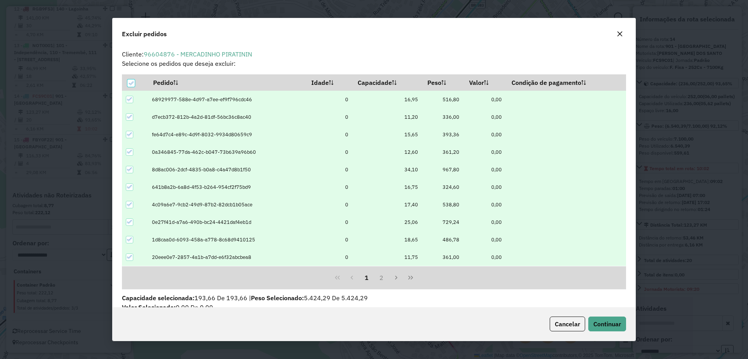
scroll to position [4, 2]
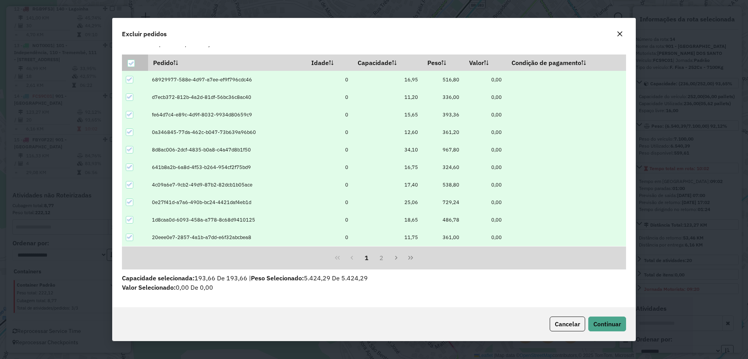
click at [131, 65] on icon at bounding box center [130, 63] width 5 height 5
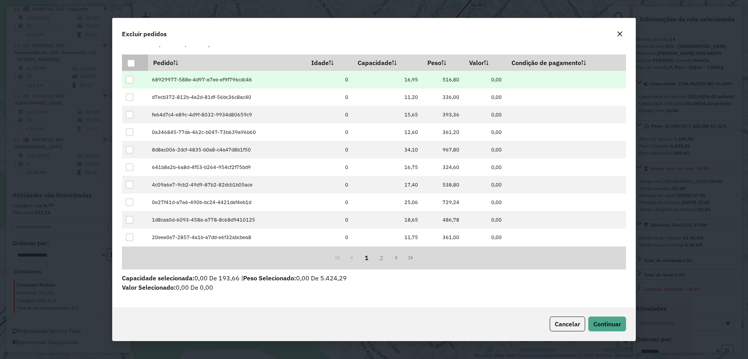
click at [129, 81] on div at bounding box center [129, 79] width 7 height 7
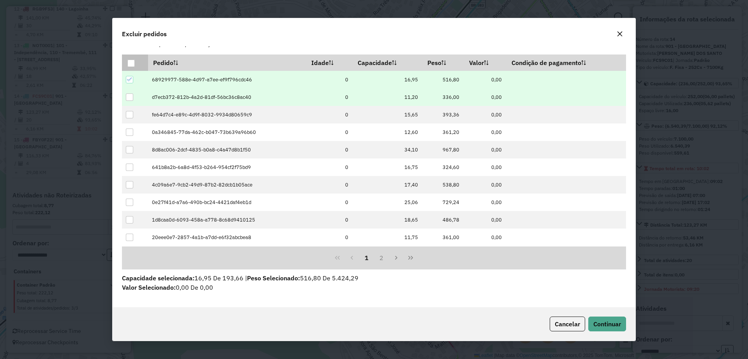
click at [130, 94] on div at bounding box center [129, 96] width 7 height 7
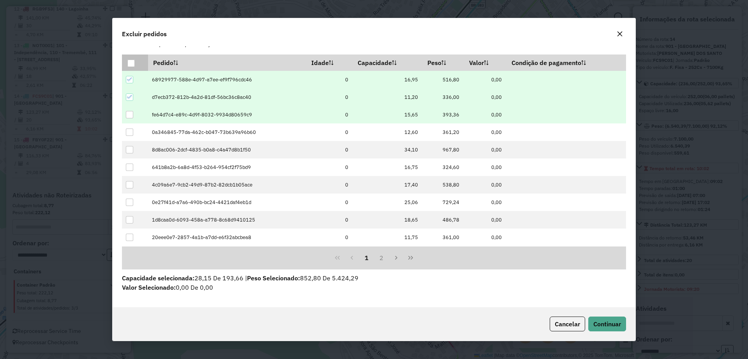
click at [131, 110] on td at bounding box center [135, 115] width 26 height 18
click at [129, 118] on div at bounding box center [129, 114] width 7 height 7
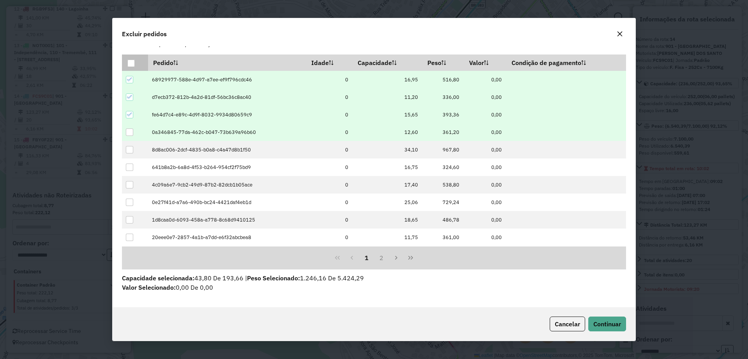
drag, startPoint x: 130, startPoint y: 132, endPoint x: 384, endPoint y: 229, distance: 272.0
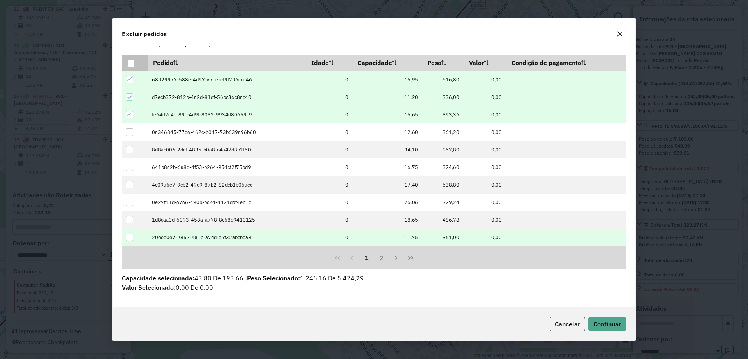
click at [130, 132] on div at bounding box center [129, 132] width 7 height 7
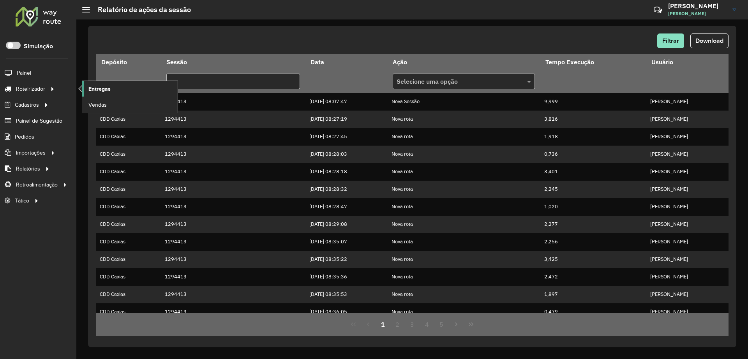
click at [119, 82] on link "Entregas" at bounding box center [129, 89] width 95 height 16
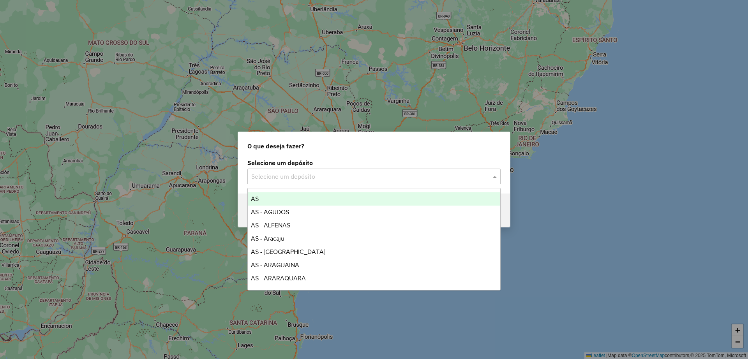
drag, startPoint x: 306, startPoint y: 170, endPoint x: 319, endPoint y: 170, distance: 12.9
click at [306, 171] on div "Selecione um depósito" at bounding box center [373, 177] width 253 height 16
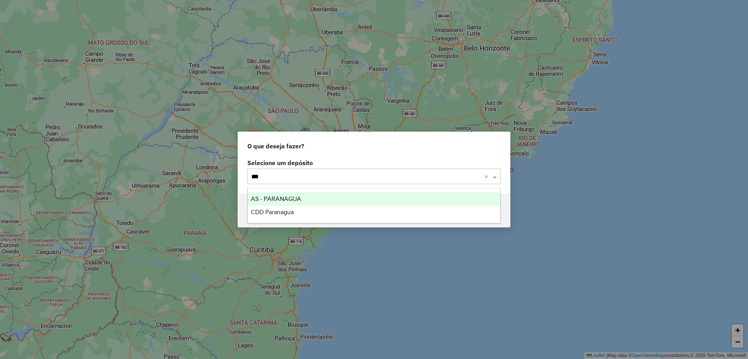
type input "****"
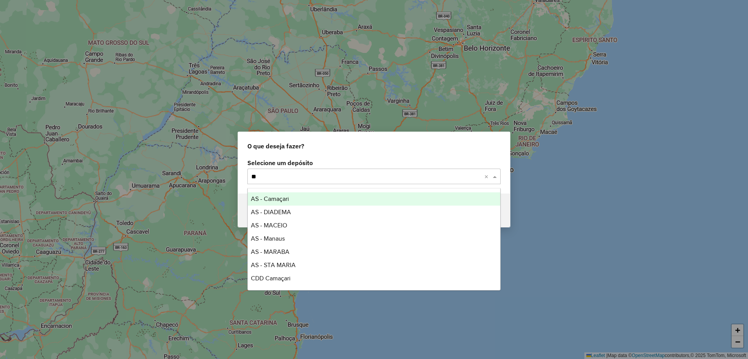
type input "*"
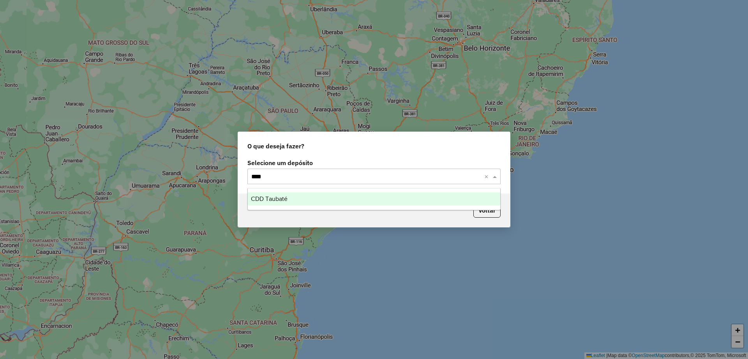
type input "*****"
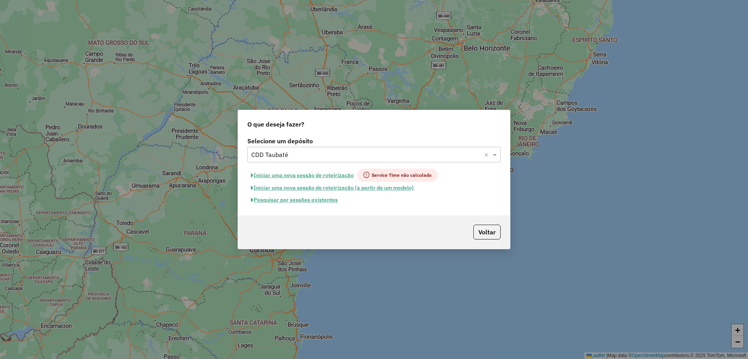
click at [303, 201] on button "Pesquisar por sessões existentes" at bounding box center [294, 200] width 94 height 12
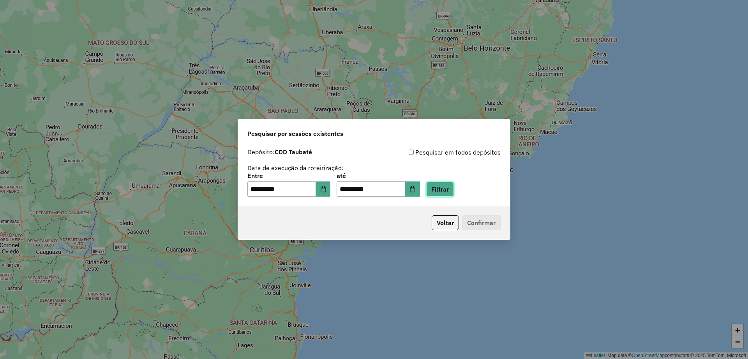
click at [454, 186] on button "Filtrar" at bounding box center [440, 189] width 28 height 15
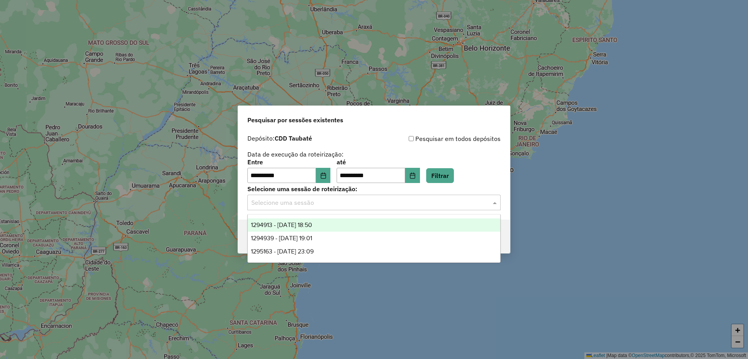
click at [364, 204] on input "text" at bounding box center [366, 202] width 230 height 9
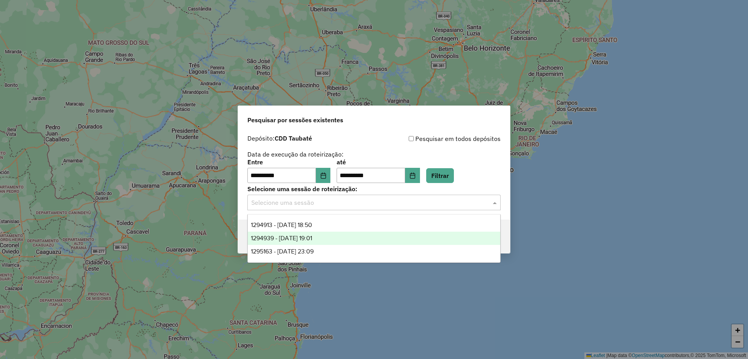
drag, startPoint x: 347, startPoint y: 225, endPoint x: 345, endPoint y: 236, distance: 10.7
click at [345, 236] on div "1294913 - [DATE] 18:50 1294939 - [DATE] 19:01 1295163 - [DATE] 23:09" at bounding box center [374, 238] width 252 height 40
click at [345, 236] on div "1294939 - [DATE] 19:01" at bounding box center [374, 238] width 252 height 13
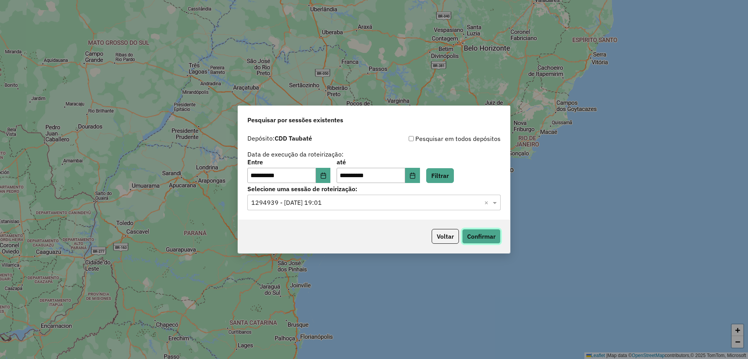
click at [483, 241] on button "Confirmar" at bounding box center [481, 236] width 39 height 15
click at [400, 204] on input "text" at bounding box center [366, 202] width 230 height 9
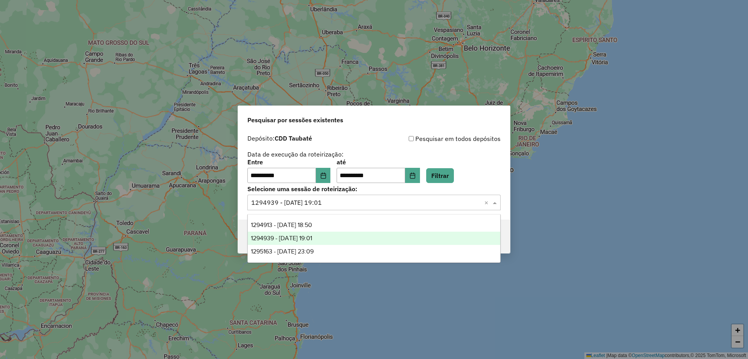
click at [494, 165] on div "**********" at bounding box center [373, 171] width 253 height 24
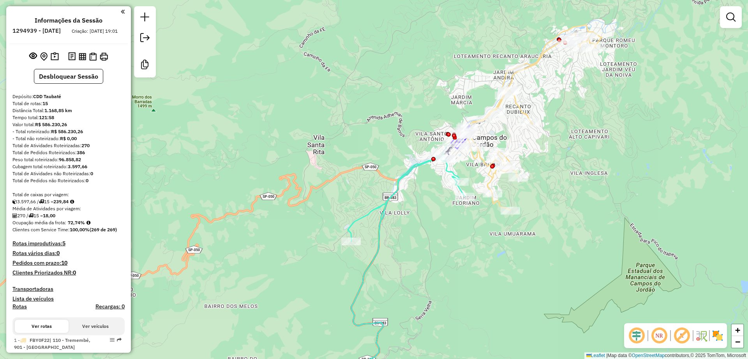
click at [411, 163] on icon at bounding box center [397, 274] width 134 height 242
select select "**********"
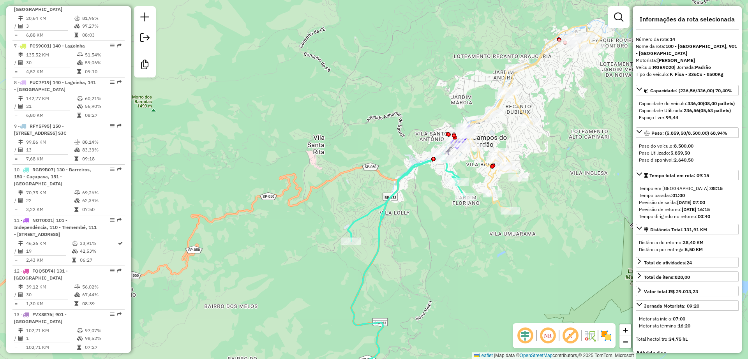
scroll to position [720, 0]
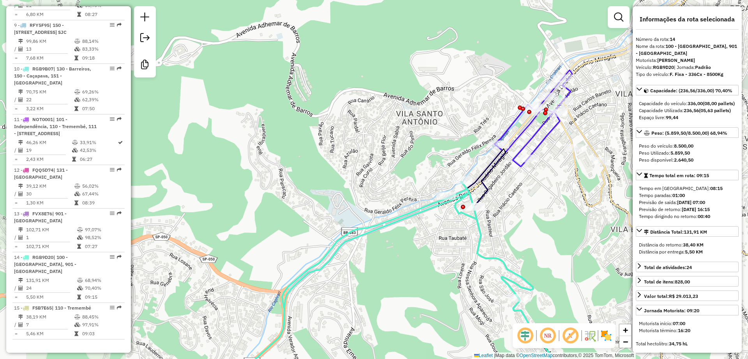
click at [505, 125] on div "Janela de atendimento Grade de atendimento Capacidade Transportadoras Veículos …" at bounding box center [374, 179] width 748 height 359
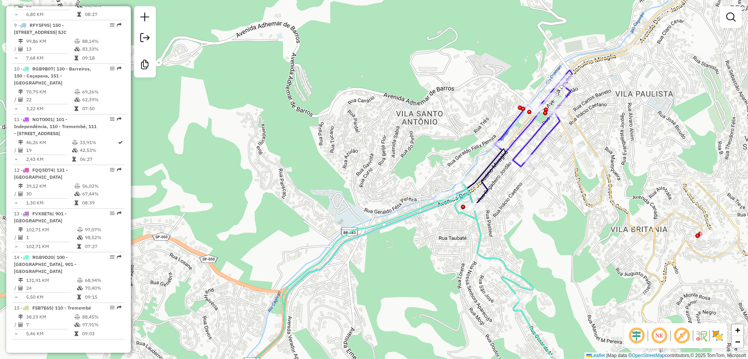
click at [508, 127] on icon at bounding box center [509, 138] width 125 height 136
select select "**********"
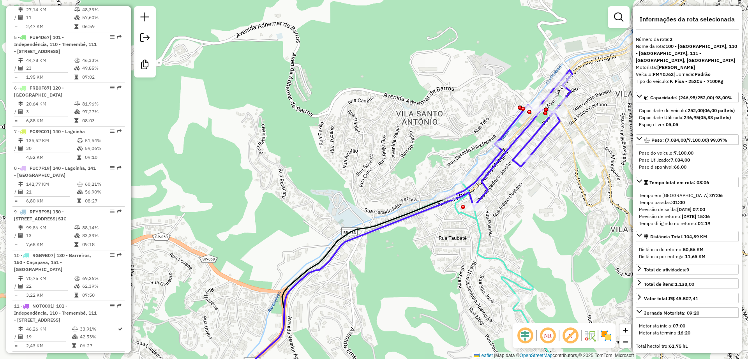
scroll to position [380, 0]
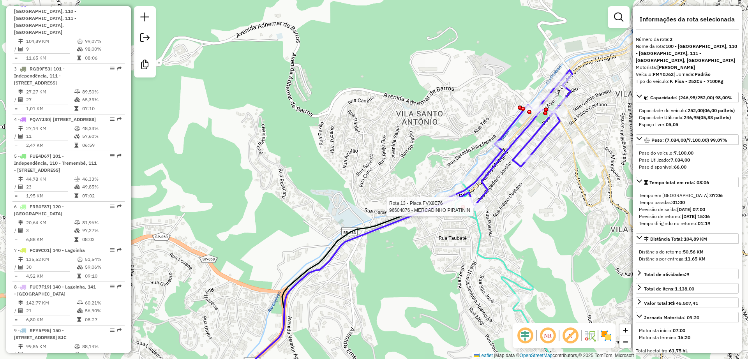
click at [463, 209] on div at bounding box center [463, 207] width 4 height 4
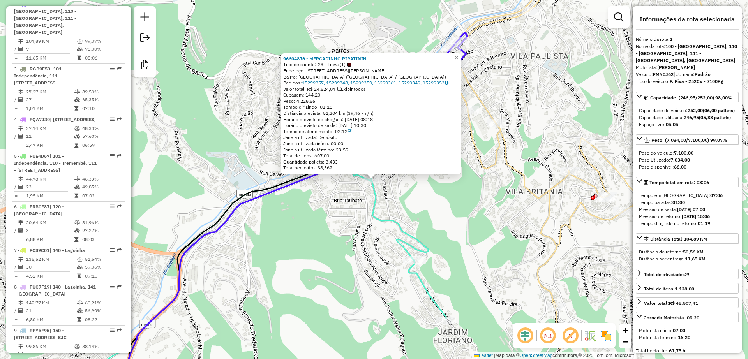
click at [403, 209] on div "96604876 - MERCADINHO PIRATININ Tipo de cliente: 23 - Trava (T) Endereço: [STRE…" at bounding box center [374, 179] width 748 height 359
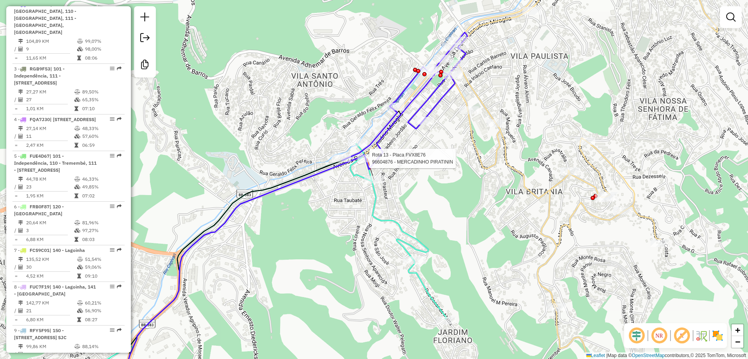
select select "**********"
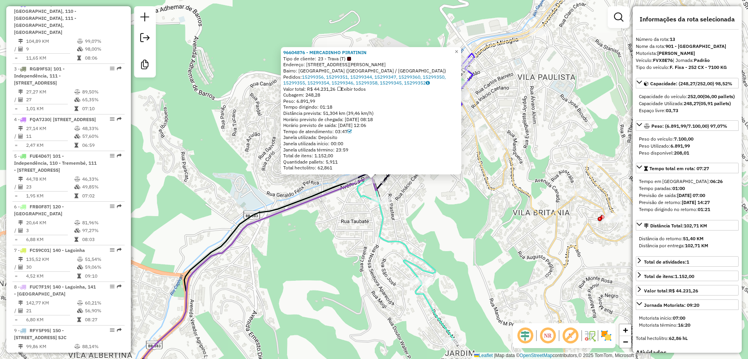
scroll to position [720, 0]
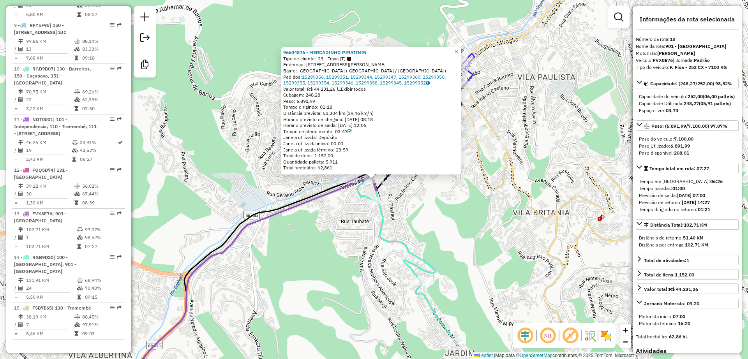
click at [416, 213] on div "96604876 - MERCADINHO PIRATININ Tipo de cliente: 23 - Trava (T) Endereço: [STRE…" at bounding box center [374, 179] width 748 height 359
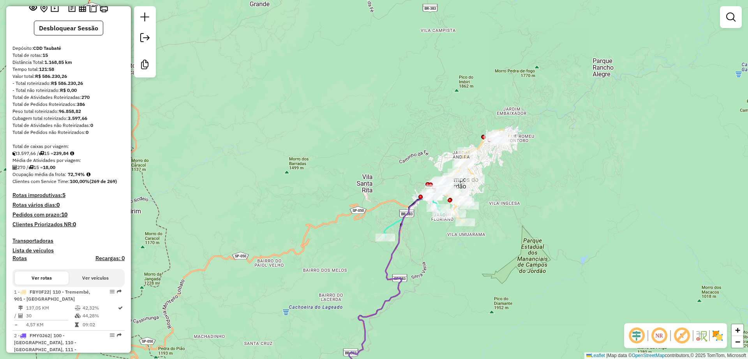
scroll to position [0, 0]
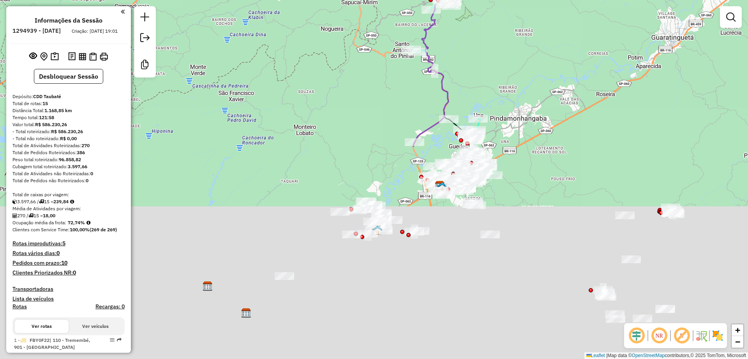
drag, startPoint x: 445, startPoint y: 301, endPoint x: 462, endPoint y: 53, distance: 248.6
click at [462, 53] on div "Janela de atendimento Grade de atendimento Capacidade Transportadoras Veículos …" at bounding box center [374, 179] width 748 height 359
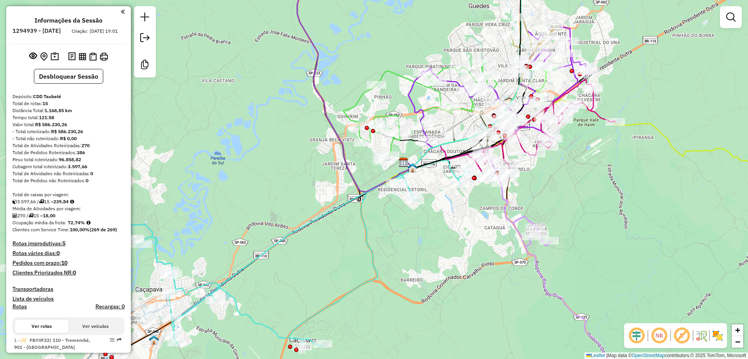
click at [409, 97] on icon at bounding box center [492, 52] width 169 height 176
select select "**********"
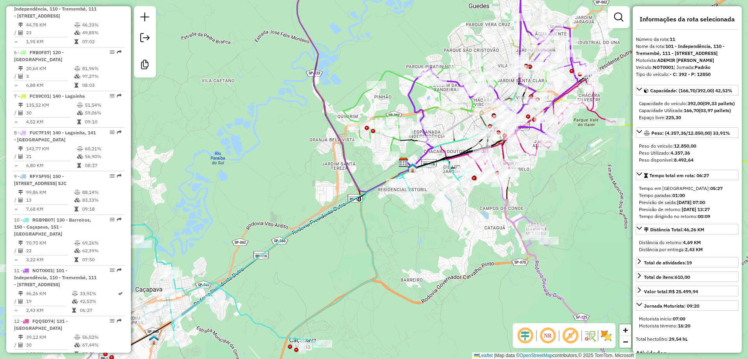
scroll to position [720, 0]
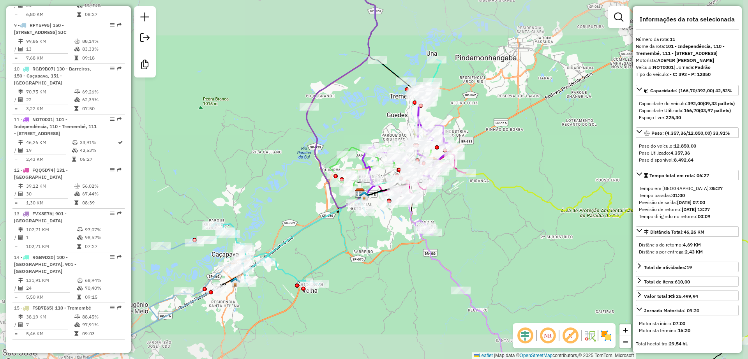
click at [270, 209] on div "Janela de atendimento Grade de atendimento Capacidade Transportadoras Veículos …" at bounding box center [374, 179] width 748 height 359
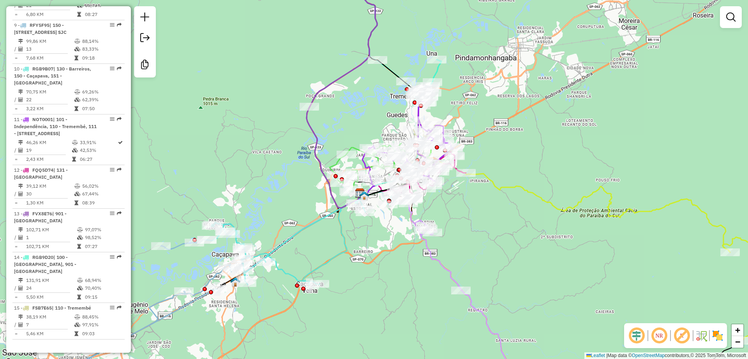
click at [284, 269] on icon at bounding box center [300, 238] width 186 height 93
select select "**********"
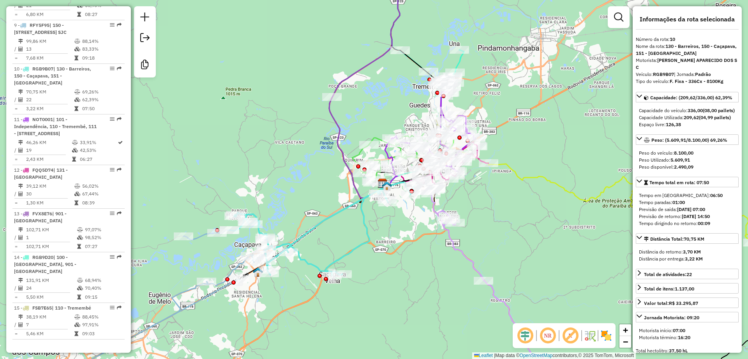
drag, startPoint x: 265, startPoint y: 303, endPoint x: 303, endPoint y: 271, distance: 50.0
click at [310, 280] on div "Janela de atendimento Grade de atendimento Capacidade Transportadoras Veículos …" at bounding box center [374, 179] width 748 height 359
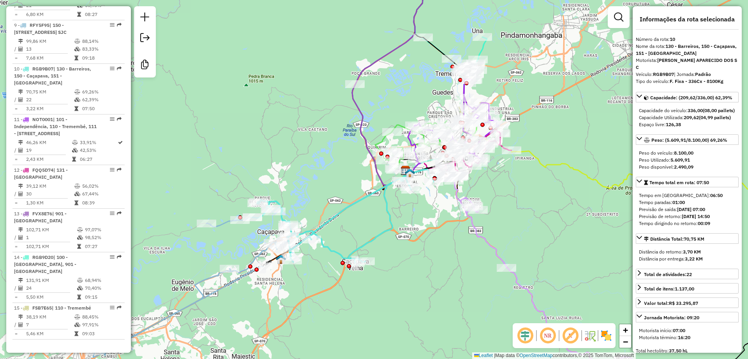
click at [222, 228] on icon at bounding box center [192, 279] width 199 height 156
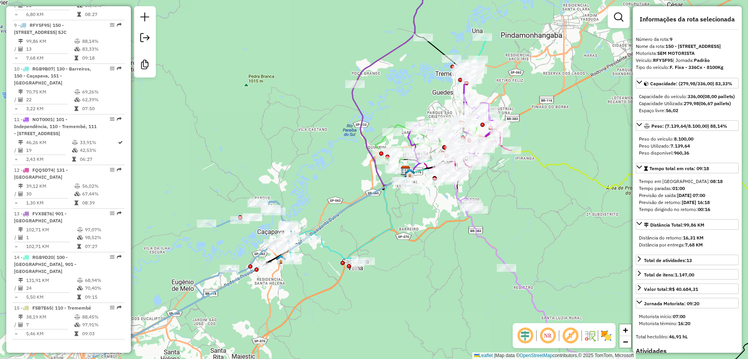
click at [305, 274] on div "Rota 10 - Placa RGB9B07 96609768 - ROSILENE [PERSON_NAME] de atendimento Grade …" at bounding box center [374, 179] width 748 height 359
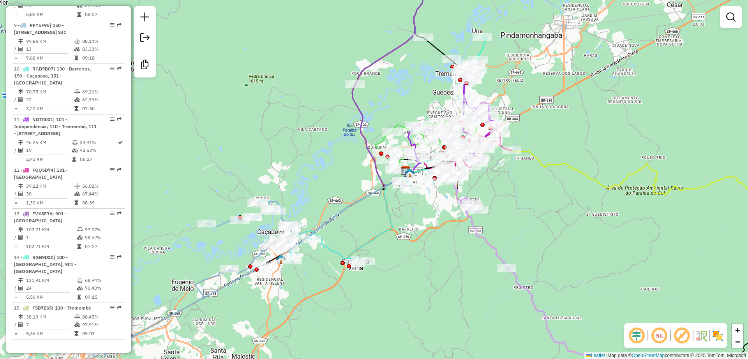
click at [331, 252] on icon at bounding box center [345, 215] width 186 height 93
select select "**********"
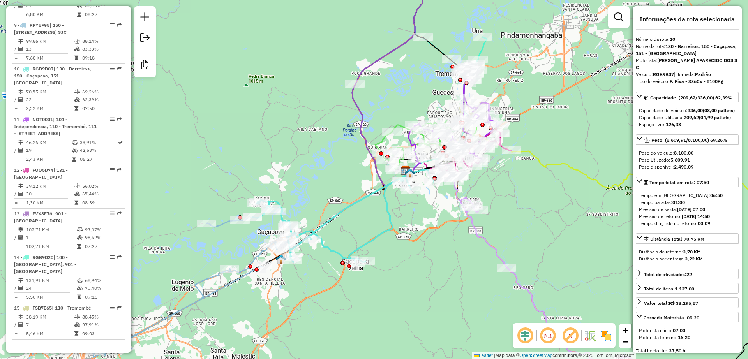
click at [330, 248] on icon at bounding box center [345, 215] width 186 height 93
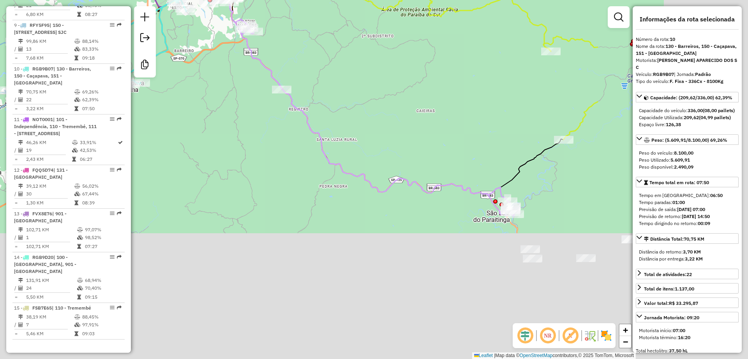
drag, startPoint x: 383, startPoint y: 203, endPoint x: 306, endPoint y: 143, distance: 98.5
click at [232, 78] on div "Janela de atendimento Grade de atendimento Capacidade Transportadoras Veículos …" at bounding box center [374, 179] width 748 height 359
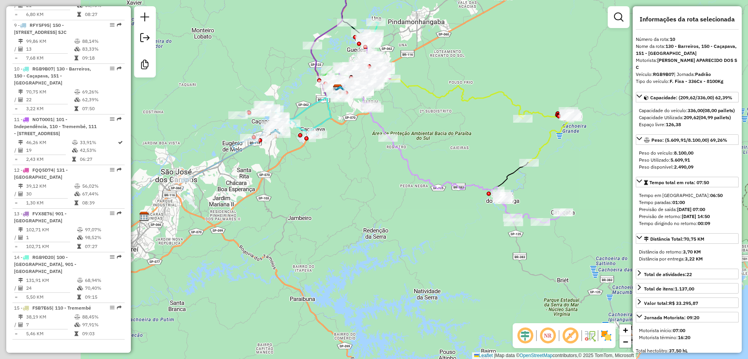
drag, startPoint x: 185, startPoint y: 195, endPoint x: 329, endPoint y: 195, distance: 144.9
click at [329, 195] on div "Janela de atendimento Grade de atendimento Capacidade Transportadoras Veículos …" at bounding box center [374, 179] width 748 height 359
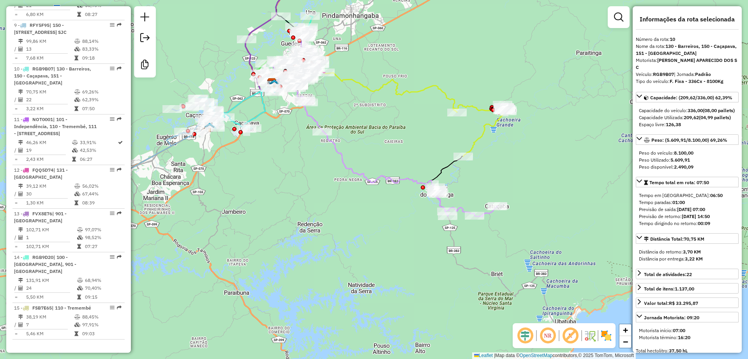
drag, startPoint x: 394, startPoint y: 199, endPoint x: 351, endPoint y: 191, distance: 43.9
click at [351, 191] on div "Janela de atendimento Grade de atendimento Capacidade Transportadoras Veículos …" at bounding box center [374, 179] width 748 height 359
click at [366, 180] on icon at bounding box center [395, 150] width 203 height 132
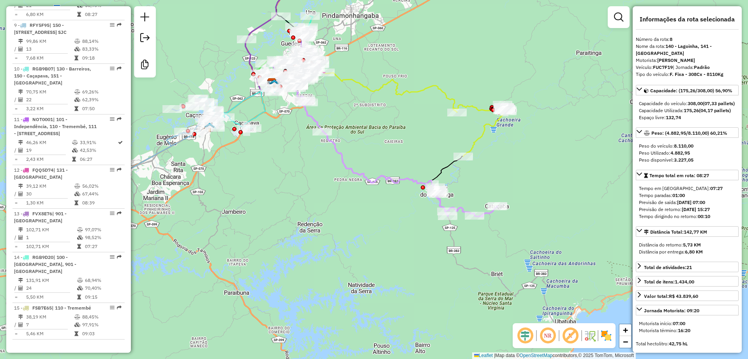
scroll to position [683, 0]
click at [416, 152] on div "Janela de atendimento Grade de atendimento Capacidade Transportadoras Veículos …" at bounding box center [374, 179] width 748 height 359
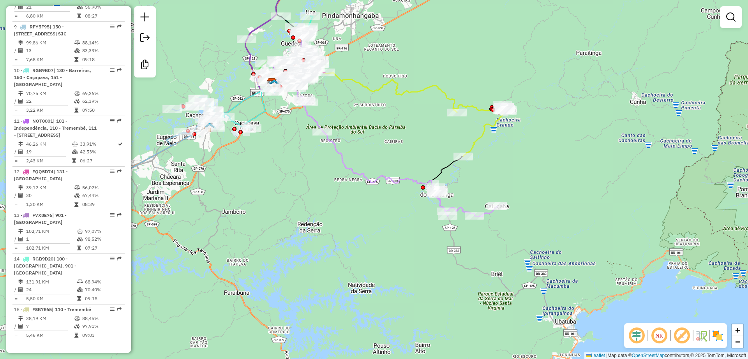
click at [475, 99] on div "Janela de atendimento Grade de atendimento Capacidade Transportadoras Veículos …" at bounding box center [374, 179] width 748 height 359
click at [476, 104] on icon at bounding box center [480, 130] width 54 height 52
select select "**********"
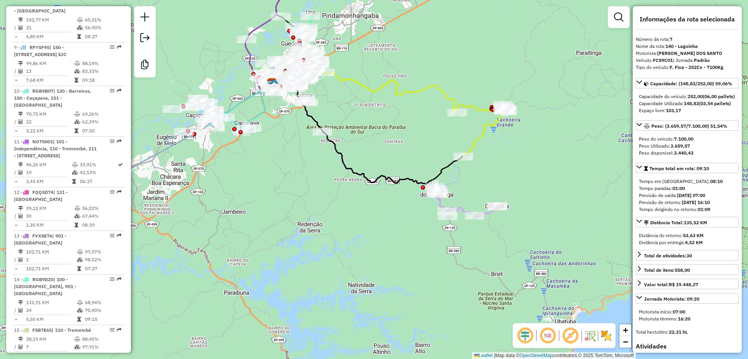
scroll to position [647, 0]
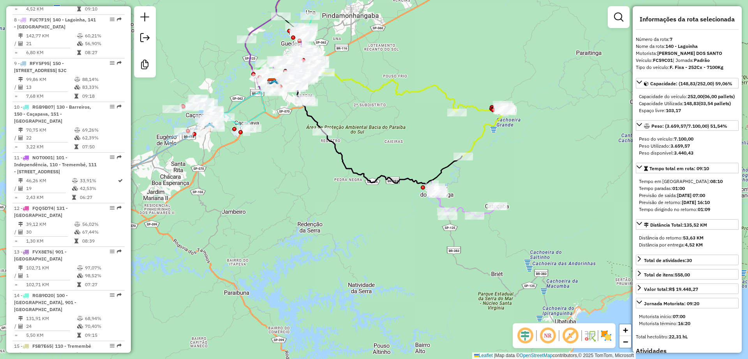
click at [525, 152] on div "Janela de atendimento Grade de atendimento Capacidade Transportadoras Veículos …" at bounding box center [374, 179] width 748 height 359
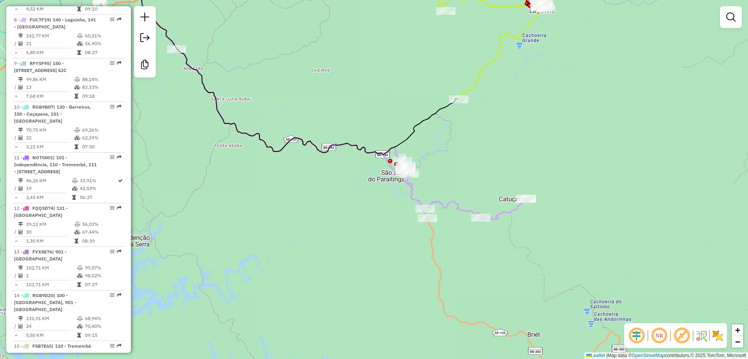
click at [459, 206] on icon at bounding box center [326, 91] width 402 height 255
select select "**********"
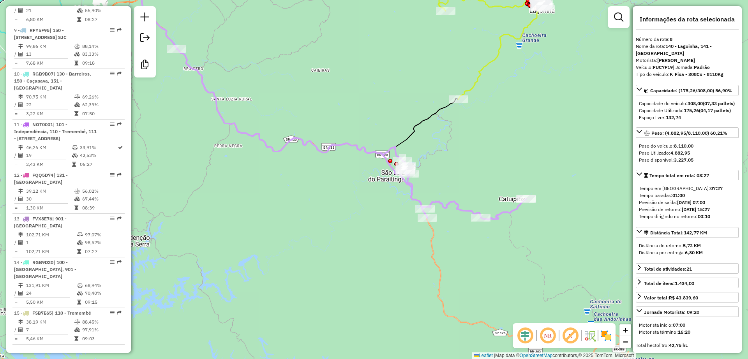
scroll to position [683, 0]
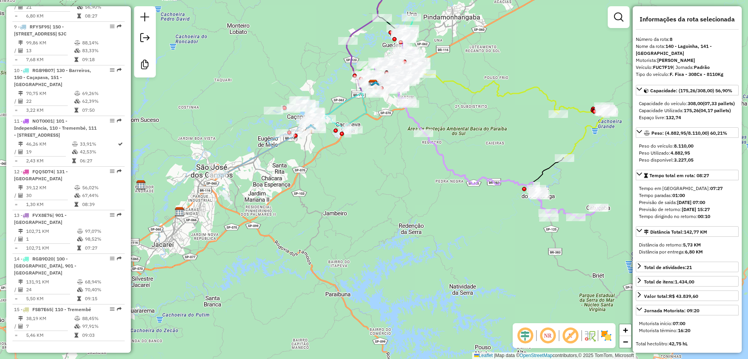
click at [391, 157] on div "Janela de atendimento Grade de atendimento Capacidade Transportadoras Veículos …" at bounding box center [374, 179] width 748 height 359
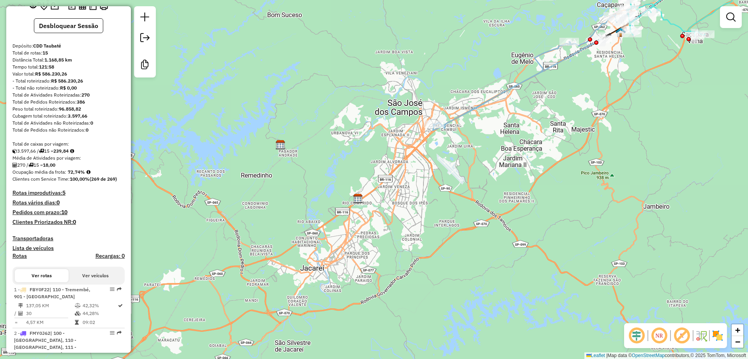
scroll to position [0, 0]
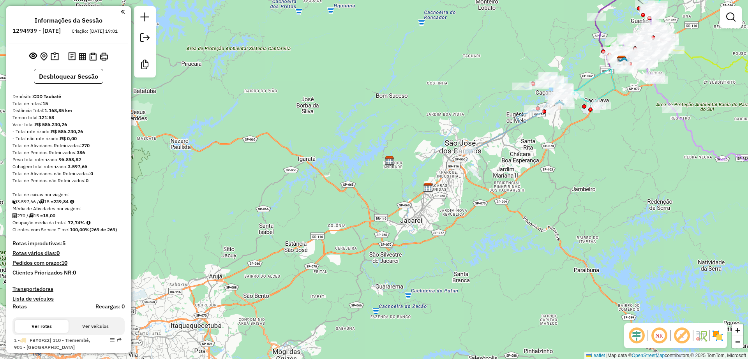
click at [513, 124] on icon at bounding box center [515, 115] width 99 height 78
select select "**********"
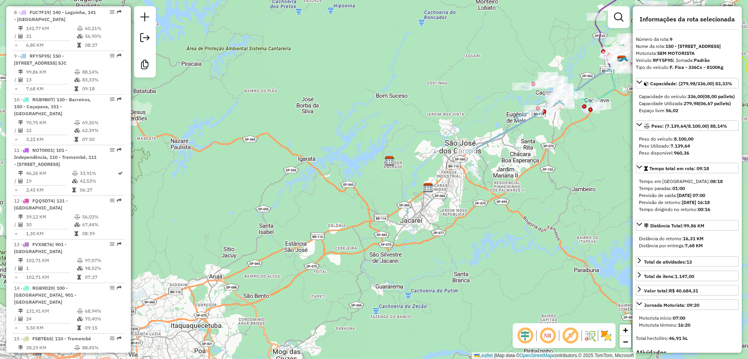
scroll to position [720, 0]
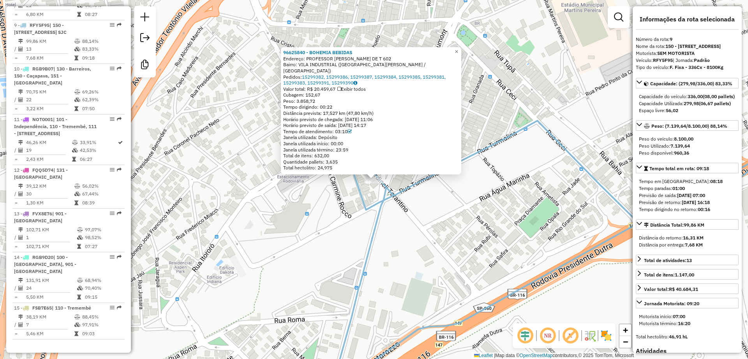
click at [503, 92] on div "96625840 - [GEOGRAPHIC_DATA] BEBIDAS Endereço: PROFESSOR [GEOGRAPHIC_DATA] PAUL…" at bounding box center [374, 179] width 748 height 359
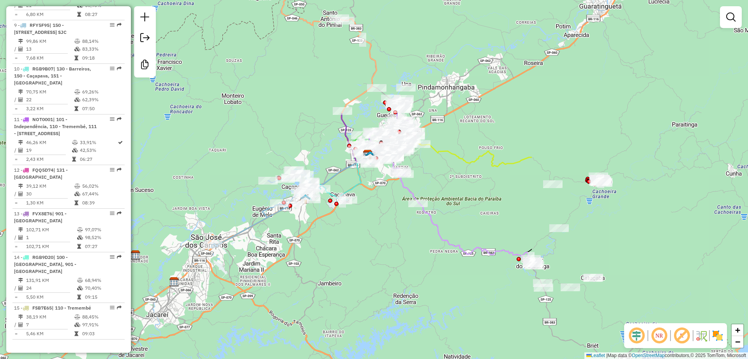
drag, startPoint x: 506, startPoint y: 150, endPoint x: 273, endPoint y: 264, distance: 259.7
click at [273, 264] on div "Janela de atendimento Grade de atendimento Capacidade Transportadoras Veículos …" at bounding box center [374, 179] width 748 height 359
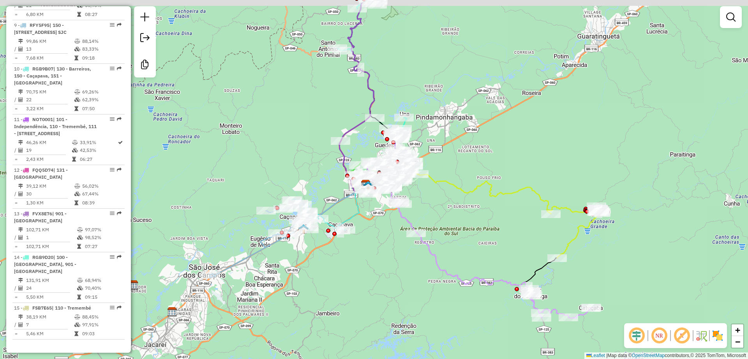
drag, startPoint x: 287, startPoint y: 238, endPoint x: 287, endPoint y: 293, distance: 55.7
click at [287, 295] on div "Janela de atendimento Grade de atendimento Capacidade Transportadoras Veículos …" at bounding box center [374, 179] width 748 height 359
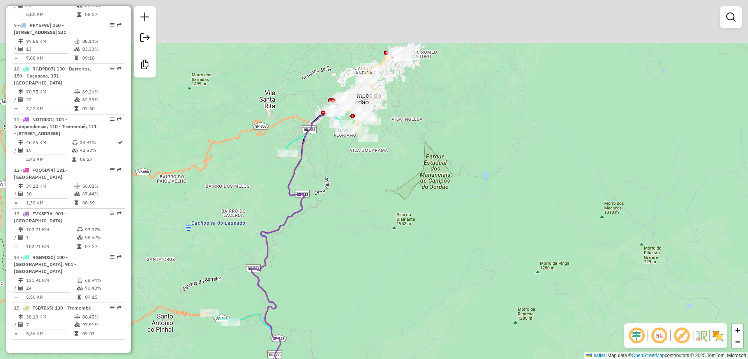
drag, startPoint x: 402, startPoint y: 83, endPoint x: 409, endPoint y: 123, distance: 41.2
click at [409, 123] on div "Janela de atendimento Grade de atendimento Capacidade Transportadoras Veículos …" at bounding box center [374, 179] width 748 height 359
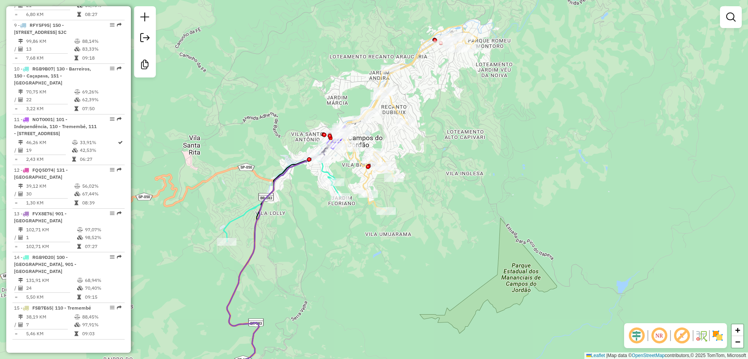
click at [396, 105] on icon at bounding box center [342, 210] width 270 height 370
select select "**********"
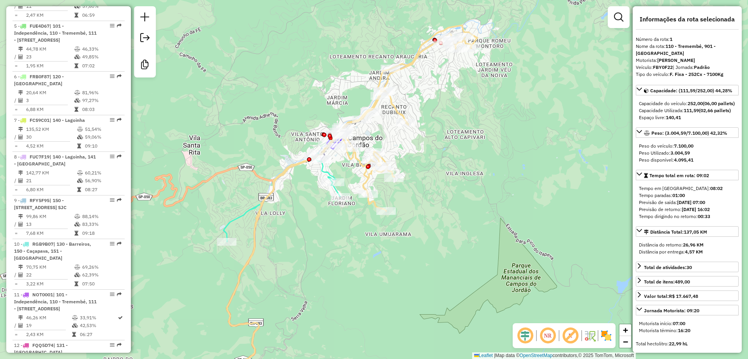
scroll to position [336, 0]
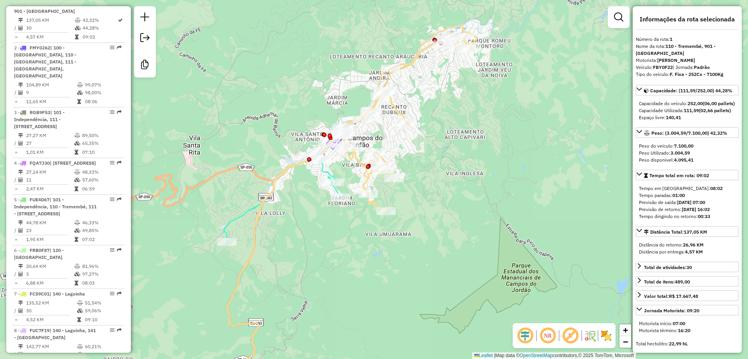
click at [521, 120] on div "Janela de atendimento Grade de atendimento Capacidade Transportadoras Veículos …" at bounding box center [374, 179] width 748 height 359
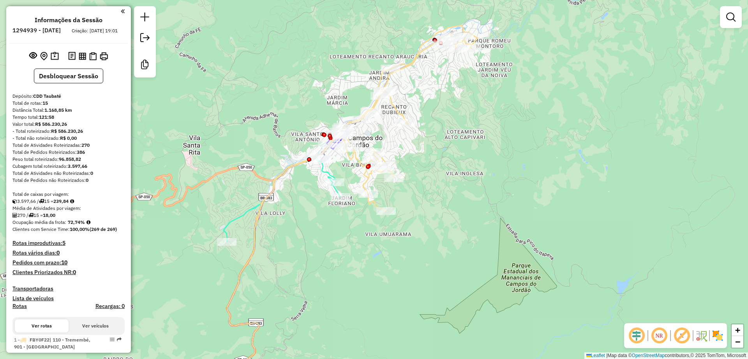
scroll to position [0, 0]
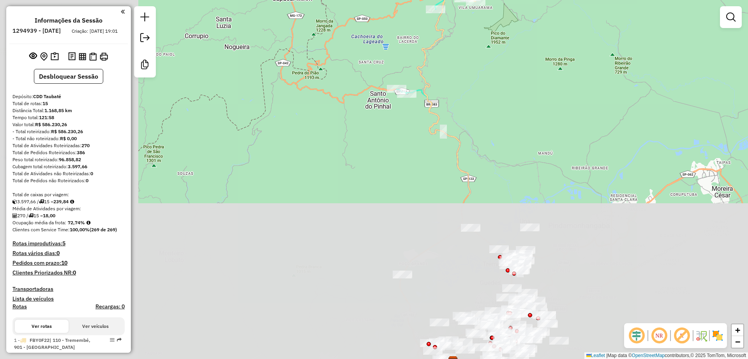
drag, startPoint x: 269, startPoint y: 238, endPoint x: 450, endPoint y: 38, distance: 269.9
click at [450, 38] on div "Janela de atendimento Grade de atendimento Capacidade Transportadoras Veículos …" at bounding box center [374, 179] width 748 height 359
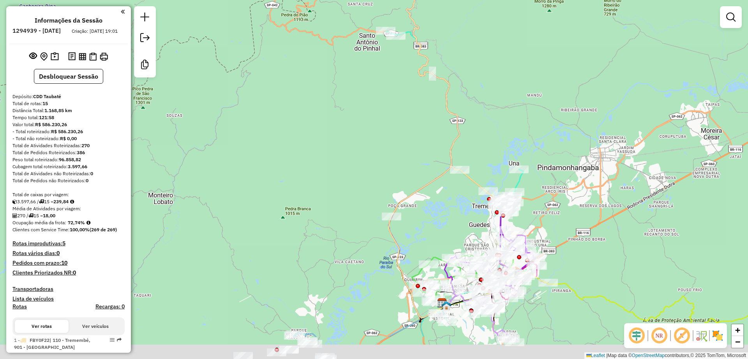
drag, startPoint x: 511, startPoint y: 15, endPoint x: 504, endPoint y: -29, distance: 44.8
click at [504, 0] on html "Aguarde... Pop-up bloqueado! Seu navegador bloqueou automáticamente a abertura …" at bounding box center [374, 179] width 748 height 359
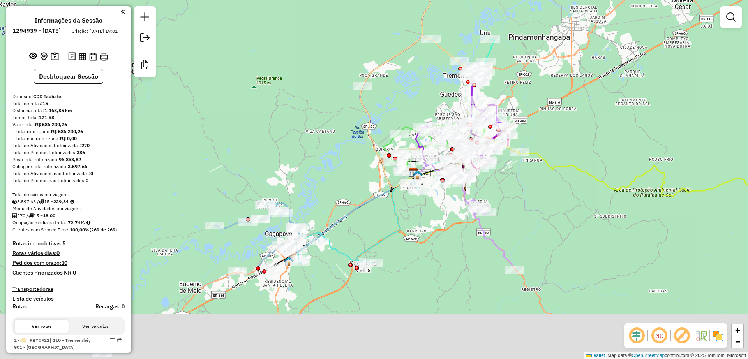
drag, startPoint x: 628, startPoint y: 198, endPoint x: 602, endPoint y: 98, distance: 103.3
click at [602, 98] on div "Janela de atendimento Grade de atendimento Capacidade Transportadoras Veículos …" at bounding box center [374, 179] width 748 height 359
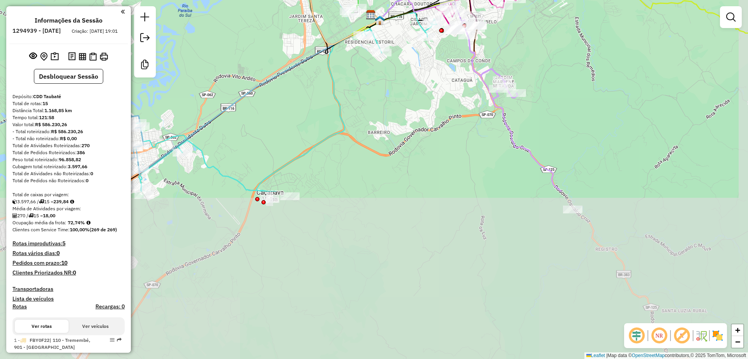
drag, startPoint x: 586, startPoint y: 253, endPoint x: 544, endPoint y: 50, distance: 207.5
click at [544, 50] on div "Janela de atendimento Grade de atendimento Capacidade Transportadoras Veículos …" at bounding box center [374, 179] width 748 height 359
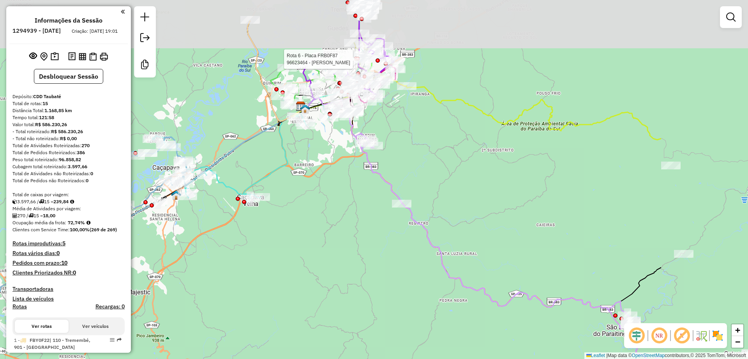
drag, startPoint x: 599, startPoint y: 95, endPoint x: 437, endPoint y: 153, distance: 171.8
click at [437, 153] on div "Rota 6 - Placa FRB0F87 96623464 - [PERSON_NAME] SALG Janela de atendimento Grad…" at bounding box center [374, 179] width 748 height 359
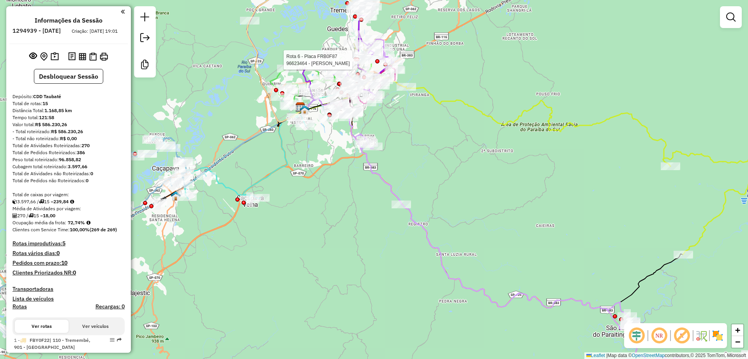
click at [111, 156] on div "Total de Pedidos Roteirizados: 386" at bounding box center [68, 152] width 112 height 7
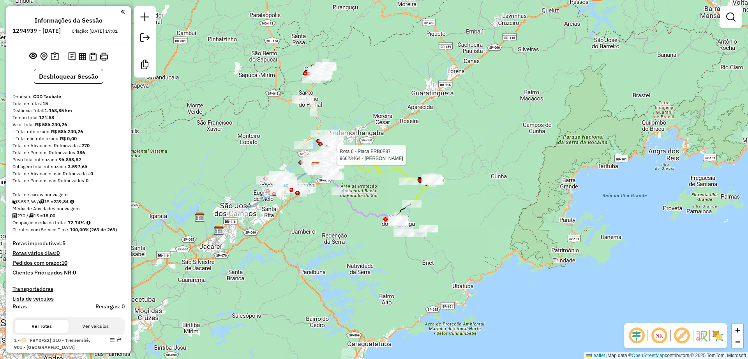
click at [325, 233] on div "Rota 6 - Placa FRB0F87 96623464 - [PERSON_NAME] SALG Janela de atendimento Grad…" at bounding box center [374, 179] width 748 height 359
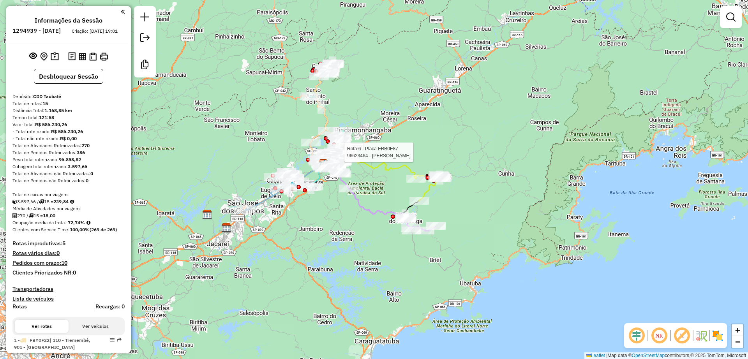
click at [325, 238] on div "Rota 6 - Placa FRB0F87 96623464 - [PERSON_NAME] SALG Janela de atendimento Grad…" at bounding box center [374, 179] width 748 height 359
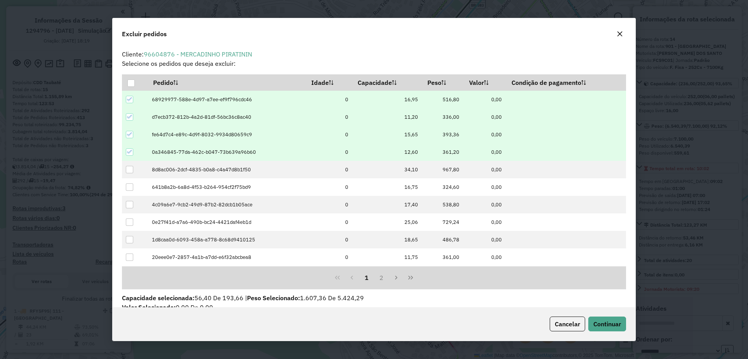
select select "**********"
click at [125, 248] on td at bounding box center [135, 257] width 26 height 18
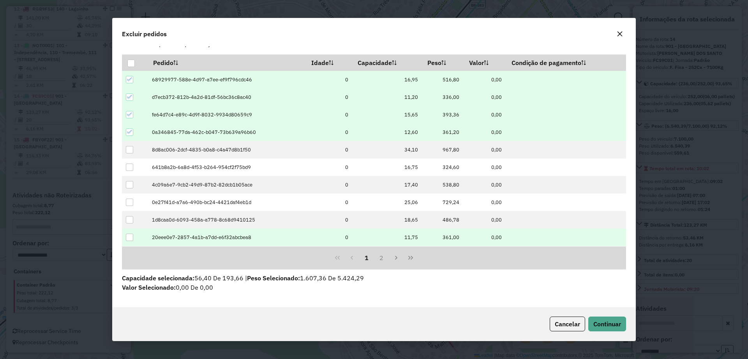
click at [129, 237] on div at bounding box center [129, 237] width 7 height 7
click at [128, 130] on icon at bounding box center [129, 131] width 5 height 5
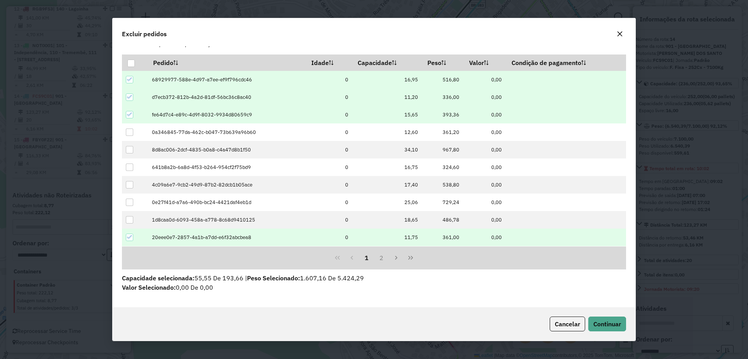
click at [129, 114] on icon at bounding box center [129, 114] width 5 height 5
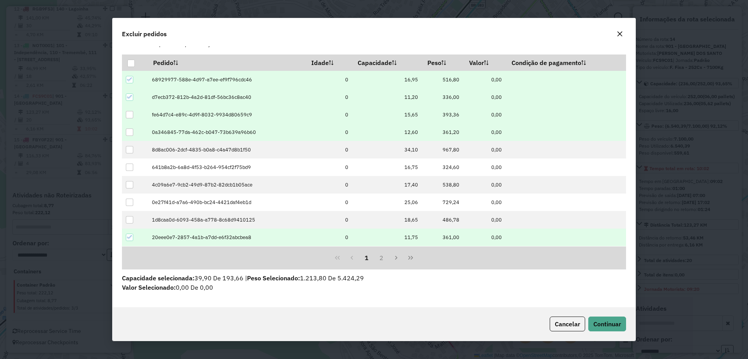
click at [127, 132] on div at bounding box center [129, 132] width 7 height 7
click at [597, 324] on span "Continuar" at bounding box center [607, 324] width 28 height 8
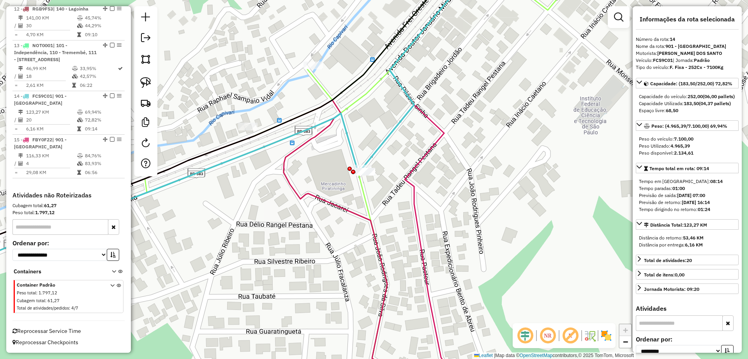
click at [380, 146] on icon at bounding box center [420, 66] width 116 height 204
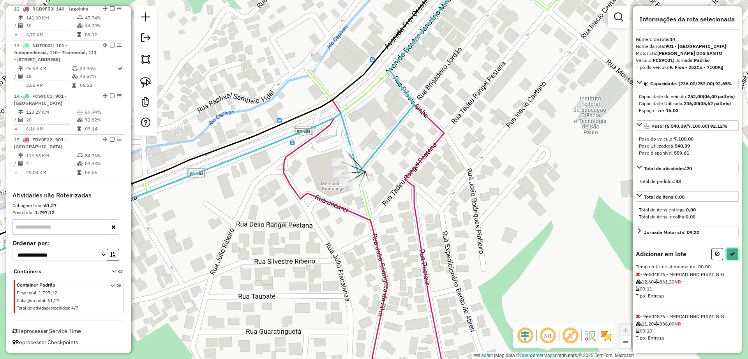
click at [726, 260] on button at bounding box center [732, 254] width 12 height 12
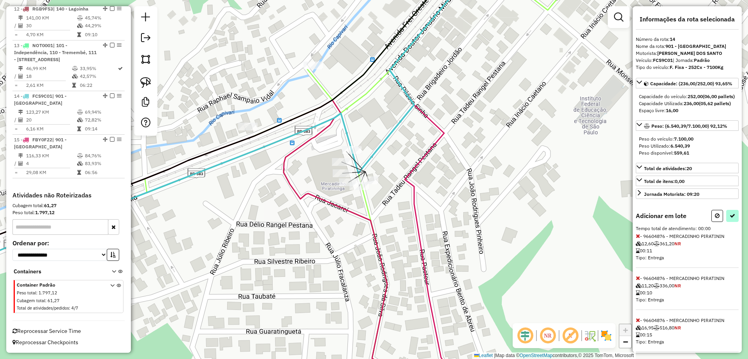
select select "**********"
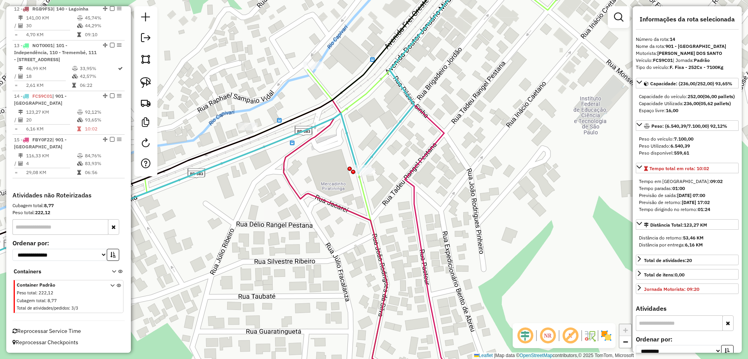
click at [425, 143] on div "Janela de atendimento Grade de atendimento Capacidade Transportadoras Veículos …" at bounding box center [374, 179] width 748 height 359
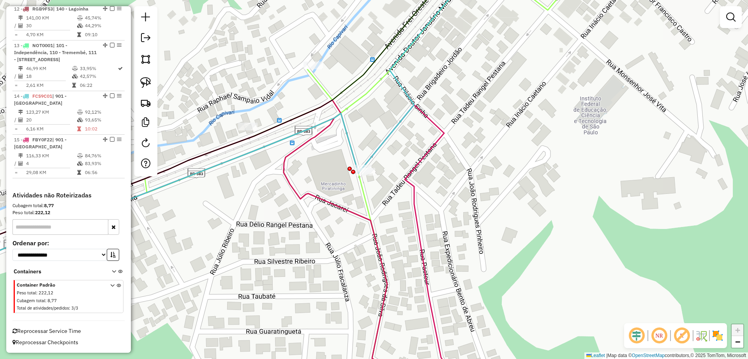
click at [431, 151] on icon at bounding box center [202, 247] width 554 height 295
select select "**********"
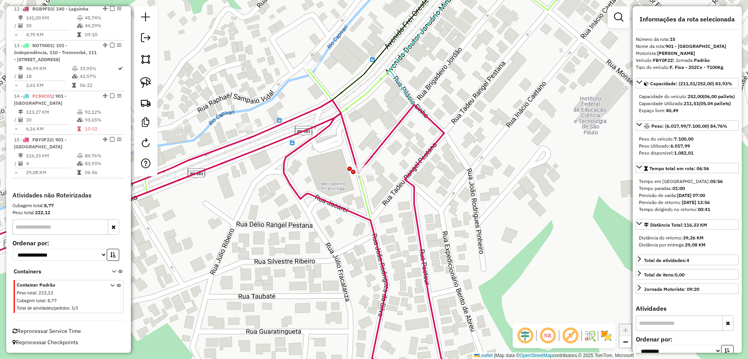
click at [408, 141] on div "Janela de atendimento Grade de atendimento Capacidade Transportadoras Veículos …" at bounding box center [374, 179] width 748 height 359
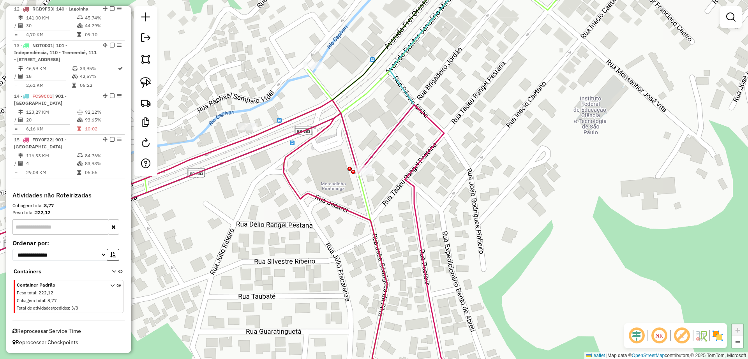
click at [400, 80] on icon at bounding box center [420, 66] width 116 height 204
select select "**********"
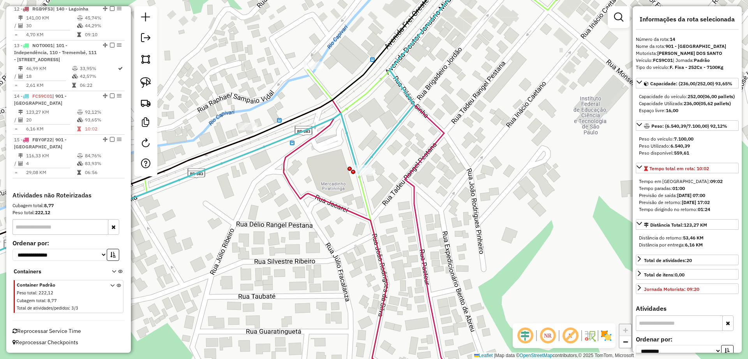
click at [400, 86] on icon at bounding box center [420, 66] width 116 height 204
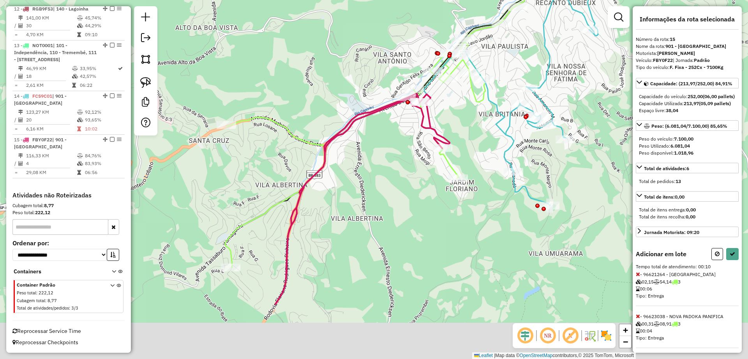
drag, startPoint x: 231, startPoint y: 259, endPoint x: 232, endPoint y: 217, distance: 41.7
click at [239, 164] on div "Janela de atendimento Grade de atendimento Capacidade Transportadoras Veículos …" at bounding box center [374, 179] width 748 height 359
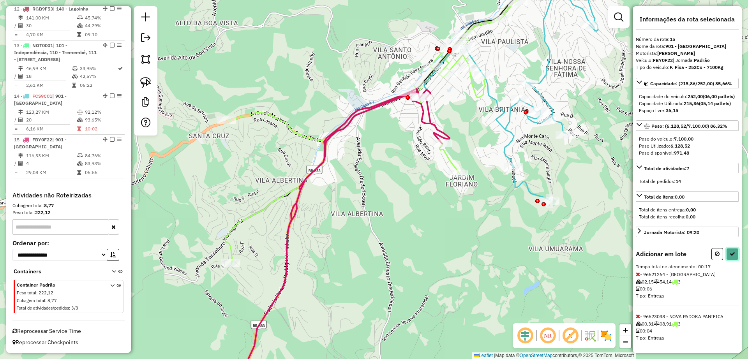
click at [732, 257] on icon at bounding box center [731, 253] width 5 height 5
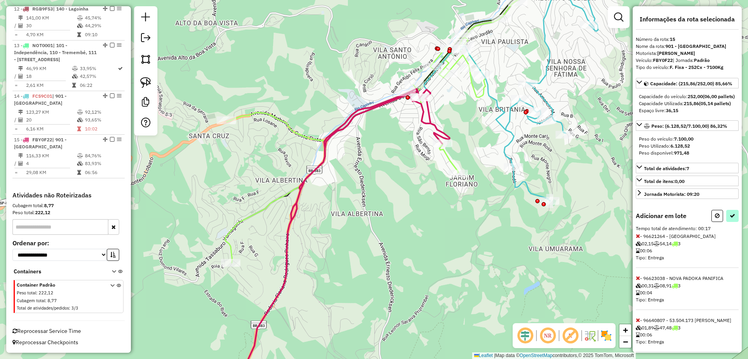
select select "**********"
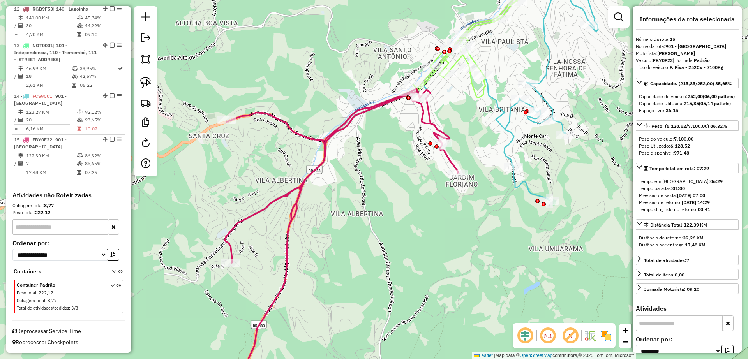
click at [449, 116] on div "Janela de atendimento Grade de atendimento Capacidade Transportadoras Veículos …" at bounding box center [374, 179] width 748 height 359
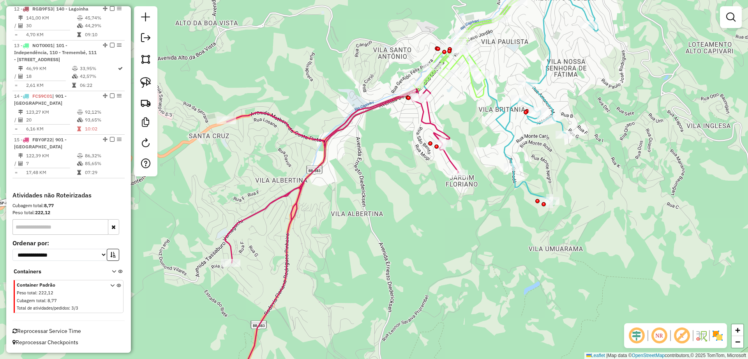
click at [434, 118] on icon at bounding box center [341, 242] width 233 height 306
select select "**********"
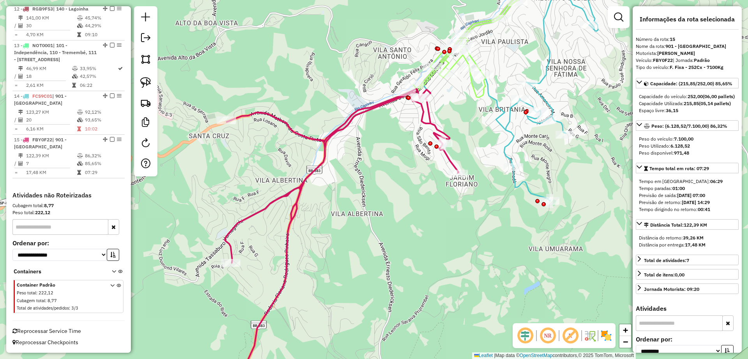
click at [501, 129] on icon at bounding box center [509, 82] width 178 height 237
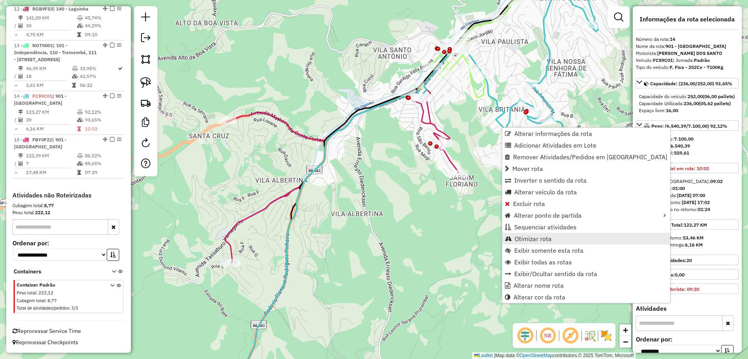
click at [544, 239] on span "Otimizar rota" at bounding box center [532, 239] width 37 height 6
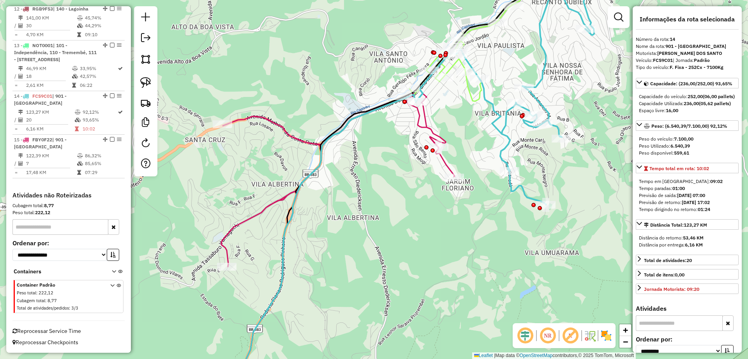
drag, startPoint x: 467, startPoint y: 103, endPoint x: 460, endPoint y: 108, distance: 8.6
click at [460, 108] on div "Janela de atendimento Grade de atendimento Capacidade Transportadoras Veículos …" at bounding box center [374, 179] width 748 height 359
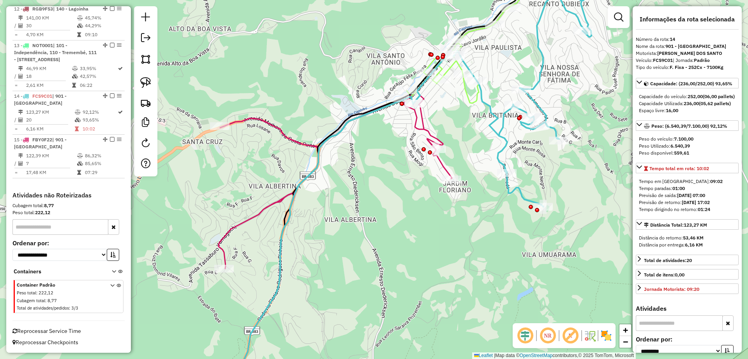
click at [424, 124] on icon at bounding box center [334, 245] width 233 height 300
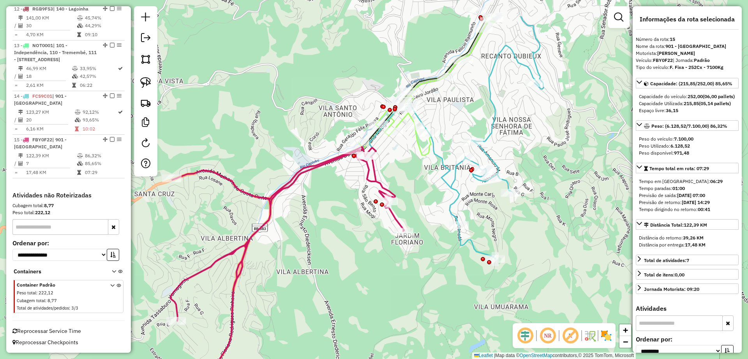
drag, startPoint x: 449, startPoint y: 109, endPoint x: 401, endPoint y: 161, distance: 70.8
click at [401, 161] on div "Janela de atendimento Grade de atendimento Capacidade Transportadoras Veículos …" at bounding box center [374, 179] width 748 height 359
click at [426, 149] on icon at bounding box center [416, 85] width 156 height 147
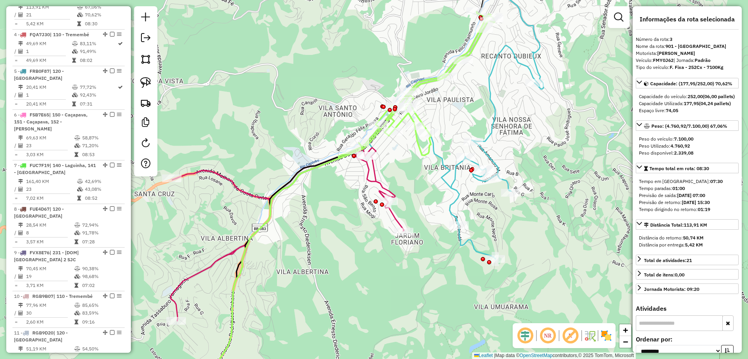
scroll to position [394, 0]
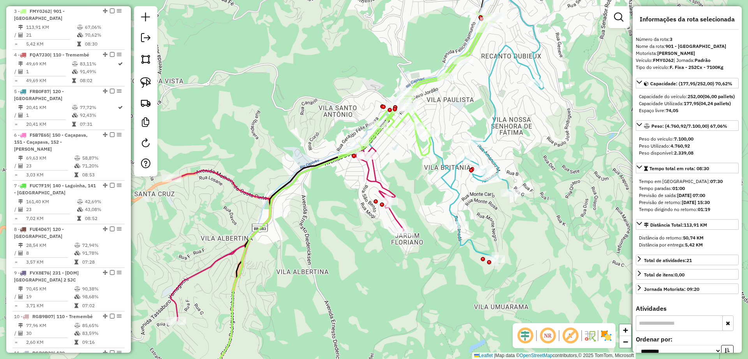
drag, startPoint x: 438, startPoint y: 210, endPoint x: 431, endPoint y: 200, distance: 12.1
click at [432, 200] on div "Janela de atendimento Grade de atendimento Capacidade Transportadoras Veículos …" at bounding box center [374, 179] width 748 height 359
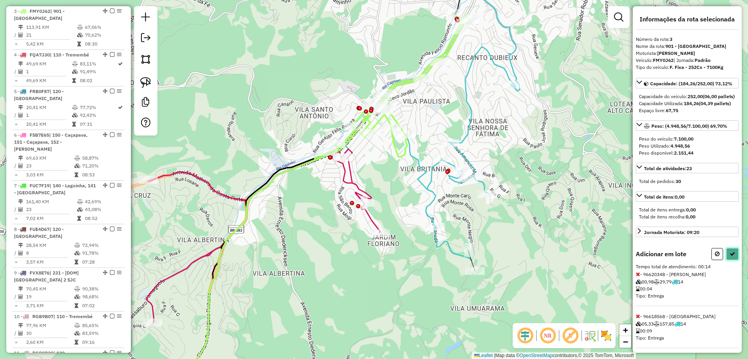
click at [729, 257] on icon at bounding box center [731, 253] width 5 height 5
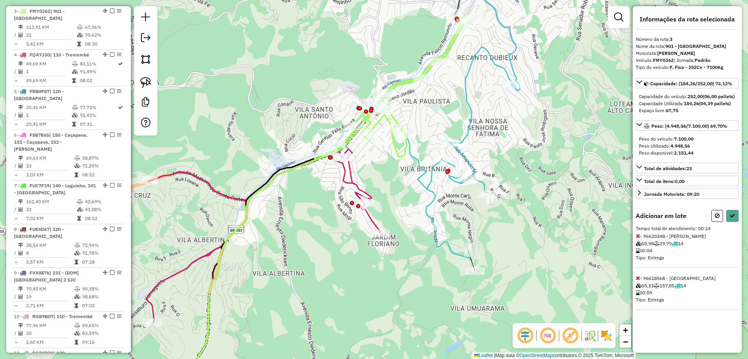
select select "**********"
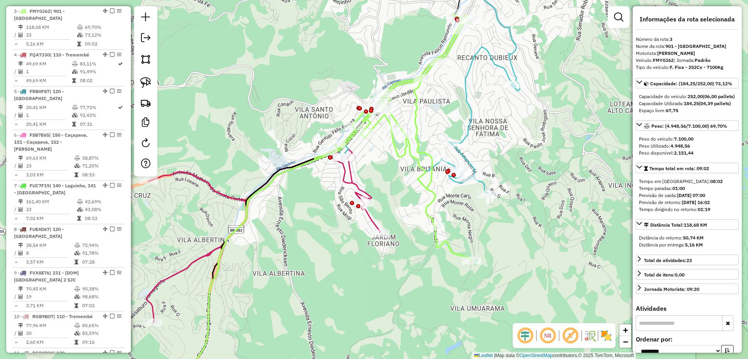
click at [469, 121] on icon at bounding box center [434, 78] width 185 height 229
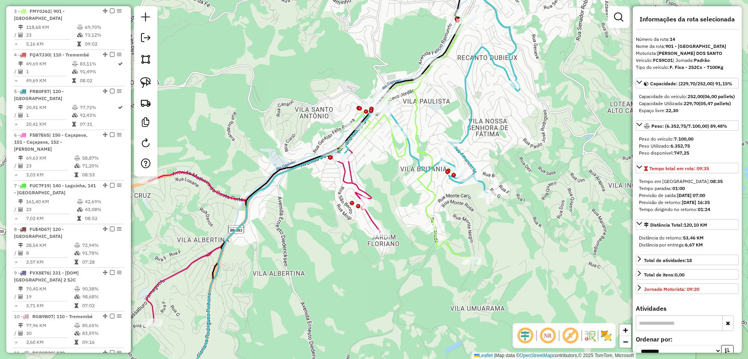
scroll to position [796, 0]
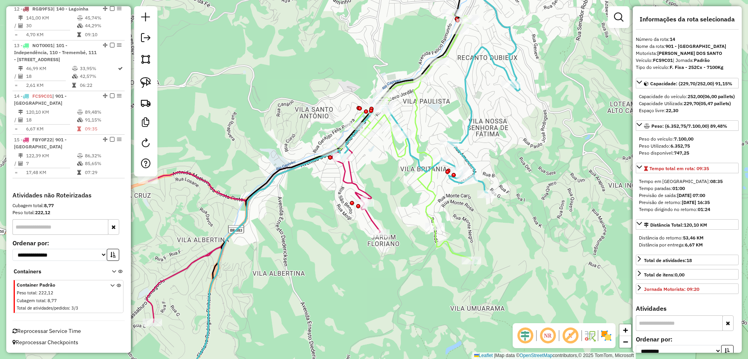
click at [422, 182] on icon at bounding box center [393, 136] width 157 height 247
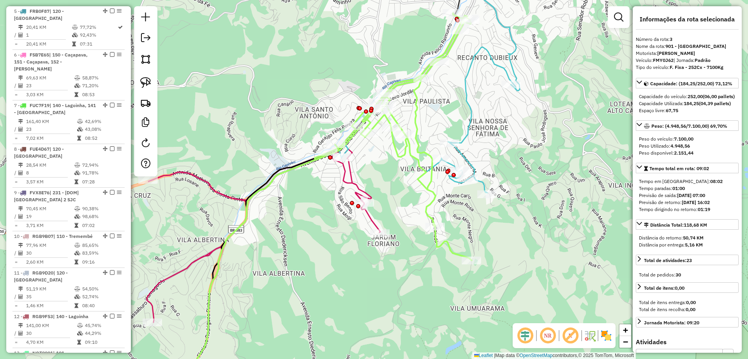
scroll to position [394, 0]
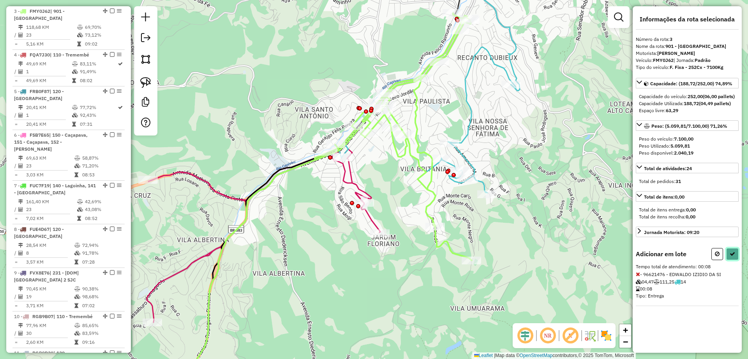
click at [735, 258] on button at bounding box center [732, 254] width 12 height 12
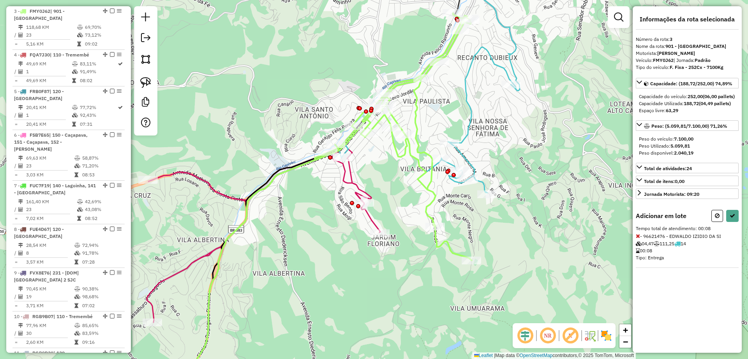
select select "**********"
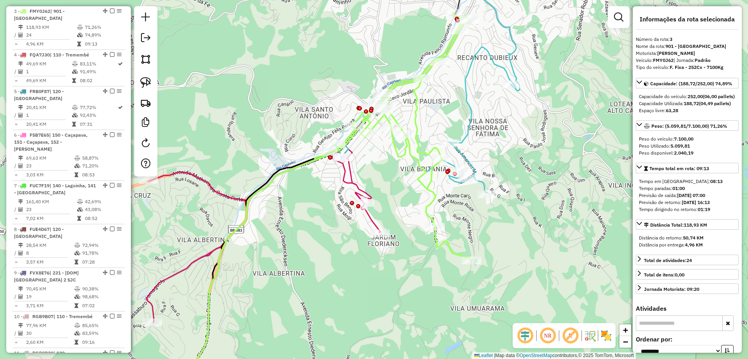
click at [349, 174] on icon at bounding box center [263, 271] width 233 height 247
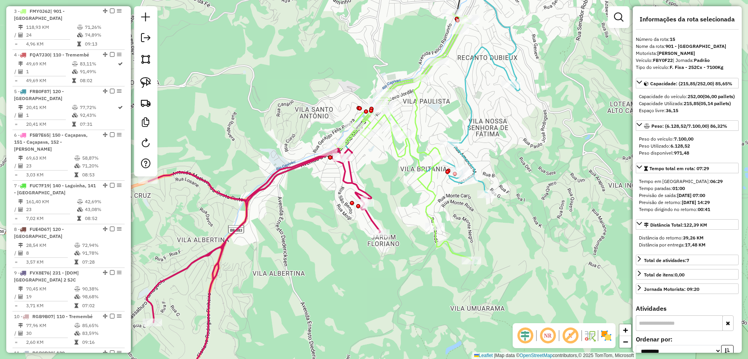
scroll to position [796, 0]
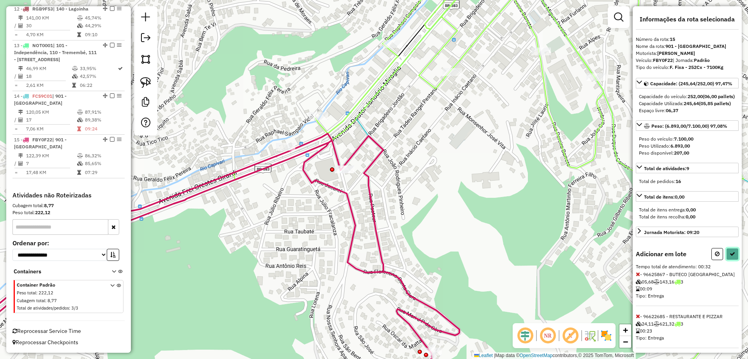
click at [730, 260] on button at bounding box center [732, 254] width 12 height 12
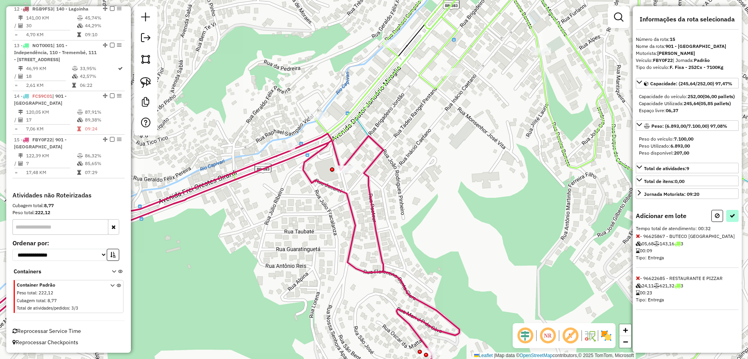
select select "**********"
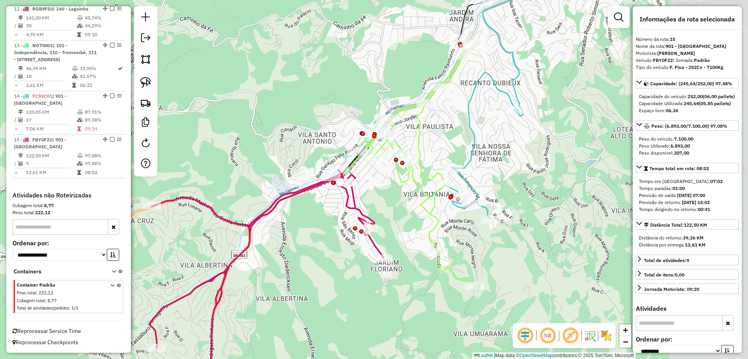
drag, startPoint x: 538, startPoint y: 213, endPoint x: 403, endPoint y: 206, distance: 135.4
click at [403, 206] on div "Janela de atendimento Grade de atendimento Capacidade Transportadoras Veículos …" at bounding box center [374, 179] width 748 height 359
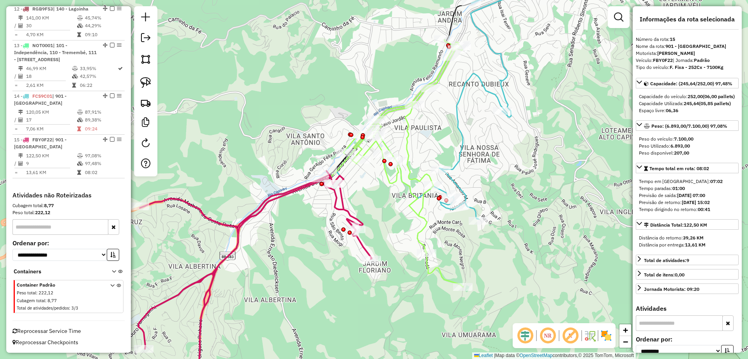
click at [461, 144] on icon at bounding box center [436, 91] width 207 height 255
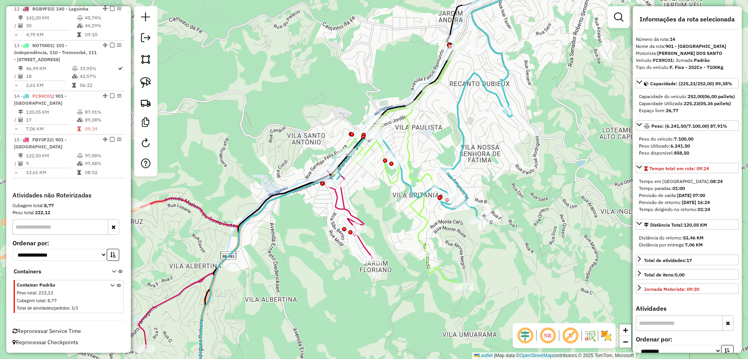
click at [420, 210] on icon at bounding box center [404, 162] width 120 height 247
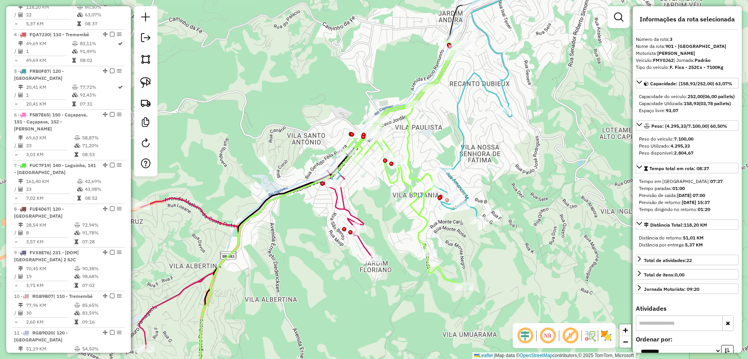
scroll to position [394, 0]
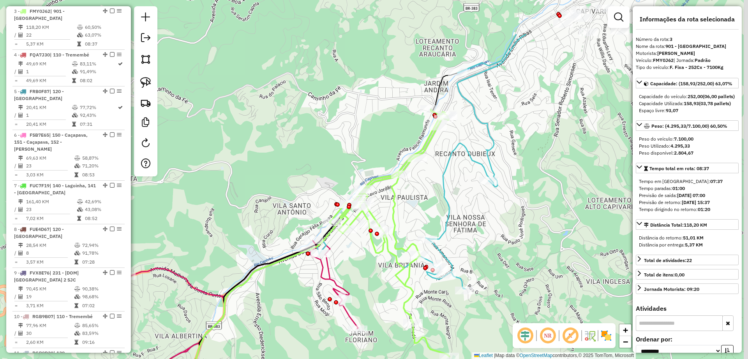
drag, startPoint x: 483, startPoint y: 147, endPoint x: 469, endPoint y: 217, distance: 71.6
click at [469, 217] on div "Janela de atendimento Grade de atendimento Capacidade Transportadoras Veículos …" at bounding box center [374, 179] width 748 height 359
click at [430, 142] on icon at bounding box center [389, 232] width 120 height 247
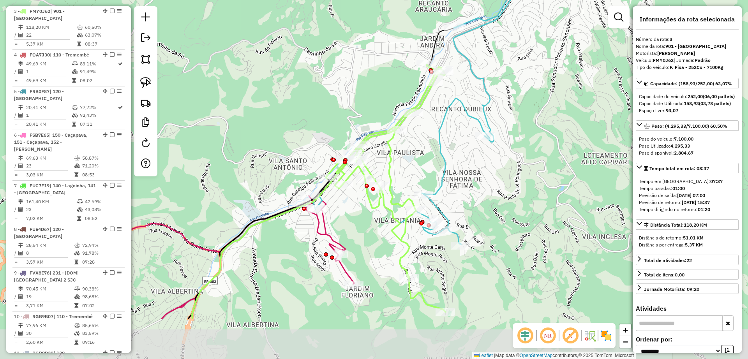
drag, startPoint x: 454, startPoint y: 204, endPoint x: 453, endPoint y: 142, distance: 61.5
click at [453, 142] on div "Janela de atendimento Grade de atendimento Capacidade Transportadoras Veículos …" at bounding box center [374, 179] width 748 height 359
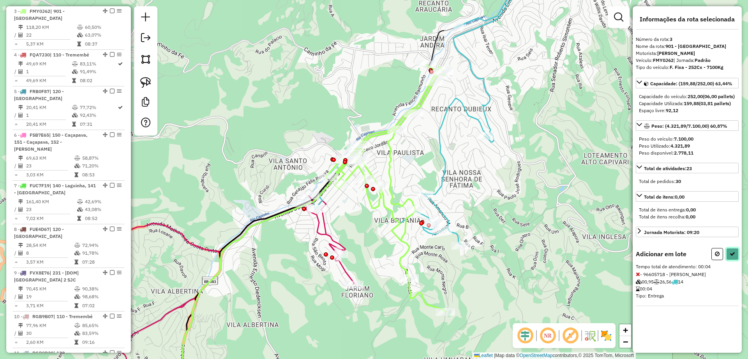
click at [731, 257] on icon at bounding box center [731, 253] width 5 height 5
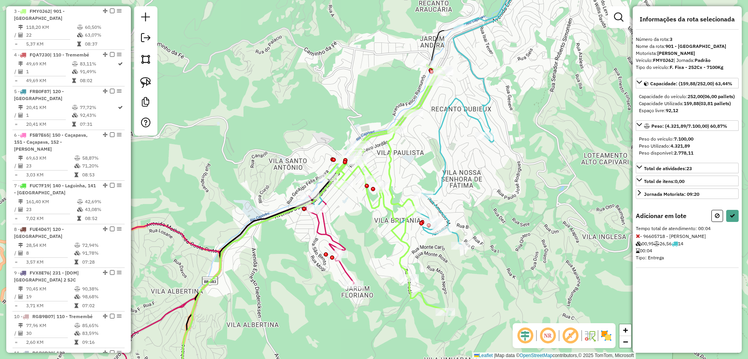
select select "**********"
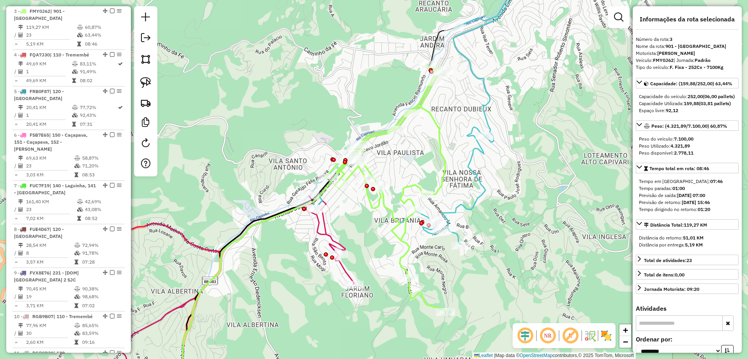
click at [458, 234] on icon at bounding box center [471, 104] width 312 height 280
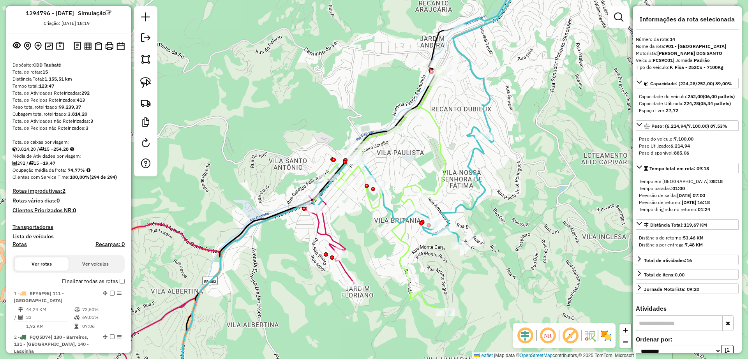
scroll to position [0, 0]
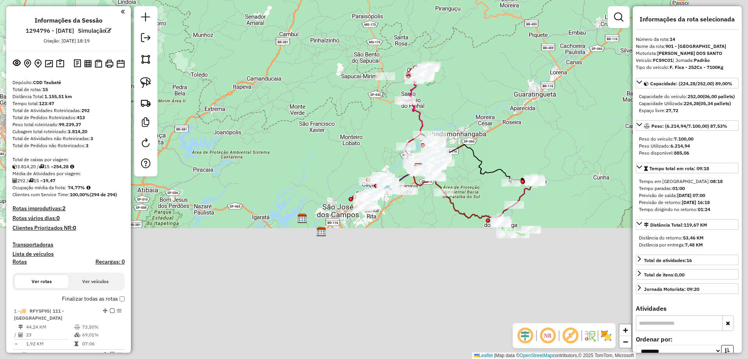
drag, startPoint x: 513, startPoint y: 261, endPoint x: 452, endPoint y: 113, distance: 161.0
click at [452, 113] on div "Janela de atendimento Grade de atendimento Capacidade Transportadoras Veículos …" at bounding box center [374, 179] width 748 height 359
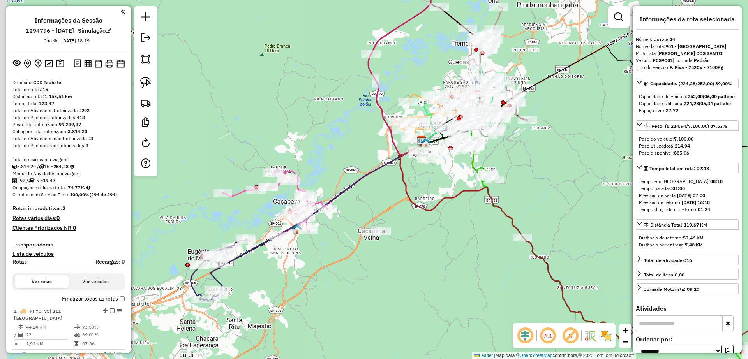
drag, startPoint x: 368, startPoint y: 293, endPoint x: 409, endPoint y: 277, distance: 43.2
click at [409, 277] on div "Janela de atendimento Grade de atendimento Capacidade Transportadoras Veículos …" at bounding box center [374, 179] width 748 height 359
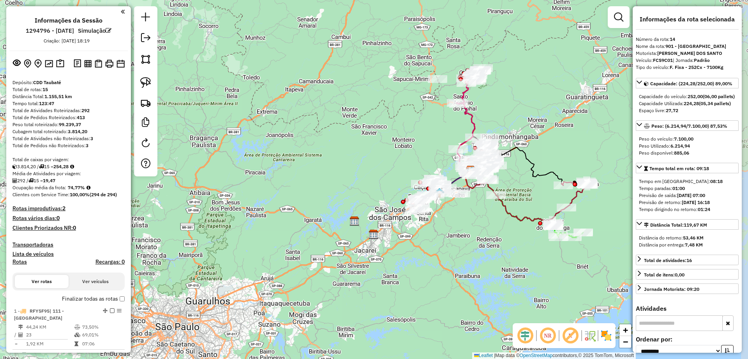
drag, startPoint x: 502, startPoint y: 239, endPoint x: 482, endPoint y: 234, distance: 20.4
click at [482, 234] on div "Janela de atendimento Grade de atendimento Capacidade Transportadoras Veículos …" at bounding box center [374, 179] width 748 height 359
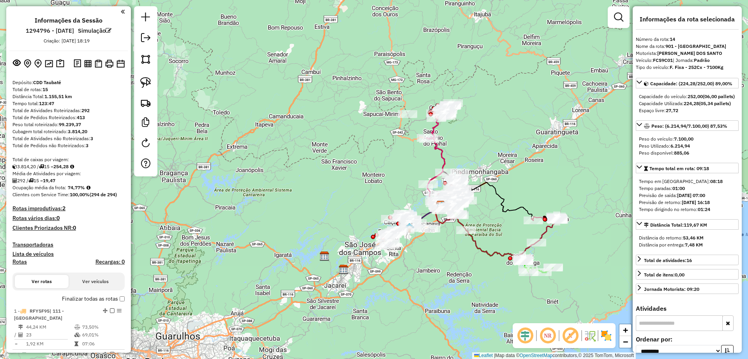
drag, startPoint x: 455, startPoint y: 264, endPoint x: 449, endPoint y: 262, distance: 6.2
click at [449, 262] on div "Janela de atendimento Grade de atendimento Capacidade Transportadoras Veículos …" at bounding box center [374, 179] width 748 height 359
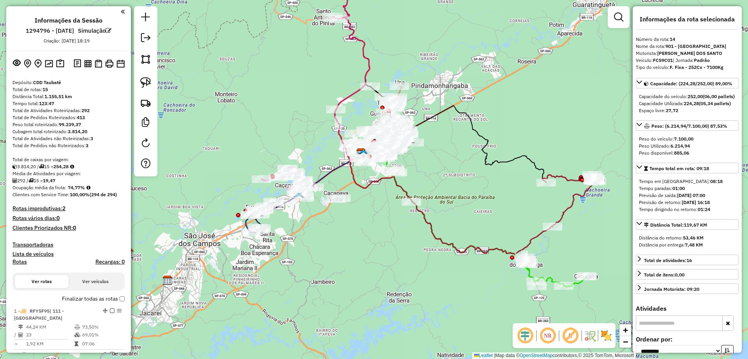
drag, startPoint x: 454, startPoint y: 249, endPoint x: 385, endPoint y: 225, distance: 73.5
click at [385, 225] on div "Janela de atendimento Grade de atendimento Capacidade Transportadoras Veículos …" at bounding box center [374, 179] width 748 height 359
click at [400, 228] on div "Janela de atendimento Grade de atendimento Capacidade Transportadoras Veículos …" at bounding box center [374, 179] width 748 height 359
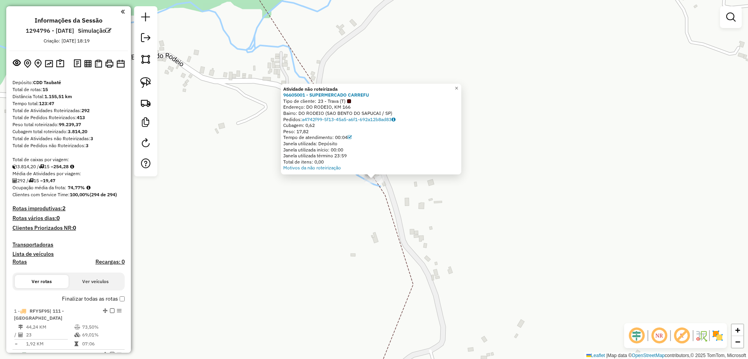
click at [329, 221] on div "Atividade não roteirizada 96605001 - SUPERMERCADO CARREFU Tipo de cliente: 23 -…" at bounding box center [374, 179] width 748 height 359
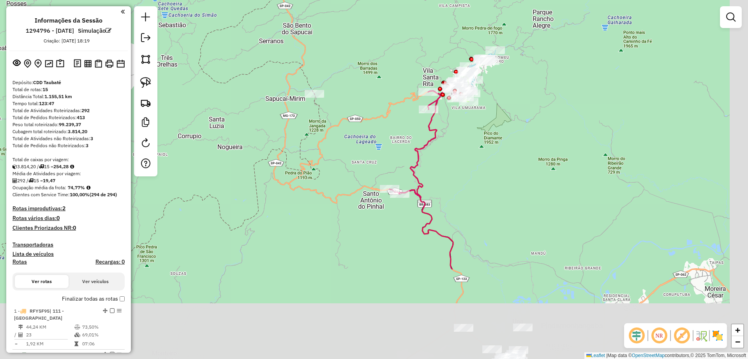
drag, startPoint x: 332, startPoint y: 291, endPoint x: 305, endPoint y: 166, distance: 127.9
click at [305, 166] on div "Janela de atendimento Grade de atendimento Capacidade Transportadoras Veículos …" at bounding box center [374, 179] width 748 height 359
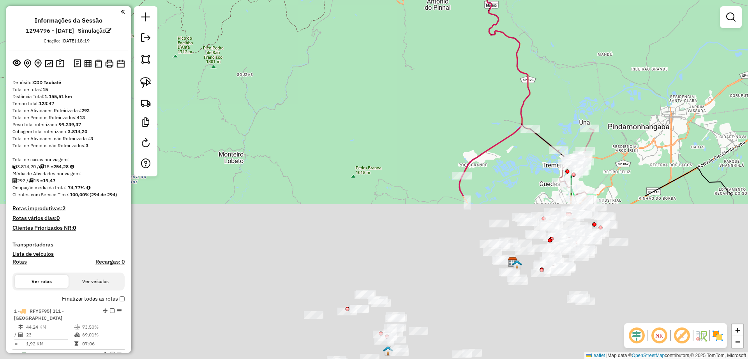
drag, startPoint x: 286, startPoint y: 244, endPoint x: 352, endPoint y: 45, distance: 209.9
click at [352, 45] on div "Janela de atendimento Grade de atendimento Capacidade Transportadoras Veículos …" at bounding box center [374, 179] width 748 height 359
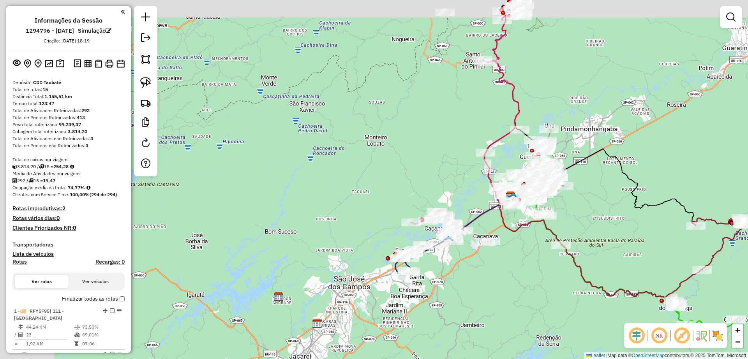
drag, startPoint x: 344, startPoint y: 98, endPoint x: 419, endPoint y: 118, distance: 77.5
click at [419, 118] on div "Janela de atendimento Grade de atendimento Capacidade Transportadoras Veículos …" at bounding box center [374, 179] width 748 height 359
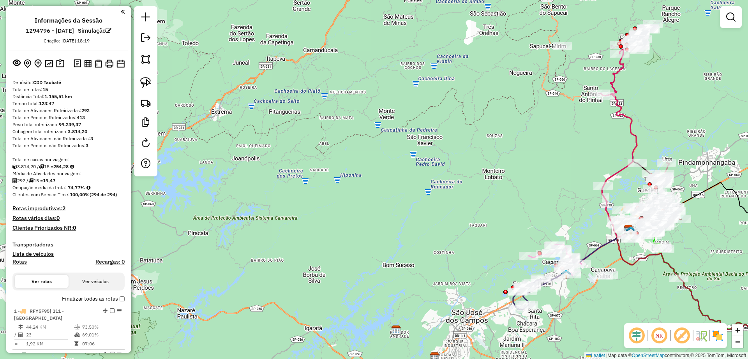
drag, startPoint x: 308, startPoint y: 154, endPoint x: 377, endPoint y: 157, distance: 68.2
click at [375, 158] on div "Janela de atendimento Grade de atendimento Capacidade Transportadoras Veículos …" at bounding box center [374, 179] width 748 height 359
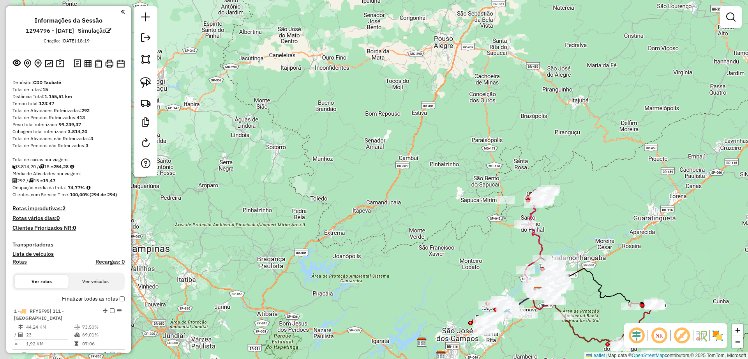
drag, startPoint x: 381, startPoint y: 182, endPoint x: 418, endPoint y: 285, distance: 109.8
click at [418, 285] on div "Janela de atendimento Grade de atendimento Capacidade Transportadoras Veículos …" at bounding box center [374, 179] width 748 height 359
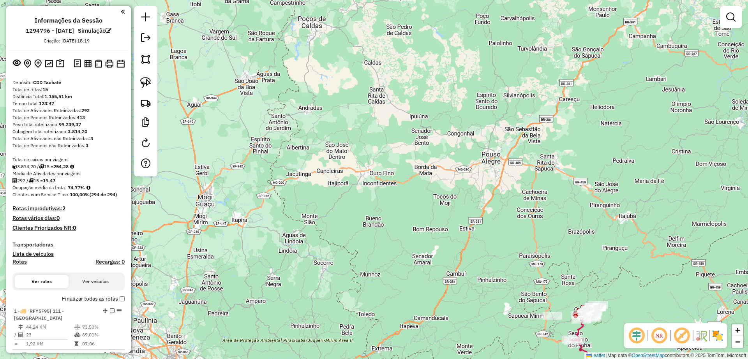
drag, startPoint x: 431, startPoint y: 100, endPoint x: 476, endPoint y: 215, distance: 124.2
click at [476, 215] on div "Janela de atendimento Grade de atendimento Capacidade Transportadoras Veículos …" at bounding box center [374, 179] width 748 height 359
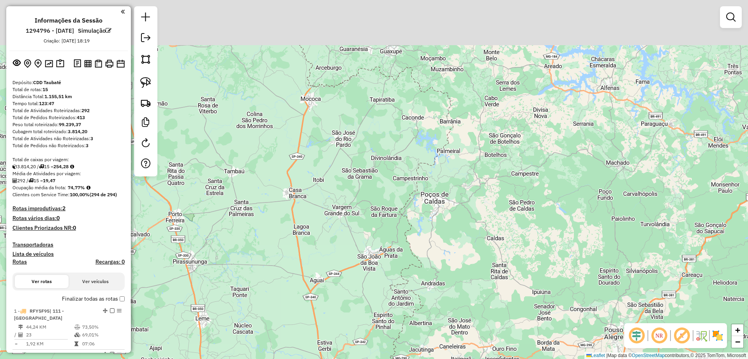
drag, startPoint x: 253, startPoint y: 149, endPoint x: 335, endPoint y: 267, distance: 143.6
click at [335, 267] on div "Janela de atendimento Grade de atendimento Capacidade Transportadoras Veículos …" at bounding box center [374, 179] width 748 height 359
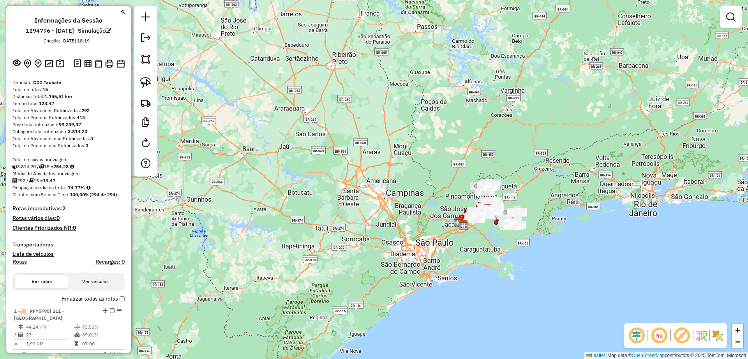
drag, startPoint x: 307, startPoint y: 107, endPoint x: 364, endPoint y: 96, distance: 58.7
click at [364, 96] on div "Janela de atendimento Grade de atendimento Capacidade Transportadoras Veículos …" at bounding box center [374, 179] width 748 height 359
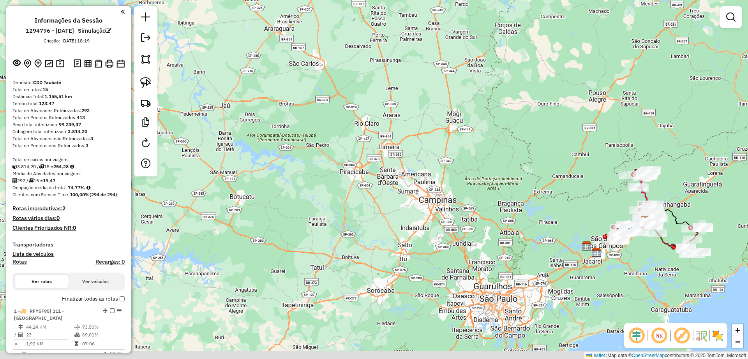
drag, startPoint x: 351, startPoint y: 183, endPoint x: 344, endPoint y: 137, distance: 47.3
click at [344, 137] on div "Janela de atendimento Grade de atendimento Capacidade Transportadoras Veículos …" at bounding box center [374, 179] width 748 height 359
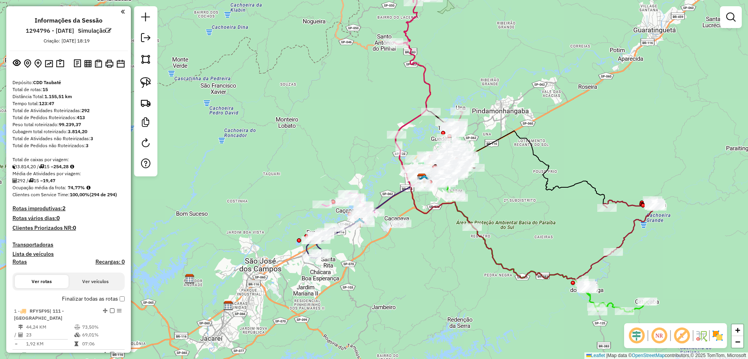
drag, startPoint x: 434, startPoint y: 254, endPoint x: 454, endPoint y: 74, distance: 181.5
click at [391, 281] on div "Janela de atendimento Grade de atendimento Capacidade Transportadoras Veículos …" at bounding box center [374, 179] width 748 height 359
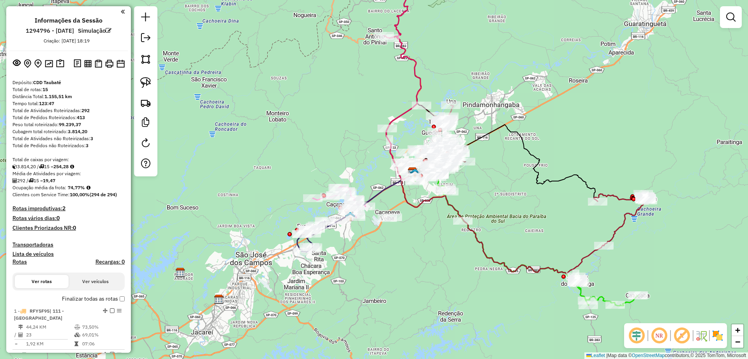
drag, startPoint x: 505, startPoint y: 198, endPoint x: 497, endPoint y: 191, distance: 10.8
click at [497, 191] on div "Janela de atendimento Grade de atendimento Capacidade Transportadoras Veículos …" at bounding box center [374, 179] width 748 height 359
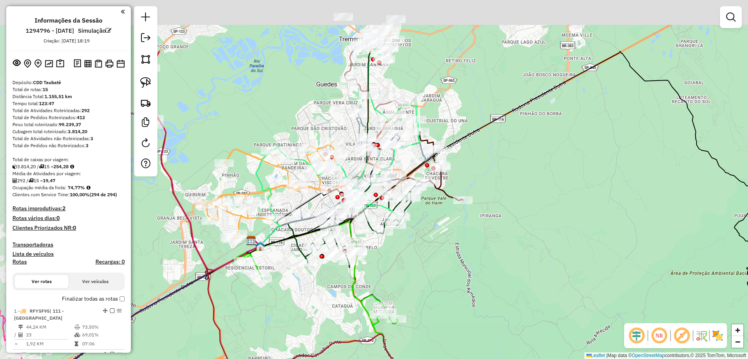
drag, startPoint x: 505, startPoint y: 97, endPoint x: 519, endPoint y: 171, distance: 75.7
click at [519, 171] on div "Janela de atendimento Grade de atendimento Capacidade Transportadoras Veículos …" at bounding box center [374, 179] width 748 height 359
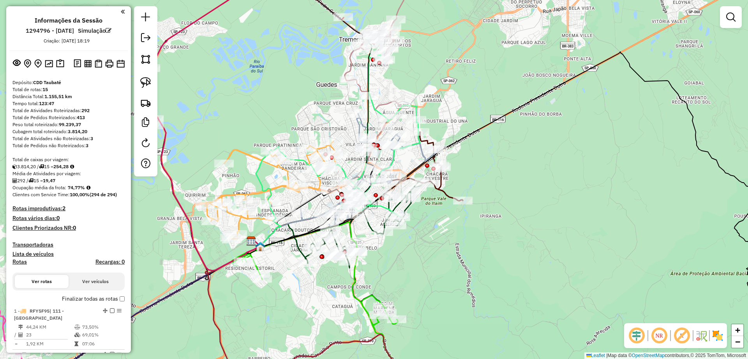
click at [417, 112] on icon at bounding box center [338, 128] width 164 height 181
select select "**********"
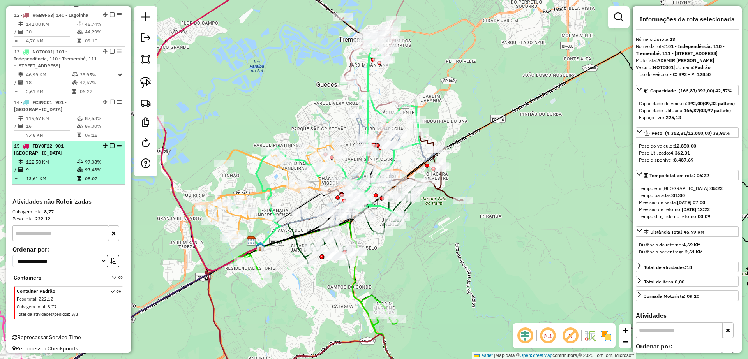
scroll to position [796, 0]
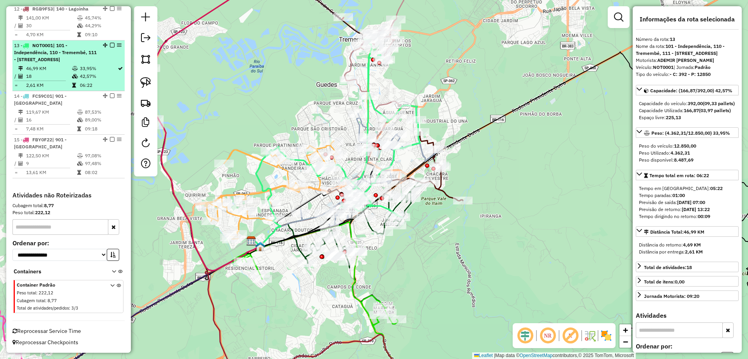
click at [110, 43] on em at bounding box center [112, 45] width 5 height 5
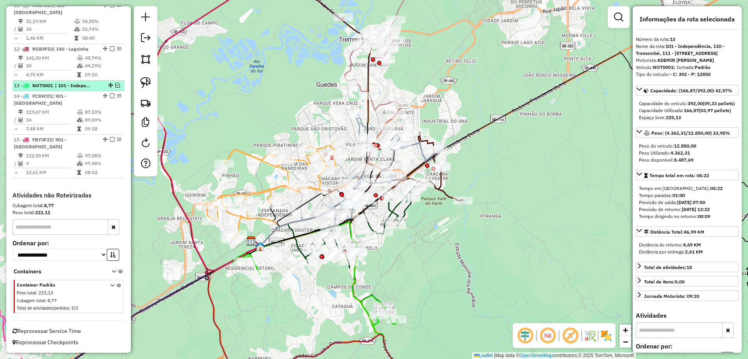
scroll to position [742, 0]
click at [347, 57] on icon at bounding box center [282, 64] width 264 height 193
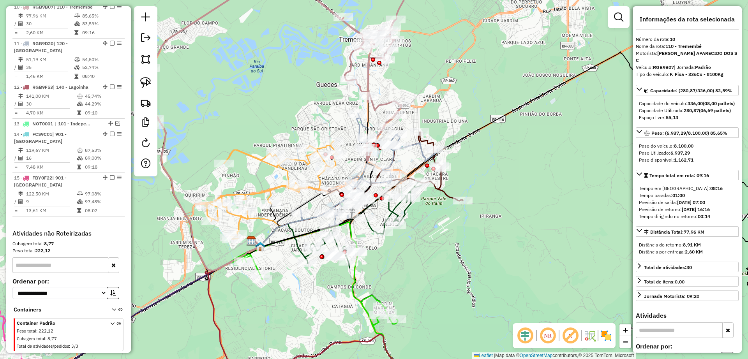
scroll to position [699, 0]
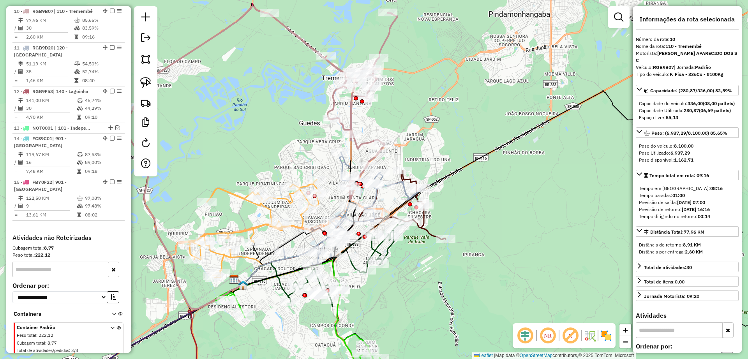
drag, startPoint x: 296, startPoint y: 63, endPoint x: 279, endPoint y: 101, distance: 42.2
click at [279, 101] on div "Janela de atendimento Grade de atendimento Capacidade Transportadoras Veículos …" at bounding box center [374, 179] width 748 height 359
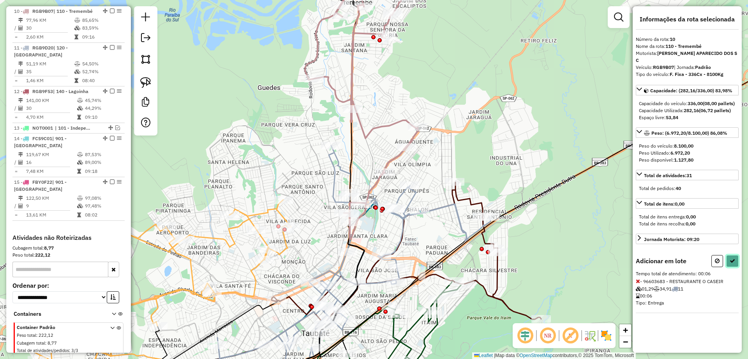
click at [734, 262] on icon at bounding box center [731, 260] width 5 height 5
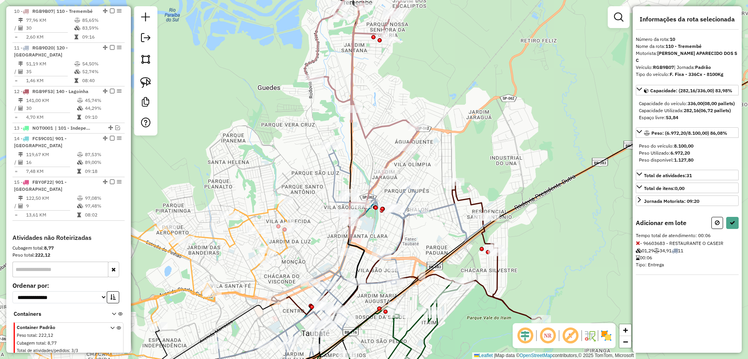
select select "**********"
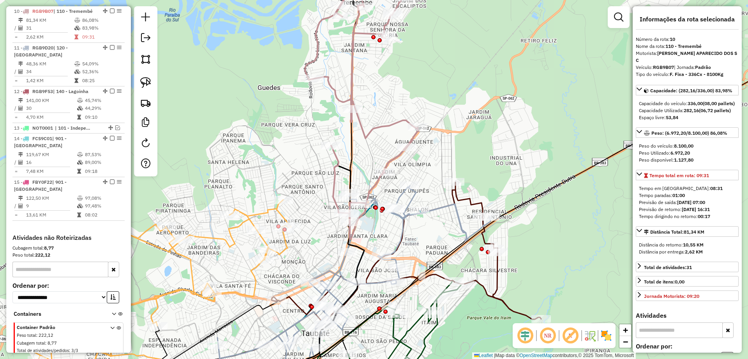
click at [410, 199] on icon at bounding box center [354, 278] width 272 height 185
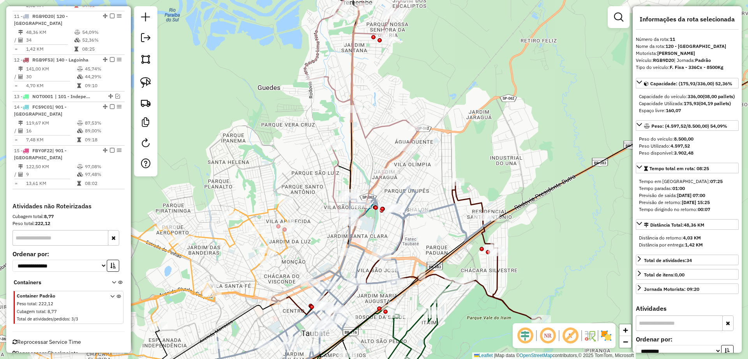
scroll to position [736, 0]
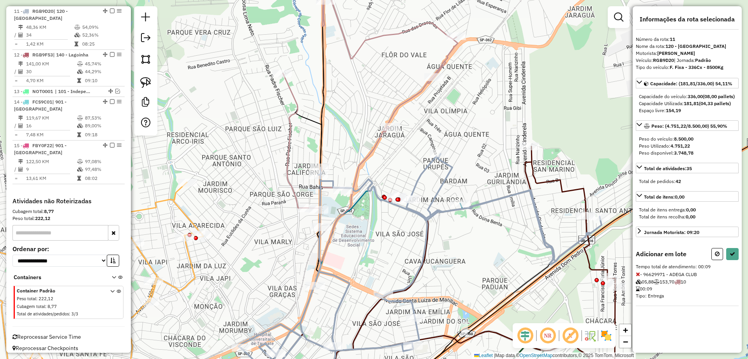
click at [739, 258] on div "Informações da rota selecionada Número da rota: 11 Nome da rota: 120 - Vila São…" at bounding box center [686, 179] width 109 height 347
click at [736, 258] on button at bounding box center [732, 254] width 12 height 12
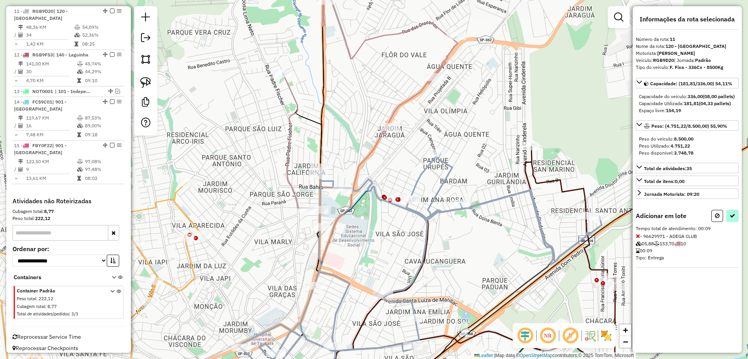
select select "**********"
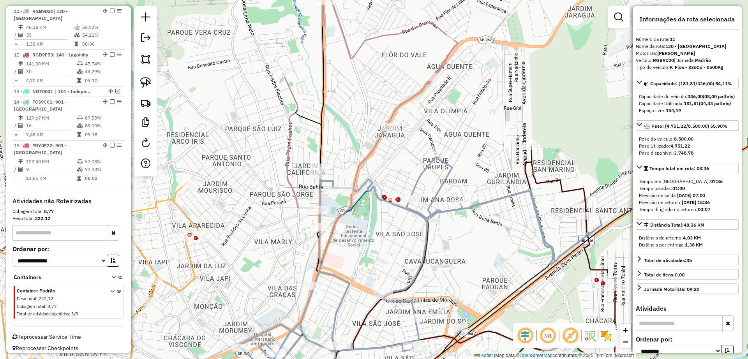
click at [292, 104] on icon at bounding box center [370, 113] width 175 height 298
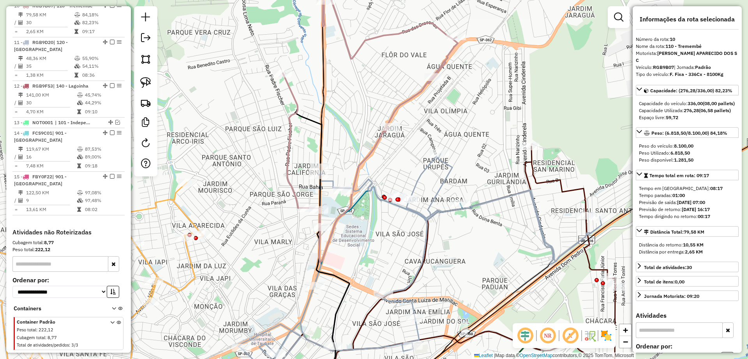
scroll to position [699, 0]
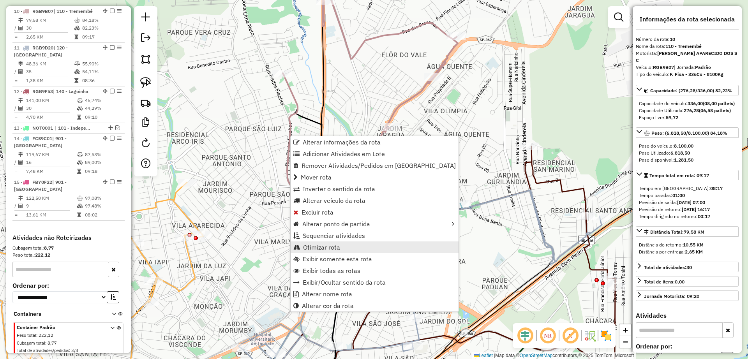
click at [330, 245] on span "Otimizar rota" at bounding box center [321, 247] width 37 height 6
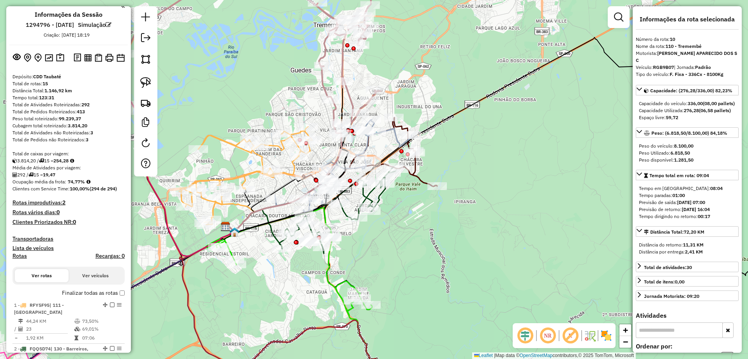
scroll to position [0, 0]
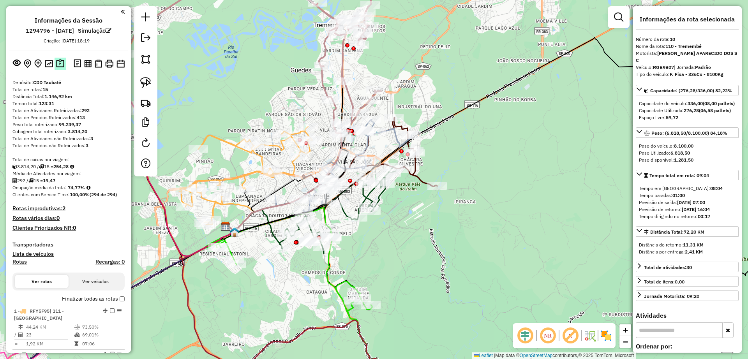
click at [60, 64] on img at bounding box center [60, 63] width 8 height 9
click at [59, 65] on img at bounding box center [60, 63] width 8 height 9
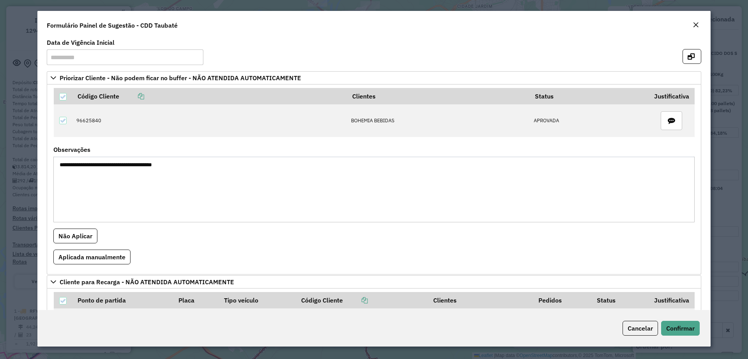
click at [201, 163] on textarea "**********" at bounding box center [373, 190] width 641 height 66
click at [694, 23] on em "Close" at bounding box center [695, 25] width 6 height 6
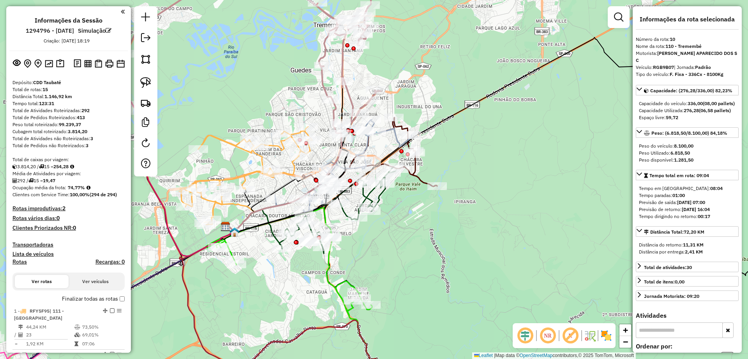
click at [231, 243] on div at bounding box center [220, 247] width 19 height 8
click at [60, 63] on img at bounding box center [60, 63] width 8 height 9
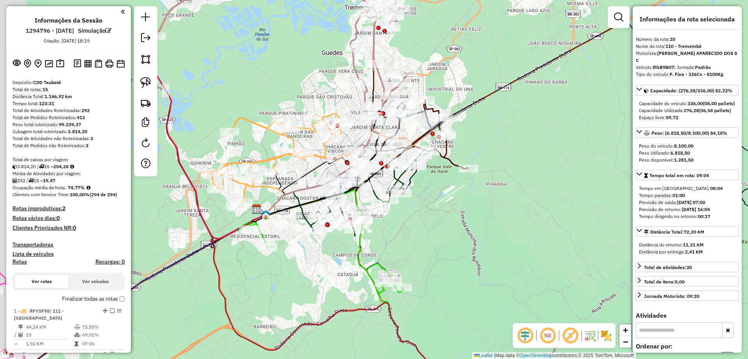
drag, startPoint x: 241, startPoint y: 283, endPoint x: 502, endPoint y: 135, distance: 300.0
click at [502, 135] on div "Janela de atendimento Grade de atendimento Capacidade Transportadoras Veículos …" at bounding box center [374, 179] width 748 height 359
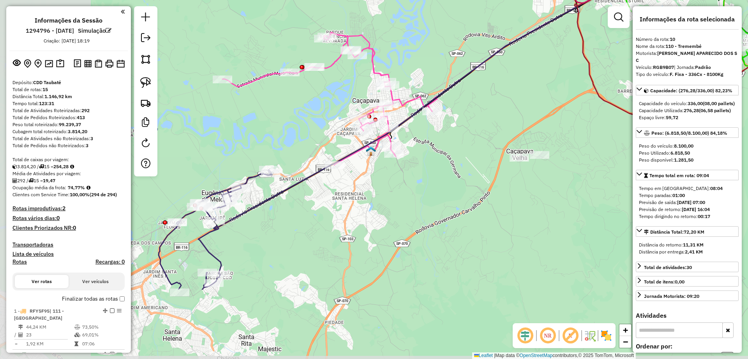
drag, startPoint x: 336, startPoint y: 241, endPoint x: 470, endPoint y: 136, distance: 170.3
click at [470, 136] on div "Janela de atendimento Grade de atendimento Capacidade Transportadoras Veículos …" at bounding box center [374, 179] width 748 height 359
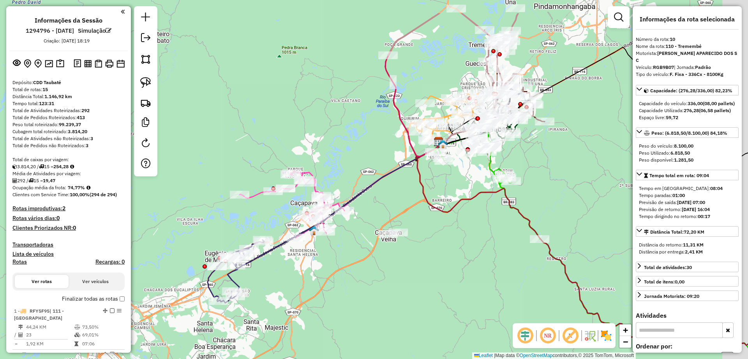
drag, startPoint x: 334, startPoint y: 236, endPoint x: 273, endPoint y: 285, distance: 78.1
click at [273, 285] on div "Janela de atendimento Grade de atendimento Capacidade Transportadoras Veículos …" at bounding box center [374, 179] width 748 height 359
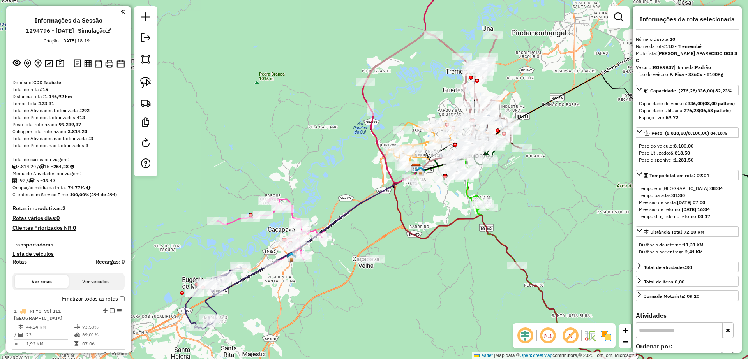
click at [208, 303] on icon at bounding box center [312, 243] width 215 height 151
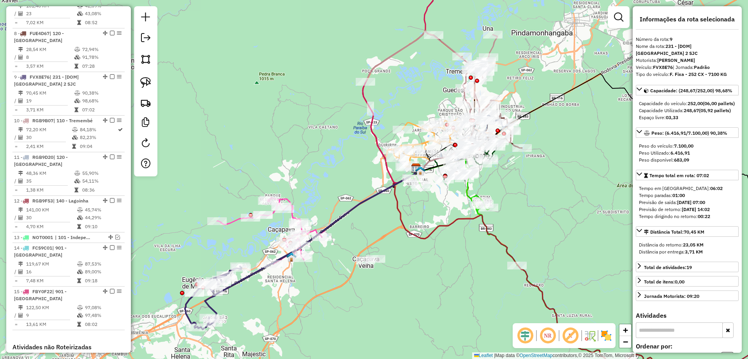
scroll to position [656, 0]
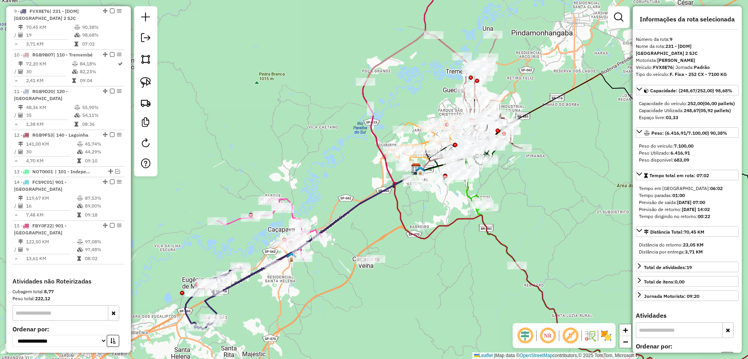
click at [209, 305] on icon at bounding box center [312, 243] width 215 height 151
click at [268, 303] on div "Janela de atendimento Grade de atendimento Capacidade Transportadoras Veículos …" at bounding box center [374, 179] width 748 height 359
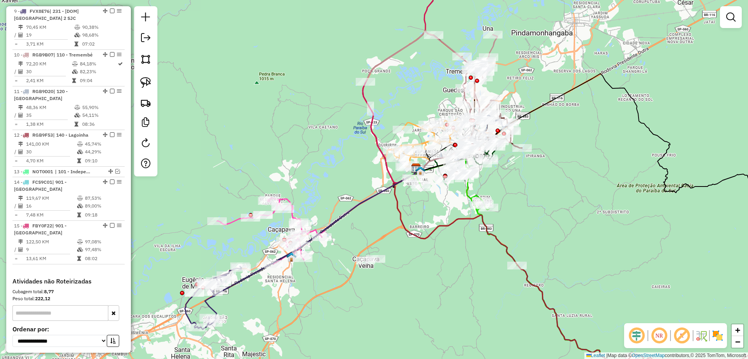
click at [208, 304] on icon at bounding box center [312, 243] width 215 height 151
select select "**********"
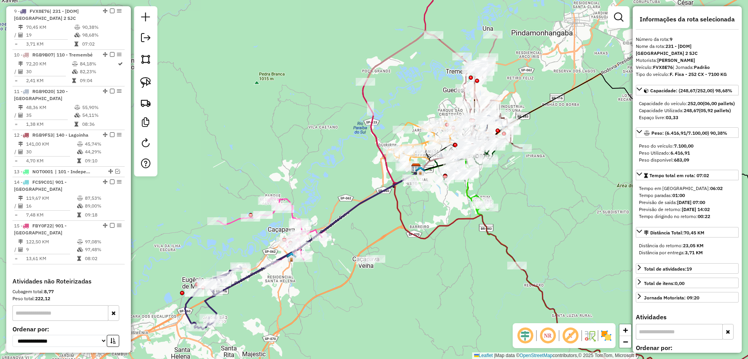
click at [293, 299] on div "Janela de atendimento Grade de atendimento Capacidade Transportadoras Veículos …" at bounding box center [374, 179] width 748 height 359
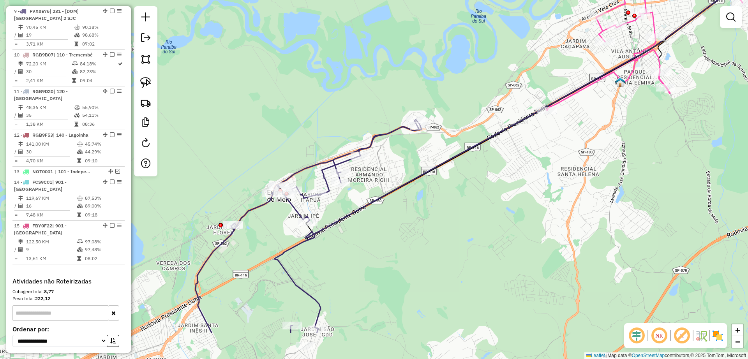
drag, startPoint x: 331, startPoint y: 304, endPoint x: 347, endPoint y: 245, distance: 61.2
click at [360, 255] on div "Janela de atendimento Grade de atendimento Capacidade Transportadoras Veículos …" at bounding box center [374, 179] width 748 height 359
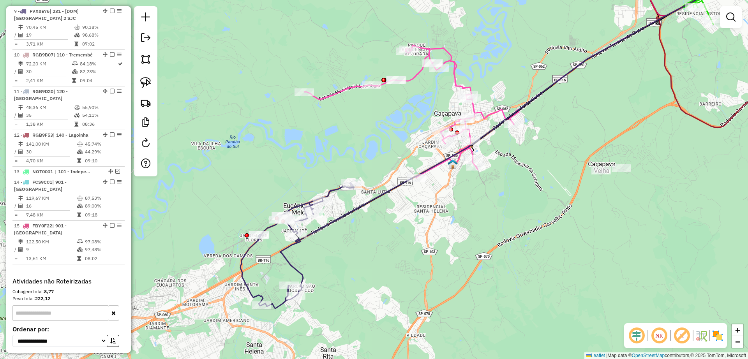
drag, startPoint x: 380, startPoint y: 243, endPoint x: 347, endPoint y: 251, distance: 34.9
click at [347, 251] on div "Janela de atendimento Grade de atendimento Capacidade Transportadoras Veículos …" at bounding box center [374, 179] width 748 height 359
click at [432, 207] on div "Janela de atendimento Grade de atendimento Capacidade Transportadoras Veículos …" at bounding box center [374, 179] width 748 height 359
click at [425, 201] on div "Janela de atendimento Grade de atendimento Capacidade Transportadoras Veículos …" at bounding box center [374, 179] width 748 height 359
